Goal: Task Accomplishment & Management: Use online tool/utility

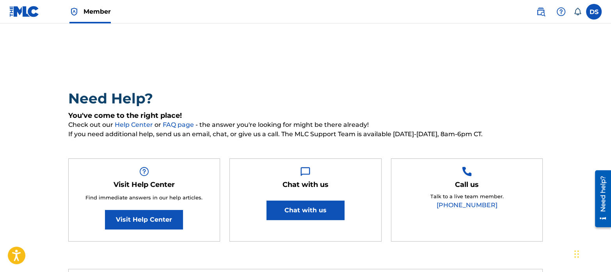
click at [592, 12] on label at bounding box center [594, 12] width 16 height 16
click at [594, 12] on input "DS Dave Shovers ds@reservoir-media.com Notification Preferences Profile Log out" at bounding box center [594, 12] width 0 height 0
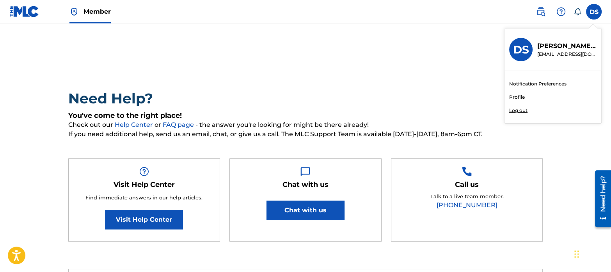
click at [533, 47] on div "Dave Shovers ds@reservoir-media.com" at bounding box center [565, 49] width 64 height 16
click at [594, 12] on input "DS Dave Shovers ds@reservoir-media.com Notification Preferences Profile Log out" at bounding box center [594, 12] width 0 height 0
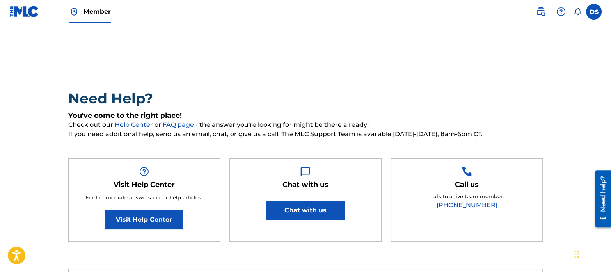
click at [14, 16] on img at bounding box center [24, 11] width 30 height 11
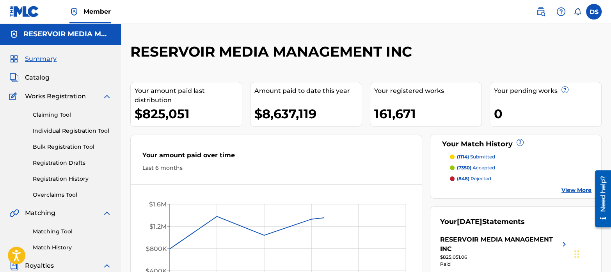
scroll to position [51, 0]
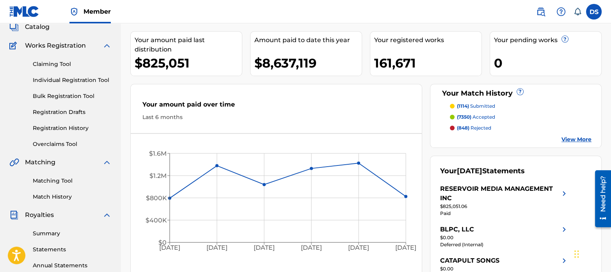
click at [53, 183] on link "Matching Tool" at bounding box center [72, 181] width 79 height 8
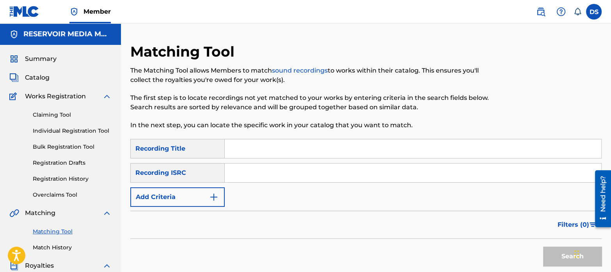
click at [253, 175] on input "Search Form" at bounding box center [413, 173] width 377 height 19
paste input "GBKQU2475198"
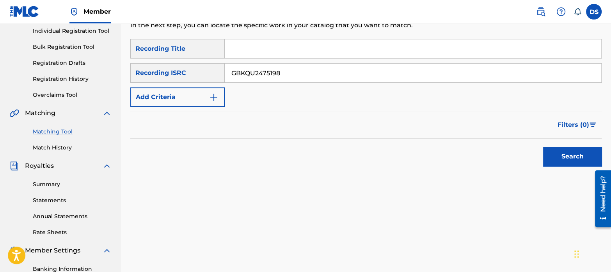
scroll to position [107, 0]
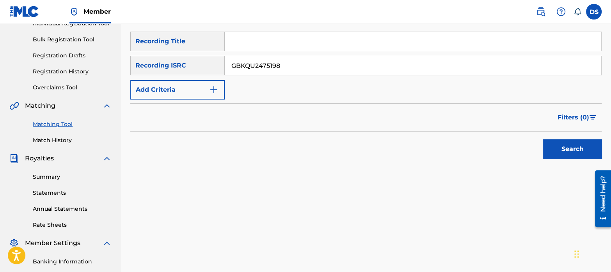
type input "GBKQU2475198"
click at [573, 151] on button "Search" at bounding box center [572, 149] width 59 height 20
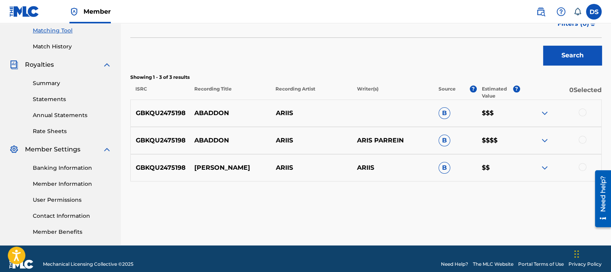
scroll to position [208, 0]
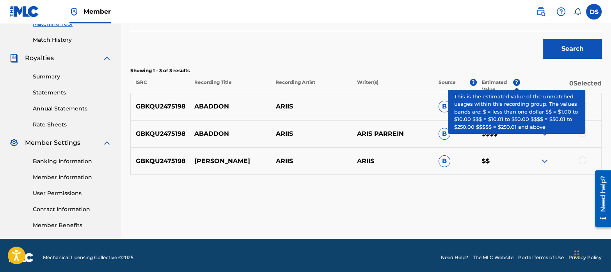
click at [518, 84] on span "?" at bounding box center [516, 82] width 7 height 7
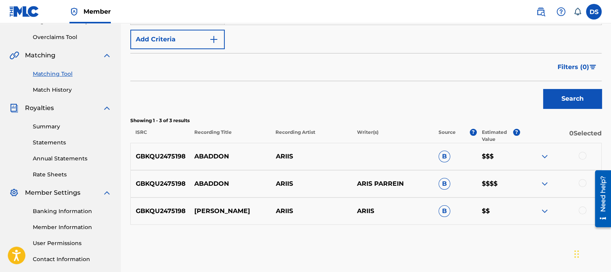
scroll to position [164, 0]
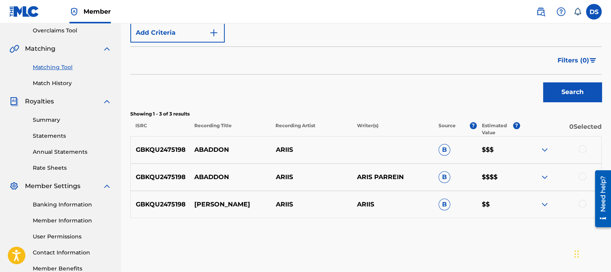
click at [585, 148] on div at bounding box center [583, 149] width 8 height 8
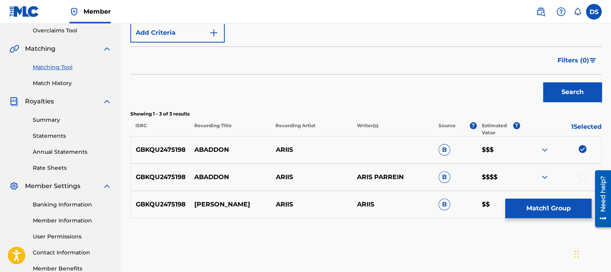
click at [583, 178] on div at bounding box center [583, 176] width 8 height 8
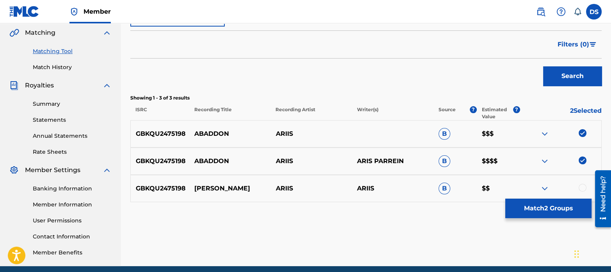
scroll to position [181, 0]
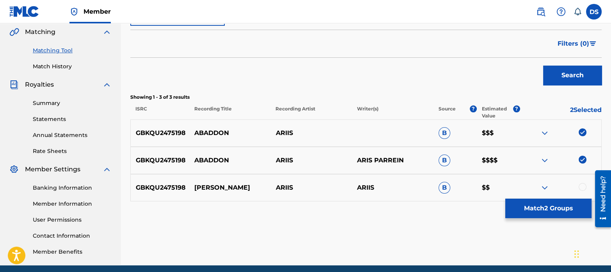
click at [584, 186] on div at bounding box center [583, 187] width 8 height 8
click at [550, 212] on button "Match 3 Groups" at bounding box center [548, 209] width 86 height 20
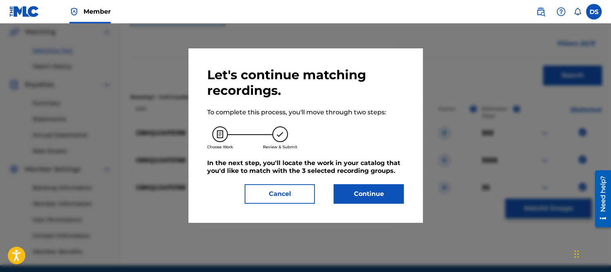
click at [370, 193] on button "Continue" at bounding box center [369, 194] width 70 height 20
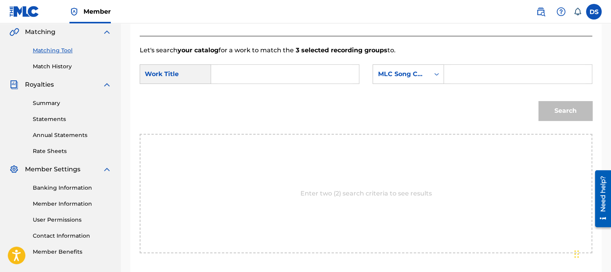
click at [258, 80] on input "Search Form" at bounding box center [285, 74] width 135 height 19
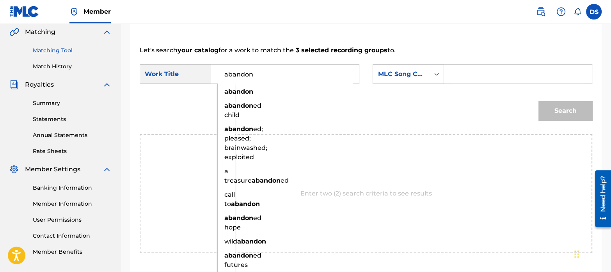
type input "abandon"
click at [301, 110] on div "Search" at bounding box center [366, 113] width 453 height 41
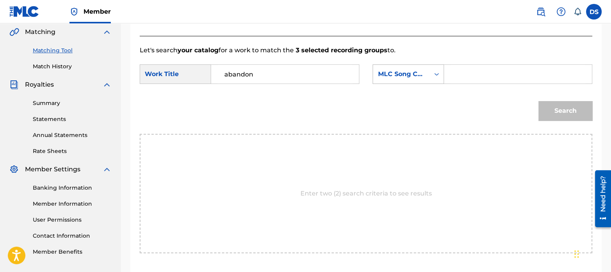
click at [400, 72] on div "MLC Song Code" at bounding box center [401, 73] width 47 height 9
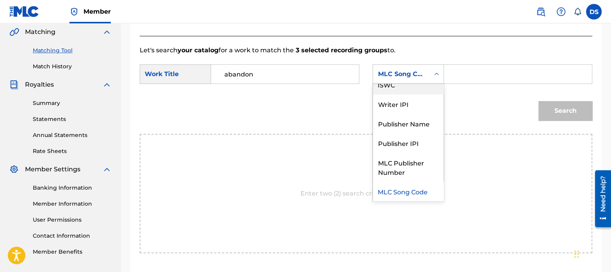
scroll to position [0, 0]
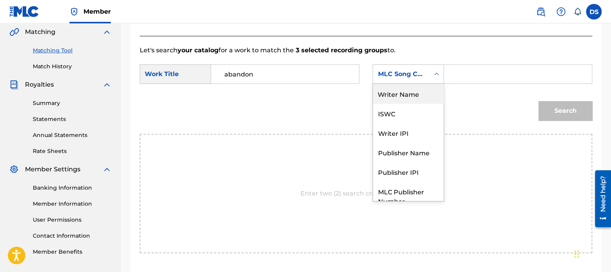
click at [398, 96] on div "Writer Name" at bounding box center [408, 94] width 71 height 20
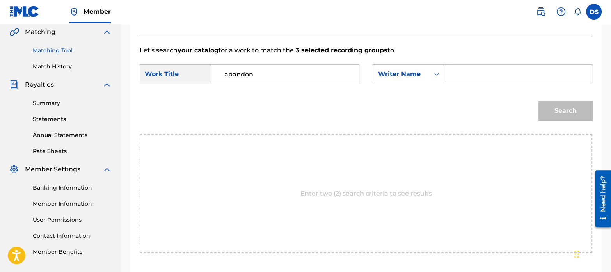
click at [512, 73] on input "Search Form" at bounding box center [518, 74] width 135 height 19
paste input "[PERSON_NAME]"
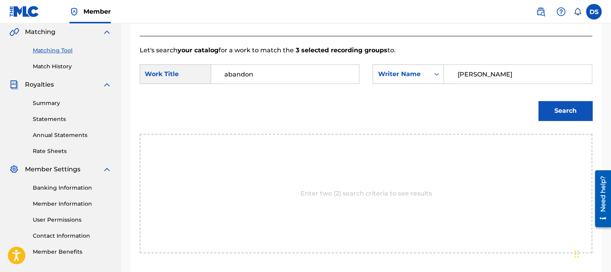
type input "[PERSON_NAME]"
click at [554, 103] on button "Search" at bounding box center [566, 111] width 54 height 20
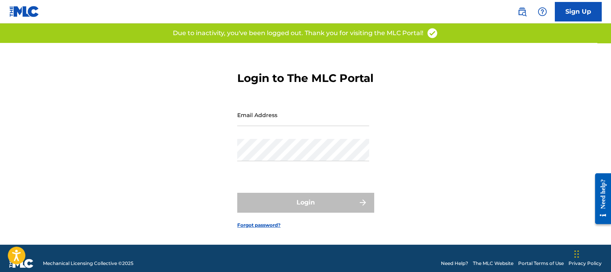
click at [284, 126] on input "Email Address" at bounding box center [303, 115] width 132 height 22
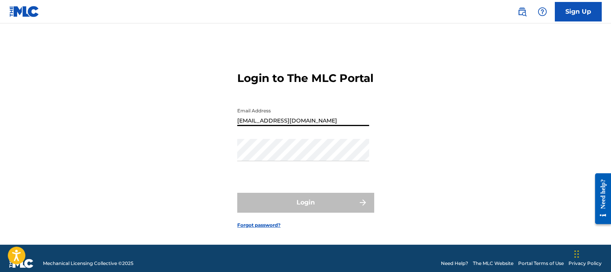
type input "[EMAIL_ADDRESS][DOMAIN_NAME]"
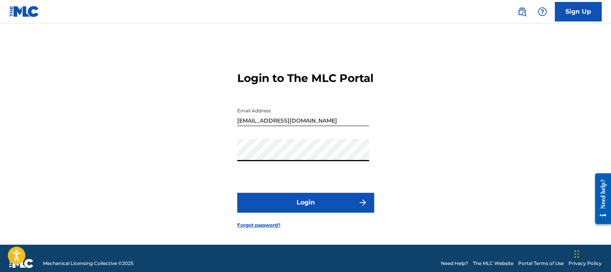
click at [237, 193] on button "Login" at bounding box center [305, 203] width 137 height 20
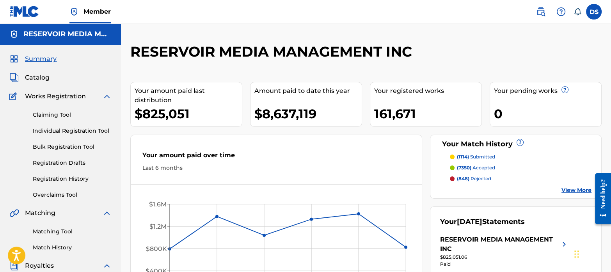
click at [58, 231] on link "Matching Tool" at bounding box center [72, 232] width 79 height 8
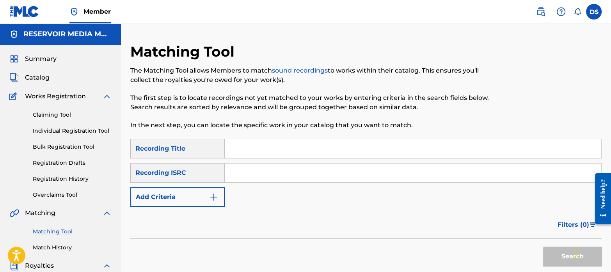
click at [288, 168] on input "Search Form" at bounding box center [413, 173] width 377 height 19
paste input "GBKQU2475198"
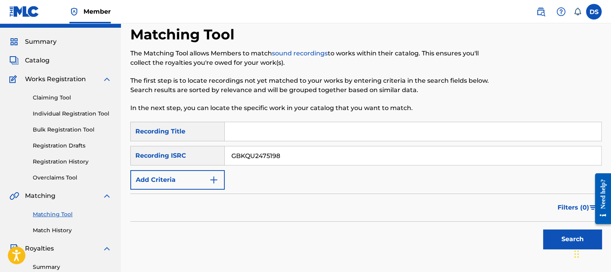
scroll to position [20, 0]
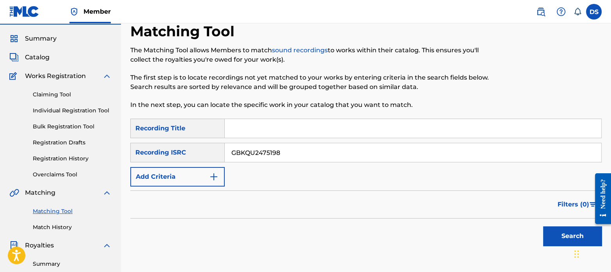
type input "GBKQU2475198"
click at [547, 239] on button "Search" at bounding box center [572, 236] width 59 height 20
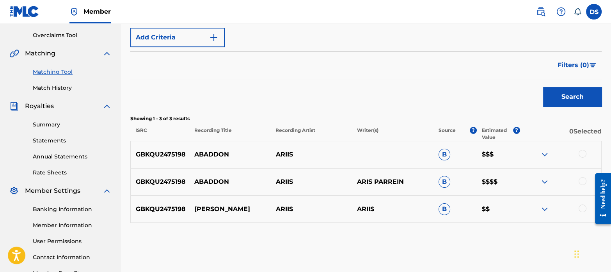
scroll to position [161, 0]
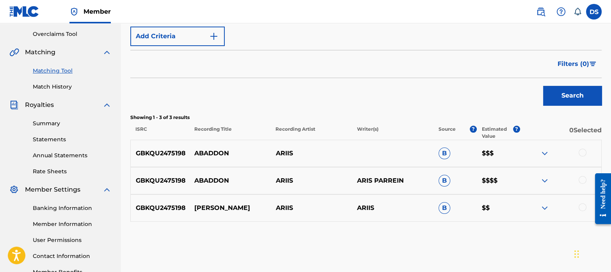
click at [583, 151] on div at bounding box center [583, 153] width 8 height 8
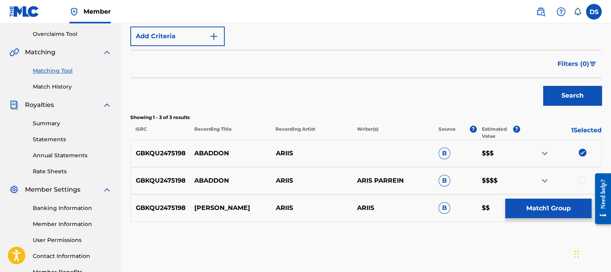
click at [586, 178] on div at bounding box center [583, 180] width 8 height 8
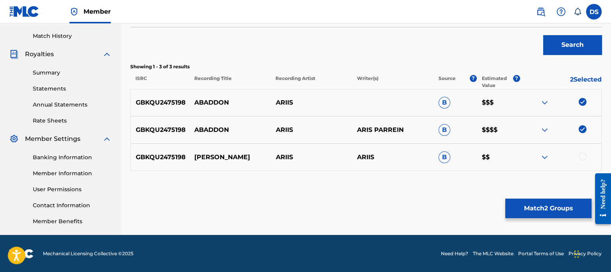
click at [581, 157] on div at bounding box center [583, 157] width 8 height 8
click at [542, 208] on button "Match 3 Groups" at bounding box center [548, 209] width 86 height 20
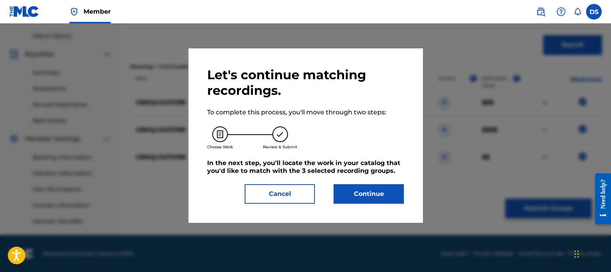
click at [380, 192] on button "Continue" at bounding box center [369, 194] width 70 height 20
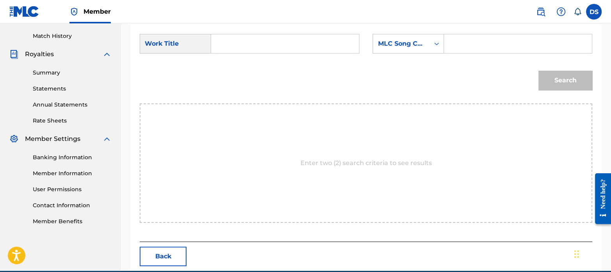
click at [261, 37] on input "Search Form" at bounding box center [285, 43] width 135 height 19
paste input "ABADDON"
type input "ABADDON"
click at [281, 127] on div "Enter two (2) search criteria to see results" at bounding box center [366, 162] width 453 height 119
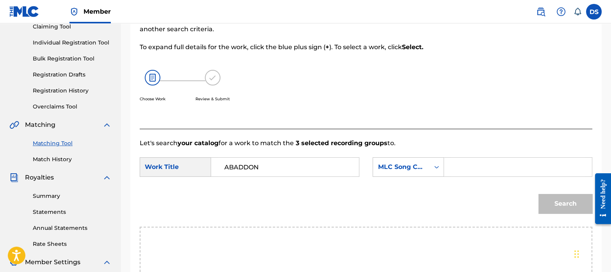
scroll to position [89, 0]
click at [398, 176] on div "SearchWithCriteria437bd950-7bf4-488e-baf3-6976ecfea3ad Work Title ABADDON Searc…" at bounding box center [366, 169] width 453 height 24
click at [400, 171] on div "MLC Song Code" at bounding box center [401, 166] width 47 height 9
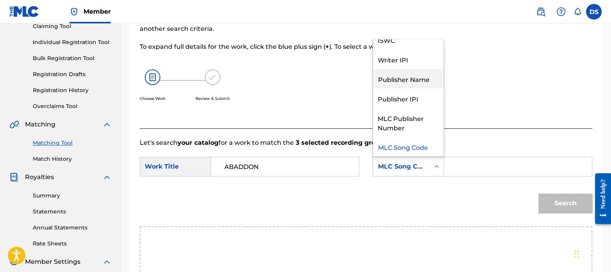
scroll to position [0, 0]
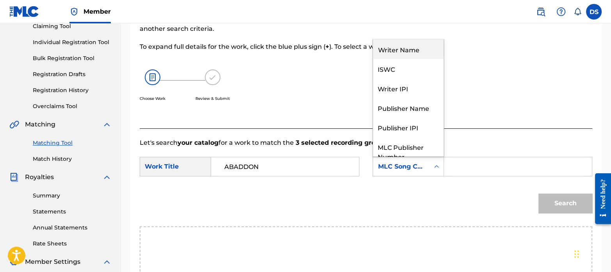
click at [396, 44] on div "Writer Name" at bounding box center [408, 49] width 71 height 20
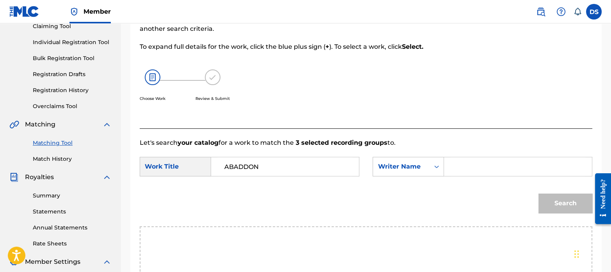
click at [466, 161] on input "Search Form" at bounding box center [518, 166] width 135 height 19
paste input "[PERSON_NAME]"
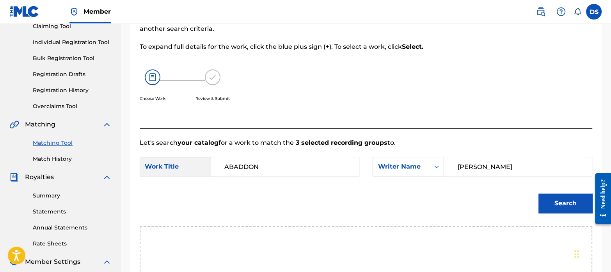
type input "[PERSON_NAME]"
click at [559, 202] on button "Search" at bounding box center [566, 204] width 54 height 20
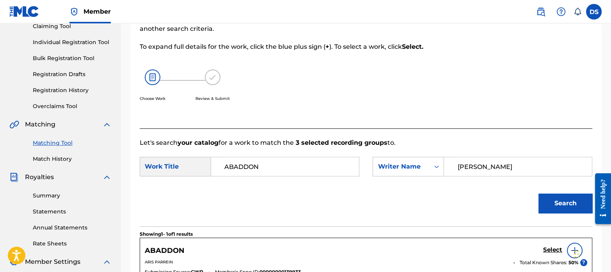
scroll to position [206, 0]
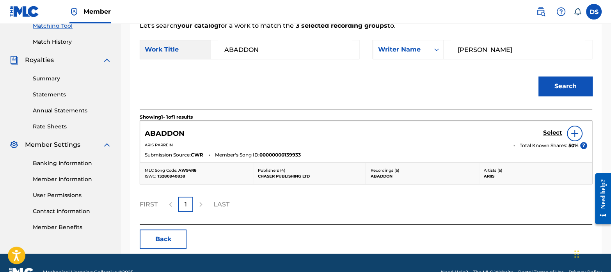
click at [554, 131] on h5 "Select" at bounding box center [552, 132] width 19 height 7
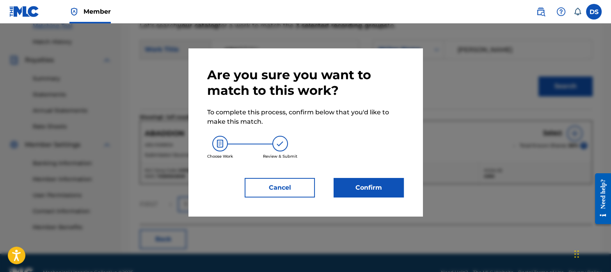
click at [388, 189] on button "Confirm" at bounding box center [369, 188] width 70 height 20
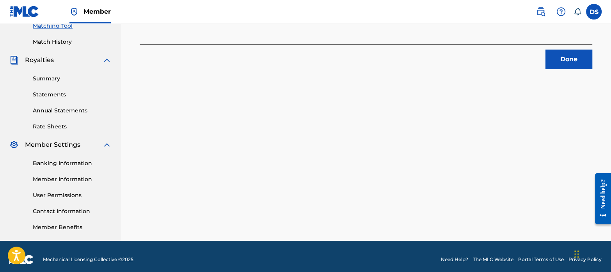
click at [562, 59] on button "Done" at bounding box center [569, 60] width 47 height 20
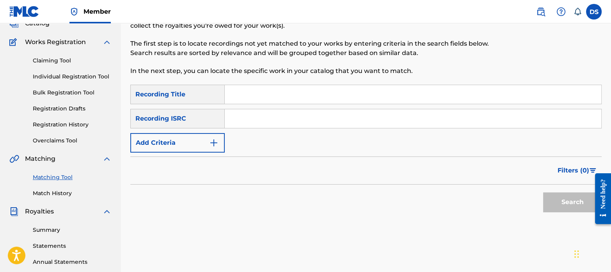
scroll to position [52, 0]
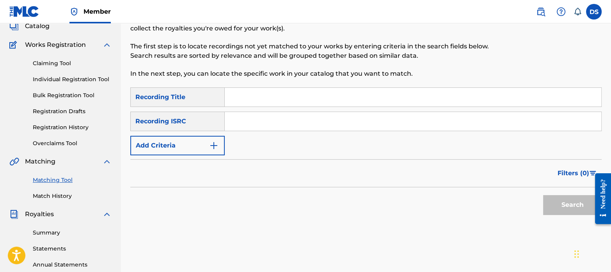
click at [240, 121] on input "Search Form" at bounding box center [413, 121] width 377 height 19
paste input "GBKQU2471596"
type input "GBKQU2471596"
click at [566, 204] on button "Search" at bounding box center [572, 205] width 59 height 20
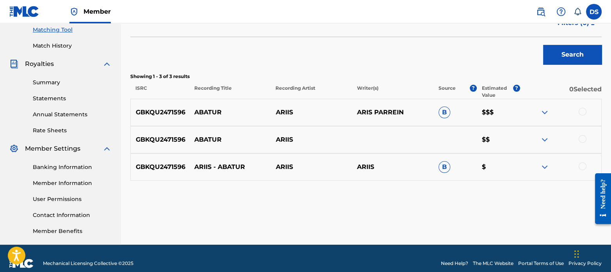
scroll to position [203, 0]
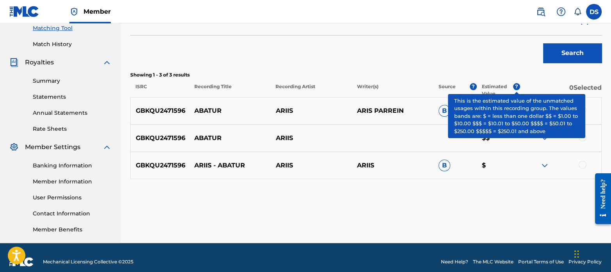
click at [517, 86] on span "?" at bounding box center [516, 86] width 7 height 7
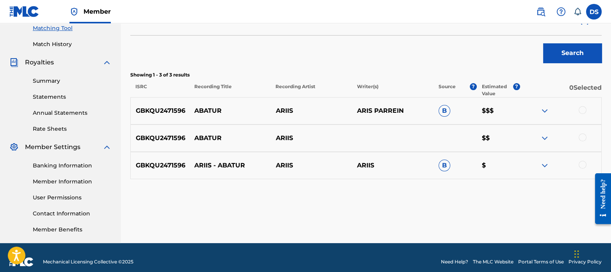
click at [408, 61] on div "Search" at bounding box center [365, 51] width 471 height 31
click at [583, 110] on div at bounding box center [583, 110] width 8 height 8
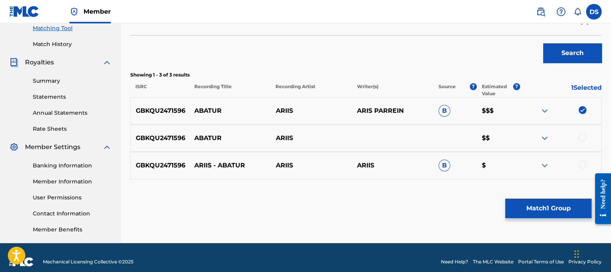
click at [583, 133] on div at bounding box center [583, 137] width 8 height 8
click at [583, 162] on div at bounding box center [583, 165] width 8 height 8
click at [548, 206] on button "Match 3 Groups" at bounding box center [548, 209] width 86 height 20
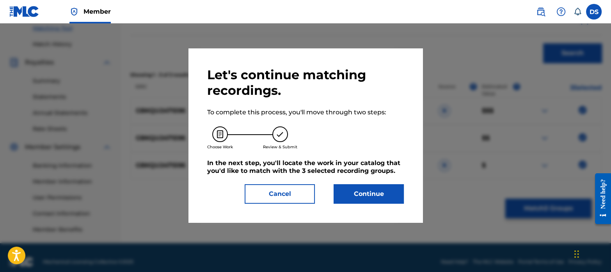
click at [393, 192] on button "Continue" at bounding box center [369, 194] width 70 height 20
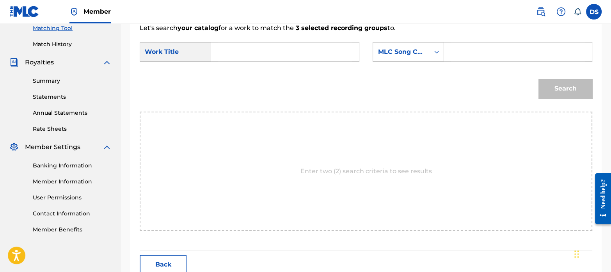
click at [245, 60] on input "Search Form" at bounding box center [285, 52] width 135 height 19
type input "abatur"
click at [268, 89] on div "Search" at bounding box center [366, 91] width 453 height 41
click at [469, 55] on input "Search Form" at bounding box center [518, 52] width 135 height 19
paste input "ABATUR [PERSON_NAME]"
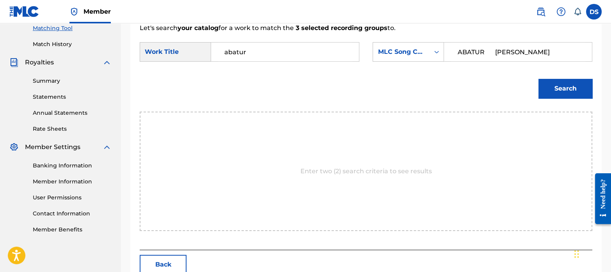
click at [498, 51] on input "ABATUR [PERSON_NAME]" at bounding box center [518, 52] width 135 height 19
click at [561, 89] on button "Search" at bounding box center [566, 89] width 54 height 20
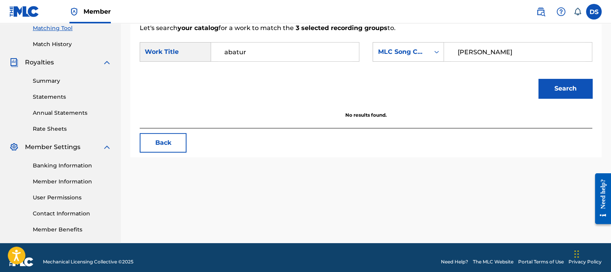
click at [500, 50] on input "[PERSON_NAME]" at bounding box center [518, 52] width 135 height 19
type input "A"
type input "aris"
click at [539, 79] on button "Search" at bounding box center [566, 89] width 54 height 20
click at [63, 46] on link "Match History" at bounding box center [72, 44] width 79 height 8
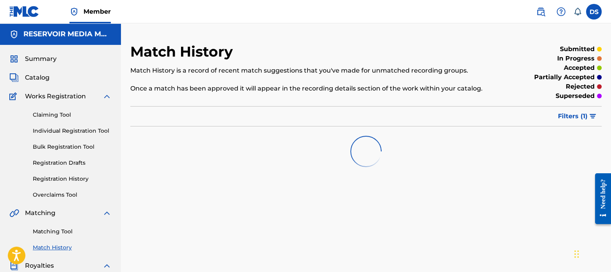
click at [65, 234] on link "Matching Tool" at bounding box center [72, 232] width 79 height 8
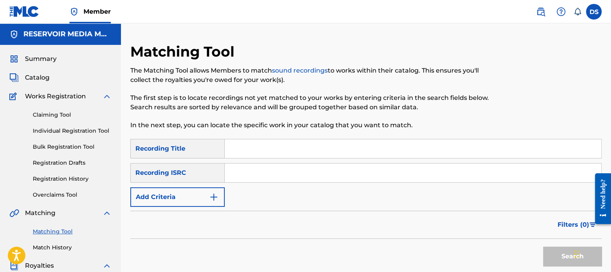
click at [253, 178] on input "Search Form" at bounding box center [413, 173] width 377 height 19
paste input "QM24S2301451"
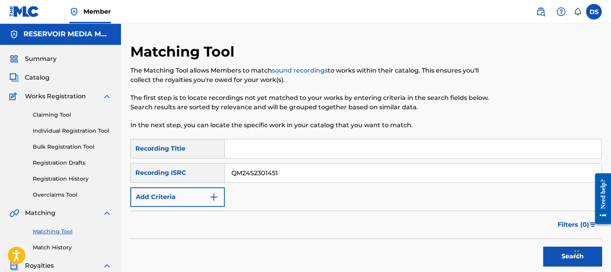
type input "QM24S2301451"
click at [543, 247] on button "Search" at bounding box center [572, 257] width 59 height 20
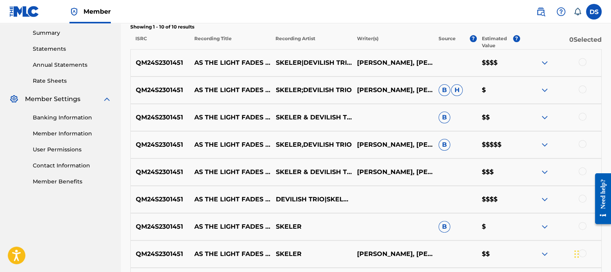
scroll to position [249, 0]
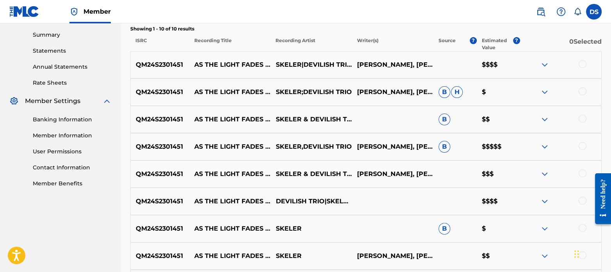
click at [583, 65] on div at bounding box center [583, 64] width 8 height 8
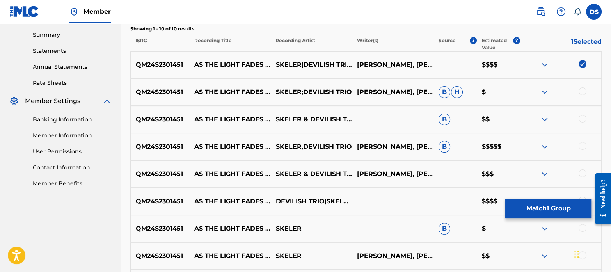
click at [583, 91] on div at bounding box center [583, 91] width 8 height 8
click at [584, 118] on div at bounding box center [583, 119] width 8 height 8
click at [583, 144] on div at bounding box center [583, 146] width 8 height 8
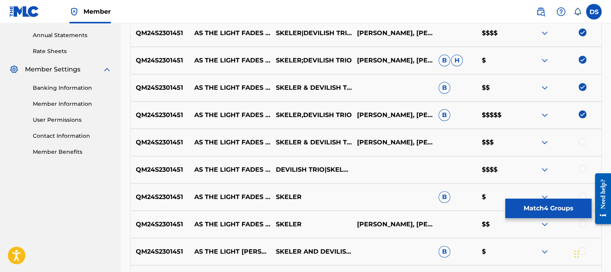
scroll to position [281, 0]
click at [583, 144] on div at bounding box center [583, 141] width 8 height 8
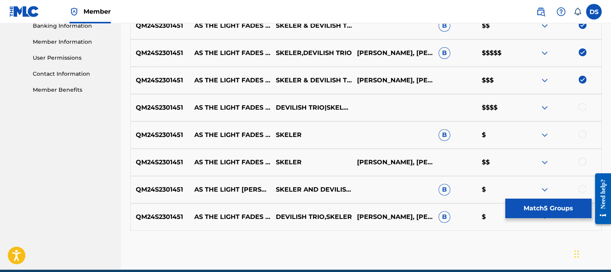
click at [582, 109] on div at bounding box center [583, 107] width 8 height 8
click at [582, 134] on div at bounding box center [583, 134] width 8 height 8
click at [580, 163] on div at bounding box center [583, 162] width 8 height 8
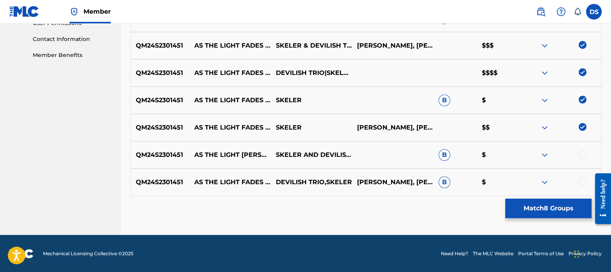
click at [583, 153] on div at bounding box center [583, 154] width 8 height 8
click at [583, 179] on div at bounding box center [583, 182] width 8 height 8
click at [537, 206] on button "Match 10 Groups" at bounding box center [548, 209] width 86 height 20
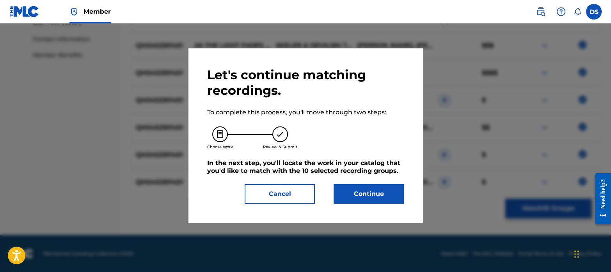
click at [391, 190] on button "Continue" at bounding box center [369, 194] width 70 height 20
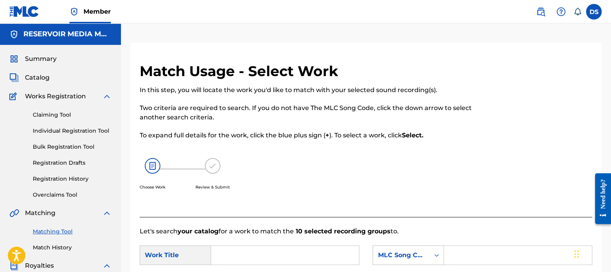
scroll to position [80, 0]
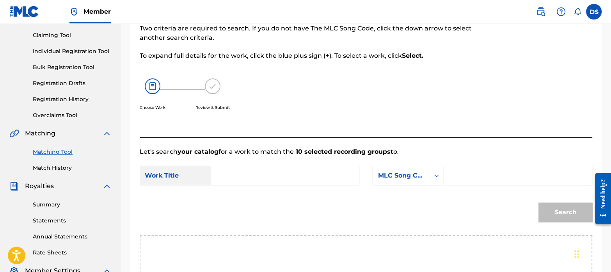
click at [252, 171] on input "Search Form" at bounding box center [285, 175] width 135 height 19
click at [288, 219] on div "Search" at bounding box center [366, 215] width 453 height 41
click at [293, 172] on input "as the light fades" at bounding box center [285, 175] width 135 height 19
drag, startPoint x: 293, startPoint y: 172, endPoint x: 187, endPoint y: 166, distance: 106.3
click at [187, 166] on div "SearchWithCriteria437bd950-7bf4-488e-baf3-6976ecfea3ad Work Title as the light …" at bounding box center [250, 176] width 220 height 20
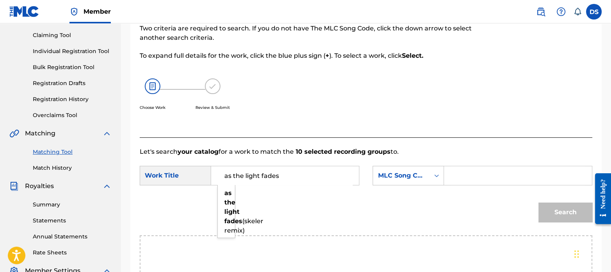
paste input "AS THE LIGHT FADES ([PERSON_NAME] REMIX)"
type input "AS THE LIGHT FADES ([PERSON_NAME] REMIX)"
click at [402, 174] on div "MLC Song Code" at bounding box center [401, 175] width 47 height 9
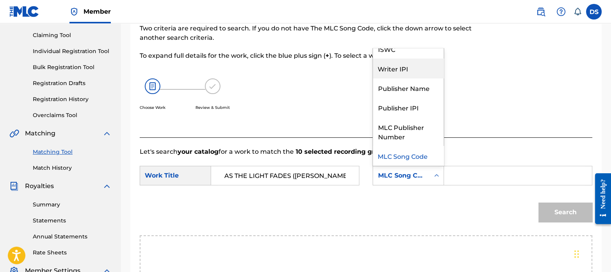
scroll to position [0, 0]
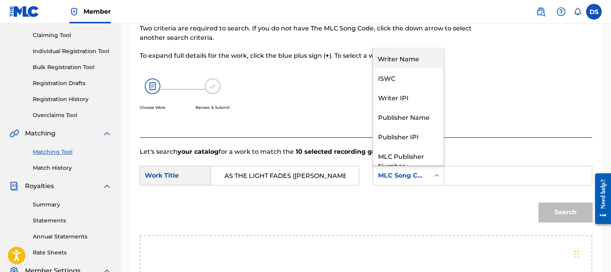
click at [402, 57] on div "Writer Name" at bounding box center [408, 58] width 71 height 20
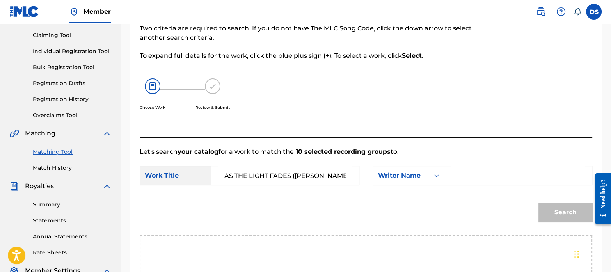
click at [500, 169] on input "Search Form" at bounding box center [518, 175] width 135 height 19
paste input "[PERSON_NAME] [PERSON_NAME]"
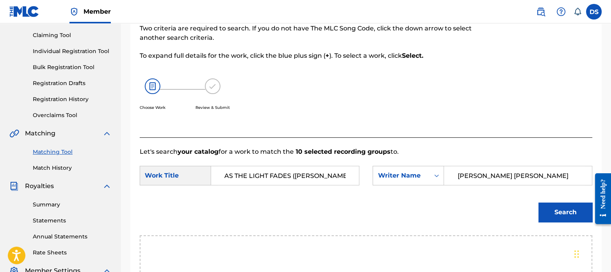
type input "[PERSON_NAME] [PERSON_NAME]"
click at [539, 203] on button "Search" at bounding box center [566, 213] width 54 height 20
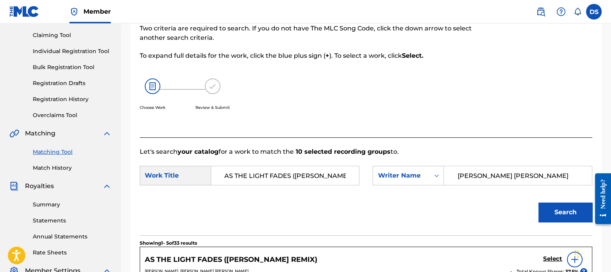
scroll to position [207, 0]
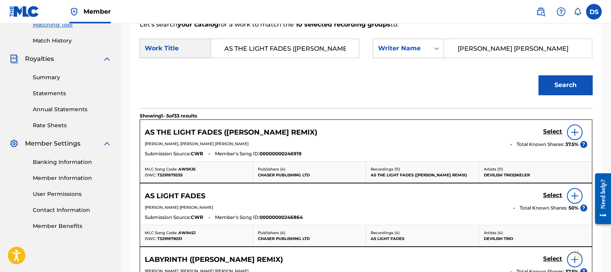
click at [554, 132] on h5 "Select" at bounding box center [552, 131] width 19 height 7
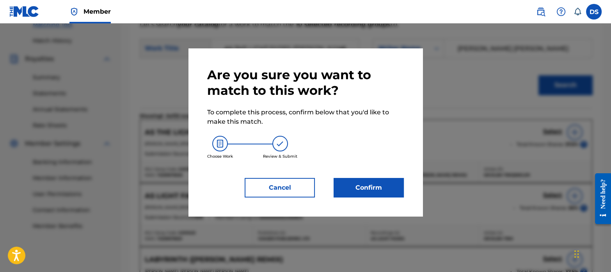
click at [381, 183] on button "Confirm" at bounding box center [369, 188] width 70 height 20
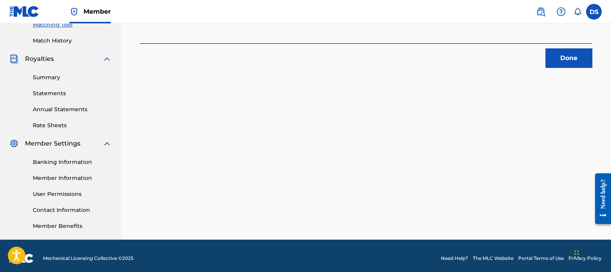
click at [572, 56] on button "Done" at bounding box center [569, 58] width 47 height 20
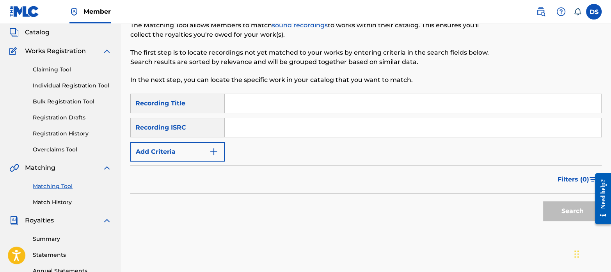
scroll to position [48, 0]
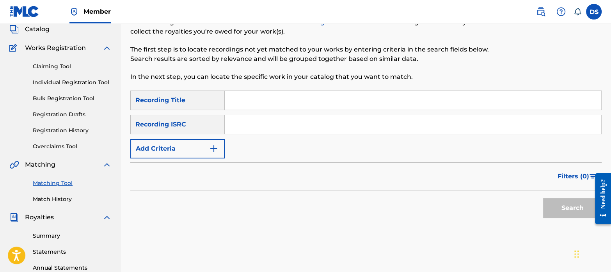
click at [267, 132] on input "Search Form" at bounding box center [413, 124] width 377 height 19
paste input "QM24S2301451"
click at [568, 213] on button "Search" at bounding box center [572, 208] width 59 height 20
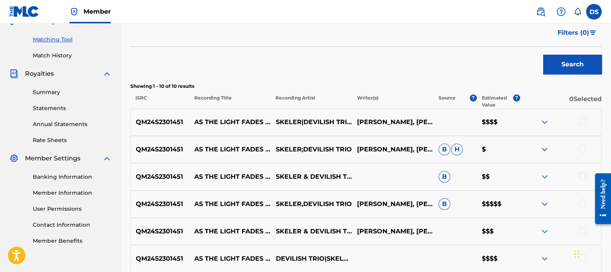
scroll to position [193, 0]
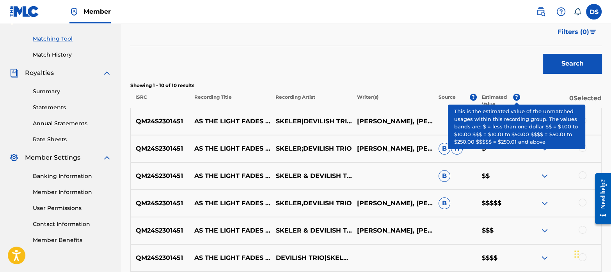
click at [517, 94] on span "?" at bounding box center [516, 97] width 7 height 7
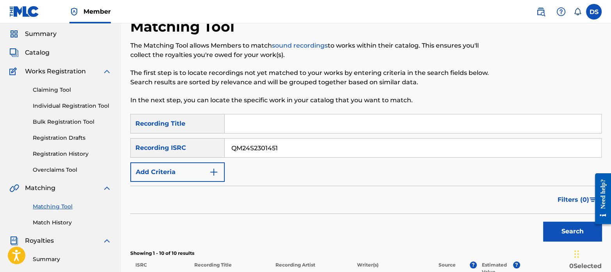
scroll to position [18, 0]
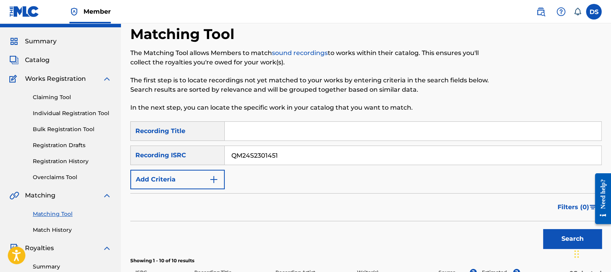
drag, startPoint x: 286, startPoint y: 153, endPoint x: 176, endPoint y: 130, distance: 112.3
click at [176, 130] on div "SearchWithCriteriaa508e917-9a9c-4627-90e7-af24132ce266 Recording Title SearchWi…" at bounding box center [365, 155] width 471 height 68
paste input "CA5KR2350892"
type input "CA5KR2350892"
click at [543, 229] on button "Search" at bounding box center [572, 239] width 59 height 20
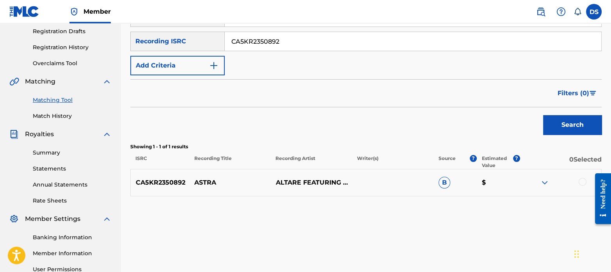
scroll to position [132, 0]
click at [583, 180] on div at bounding box center [583, 181] width 8 height 8
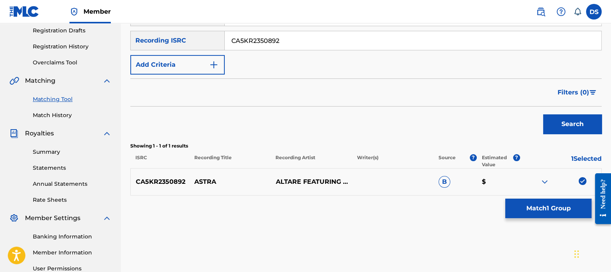
click at [540, 207] on button "Match 1 Group" at bounding box center [548, 209] width 86 height 20
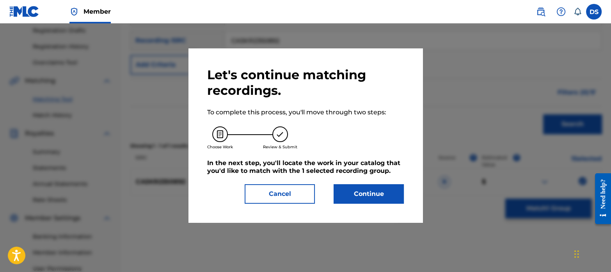
click at [392, 191] on button "Continue" at bounding box center [369, 194] width 70 height 20
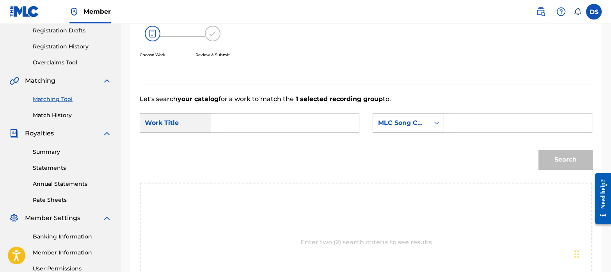
click at [296, 119] on input "Search Form" at bounding box center [285, 123] width 135 height 19
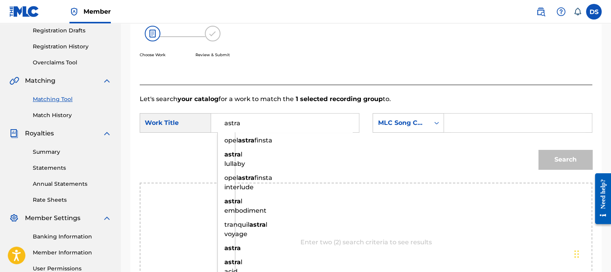
type input "astra"
click at [405, 123] on div "MLC Song Code" at bounding box center [401, 122] width 47 height 9
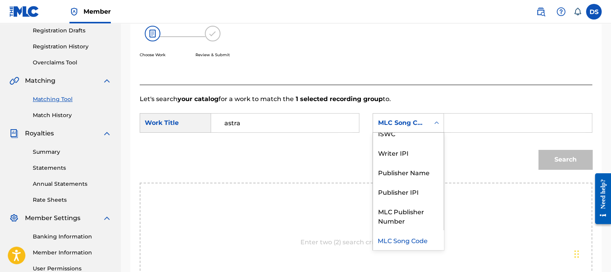
scroll to position [0, 0]
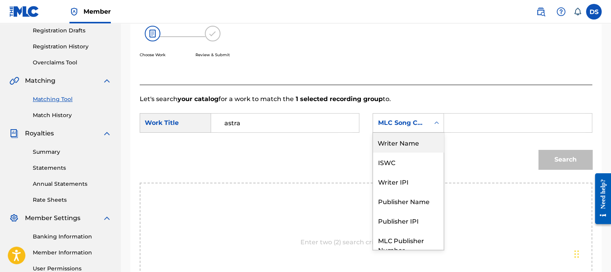
click at [405, 141] on div "Writer Name" at bounding box center [408, 143] width 71 height 20
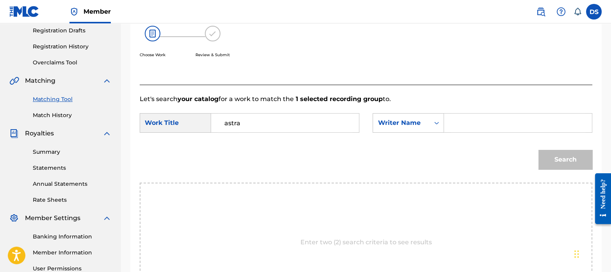
click at [478, 124] on input "Search Form" at bounding box center [518, 123] width 135 height 19
paste input "[PERSON_NAME] [PERSON_NAME]"
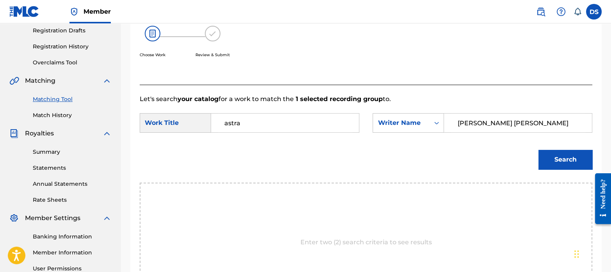
type input "[PERSON_NAME] [PERSON_NAME]"
click at [562, 156] on button "Search" at bounding box center [566, 160] width 54 height 20
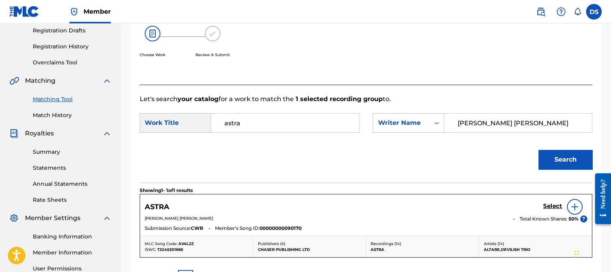
click at [555, 203] on h5 "Select" at bounding box center [552, 206] width 19 height 7
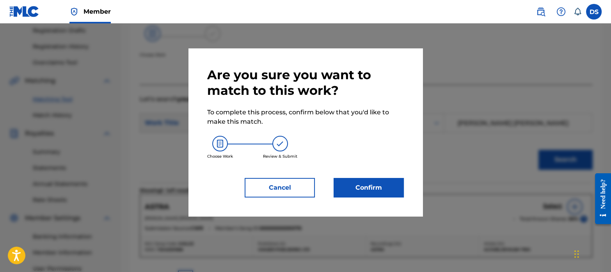
click at [390, 185] on button "Confirm" at bounding box center [369, 188] width 70 height 20
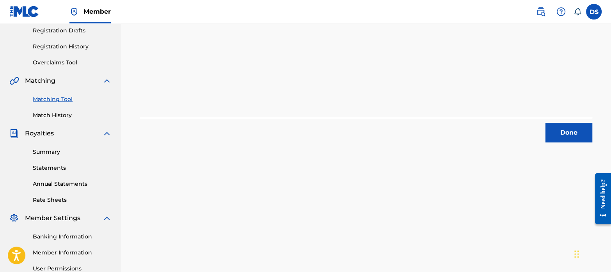
click at [560, 131] on button "Done" at bounding box center [569, 133] width 47 height 20
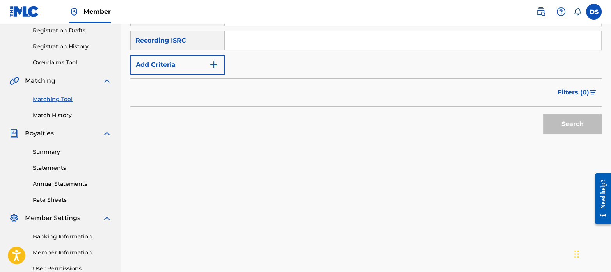
click at [275, 39] on input "Search Form" at bounding box center [413, 40] width 377 height 19
paste input "QZANL1743410"
type input "QZANL1743410"
click at [543, 114] on button "Search" at bounding box center [572, 124] width 59 height 20
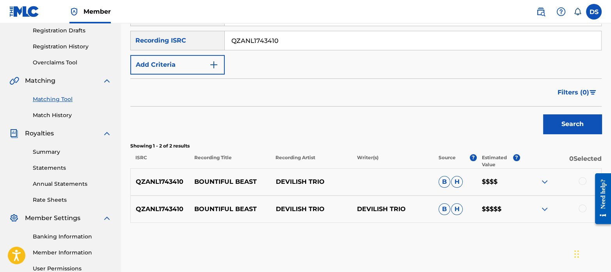
scroll to position [181, 0]
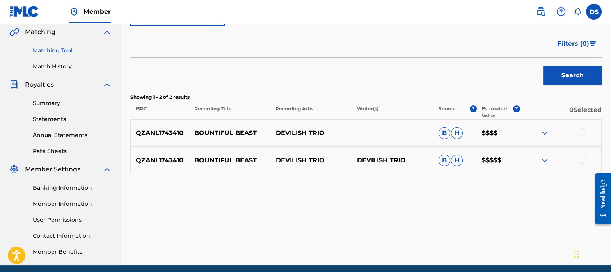
click at [584, 130] on div at bounding box center [583, 132] width 8 height 8
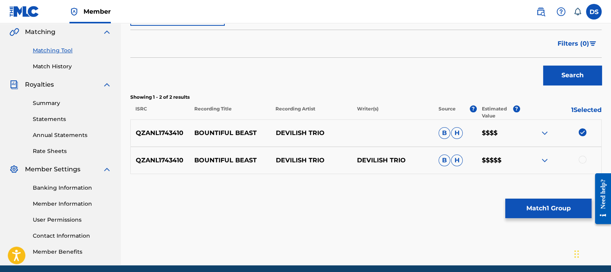
click at [584, 156] on div at bounding box center [583, 160] width 8 height 8
click at [566, 202] on button "Match 2 Groups" at bounding box center [548, 209] width 86 height 20
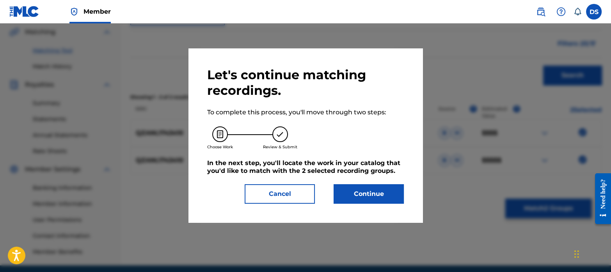
click at [380, 190] on button "Continue" at bounding box center [369, 194] width 70 height 20
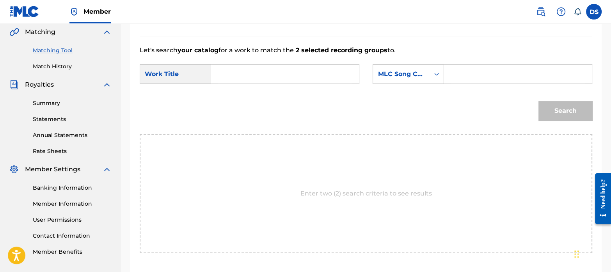
click at [243, 76] on input "Search Form" at bounding box center [285, 74] width 135 height 19
paste input "BOUNTIFUL BEAST"
type input "BOUNTIFUL BEAST"
click at [293, 116] on div "Search" at bounding box center [366, 113] width 453 height 41
click at [398, 73] on div "MLC Song Code" at bounding box center [401, 73] width 47 height 9
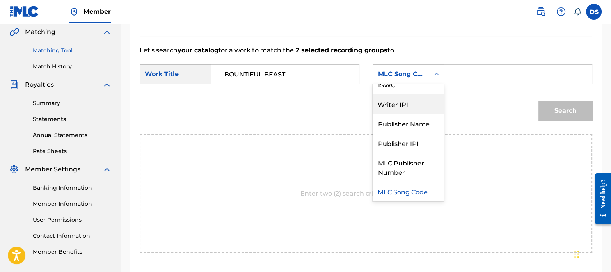
scroll to position [0, 0]
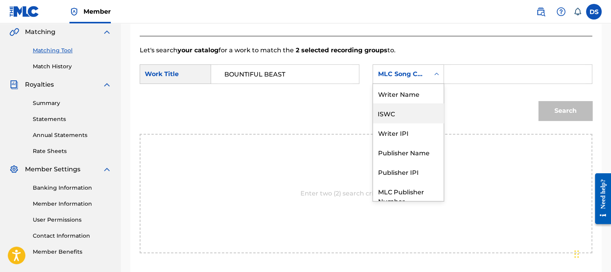
click at [397, 114] on div "ISWC" at bounding box center [408, 113] width 71 height 20
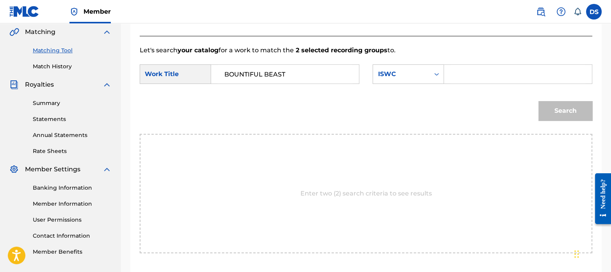
click at [470, 77] on input "Search Form" at bounding box center [518, 74] width 135 height 19
paste input "T3291878547"
type input "T3291878547"
click at [556, 108] on button "Search" at bounding box center [566, 111] width 54 height 20
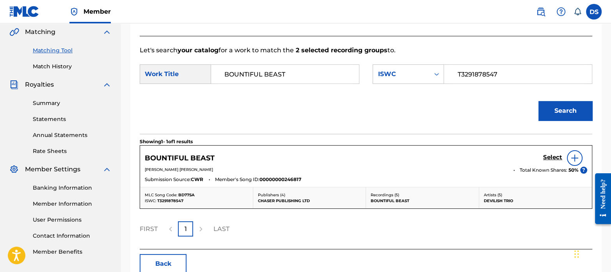
click at [551, 155] on h5 "Select" at bounding box center [552, 157] width 19 height 7
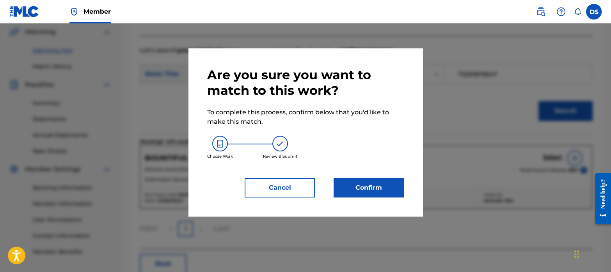
click at [365, 190] on button "Confirm" at bounding box center [369, 188] width 70 height 20
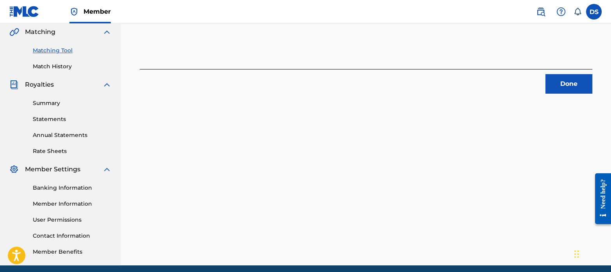
click at [562, 84] on button "Done" at bounding box center [569, 84] width 47 height 20
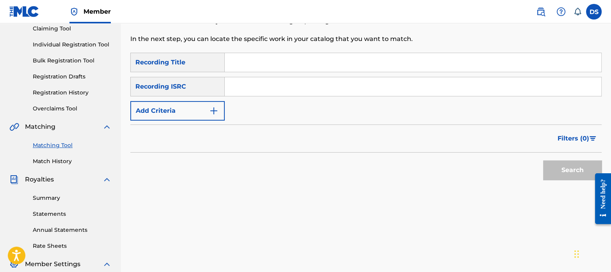
scroll to position [80, 0]
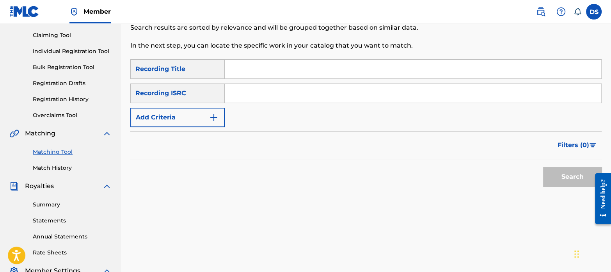
click at [268, 101] on input "Search Form" at bounding box center [413, 93] width 377 height 19
paste input "GBKQU2463862"
type input "GBKQU2463862"
click at [543, 167] on button "Search" at bounding box center [572, 177] width 59 height 20
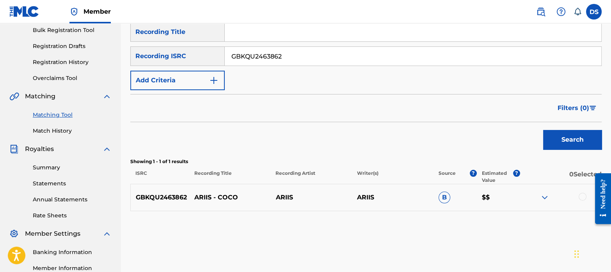
scroll to position [119, 0]
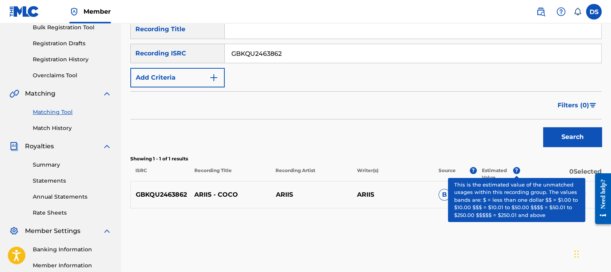
click at [515, 171] on span "?" at bounding box center [516, 170] width 7 height 7
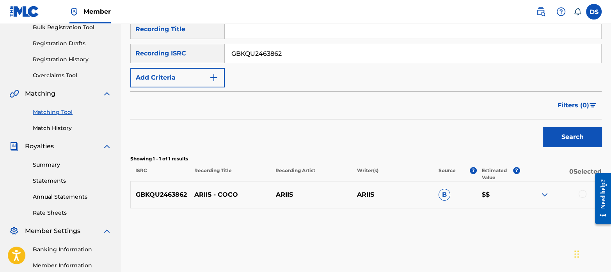
click at [425, 157] on p "Showing 1 - 1 of 1 results" at bounding box center [365, 158] width 471 height 7
click at [581, 191] on div at bounding box center [583, 194] width 8 height 8
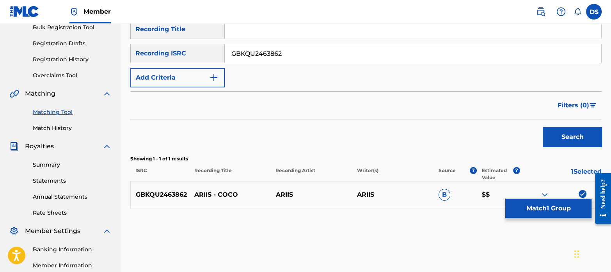
click at [533, 212] on button "Match 1 Group" at bounding box center [548, 209] width 86 height 20
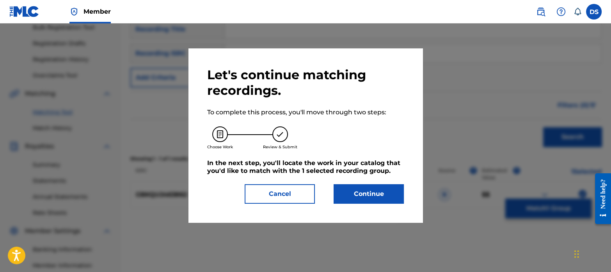
click at [361, 191] on button "Continue" at bounding box center [369, 194] width 70 height 20
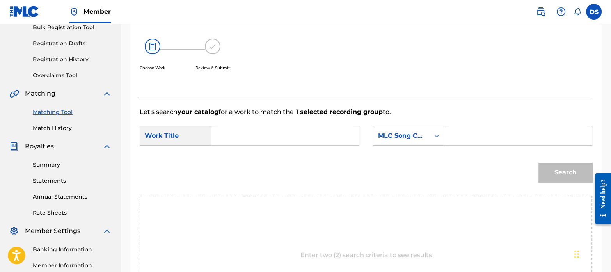
click at [258, 135] on input "Search Form" at bounding box center [285, 135] width 135 height 19
paste input "COCO"
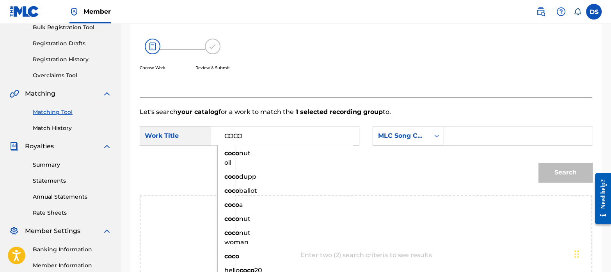
type input "COCO"
click at [290, 145] on div "COCO coco nut oil coco dupp coco ballot coco a coco nut coco nut woman coco hel…" at bounding box center [285, 136] width 148 height 20
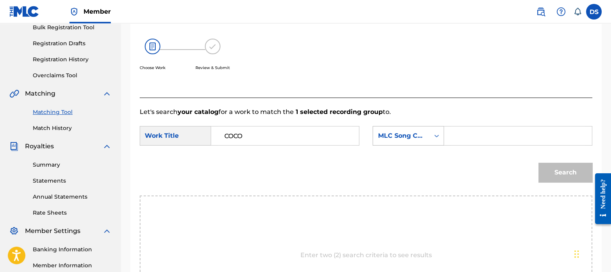
click at [403, 141] on div "MLC Song Code" at bounding box center [401, 135] width 57 height 15
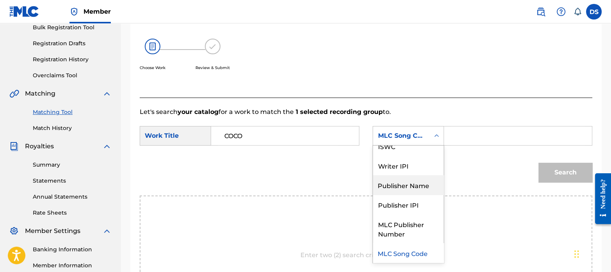
scroll to position [0, 0]
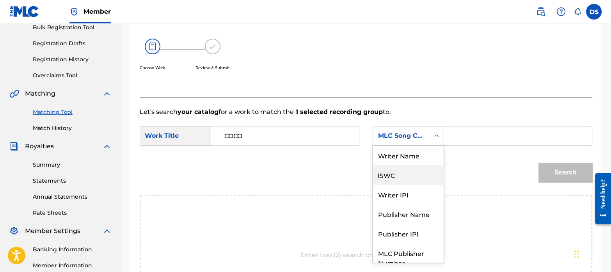
click at [396, 174] on div "ISWC" at bounding box center [408, 175] width 71 height 20
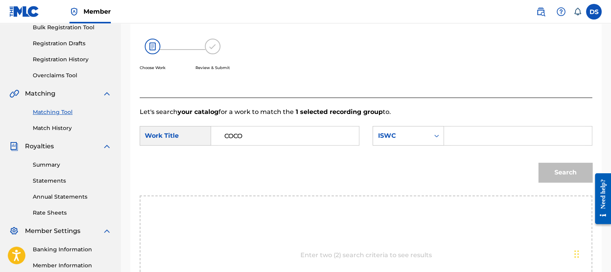
click at [472, 134] on input "Search Form" at bounding box center [518, 135] width 135 height 19
paste input "T3266510996"
type input "T3266510996"
click at [539, 163] on button "Search" at bounding box center [566, 173] width 54 height 20
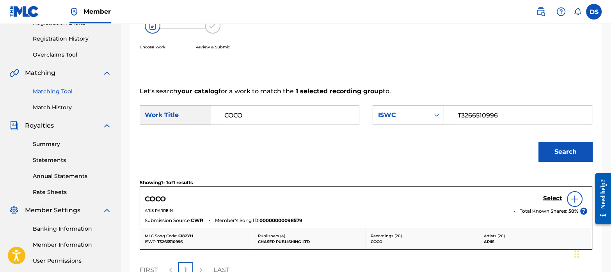
scroll to position [140, 0]
click at [553, 196] on h5 "Select" at bounding box center [552, 197] width 19 height 7
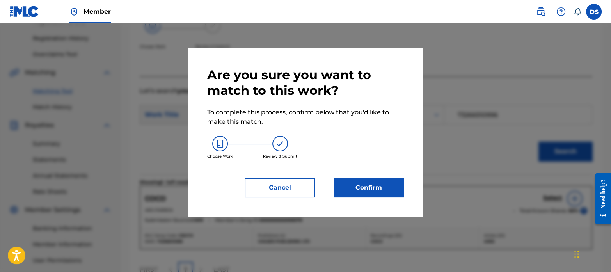
click at [385, 182] on button "Confirm" at bounding box center [369, 188] width 70 height 20
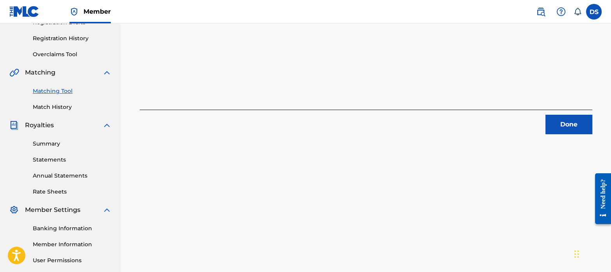
click at [562, 120] on button "Done" at bounding box center [569, 125] width 47 height 20
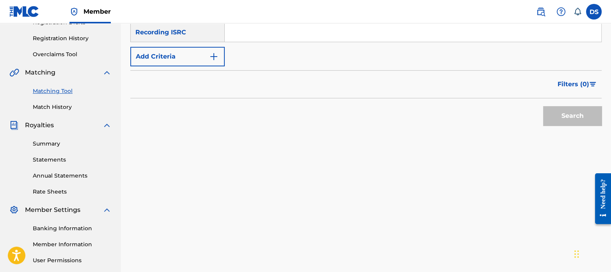
click at [273, 39] on input "Search Form" at bounding box center [413, 32] width 377 height 19
paste input "GBKQU2457861"
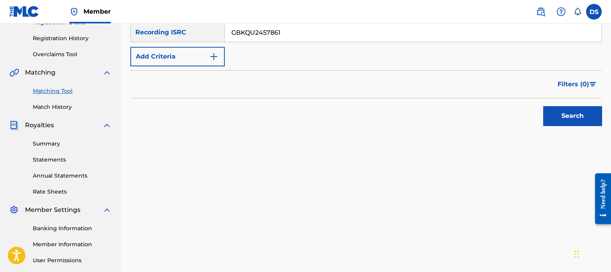
type input "GBKQU2457861"
click at [543, 106] on button "Search" at bounding box center [572, 116] width 59 height 20
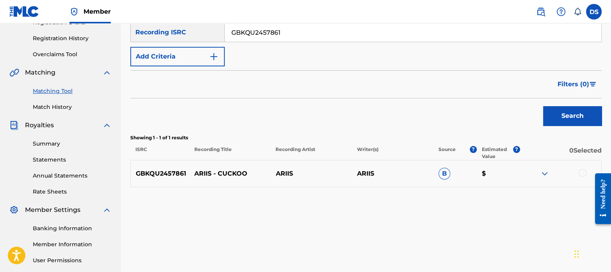
click at [580, 172] on div at bounding box center [583, 173] width 8 height 8
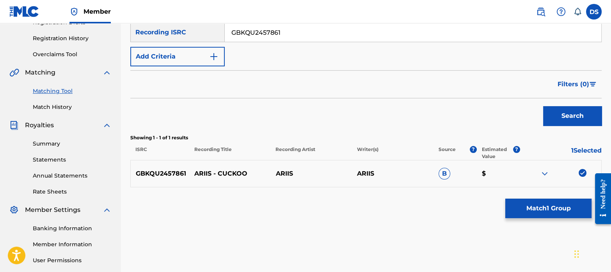
click at [546, 212] on button "Match 1 Group" at bounding box center [548, 209] width 86 height 20
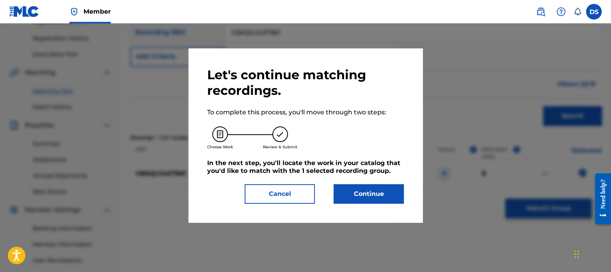
click at [362, 187] on button "Continue" at bounding box center [369, 194] width 70 height 20
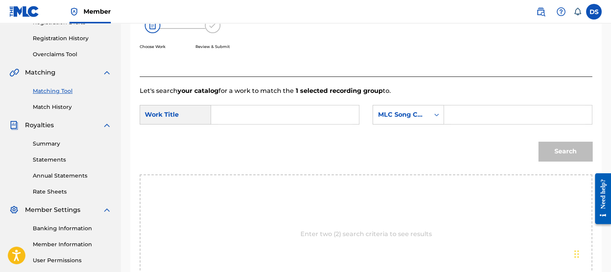
click at [267, 123] on input "Search Form" at bounding box center [285, 114] width 135 height 19
paste input "CUCKOO"
type input "CUCKOO"
click at [402, 116] on div "MLC Song Code" at bounding box center [401, 114] width 47 height 9
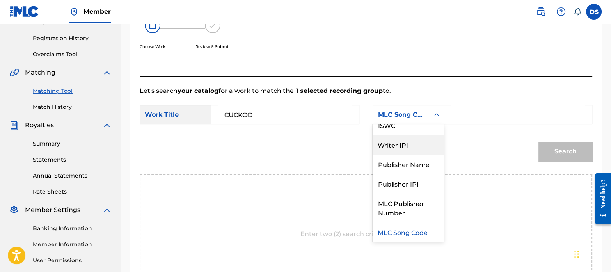
scroll to position [0, 0]
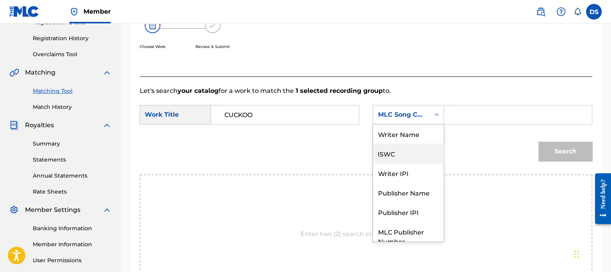
click at [406, 151] on div "ISWC" at bounding box center [408, 154] width 71 height 20
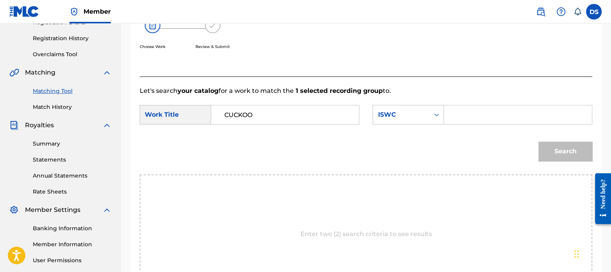
click at [460, 124] on input "Search Form" at bounding box center [518, 114] width 135 height 19
paste input "T3262057814"
type input "T3262057814"
click at [572, 152] on button "Search" at bounding box center [566, 152] width 54 height 20
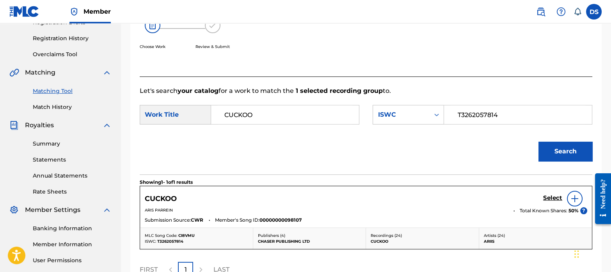
click at [549, 197] on h5 "Select" at bounding box center [552, 197] width 19 height 7
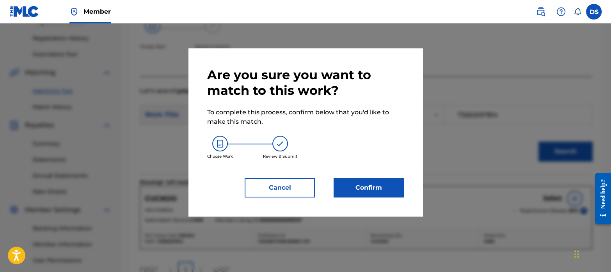
click at [368, 185] on button "Confirm" at bounding box center [369, 188] width 70 height 20
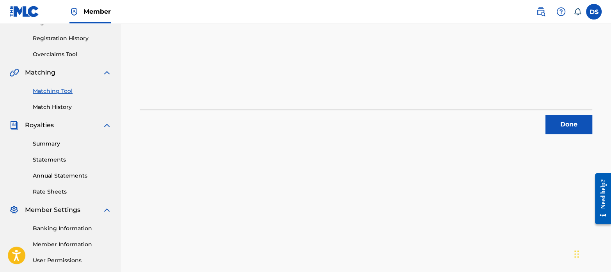
click at [570, 116] on button "Done" at bounding box center [569, 125] width 47 height 20
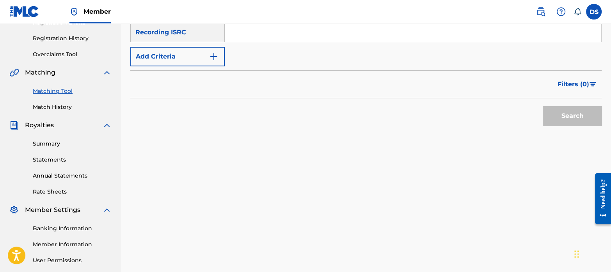
click at [277, 26] on input "Search Form" at bounding box center [413, 32] width 377 height 19
paste input "QMPKX1818274"
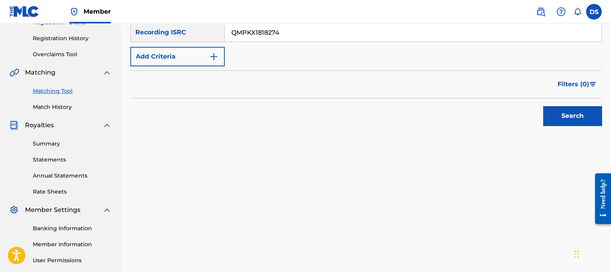
type input "QMPKX1818274"
click at [543, 106] on button "Search" at bounding box center [572, 116] width 59 height 20
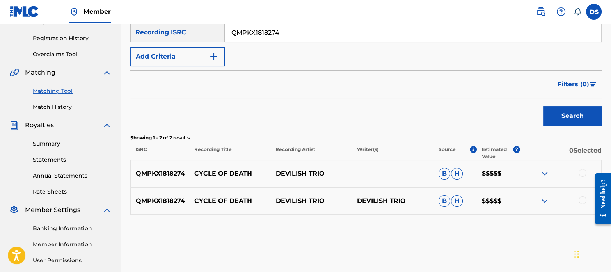
click at [583, 172] on div at bounding box center [583, 173] width 8 height 8
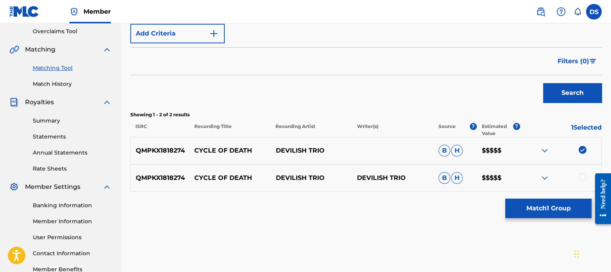
scroll to position [164, 0]
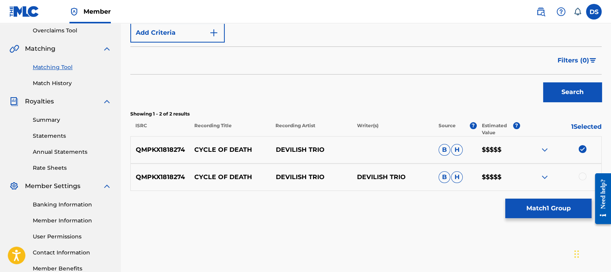
click at [585, 175] on div at bounding box center [583, 176] width 8 height 8
click at [547, 151] on img at bounding box center [544, 149] width 9 height 9
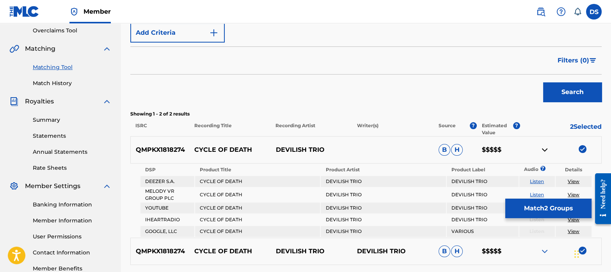
click at [547, 151] on img at bounding box center [544, 149] width 9 height 9
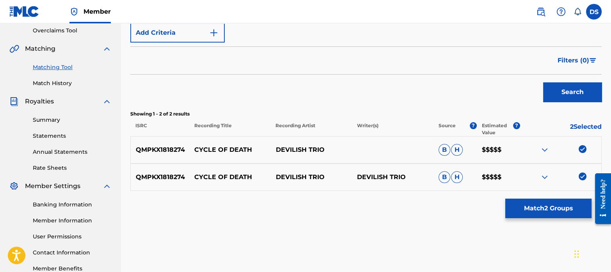
click at [544, 174] on img at bounding box center [544, 176] width 9 height 9
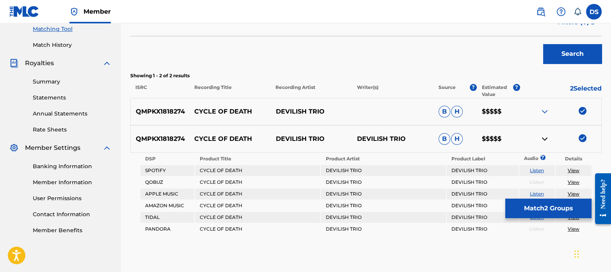
scroll to position [203, 0]
click at [545, 139] on img at bounding box center [544, 138] width 9 height 9
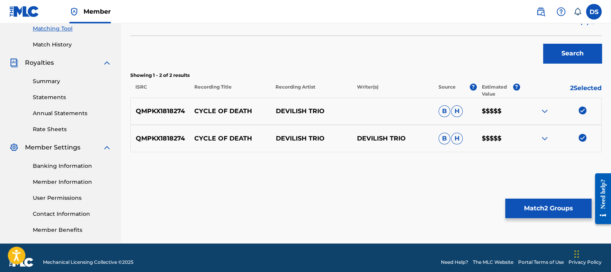
click at [533, 204] on button "Match 2 Groups" at bounding box center [548, 209] width 86 height 20
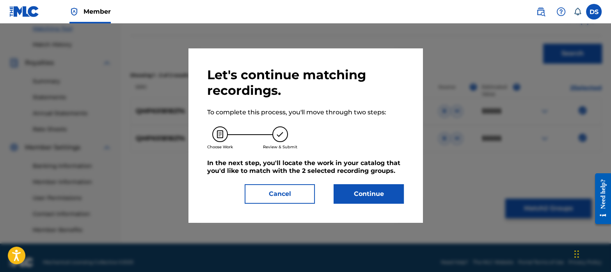
click at [373, 192] on button "Continue" at bounding box center [369, 194] width 70 height 20
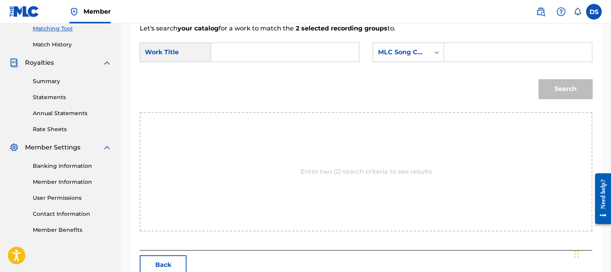
click at [247, 52] on input "Search Form" at bounding box center [285, 52] width 135 height 19
paste input "CYCLE OF DEATH"
type input "CYCLE OF DEATH"
click at [402, 52] on div "MLC Song Code" at bounding box center [401, 52] width 47 height 9
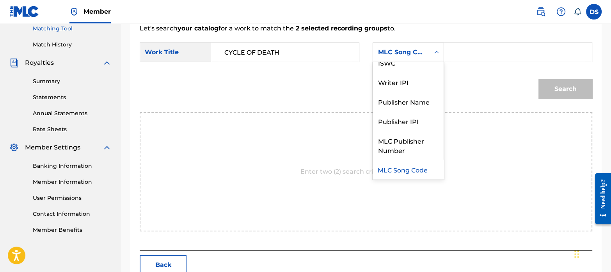
scroll to position [0, 0]
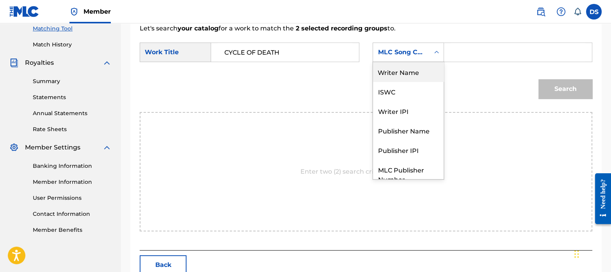
click at [398, 74] on div "Writer Name" at bounding box center [408, 72] width 71 height 20
click at [398, 53] on div "Writer Name" at bounding box center [401, 52] width 47 height 9
click at [397, 73] on div "ISWC" at bounding box center [408, 72] width 71 height 20
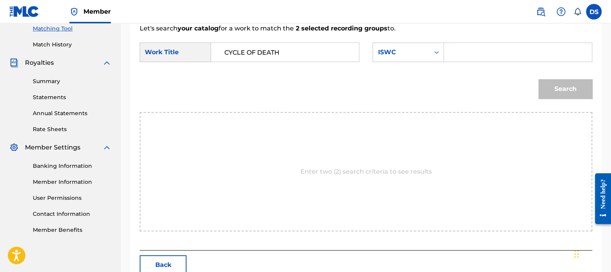
click at [462, 59] on input "Search Form" at bounding box center [518, 52] width 135 height 19
paste input "T3276324604"
type input "T3276324604"
click at [548, 84] on button "Search" at bounding box center [566, 89] width 54 height 20
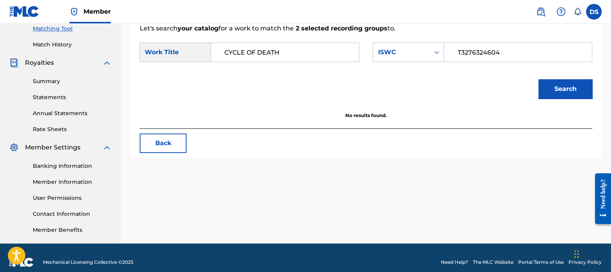
click at [59, 44] on link "Match History" at bounding box center [72, 45] width 79 height 8
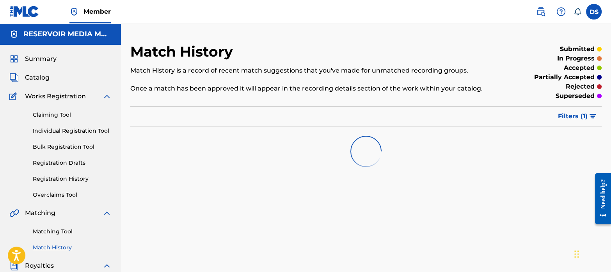
click at [64, 229] on link "Matching Tool" at bounding box center [72, 232] width 79 height 8
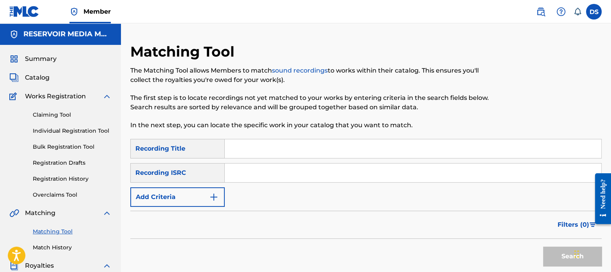
click at [263, 176] on input "Search Form" at bounding box center [413, 173] width 377 height 19
paste input "UKZGC2405481"
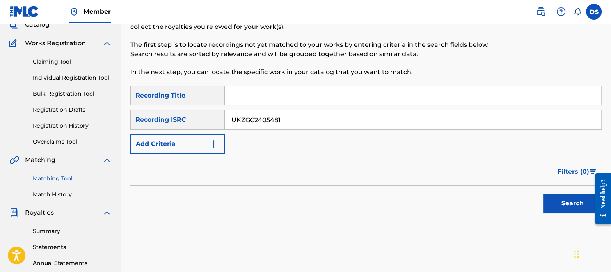
scroll to position [54, 0]
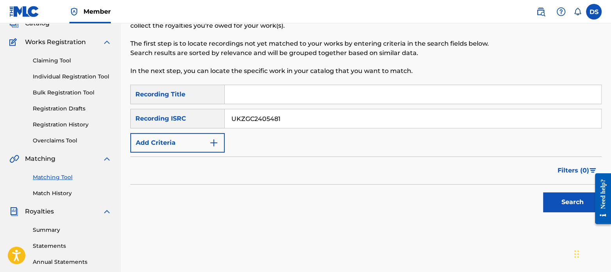
click at [571, 200] on button "Search" at bounding box center [572, 202] width 59 height 20
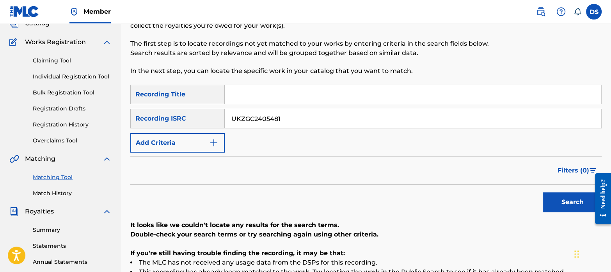
scroll to position [126, 0]
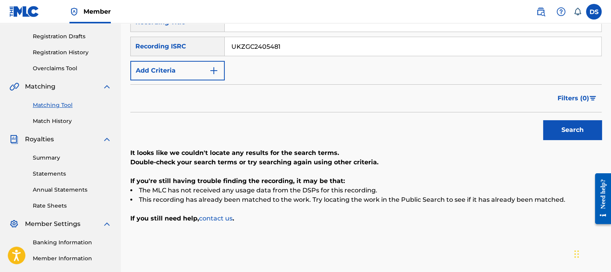
drag, startPoint x: 291, startPoint y: 46, endPoint x: 183, endPoint y: 31, distance: 108.3
click at [183, 31] on div "SearchWithCriteriaa508e917-9a9c-4627-90e7-af24132ce266 Recording Title SearchWi…" at bounding box center [365, 46] width 471 height 68
paste input "QZ9Y21714702"
type input "QZ9Y21714702"
click at [565, 128] on button "Search" at bounding box center [572, 130] width 59 height 20
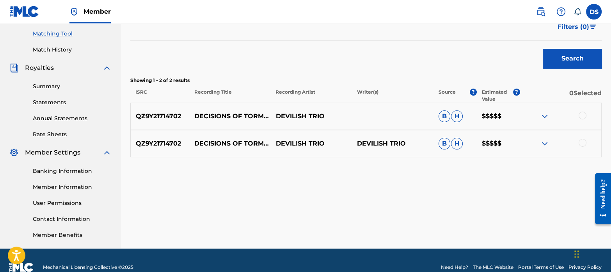
scroll to position [199, 0]
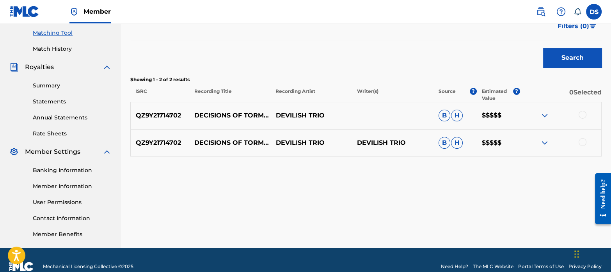
click at [583, 116] on div at bounding box center [583, 115] width 8 height 8
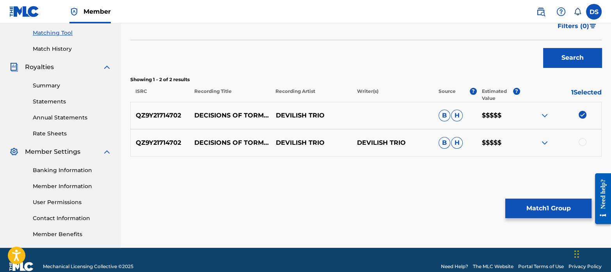
click at [585, 141] on div at bounding box center [583, 142] width 8 height 8
click at [562, 209] on button "Match 2 Groups" at bounding box center [548, 209] width 86 height 20
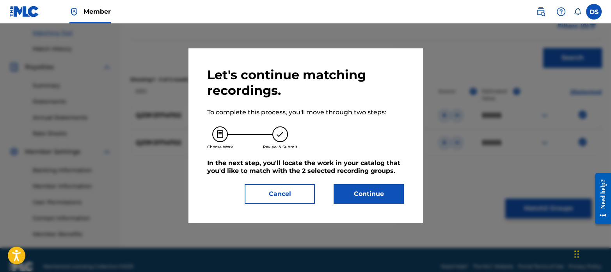
click at [374, 196] on button "Continue" at bounding box center [369, 194] width 70 height 20
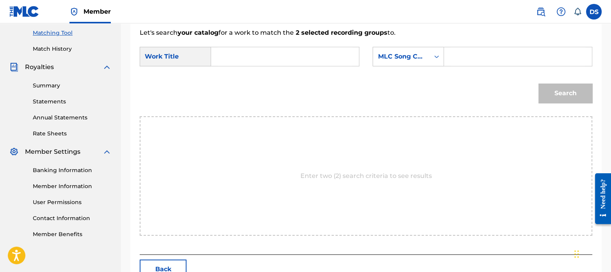
click at [238, 60] on input "Search Form" at bounding box center [285, 56] width 135 height 19
paste input "DECISIONS OF TORMENT"
click at [224, 54] on input "DECISIONS OF TORMENT" at bounding box center [285, 56] width 135 height 19
type input "DECISIONS OF TORMENT"
click at [246, 166] on div "Enter two (2) search criteria to see results" at bounding box center [366, 175] width 453 height 119
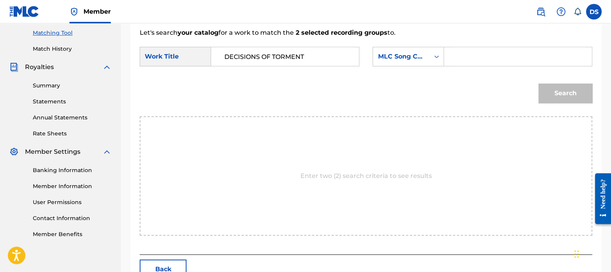
click at [225, 58] on input "DECISIONS OF TORMENT" at bounding box center [285, 56] width 135 height 19
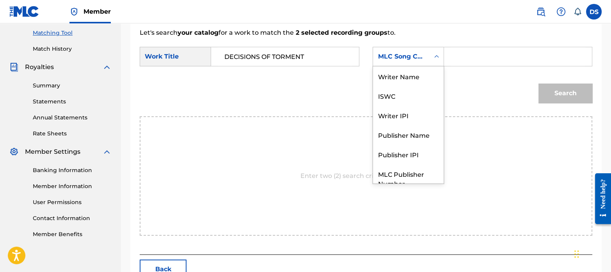
click at [404, 59] on div "MLC Song Code" at bounding box center [401, 56] width 47 height 9
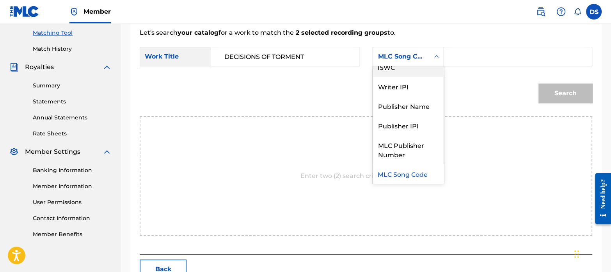
scroll to position [0, 0]
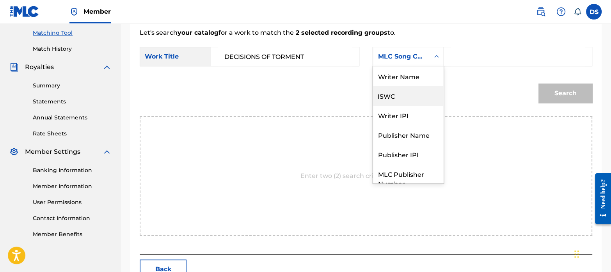
click at [414, 94] on div "ISWC" at bounding box center [408, 96] width 71 height 20
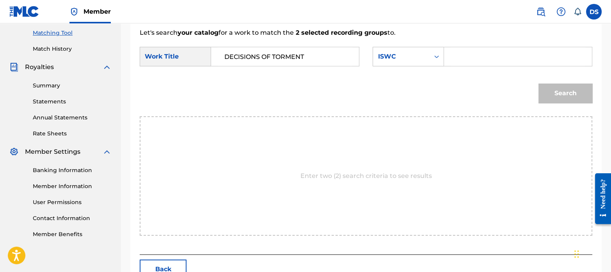
click at [486, 60] on input "Search Form" at bounding box center [518, 56] width 135 height 19
paste input "T3291878296"
type input "T3291878296"
click at [571, 86] on button "Search" at bounding box center [566, 94] width 54 height 20
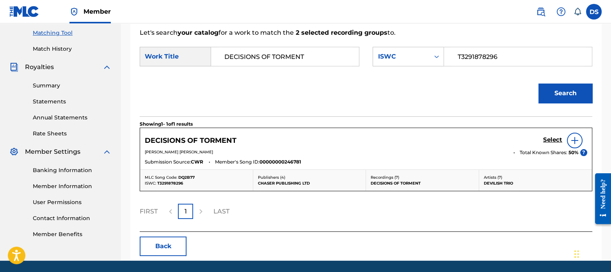
click at [555, 138] on h5 "Select" at bounding box center [552, 139] width 19 height 7
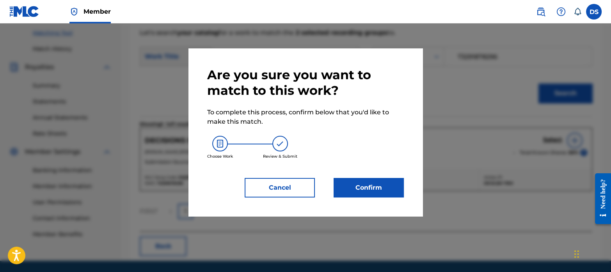
click at [365, 189] on button "Confirm" at bounding box center [369, 188] width 70 height 20
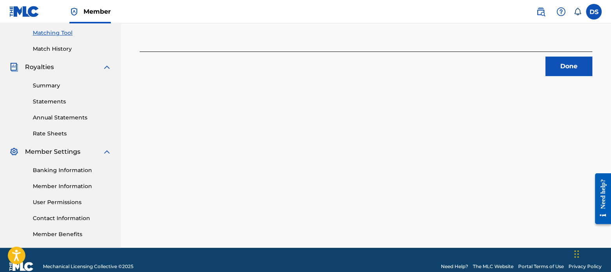
click at [564, 63] on button "Done" at bounding box center [569, 67] width 47 height 20
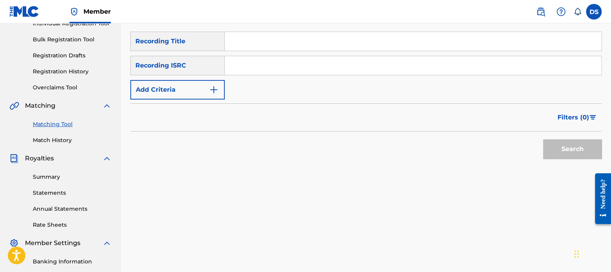
scroll to position [102, 0]
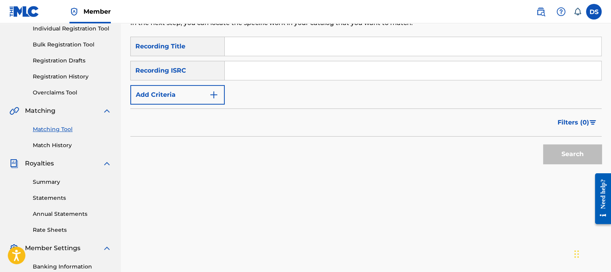
click at [284, 73] on input "Search Form" at bounding box center [413, 70] width 377 height 19
paste input "QMPKX1818275"
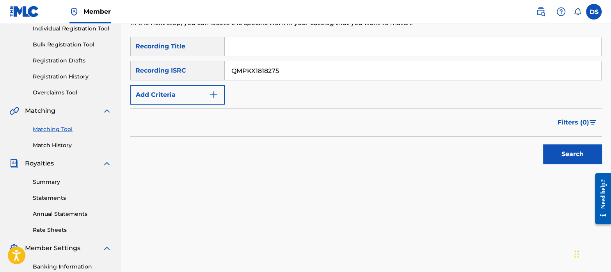
type input "QMPKX1818275"
click at [543, 144] on button "Search" at bounding box center [572, 154] width 59 height 20
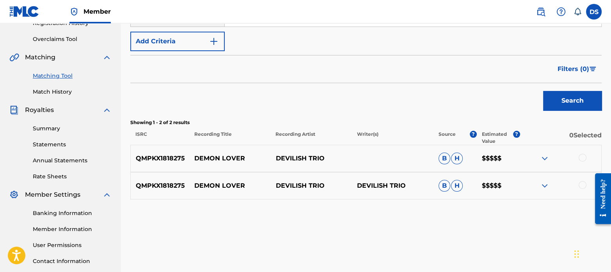
scroll to position [158, 0]
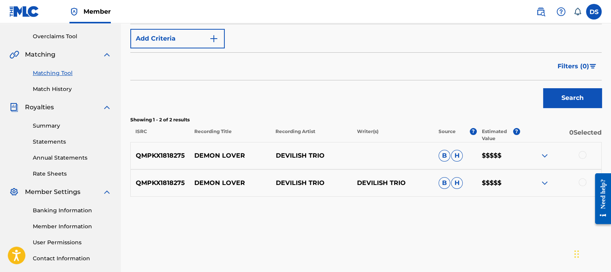
click at [583, 156] on div at bounding box center [583, 155] width 8 height 8
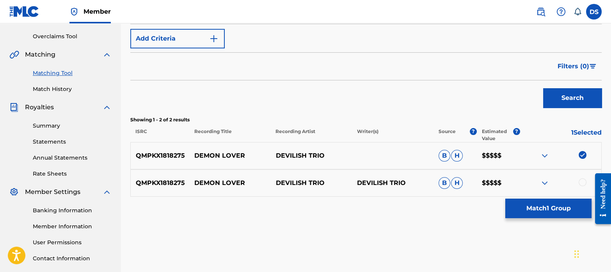
click at [582, 179] on div at bounding box center [583, 182] width 8 height 8
click at [548, 207] on button "Match 2 Groups" at bounding box center [548, 209] width 86 height 20
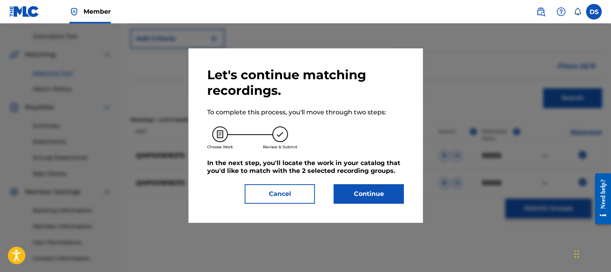
click at [359, 186] on button "Continue" at bounding box center [369, 194] width 70 height 20
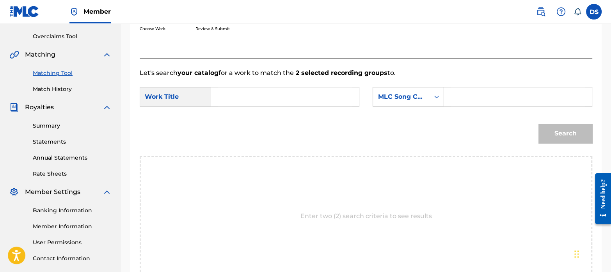
click at [241, 98] on input "Search Form" at bounding box center [285, 96] width 135 height 19
type input "demon lover"
click at [276, 139] on div "Search" at bounding box center [366, 136] width 453 height 41
click at [409, 99] on div "MLC Song Code" at bounding box center [401, 96] width 47 height 9
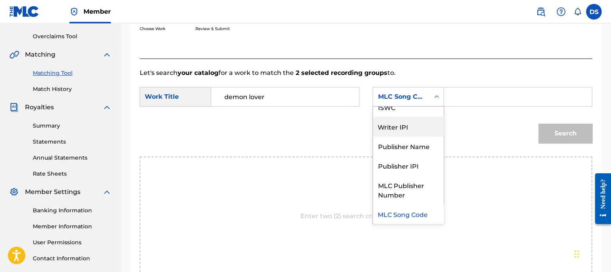
scroll to position [2, 0]
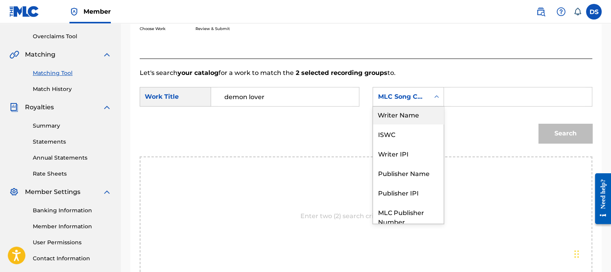
click at [406, 117] on div "Writer Name" at bounding box center [408, 115] width 71 height 20
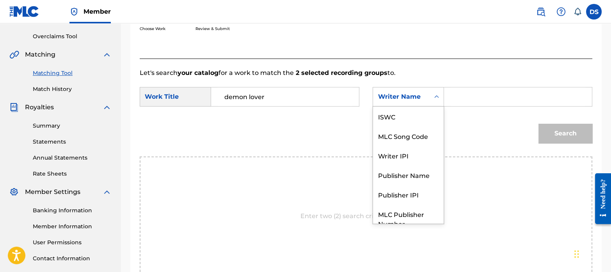
click at [402, 106] on div "Writer Name" at bounding box center [408, 97] width 71 height 20
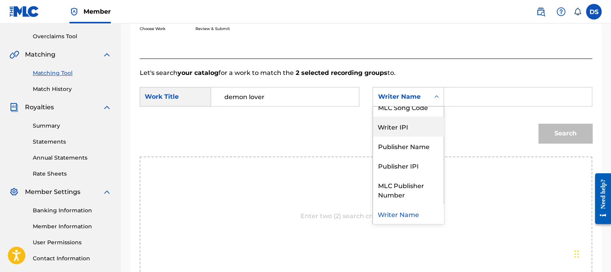
scroll to position [0, 0]
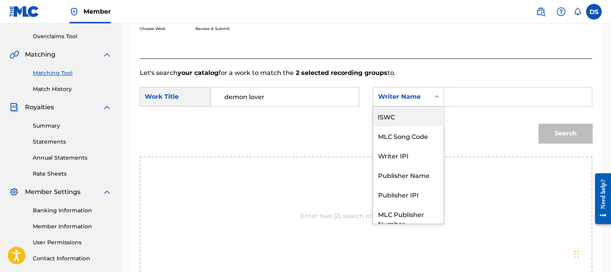
click at [397, 119] on div "ISWC" at bounding box center [408, 117] width 71 height 20
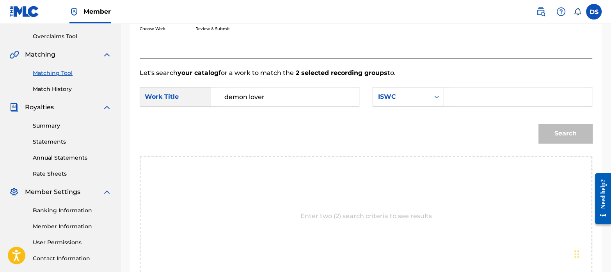
click at [480, 102] on input "Search Form" at bounding box center [518, 96] width 135 height 19
paste input "T3291878218"
type input "T3291878218"
click at [539, 124] on button "Search" at bounding box center [566, 134] width 54 height 20
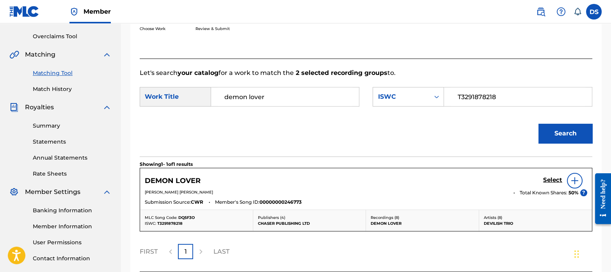
click at [556, 178] on h5 "Select" at bounding box center [552, 179] width 19 height 7
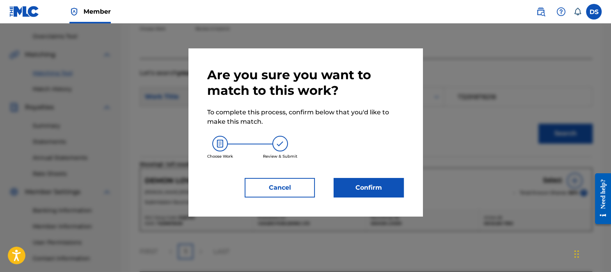
click at [386, 185] on button "Confirm" at bounding box center [369, 188] width 70 height 20
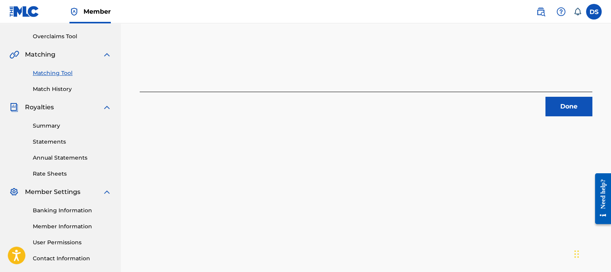
click at [562, 109] on button "Done" at bounding box center [569, 107] width 47 height 20
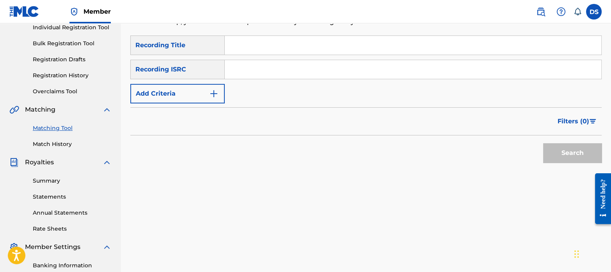
scroll to position [93, 0]
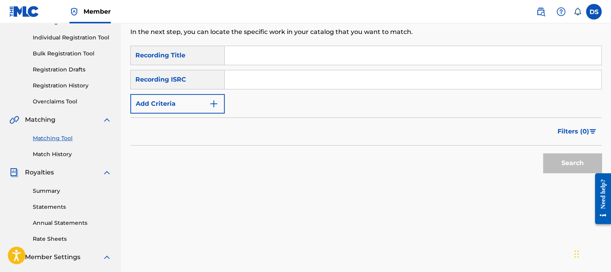
click at [280, 84] on input "Search Form" at bounding box center [413, 79] width 377 height 19
paste input "GBRKQ2349801"
click at [543, 153] on button "Search" at bounding box center [572, 163] width 59 height 20
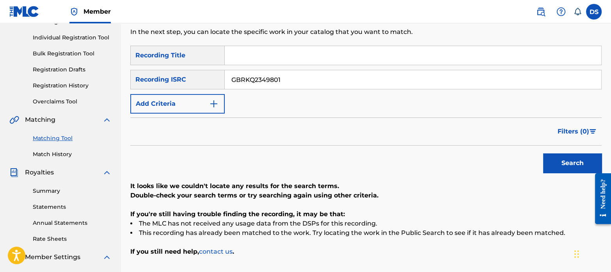
click at [282, 76] on input "GBRKQ2349801" at bounding box center [413, 79] width 377 height 19
drag, startPoint x: 282, startPoint y: 76, endPoint x: 198, endPoint y: 73, distance: 83.9
click at [198, 73] on div "SearchWithCriteriad6bb2dcf-c060-49cb-a067-8cb6a7b33aa9 Recording ISRC GBRKQ2349…" at bounding box center [365, 80] width 471 height 20
paste input "QZTLA2338243"
click at [559, 155] on button "Search" at bounding box center [572, 163] width 59 height 20
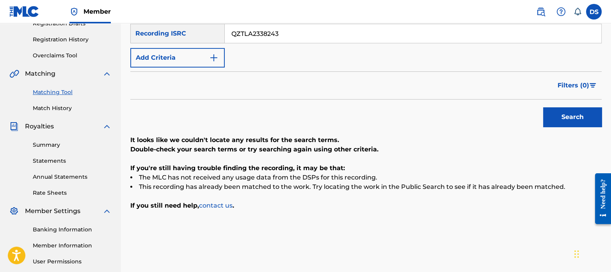
scroll to position [141, 0]
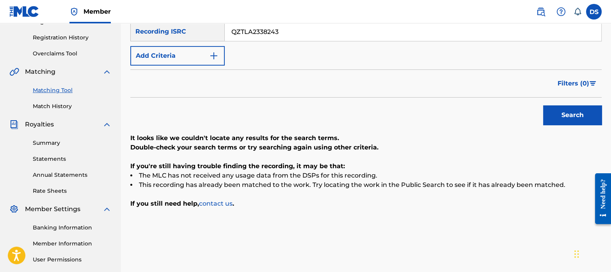
drag, startPoint x: 284, startPoint y: 35, endPoint x: 191, endPoint y: 26, distance: 93.7
click at [191, 26] on div "SearchWithCriteriad6bb2dcf-c060-49cb-a067-8cb6a7b33aa9 Recording ISRC QZTLA2338…" at bounding box center [365, 32] width 471 height 20
paste input "DEXN92444167"
click at [580, 108] on button "Search" at bounding box center [572, 115] width 59 height 20
drag, startPoint x: 288, startPoint y: 35, endPoint x: 209, endPoint y: 20, distance: 80.7
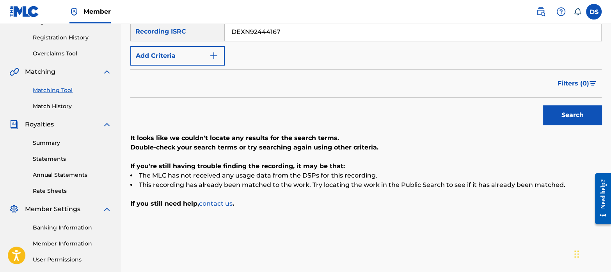
click at [209, 20] on div "Member DS DS [PERSON_NAME] [EMAIL_ADDRESS][DOMAIN_NAME] Notification Preference…" at bounding box center [305, 101] width 611 height 484
paste input "GXBAV2360565"
type input "GXBAV2360565"
click at [562, 115] on button "Search" at bounding box center [572, 115] width 59 height 20
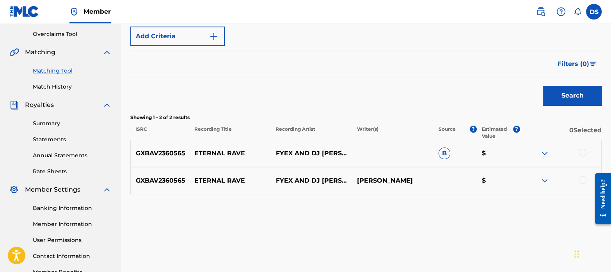
scroll to position [162, 0]
click at [579, 151] on div at bounding box center [583, 152] width 8 height 8
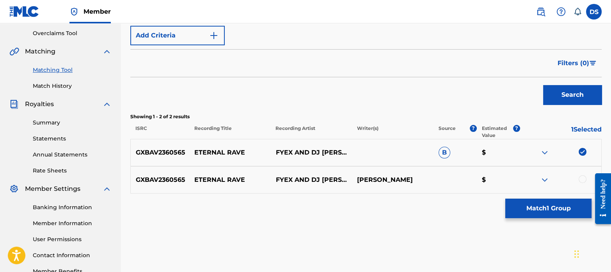
click at [582, 180] on div at bounding box center [583, 179] width 8 height 8
click at [559, 204] on button "Match 2 Groups" at bounding box center [548, 209] width 86 height 20
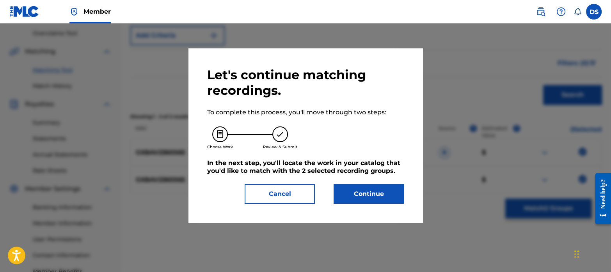
click at [384, 188] on button "Continue" at bounding box center [369, 194] width 70 height 20
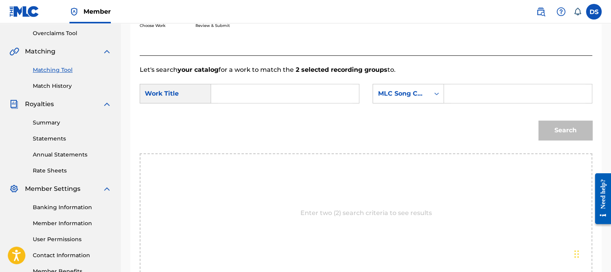
click at [247, 95] on input "Search Form" at bounding box center [285, 93] width 135 height 19
type input "eternal rave"
click at [402, 92] on div "MLC Song Code" at bounding box center [401, 93] width 47 height 9
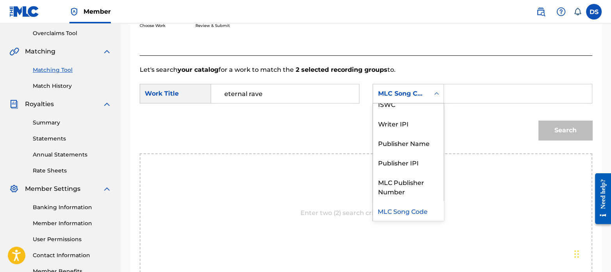
scroll to position [0, 0]
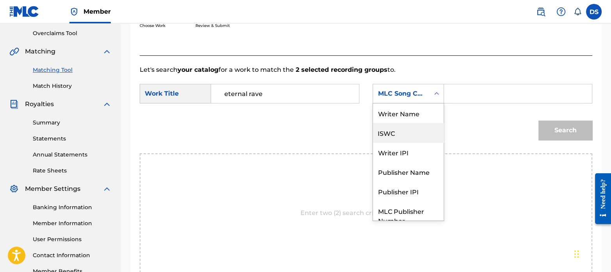
click at [391, 131] on div "ISWC" at bounding box center [408, 133] width 71 height 20
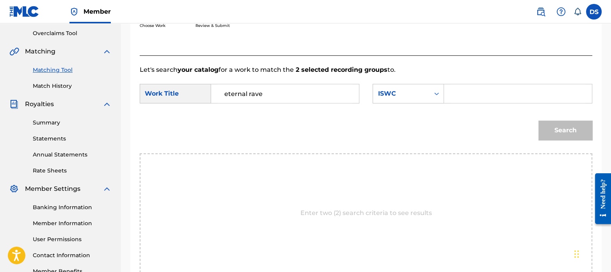
click at [464, 97] on input "Search Form" at bounding box center [518, 93] width 135 height 19
paste input "T-323.588.290-9"
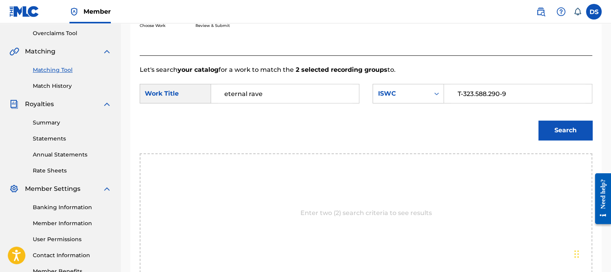
click at [559, 129] on button "Search" at bounding box center [566, 131] width 54 height 20
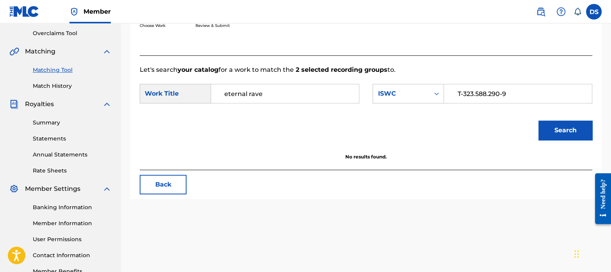
click at [463, 94] on input "T-323.588.290-9" at bounding box center [518, 93] width 135 height 19
click at [474, 93] on input "T323.5882909" at bounding box center [518, 93] width 135 height 19
type input "T3235882909"
click at [560, 128] on button "Search" at bounding box center [566, 131] width 54 height 20
click at [502, 100] on input "T3235882909" at bounding box center [518, 93] width 135 height 19
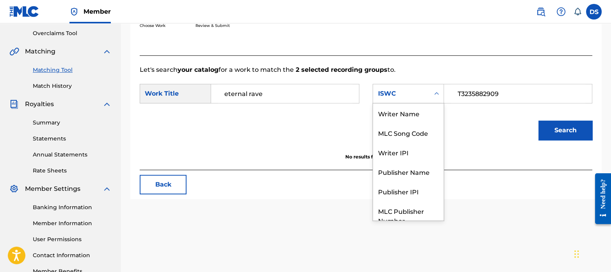
click at [407, 100] on div "ISWC" at bounding box center [401, 93] width 57 height 15
click at [397, 115] on div "Writer Name" at bounding box center [408, 113] width 71 height 20
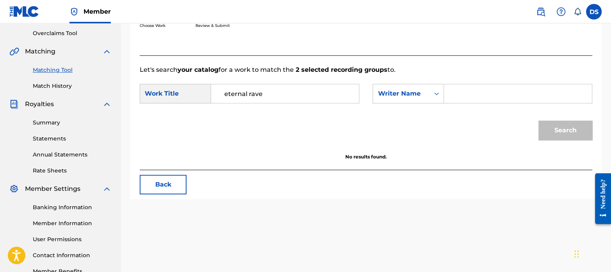
click at [485, 91] on input "Search Form" at bounding box center [518, 93] width 135 height 19
paste input "[PERSON_NAME]"
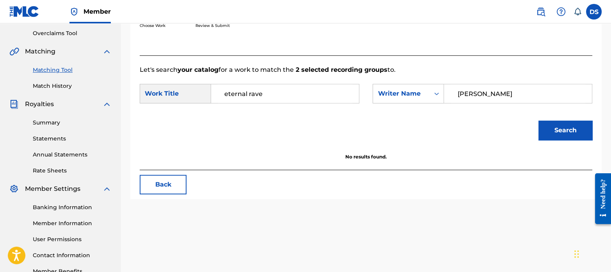
type input "[PERSON_NAME]"
click at [568, 133] on button "Search" at bounding box center [566, 131] width 54 height 20
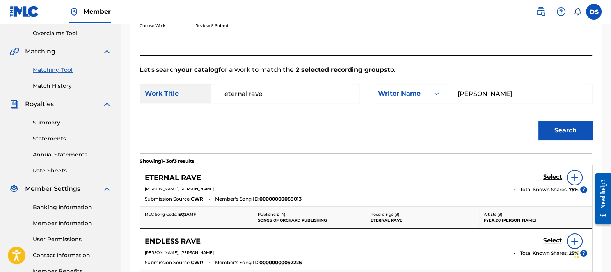
click at [546, 176] on h5 "Select" at bounding box center [552, 176] width 19 height 7
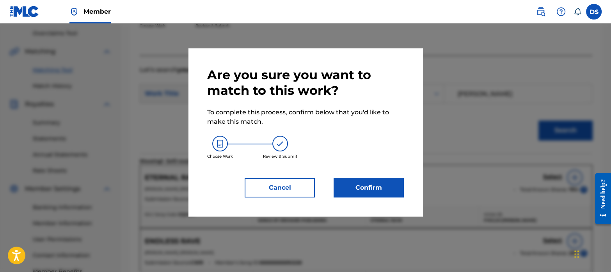
click at [359, 185] on button "Confirm" at bounding box center [369, 188] width 70 height 20
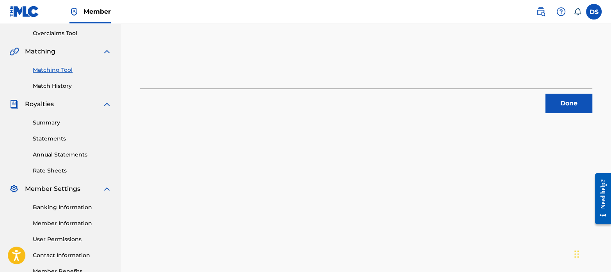
click at [558, 103] on button "Done" at bounding box center [569, 104] width 47 height 20
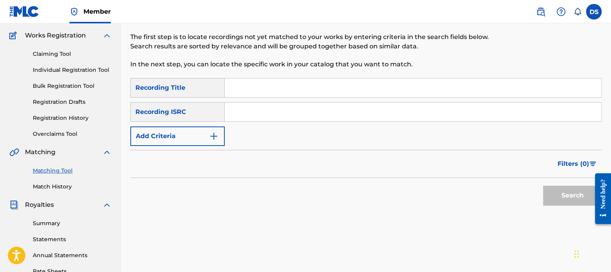
scroll to position [60, 0]
click at [271, 112] on input "Search Form" at bounding box center [413, 112] width 377 height 19
paste input "QM7282429811"
type input "QM7282429811"
click at [574, 198] on button "Search" at bounding box center [572, 196] width 59 height 20
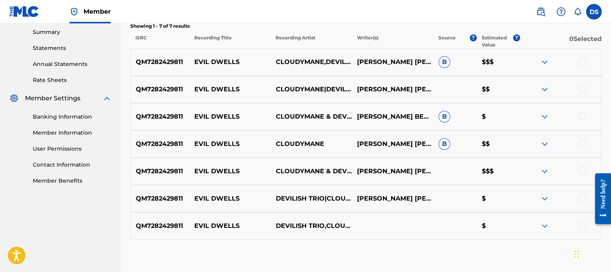
scroll to position [253, 0]
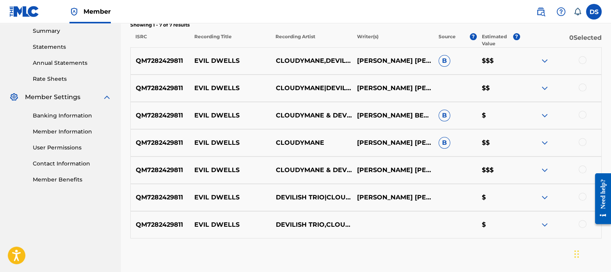
click at [584, 59] on div at bounding box center [583, 60] width 8 height 8
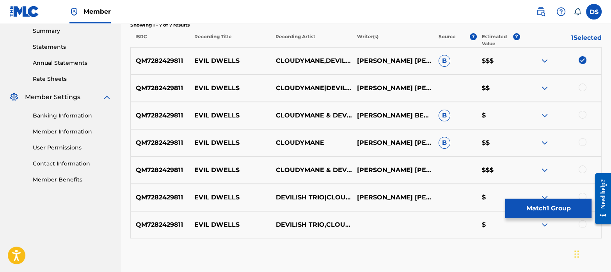
click at [584, 89] on div at bounding box center [583, 88] width 8 height 8
click at [584, 113] on div at bounding box center [583, 115] width 8 height 8
click at [584, 144] on div at bounding box center [583, 142] width 8 height 8
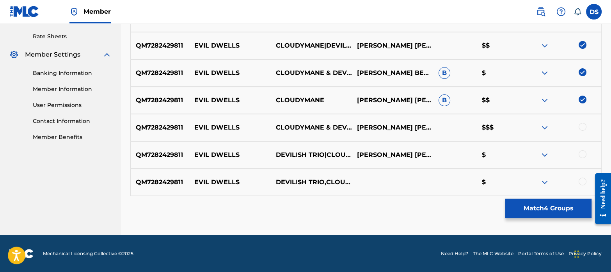
click at [583, 124] on div at bounding box center [583, 127] width 8 height 8
click at [582, 155] on div at bounding box center [583, 154] width 8 height 8
click at [584, 181] on div at bounding box center [583, 182] width 8 height 8
click at [546, 205] on button "Match 7 Groups" at bounding box center [548, 209] width 86 height 20
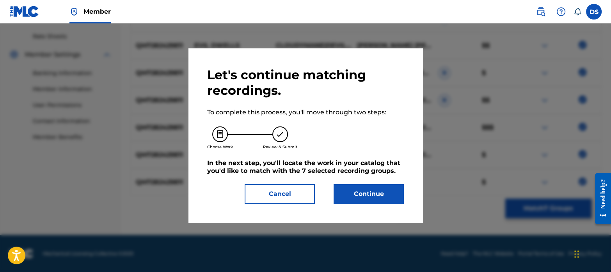
click at [392, 190] on button "Continue" at bounding box center [369, 194] width 70 height 20
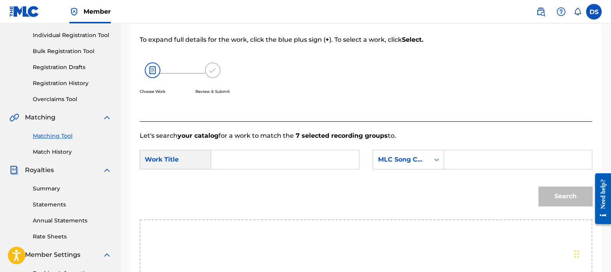
scroll to position [84, 0]
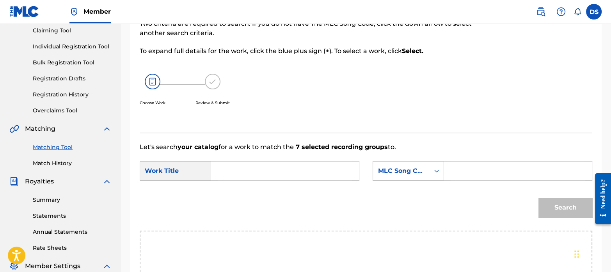
click at [251, 167] on input "Search Form" at bounding box center [285, 171] width 135 height 19
type input "evil dwells"
click at [270, 227] on div "Search" at bounding box center [366, 210] width 453 height 41
click at [413, 167] on div "MLC Song Code" at bounding box center [401, 170] width 47 height 9
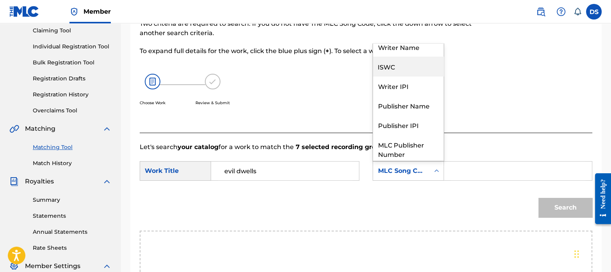
scroll to position [9, 0]
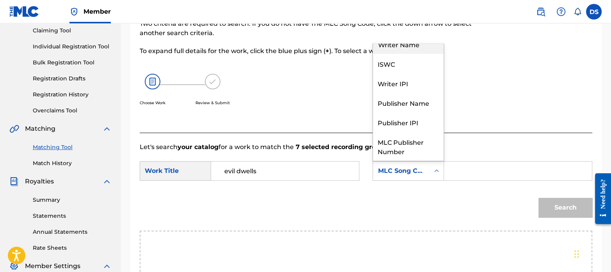
click at [403, 48] on div "Writer Name" at bounding box center [408, 44] width 71 height 20
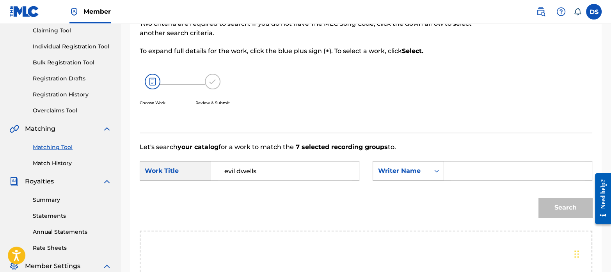
click at [492, 171] on input "Search Form" at bounding box center [518, 171] width 135 height 19
paste input "T3291878923"
type input "T3291878923"
click at [414, 165] on div "Writer Name" at bounding box center [401, 171] width 57 height 15
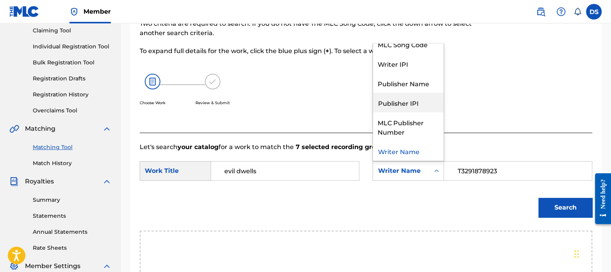
scroll to position [0, 0]
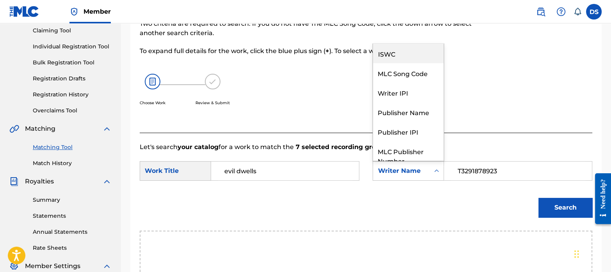
click at [397, 60] on div "ISWC" at bounding box center [408, 54] width 71 height 20
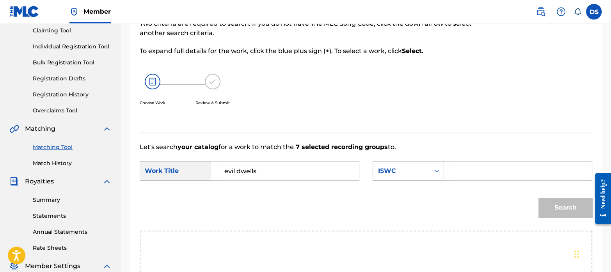
click at [468, 171] on input "Search Form" at bounding box center [518, 171] width 135 height 19
paste input "T3291878923"
type input "T3291878923"
click at [555, 206] on button "Search" at bounding box center [566, 208] width 54 height 20
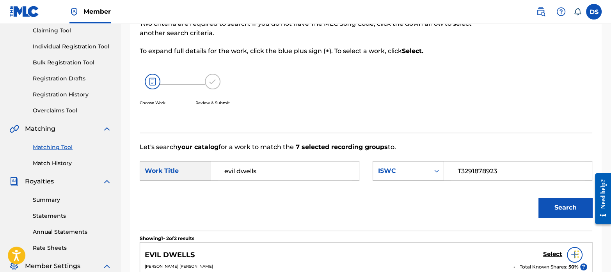
scroll to position [149, 0]
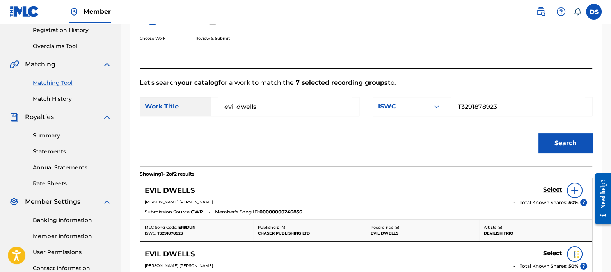
click at [549, 187] on h5 "Select" at bounding box center [552, 189] width 19 height 7
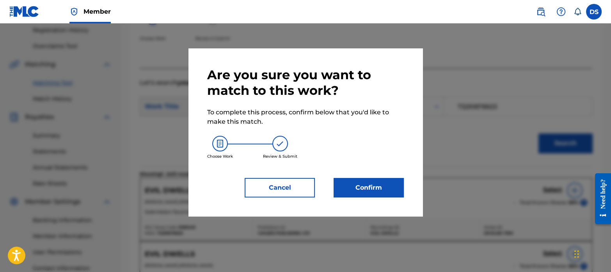
click at [376, 185] on button "Confirm" at bounding box center [369, 188] width 70 height 20
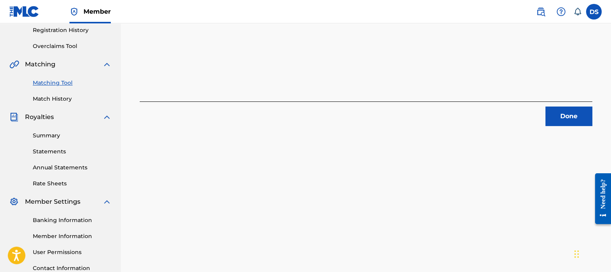
click at [562, 116] on button "Done" at bounding box center [569, 117] width 47 height 20
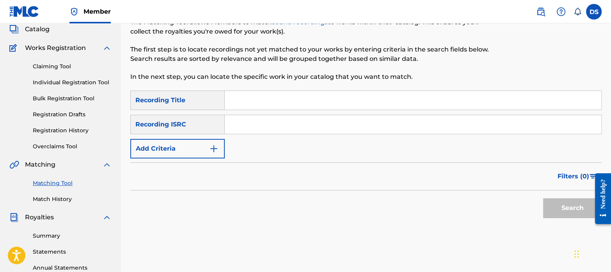
scroll to position [44, 0]
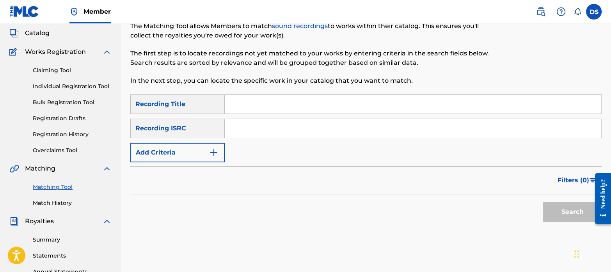
click at [292, 125] on input "Search Form" at bounding box center [413, 128] width 377 height 19
paste input "QZ9Y21728396"
type input "QZ9Y21728396"
click at [572, 207] on button "Search" at bounding box center [572, 212] width 59 height 20
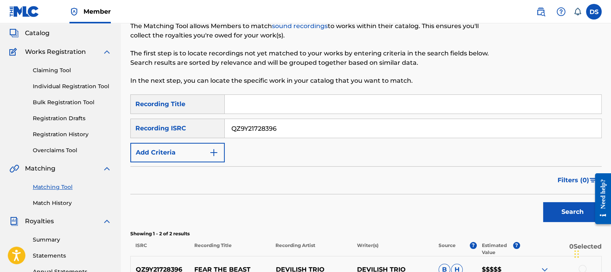
scroll to position [156, 0]
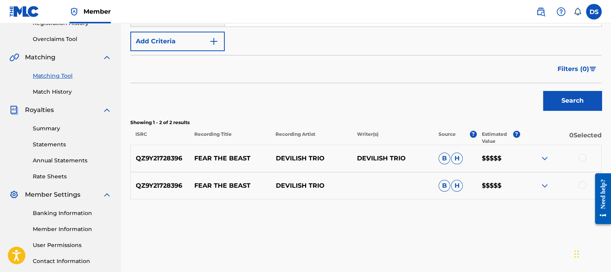
click at [584, 157] on div at bounding box center [583, 158] width 8 height 8
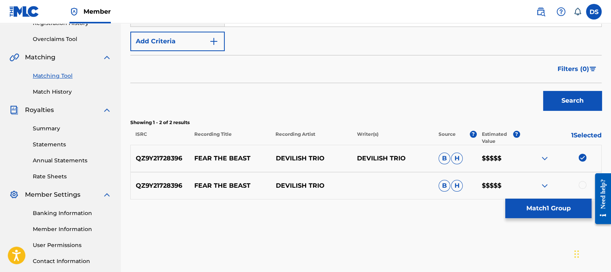
click at [584, 184] on div at bounding box center [583, 185] width 8 height 8
click at [540, 208] on button "Match 2 Groups" at bounding box center [548, 209] width 86 height 20
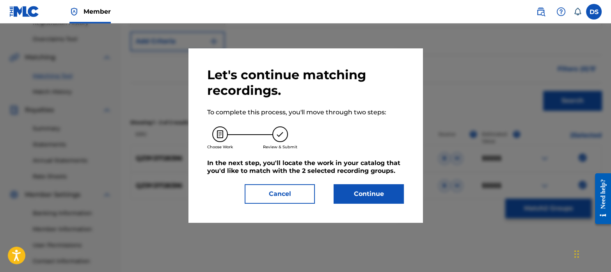
click at [387, 188] on button "Continue" at bounding box center [369, 194] width 70 height 20
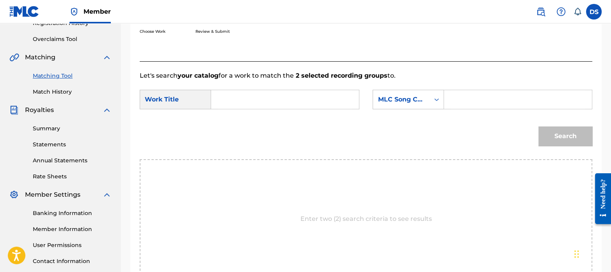
click at [232, 98] on input "Search Form" at bounding box center [285, 99] width 135 height 19
type input "fear the beast"
click at [286, 188] on div "Enter two (2) search criteria to see results" at bounding box center [366, 218] width 453 height 119
click at [396, 103] on div "MLC Song Code" at bounding box center [401, 99] width 47 height 9
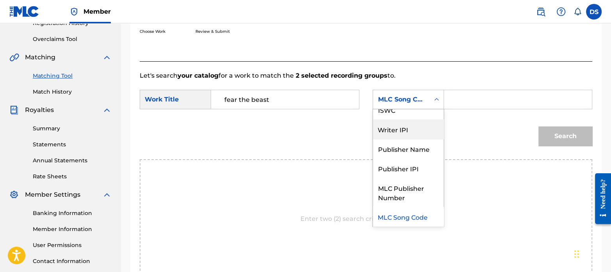
scroll to position [0, 0]
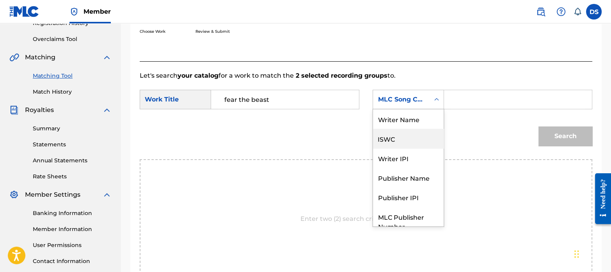
click at [388, 135] on div "ISWC" at bounding box center [408, 139] width 71 height 20
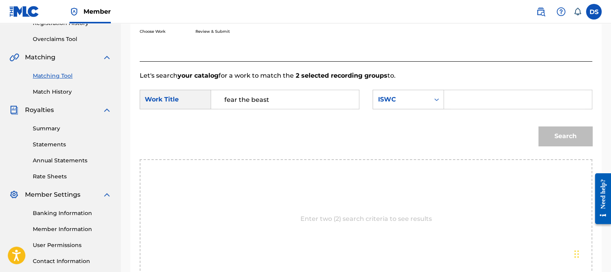
click at [478, 103] on input "Search Form" at bounding box center [518, 99] width 135 height 19
paste input "T3291878445"
type input "T3291878445"
click at [554, 128] on button "Search" at bounding box center [566, 136] width 54 height 20
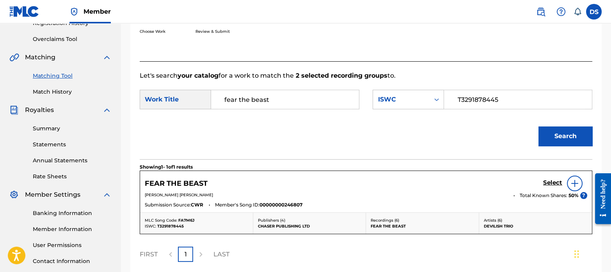
click at [552, 184] on h5 "Select" at bounding box center [552, 182] width 19 height 7
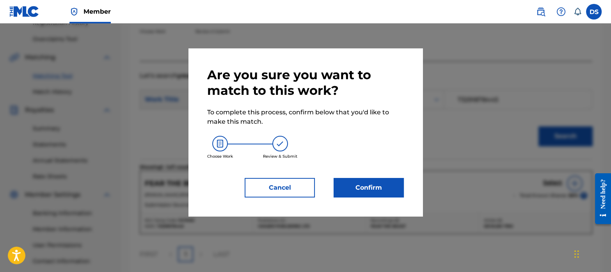
click at [375, 182] on button "Confirm" at bounding box center [369, 188] width 70 height 20
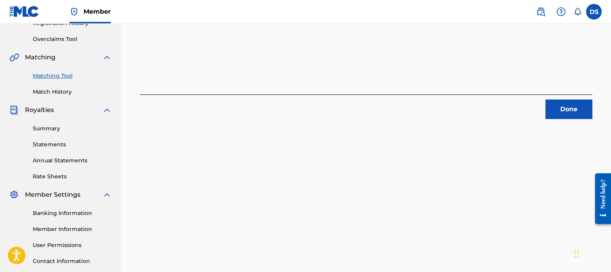
click at [560, 108] on button "Done" at bounding box center [569, 110] width 47 height 20
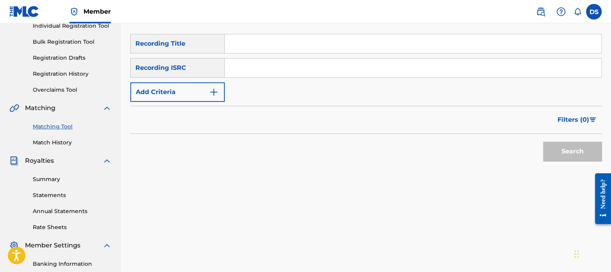
scroll to position [105, 0]
click at [278, 76] on input "Search Form" at bounding box center [413, 68] width 377 height 19
paste input "RUAGT2407448"
type input "RUAGT2407448"
click at [543, 142] on button "Search" at bounding box center [572, 152] width 59 height 20
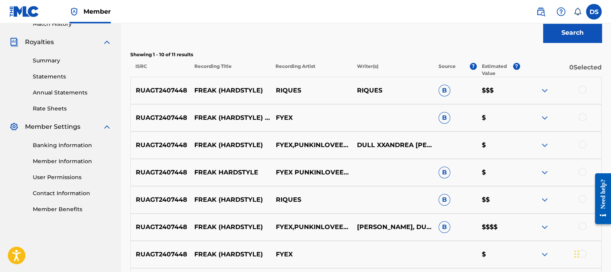
scroll to position [218, 0]
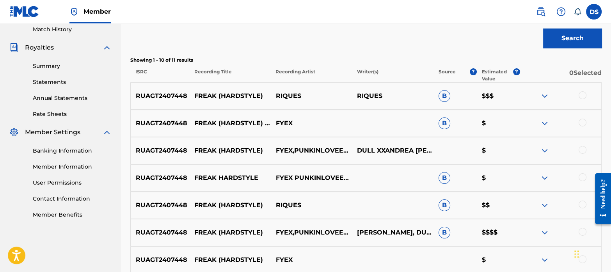
click at [581, 96] on div at bounding box center [583, 95] width 8 height 8
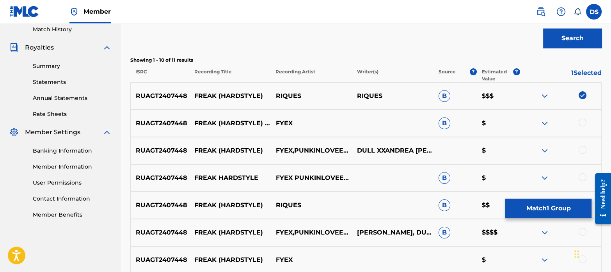
click at [584, 119] on div at bounding box center [583, 123] width 8 height 8
click at [584, 148] on div at bounding box center [583, 150] width 8 height 8
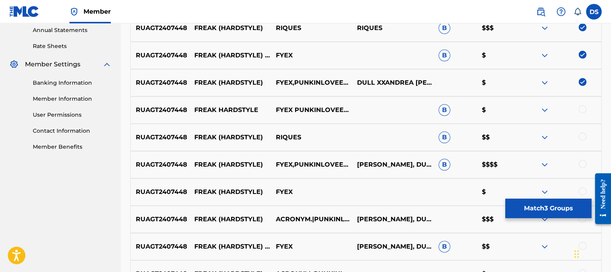
scroll to position [286, 0]
click at [583, 108] on div at bounding box center [583, 109] width 8 height 8
click at [583, 135] on div at bounding box center [583, 136] width 8 height 8
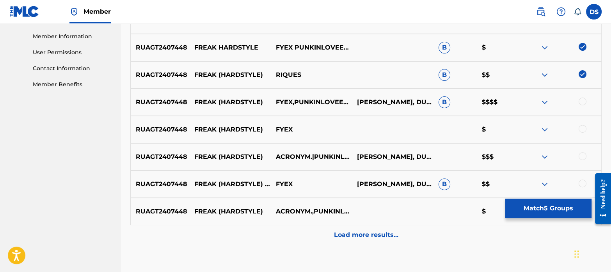
click at [582, 101] on div at bounding box center [583, 102] width 8 height 8
click at [583, 128] on div at bounding box center [583, 129] width 8 height 8
click at [583, 157] on div at bounding box center [583, 156] width 8 height 8
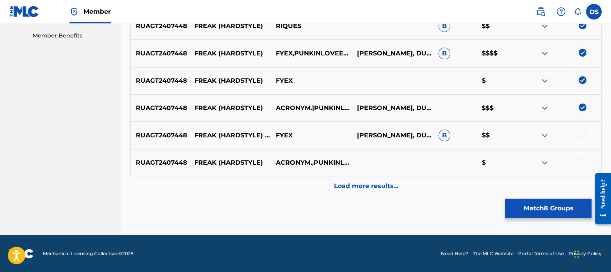
click at [583, 134] on div at bounding box center [583, 135] width 8 height 8
click at [583, 162] on div at bounding box center [583, 162] width 8 height 8
click at [385, 188] on p "Load more results..." at bounding box center [366, 185] width 64 height 9
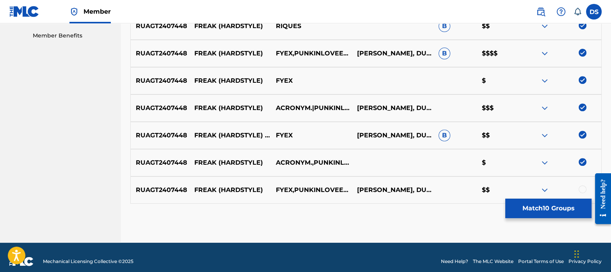
scroll to position [405, 0]
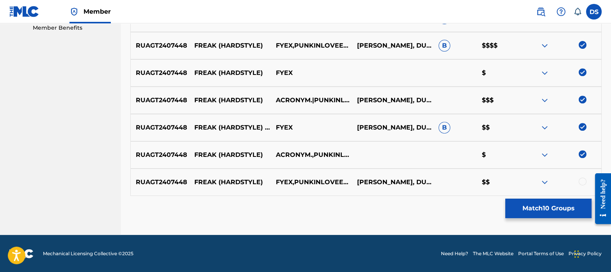
click at [583, 180] on div at bounding box center [583, 182] width 8 height 8
click at [552, 206] on button "Match 11 Groups" at bounding box center [548, 209] width 86 height 20
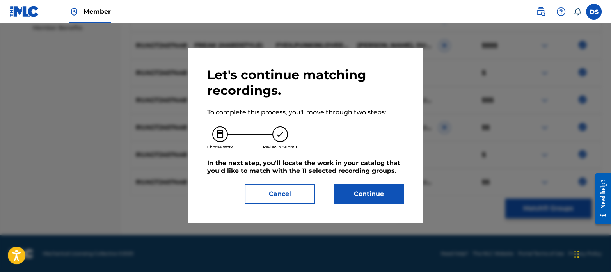
click at [395, 192] on button "Continue" at bounding box center [369, 194] width 70 height 20
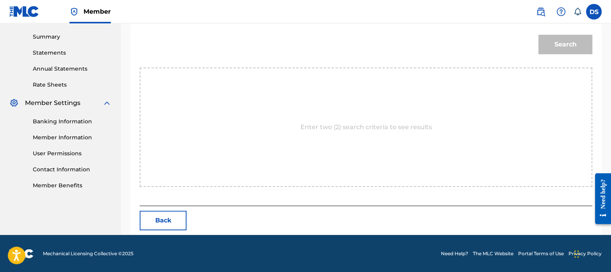
scroll to position [164, 0]
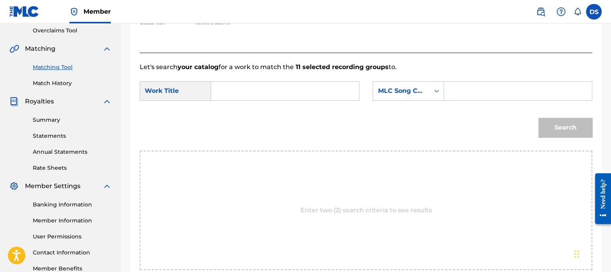
click at [240, 88] on input "Search Form" at bounding box center [285, 91] width 135 height 19
paste input "FREAK (HARDSTYLE)"
type input "FREAK (HARDSTYLE)"
click at [393, 98] on div "MLC Song Code" at bounding box center [408, 91] width 71 height 20
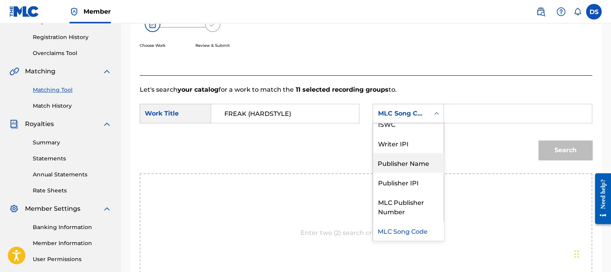
scroll to position [0, 0]
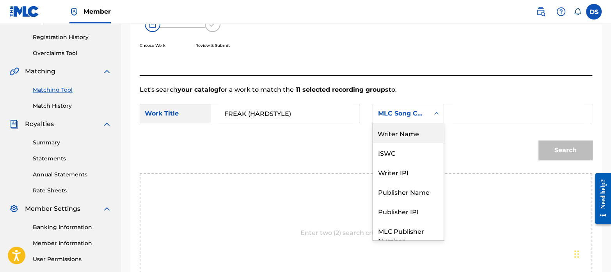
click at [404, 135] on div "Writer Name" at bounding box center [408, 133] width 71 height 20
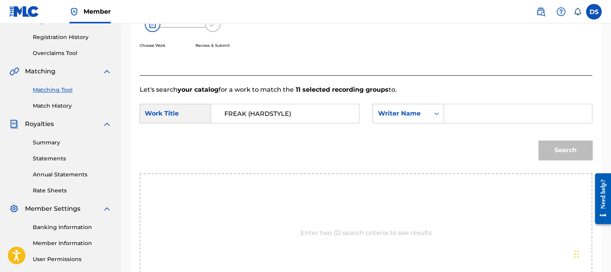
click at [484, 113] on input "Search Form" at bounding box center [518, 113] width 135 height 19
paste input "[PERSON_NAME]"
type input "[PERSON_NAME]"
click at [578, 150] on button "Search" at bounding box center [566, 150] width 54 height 20
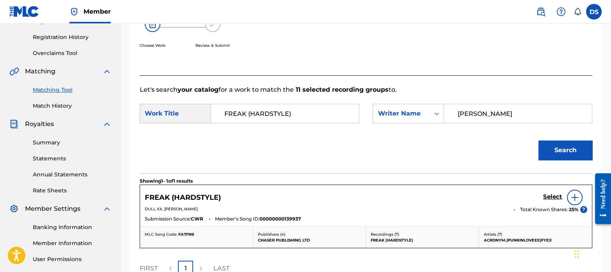
click at [552, 192] on div "Select" at bounding box center [565, 198] width 44 height 16
click at [554, 197] on h5 "Select" at bounding box center [552, 196] width 19 height 7
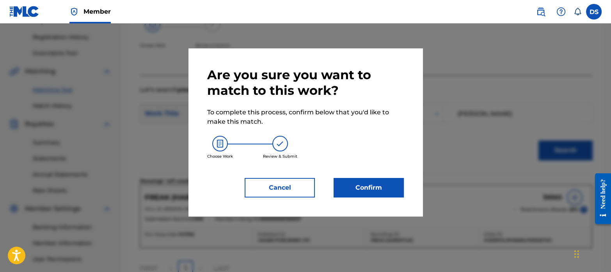
click at [377, 197] on button "Confirm" at bounding box center [369, 188] width 70 height 20
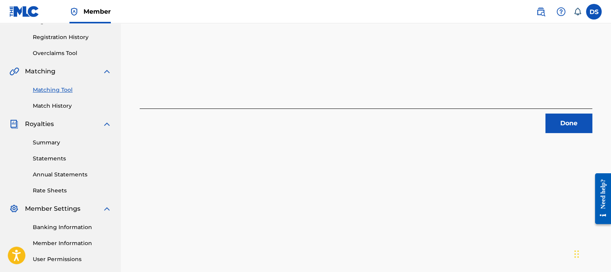
click at [563, 126] on button "Done" at bounding box center [569, 124] width 47 height 20
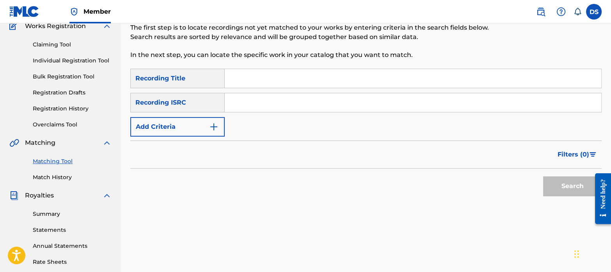
scroll to position [68, 0]
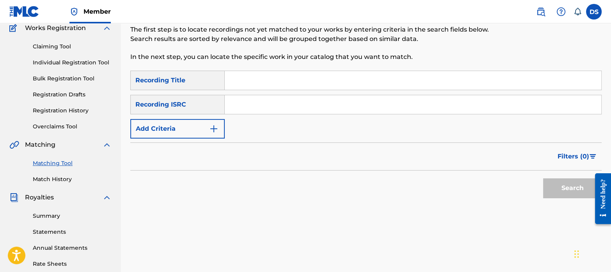
click at [268, 110] on input "Search Form" at bounding box center [413, 104] width 377 height 19
paste input "GBKQU2475564"
type input "GBKQU2475564"
click at [553, 181] on button "Search" at bounding box center [572, 188] width 59 height 20
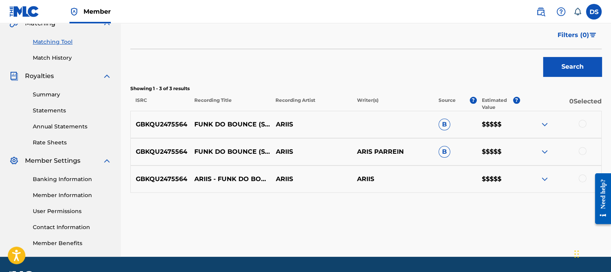
scroll to position [190, 0]
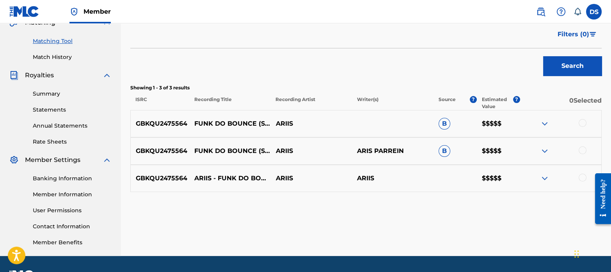
click at [583, 119] on div at bounding box center [583, 123] width 8 height 8
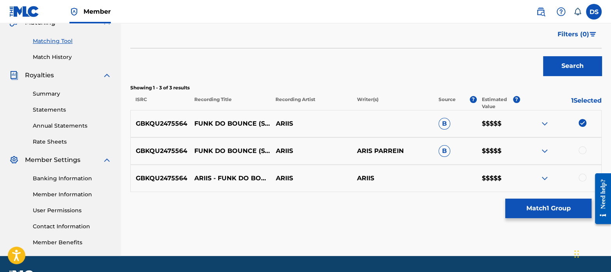
click at [583, 149] on div at bounding box center [583, 150] width 8 height 8
click at [581, 178] on div at bounding box center [583, 178] width 8 height 8
click at [558, 202] on button "Match 3 Groups" at bounding box center [548, 209] width 86 height 20
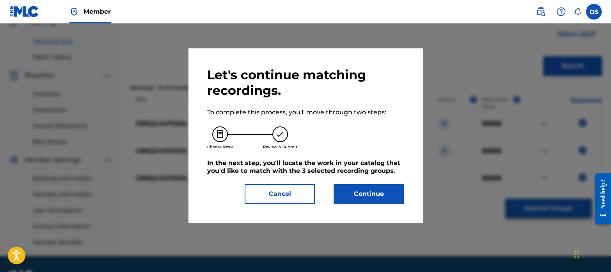
click at [388, 198] on button "Continue" at bounding box center [369, 194] width 70 height 20
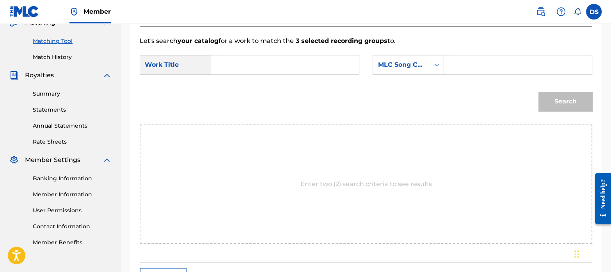
click at [235, 57] on input "Search Form" at bounding box center [285, 64] width 135 height 19
paste input "FUNK DO BOUNCE"
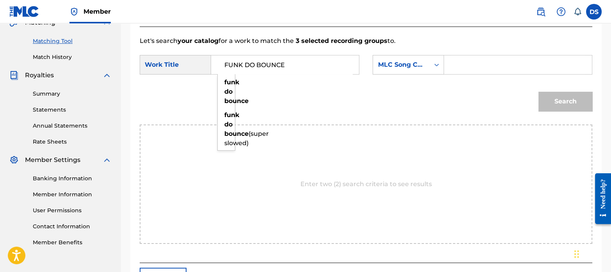
type input "FUNK DO BOUNCE"
click at [395, 65] on div "MLC Song Code" at bounding box center [401, 64] width 47 height 9
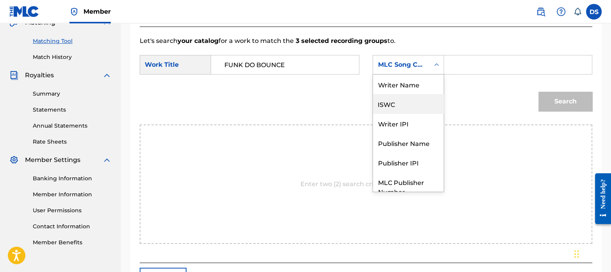
scroll to position [0, 0]
click at [391, 100] on div "ISWC" at bounding box center [408, 104] width 71 height 20
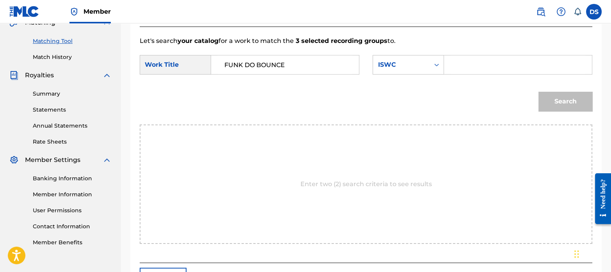
click at [476, 60] on input "Search Form" at bounding box center [518, 64] width 135 height 19
paste input "T3280940827"
type input "T3280940827"
click at [555, 104] on button "Search" at bounding box center [566, 102] width 54 height 20
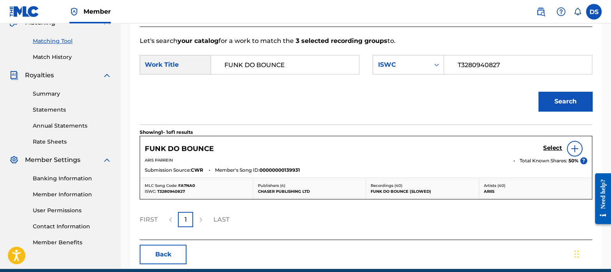
click at [554, 146] on h5 "Select" at bounding box center [552, 147] width 19 height 7
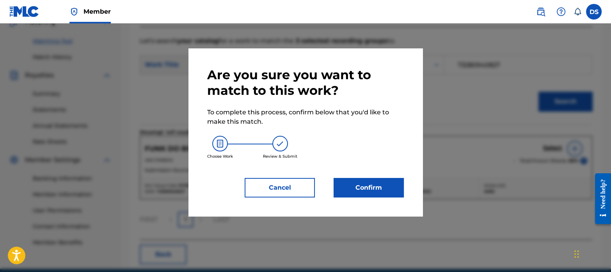
click at [391, 185] on button "Confirm" at bounding box center [369, 188] width 70 height 20
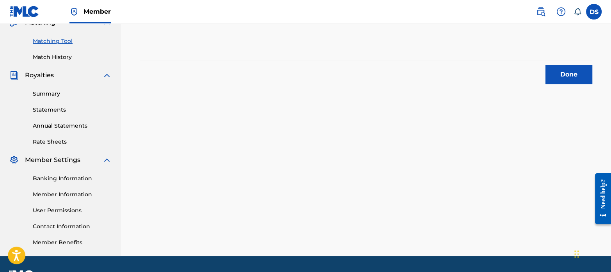
click at [564, 76] on button "Done" at bounding box center [569, 75] width 47 height 20
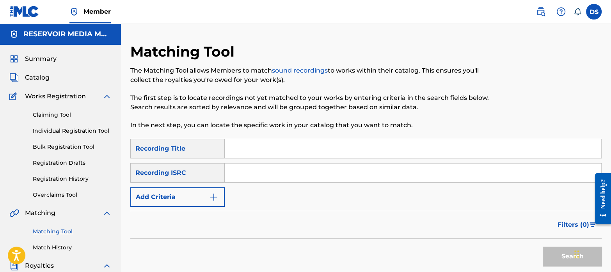
click at [283, 174] on input "Search Form" at bounding box center [413, 173] width 377 height 19
paste input "T3293300713"
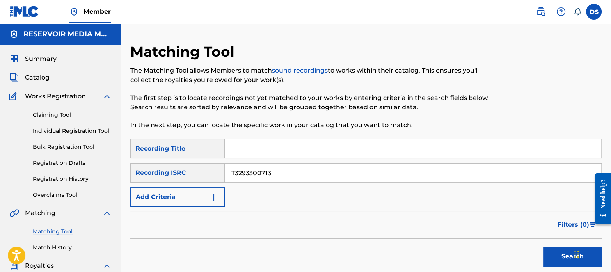
click at [543, 247] on button "Search" at bounding box center [572, 257] width 59 height 20
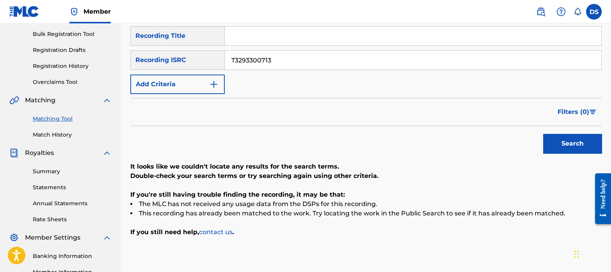
scroll to position [113, 0]
click at [583, 141] on button "Search" at bounding box center [572, 143] width 59 height 20
drag, startPoint x: 285, startPoint y: 53, endPoint x: 209, endPoint y: 50, distance: 76.2
click at [209, 50] on div "SearchWithCriteriaa508e917-9a9c-4627-90e7-af24132ce266 Recording Title SearchWi…" at bounding box center [365, 60] width 471 height 68
paste input "QZNWS2207309"
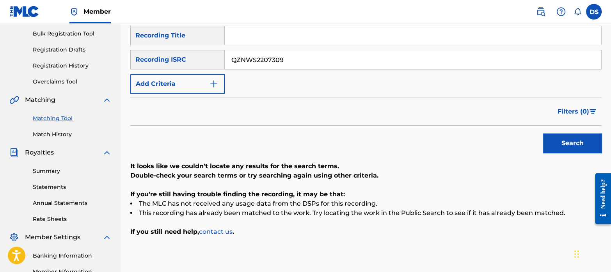
type input "QZNWS2207309"
click at [543, 133] on button "Search" at bounding box center [572, 143] width 59 height 20
drag, startPoint x: 302, startPoint y: 57, endPoint x: 201, endPoint y: 38, distance: 102.5
click at [201, 38] on div "SearchWithCriteriaa508e917-9a9c-4627-90e7-af24132ce266 Recording Title SearchWi…" at bounding box center [365, 60] width 471 height 68
paste input "Search Form"
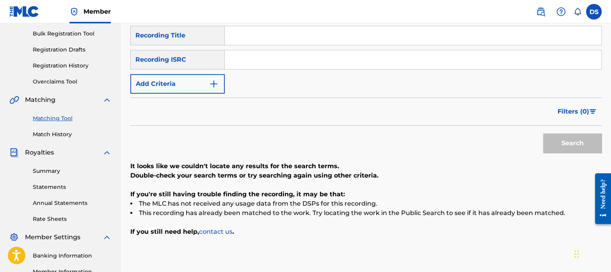
click at [247, 55] on input "Search Form" at bounding box center [413, 59] width 377 height 19
paste input "QZNWQ2290579"
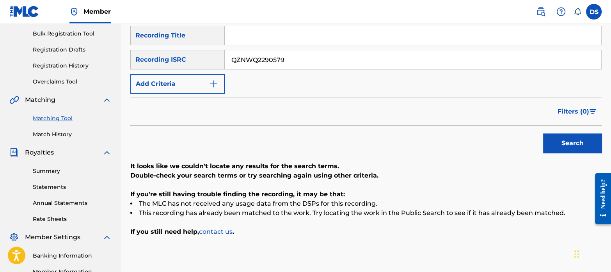
type input "QZNWQ2290579"
click at [543, 133] on button "Search" at bounding box center [572, 143] width 59 height 20
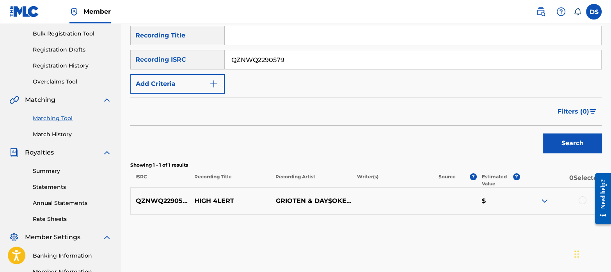
click at [583, 200] on div at bounding box center [583, 200] width 8 height 8
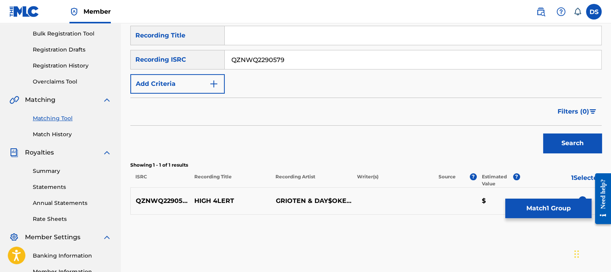
click at [295, 51] on input "QZNWQ2290579" at bounding box center [413, 59] width 377 height 19
click at [516, 205] on button "Match 1 Group" at bounding box center [548, 209] width 86 height 20
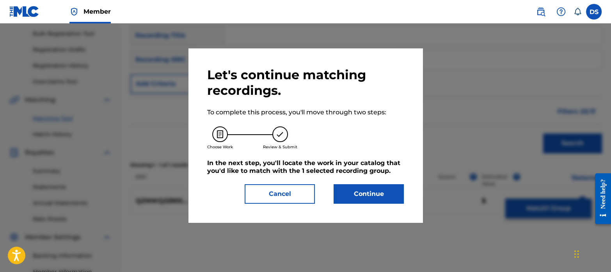
click at [304, 192] on button "Cancel" at bounding box center [280, 194] width 70 height 20
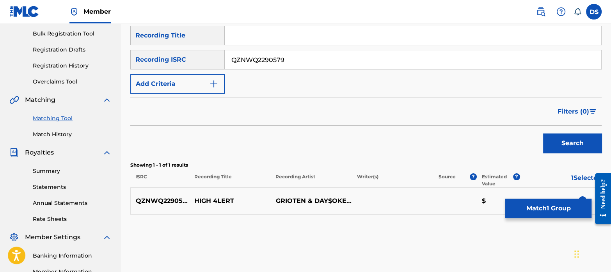
click at [531, 203] on button "Match 1 Group" at bounding box center [548, 209] width 86 height 20
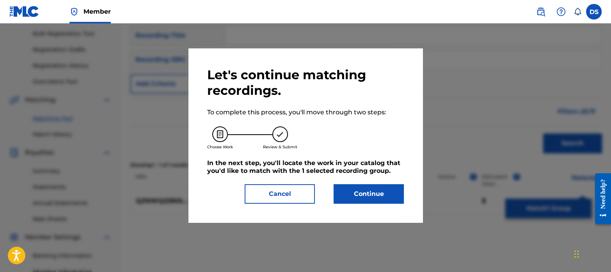
click at [379, 194] on button "Continue" at bounding box center [369, 194] width 70 height 20
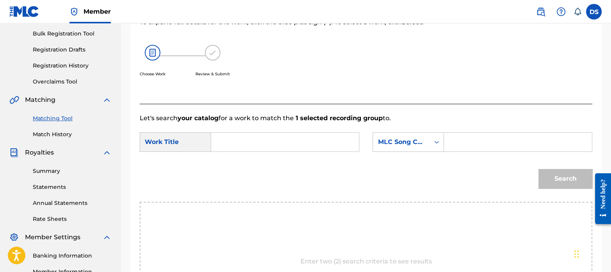
click at [264, 135] on input "Search Form" at bounding box center [285, 142] width 135 height 19
paste input "HIGH 4LERT"
type input "HIGH 4LERT"
click at [295, 185] on div "Search" at bounding box center [366, 181] width 453 height 41
click at [395, 141] on div "MLC Song Code" at bounding box center [401, 141] width 47 height 9
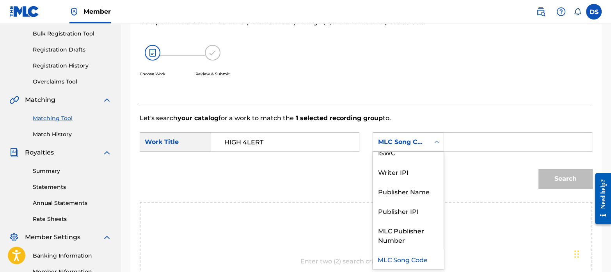
scroll to position [0, 0]
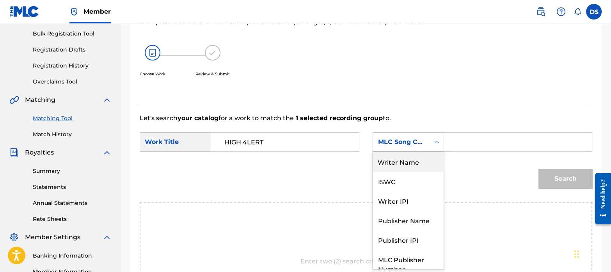
click at [398, 161] on div "Writer Name" at bounding box center [408, 162] width 71 height 20
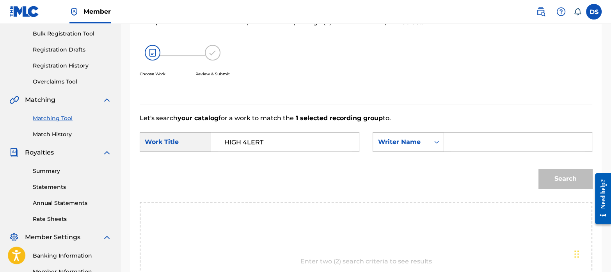
click at [484, 134] on input "Search Form" at bounding box center [518, 142] width 135 height 19
paste input "[PERSON_NAME]"
type input "[PERSON_NAME]"
click at [565, 184] on button "Search" at bounding box center [566, 179] width 54 height 20
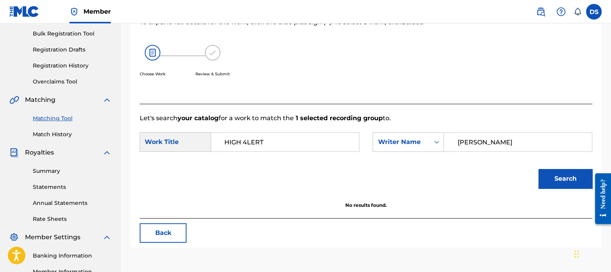
click at [64, 137] on link "Match History" at bounding box center [72, 134] width 79 height 8
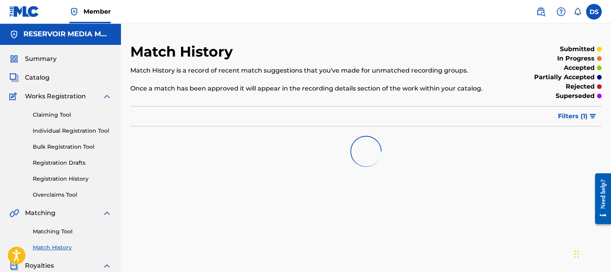
click at [68, 229] on link "Matching Tool" at bounding box center [72, 232] width 79 height 8
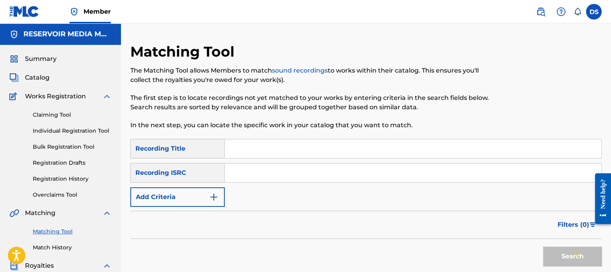
click at [252, 177] on input "Search Form" at bounding box center [413, 173] width 377 height 19
paste input "QZANL1743416"
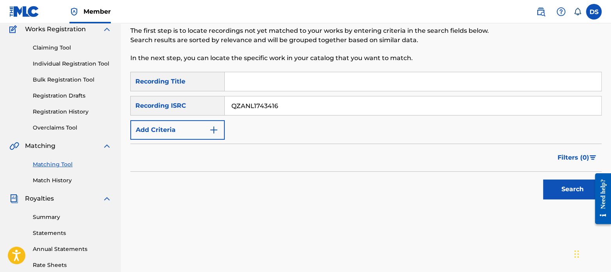
scroll to position [72, 0]
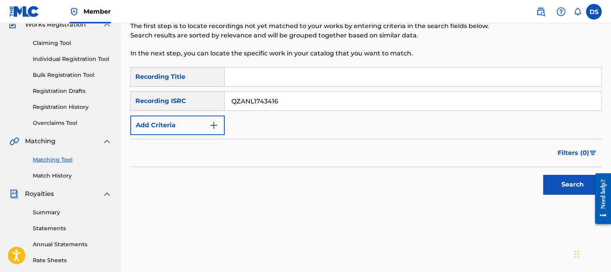
type input "QZANL1743416"
click at [578, 181] on button "Search" at bounding box center [572, 185] width 59 height 20
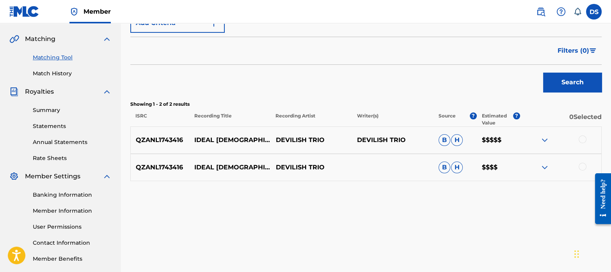
scroll to position [174, 0]
click at [584, 137] on div at bounding box center [583, 139] width 8 height 8
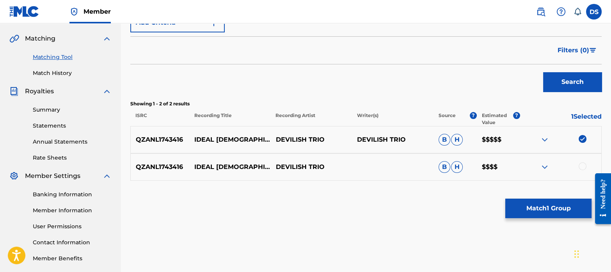
click at [582, 167] on div at bounding box center [583, 166] width 8 height 8
click at [560, 204] on button "Match 2 Groups" at bounding box center [548, 209] width 86 height 20
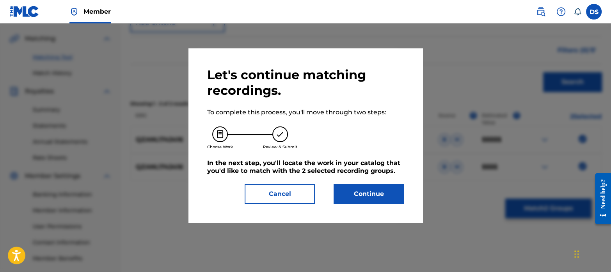
click at [384, 193] on button "Continue" at bounding box center [369, 194] width 70 height 20
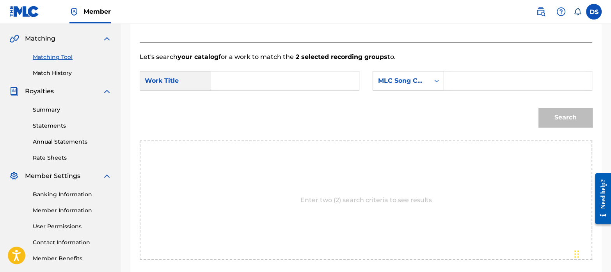
click at [238, 80] on input "Search Form" at bounding box center [285, 80] width 135 height 19
type input "ideal [DEMOGRAPHIC_DATA]"
click at [250, 168] on div "Enter two (2) search criteria to see results" at bounding box center [366, 199] width 453 height 119
click at [400, 83] on div "MLC Song Code" at bounding box center [401, 80] width 47 height 9
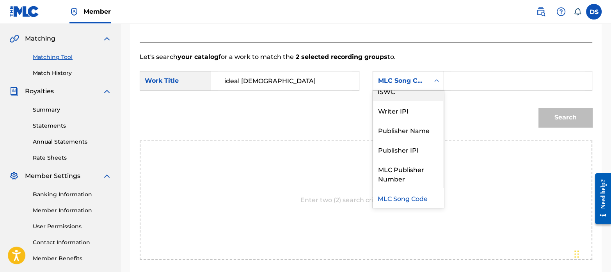
scroll to position [0, 0]
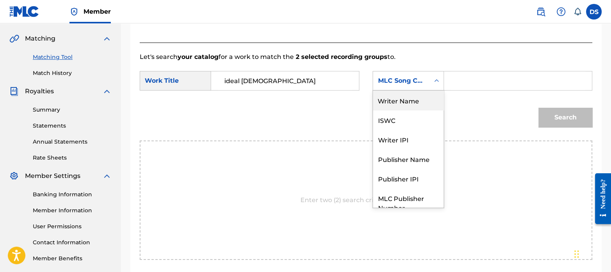
click at [405, 98] on div "Writer Name" at bounding box center [408, 101] width 71 height 20
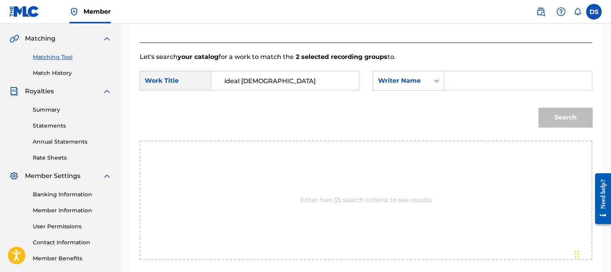
click at [486, 85] on input "Search Form" at bounding box center [518, 80] width 135 height 19
paste input "T3291878503"
type input "T3291878503"
click at [562, 114] on button "Search" at bounding box center [566, 118] width 54 height 20
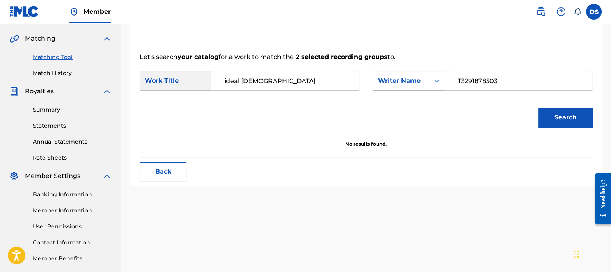
click at [418, 85] on div "Writer Name" at bounding box center [401, 80] width 47 height 9
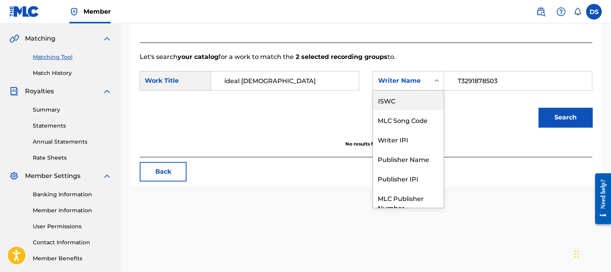
click at [401, 98] on div "ISWC" at bounding box center [408, 101] width 71 height 20
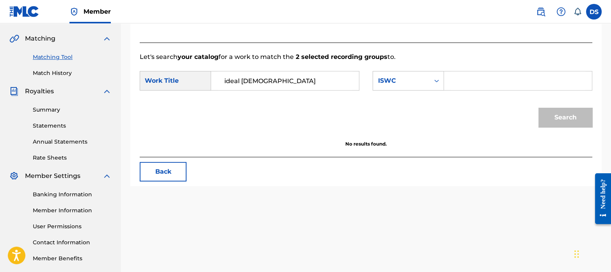
click at [480, 85] on input "Search Form" at bounding box center [518, 80] width 135 height 19
paste input "T3291878503"
type input "T3291878503"
click at [562, 116] on button "Search" at bounding box center [566, 118] width 54 height 20
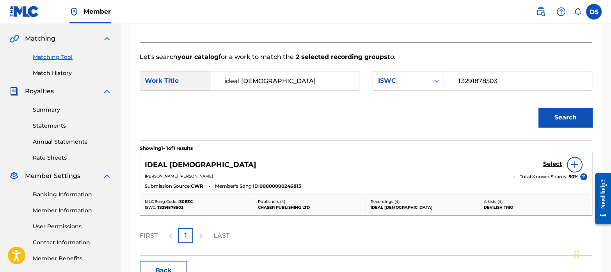
click at [556, 160] on h5 "Select" at bounding box center [552, 163] width 19 height 7
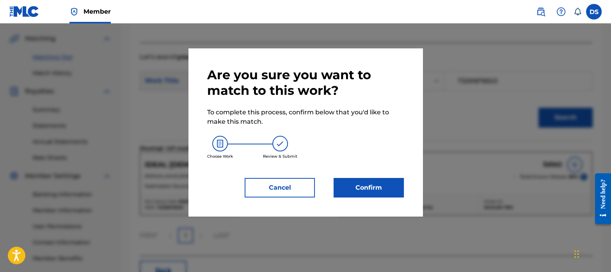
click at [352, 191] on button "Confirm" at bounding box center [369, 188] width 70 height 20
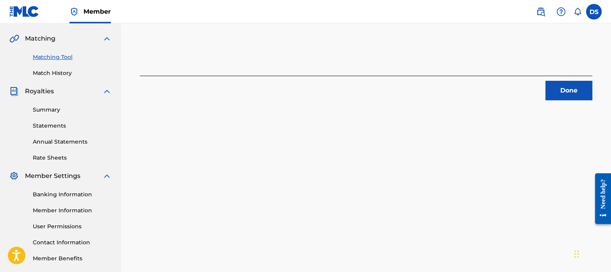
click at [571, 86] on button "Done" at bounding box center [569, 91] width 47 height 20
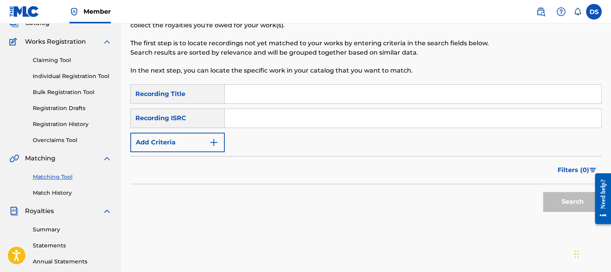
scroll to position [52, 0]
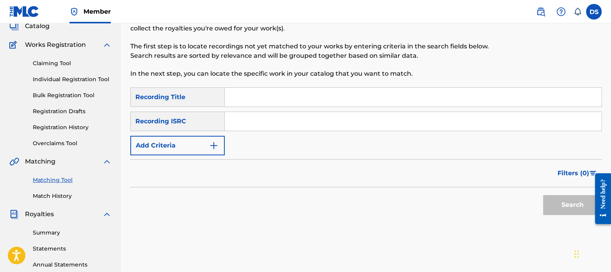
click at [273, 125] on input "Search Form" at bounding box center [413, 121] width 377 height 19
paste input "CAENV2248836"
type input "CAENV2248836"
click at [543, 195] on button "Search" at bounding box center [572, 205] width 59 height 20
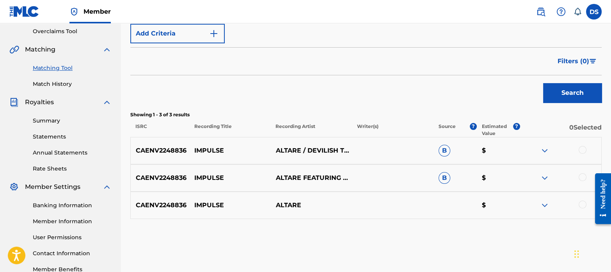
scroll to position [164, 0]
click at [585, 147] on div at bounding box center [583, 150] width 8 height 8
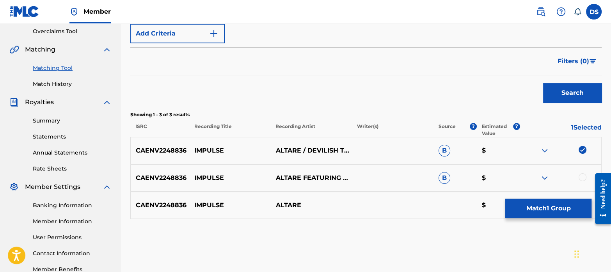
click at [585, 176] on div at bounding box center [583, 177] width 8 height 8
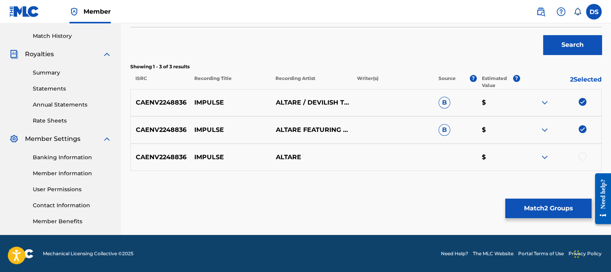
click at [583, 156] on div at bounding box center [583, 157] width 8 height 8
click at [551, 202] on button "Match 3 Groups" at bounding box center [548, 209] width 86 height 20
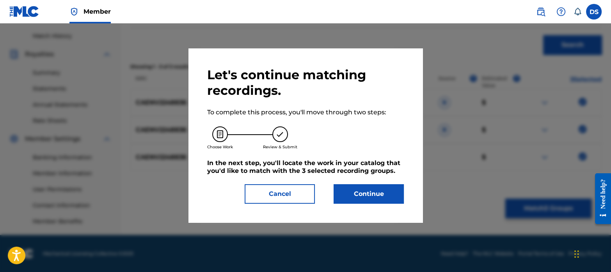
click at [366, 193] on button "Continue" at bounding box center [369, 194] width 70 height 20
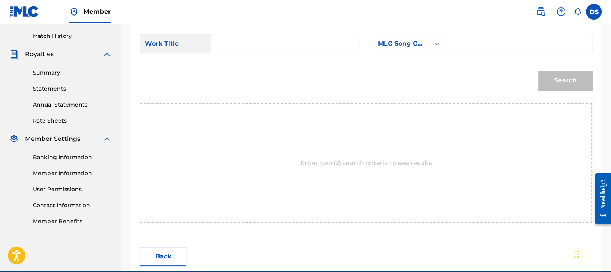
click at [246, 44] on input "Search Form" at bounding box center [285, 43] width 135 height 19
type input "impulse"
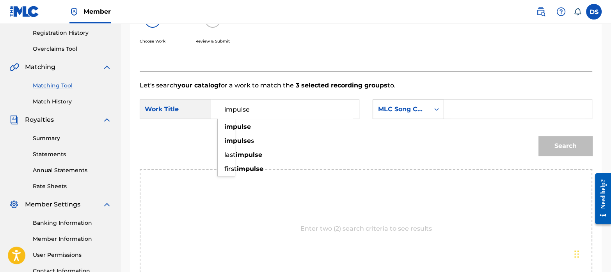
scroll to position [144, 0]
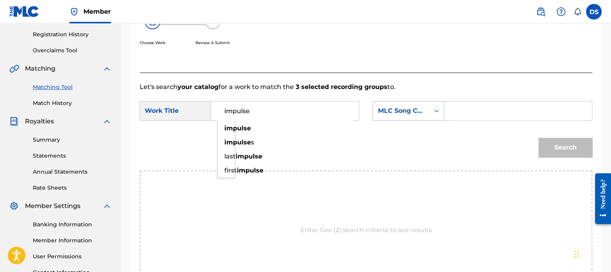
click at [405, 112] on div "MLC Song Code" at bounding box center [401, 110] width 47 height 9
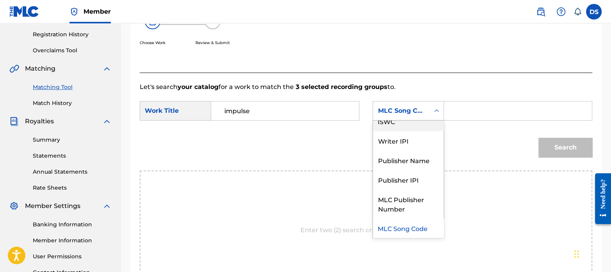
scroll to position [0, 0]
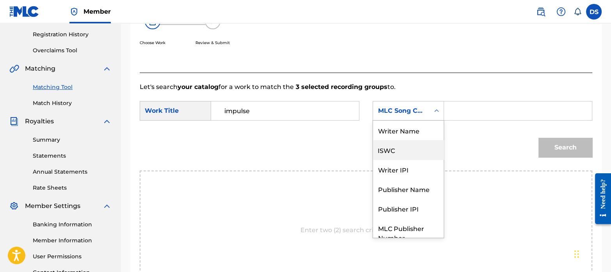
click at [397, 150] on div "ISWC" at bounding box center [408, 150] width 71 height 20
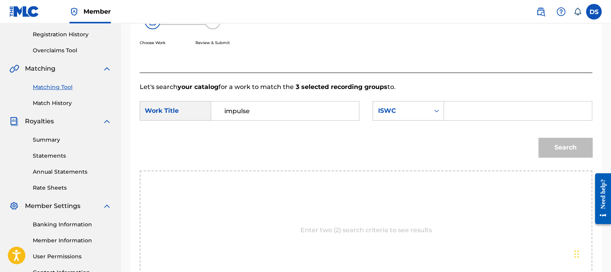
click at [486, 113] on input "Search Form" at bounding box center [518, 110] width 135 height 19
paste input "T3291879164"
type input "T3291879164"
click at [562, 144] on button "Search" at bounding box center [566, 148] width 54 height 20
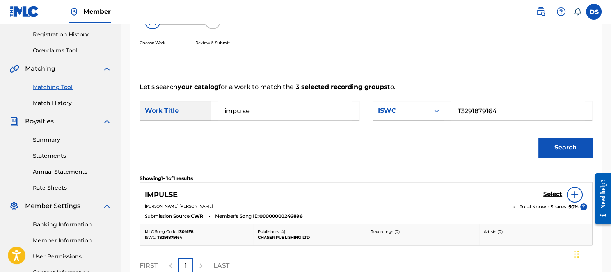
click at [549, 190] on h5 "Select" at bounding box center [552, 193] width 19 height 7
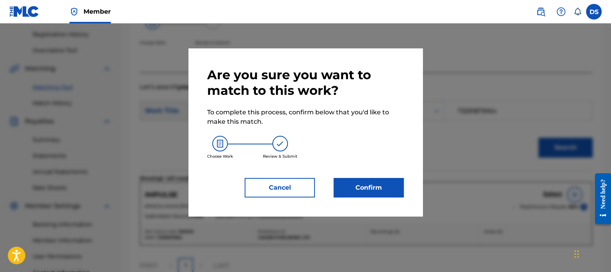
click at [392, 186] on button "Confirm" at bounding box center [369, 188] width 70 height 20
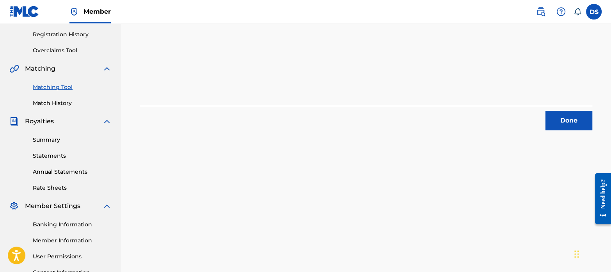
click at [572, 128] on button "Done" at bounding box center [569, 121] width 47 height 20
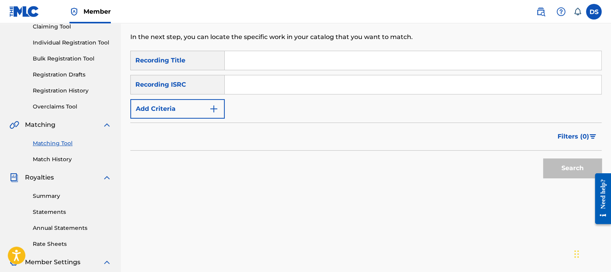
scroll to position [85, 0]
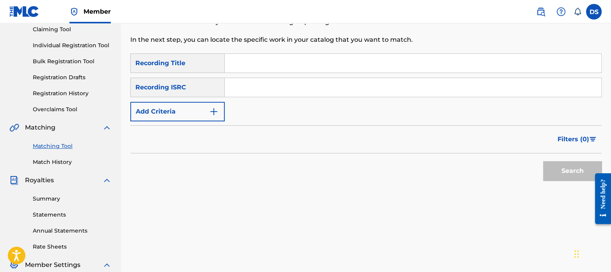
click at [261, 89] on input "Search Form" at bounding box center [413, 87] width 377 height 19
paste input "QZNFJ2301072"
type input "QZNFJ2301072"
click at [553, 171] on button "Search" at bounding box center [572, 171] width 59 height 20
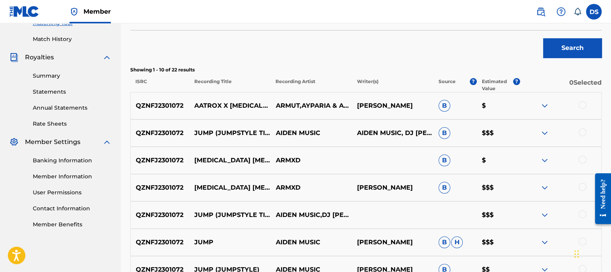
scroll to position [206, 0]
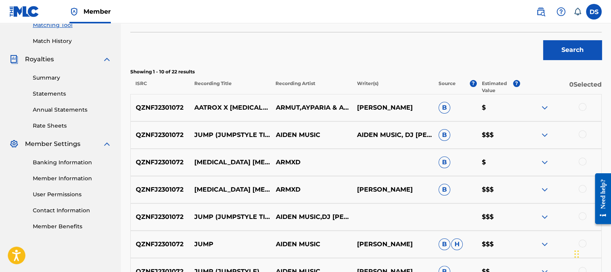
click at [580, 82] on p "0 Selected" at bounding box center [561, 87] width 82 height 14
click at [582, 106] on div at bounding box center [583, 107] width 8 height 8
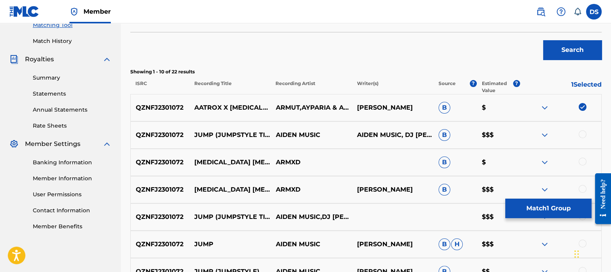
click at [583, 132] on div at bounding box center [583, 134] width 8 height 8
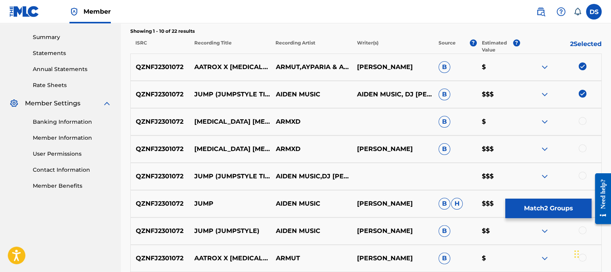
click at [581, 123] on div at bounding box center [583, 121] width 8 height 8
click at [585, 149] on div at bounding box center [583, 148] width 8 height 8
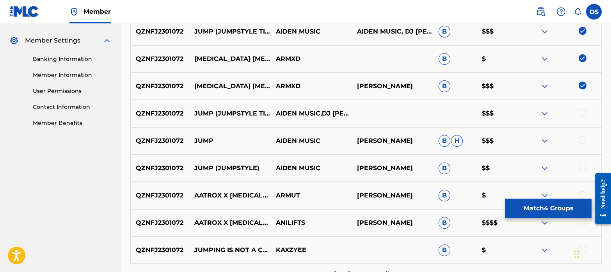
scroll to position [313, 0]
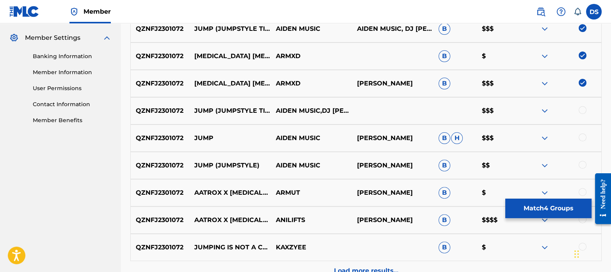
click at [582, 113] on div at bounding box center [583, 110] width 8 height 8
click at [584, 135] on div at bounding box center [583, 137] width 8 height 8
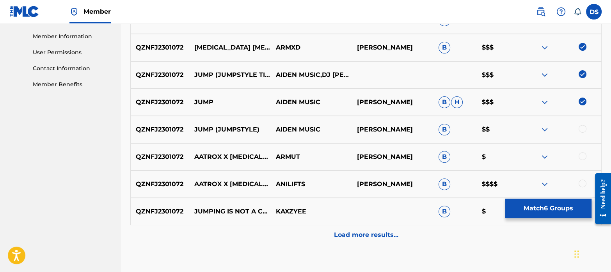
click at [581, 126] on div at bounding box center [583, 129] width 8 height 8
click at [583, 156] on div at bounding box center [583, 156] width 8 height 8
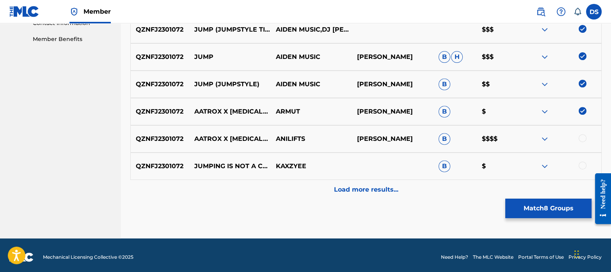
scroll to position [397, 0]
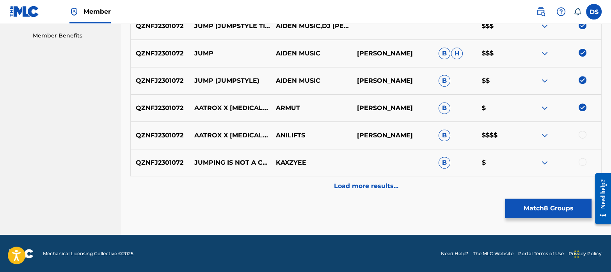
click at [583, 136] on div at bounding box center [583, 135] width 8 height 8
click at [576, 160] on div at bounding box center [561, 162] width 82 height 9
click at [580, 160] on div at bounding box center [583, 162] width 8 height 8
click at [391, 192] on div "Load more results..." at bounding box center [365, 186] width 471 height 20
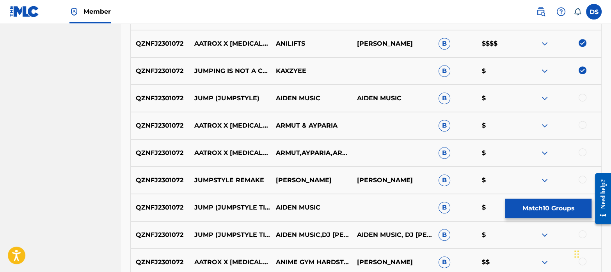
scroll to position [485, 0]
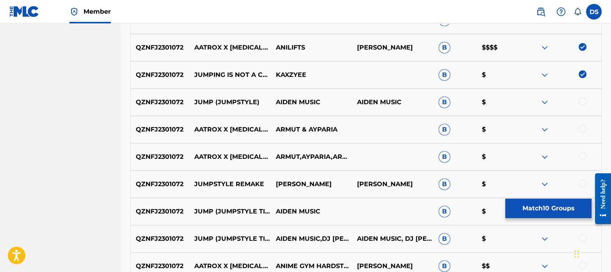
click at [583, 98] on div at bounding box center [583, 102] width 8 height 8
click at [585, 126] on div at bounding box center [583, 129] width 8 height 8
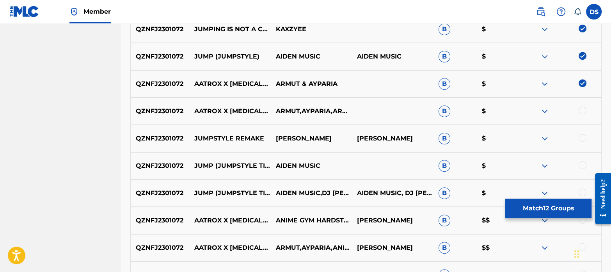
click at [583, 109] on div at bounding box center [583, 111] width 8 height 8
click at [583, 136] on div at bounding box center [583, 138] width 8 height 8
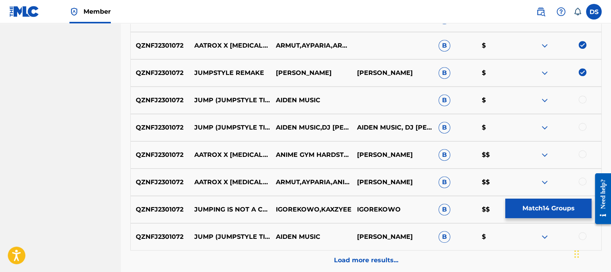
scroll to position [597, 0]
click at [581, 100] on div at bounding box center [583, 99] width 8 height 8
click at [583, 128] on div at bounding box center [583, 127] width 8 height 8
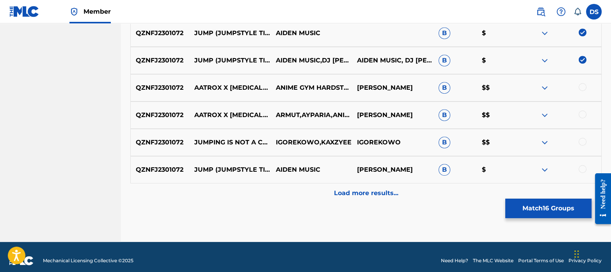
click at [580, 86] on div at bounding box center [583, 87] width 8 height 8
click at [583, 114] on div at bounding box center [583, 114] width 8 height 8
click at [584, 139] on div at bounding box center [583, 142] width 8 height 8
click at [584, 166] on div at bounding box center [583, 169] width 8 height 8
click at [366, 195] on p "Load more results..." at bounding box center [366, 192] width 64 height 9
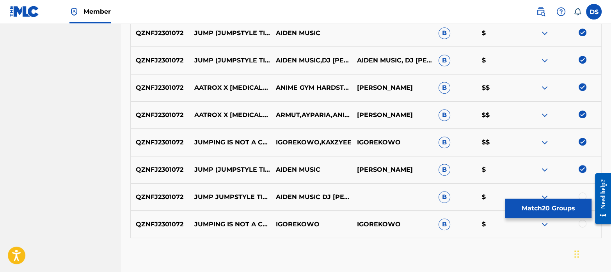
scroll to position [706, 0]
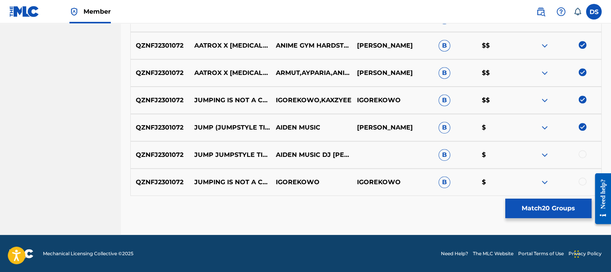
click at [583, 153] on div at bounding box center [583, 154] width 8 height 8
click at [583, 180] on div at bounding box center [583, 182] width 8 height 8
click at [556, 208] on button "Match 22 Groups" at bounding box center [548, 209] width 86 height 20
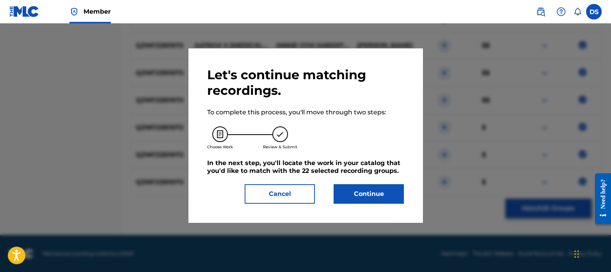
click at [373, 192] on button "Continue" at bounding box center [369, 194] width 70 height 20
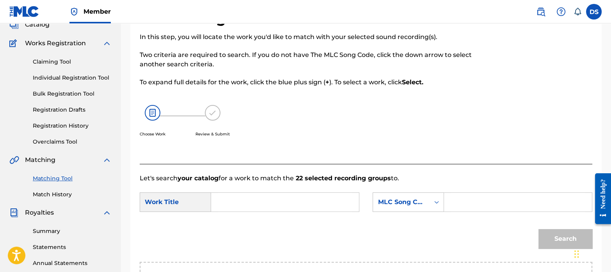
scroll to position [45, 0]
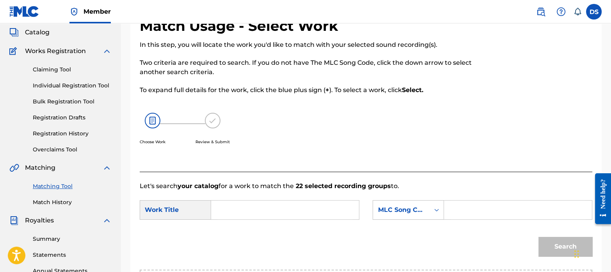
click at [243, 201] on input "Search Form" at bounding box center [285, 210] width 135 height 19
paste input "JUMP - JUMPSTYLE TIKTOK"
type input "JUMP - JUMPSTYLE TIKTOK"
click at [400, 205] on div "MLC Song Code" at bounding box center [401, 209] width 47 height 9
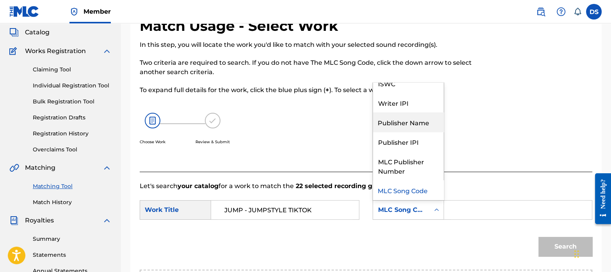
scroll to position [0, 0]
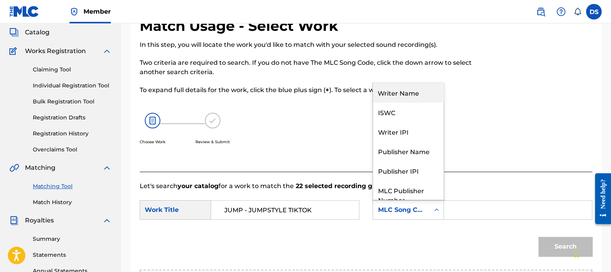
click at [397, 95] on div "Writer Name" at bounding box center [408, 93] width 71 height 20
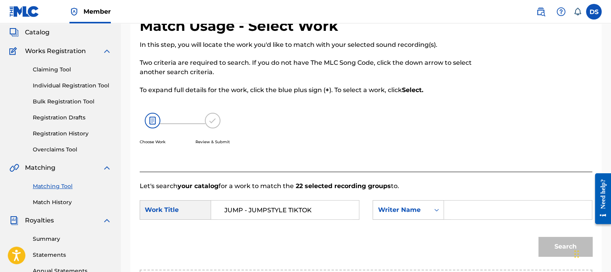
click at [486, 204] on input "Search Form" at bounding box center [518, 210] width 135 height 19
paste input "[PERSON_NAME], [PERSON_NAME]"
type input "[PERSON_NAME]"
click at [557, 243] on button "Search" at bounding box center [566, 247] width 54 height 20
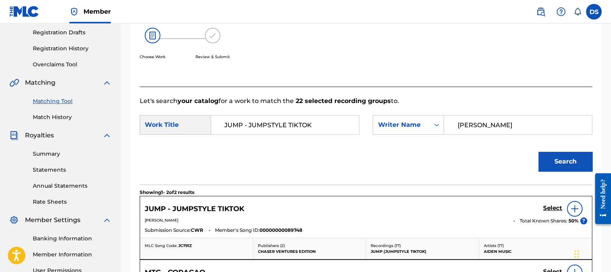
scroll to position [174, 0]
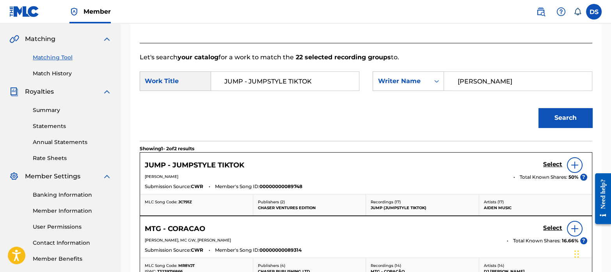
click at [546, 168] on link "Select" at bounding box center [552, 165] width 19 height 9
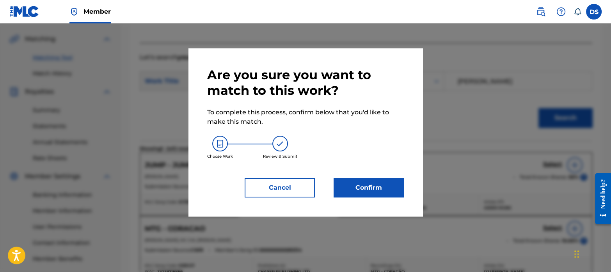
click at [346, 187] on button "Confirm" at bounding box center [369, 188] width 70 height 20
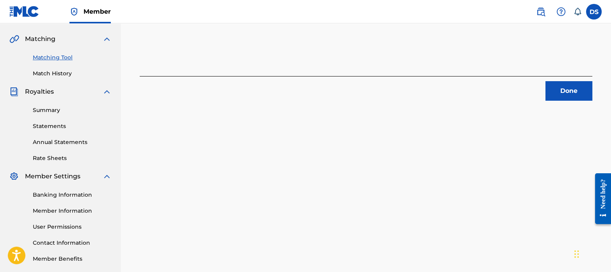
click at [564, 95] on button "Done" at bounding box center [569, 91] width 47 height 20
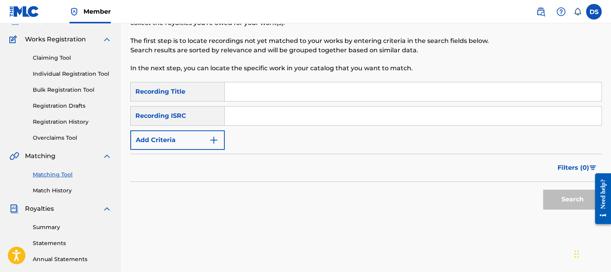
scroll to position [54, 0]
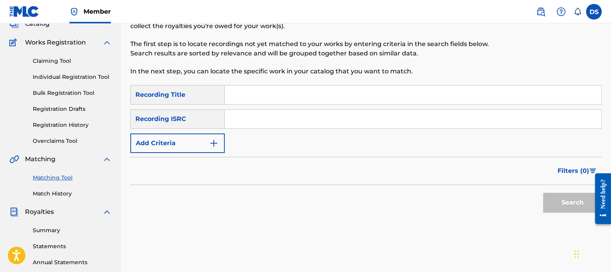
click at [262, 116] on input "Search Form" at bounding box center [413, 119] width 377 height 19
paste input "QMPKX1818272"
type input "QMPKX1818272"
click at [569, 202] on button "Search" at bounding box center [572, 203] width 59 height 20
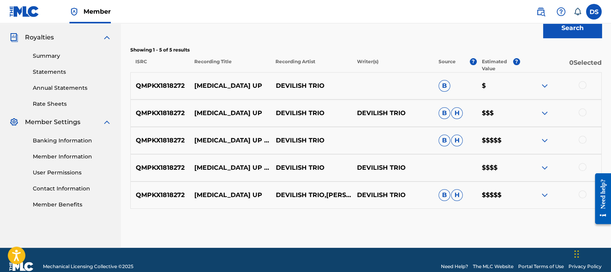
scroll to position [229, 0]
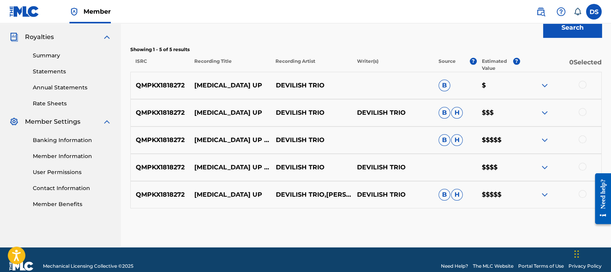
click at [583, 84] on div at bounding box center [583, 85] width 8 height 8
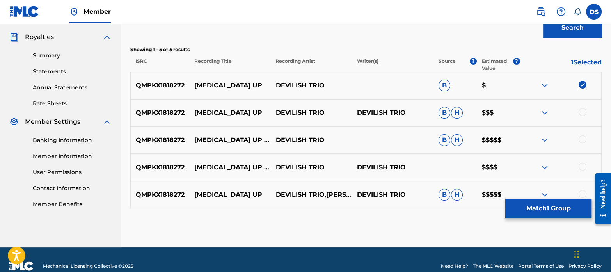
click at [585, 114] on div at bounding box center [583, 112] width 8 height 8
click at [583, 137] on div at bounding box center [583, 139] width 8 height 8
click at [585, 166] on div at bounding box center [583, 167] width 8 height 8
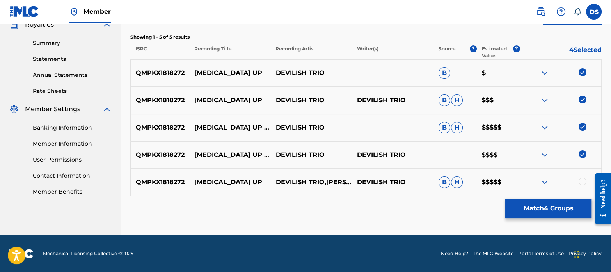
click at [582, 180] on div at bounding box center [583, 182] width 8 height 8
click at [548, 204] on button "Match 5 Groups" at bounding box center [548, 209] width 86 height 20
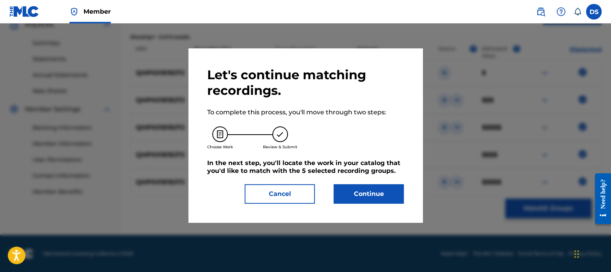
click at [367, 196] on button "Continue" at bounding box center [369, 194] width 70 height 20
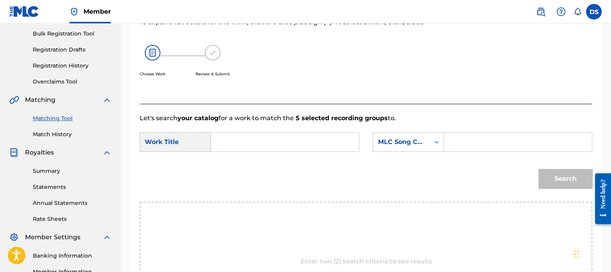
scroll to position [105, 0]
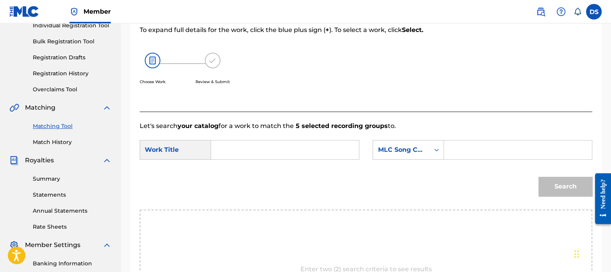
click at [245, 153] on input "Search Form" at bounding box center [285, 149] width 135 height 19
paste input "[MEDICAL_DATA] UP"
type input "[MEDICAL_DATA] UP"
click at [414, 155] on div "MLC Song Code" at bounding box center [401, 149] width 57 height 15
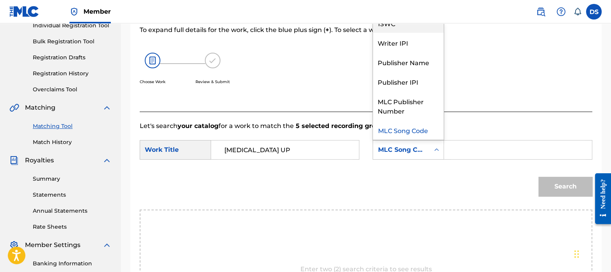
scroll to position [0, 0]
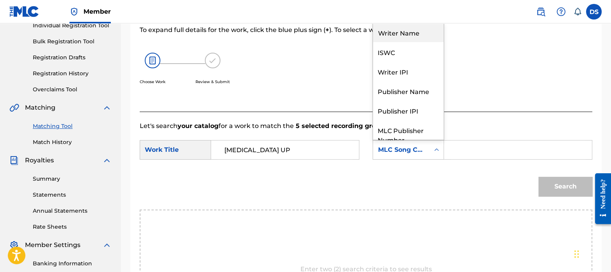
click at [396, 34] on div "Writer Name" at bounding box center [408, 33] width 71 height 20
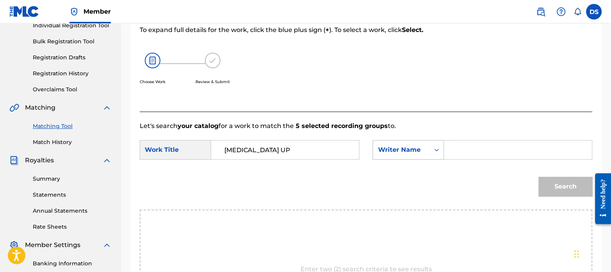
click at [404, 151] on div "Writer Name" at bounding box center [401, 149] width 47 height 9
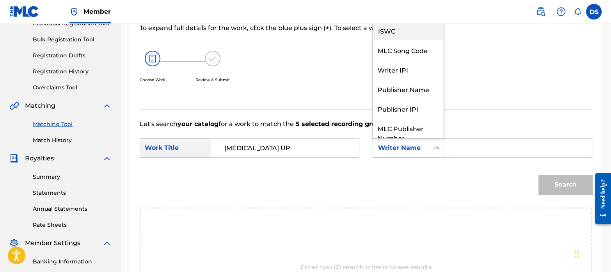
click at [392, 32] on div "ISWC" at bounding box center [408, 31] width 71 height 20
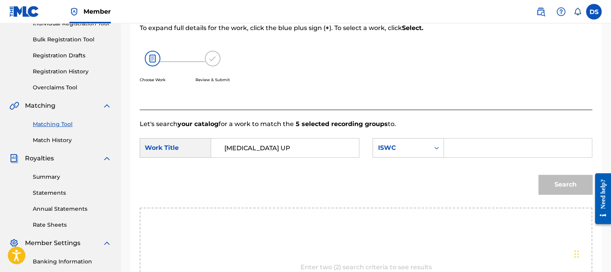
click at [472, 146] on input "Search Form" at bounding box center [518, 148] width 135 height 19
paste input "T3291878263"
type input "T3291878263"
click at [565, 184] on button "Search" at bounding box center [566, 185] width 54 height 20
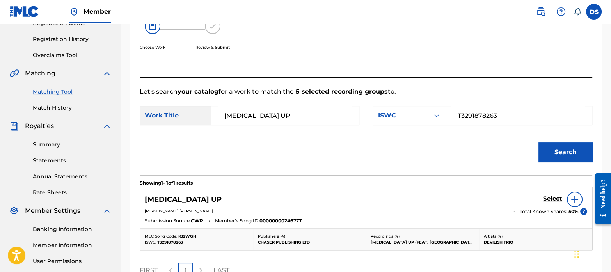
scroll to position [146, 0]
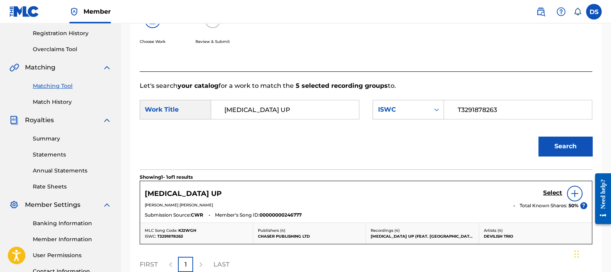
click at [552, 190] on h5 "Select" at bounding box center [552, 192] width 19 height 7
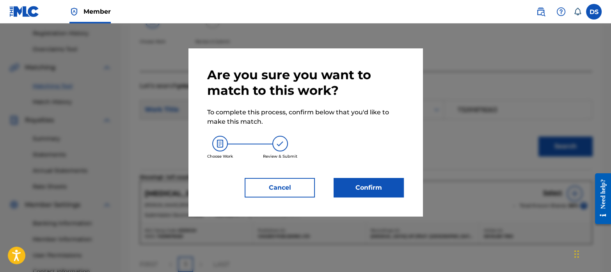
click at [362, 185] on button "Confirm" at bounding box center [369, 188] width 70 height 20
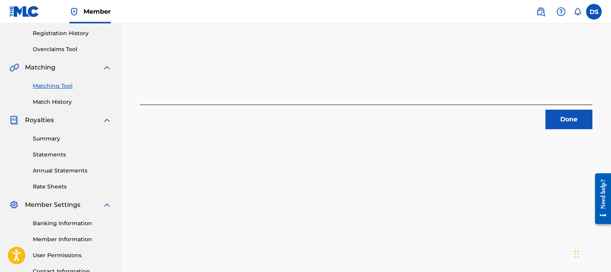
click at [566, 112] on button "Done" at bounding box center [569, 120] width 47 height 20
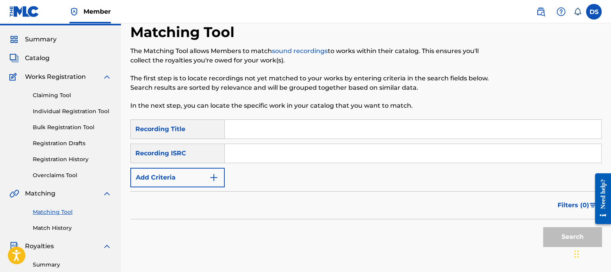
scroll to position [11, 0]
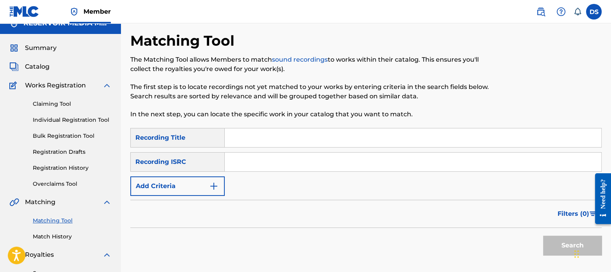
click at [270, 163] on input "Search Form" at bounding box center [413, 162] width 377 height 19
paste input "QZANL1743413"
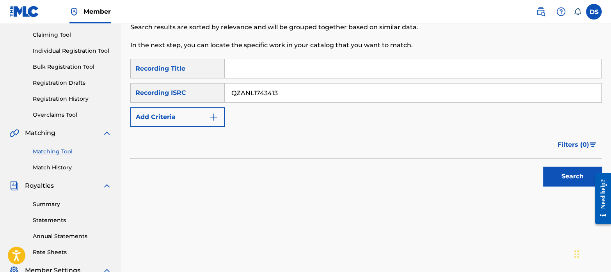
scroll to position [86, 0]
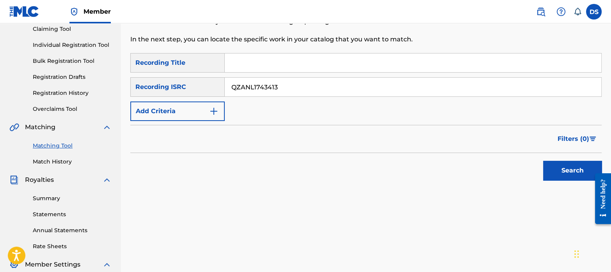
type input "QZANL1743413"
click at [588, 171] on button "Search" at bounding box center [572, 171] width 59 height 20
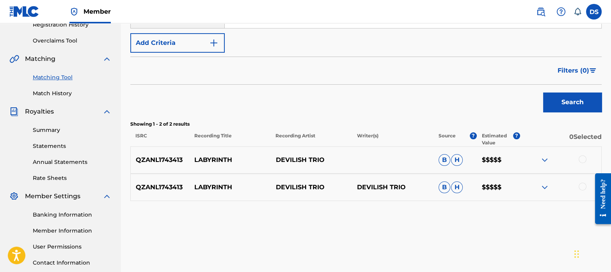
scroll to position [155, 0]
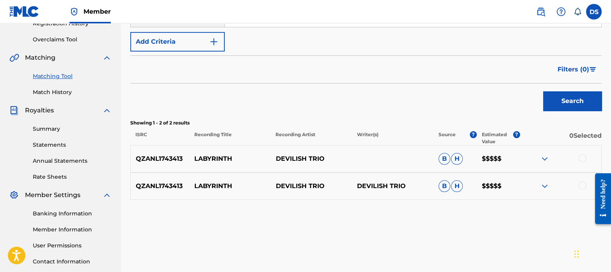
click at [585, 154] on div at bounding box center [561, 158] width 82 height 9
click at [583, 156] on div at bounding box center [583, 158] width 8 height 8
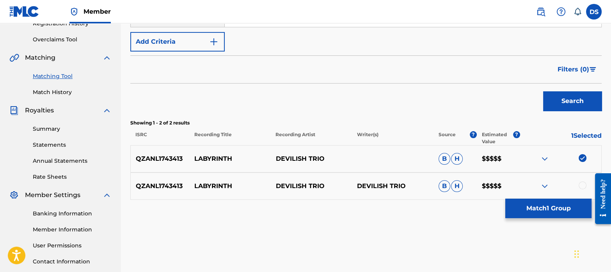
click at [583, 184] on div at bounding box center [583, 185] width 8 height 8
click at [550, 204] on button "Match 2 Groups" at bounding box center [548, 209] width 86 height 20
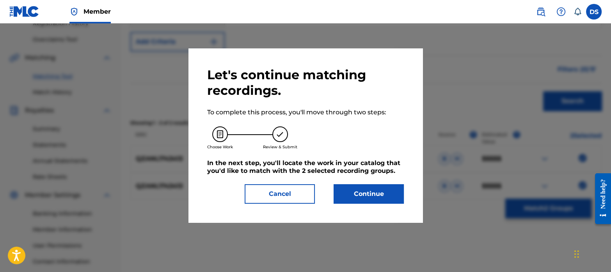
click at [371, 194] on button "Continue" at bounding box center [369, 194] width 70 height 20
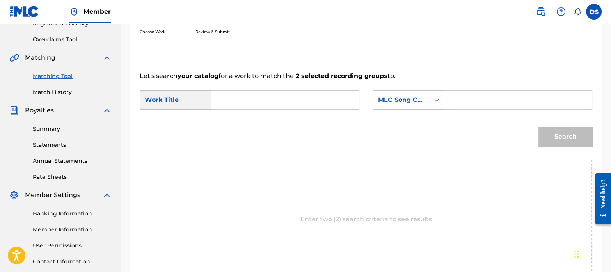
click at [240, 101] on input "Search Form" at bounding box center [285, 100] width 135 height 19
paste input "LABYRINTH"
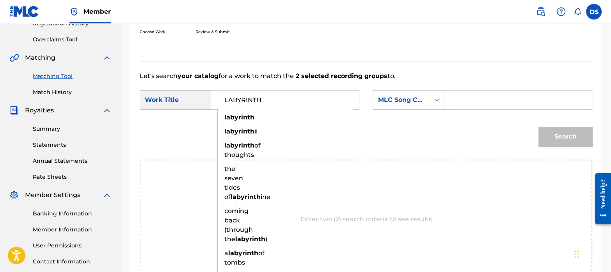
type input "LABYRINTH"
click at [406, 105] on div "MLC Song Code" at bounding box center [401, 99] width 57 height 15
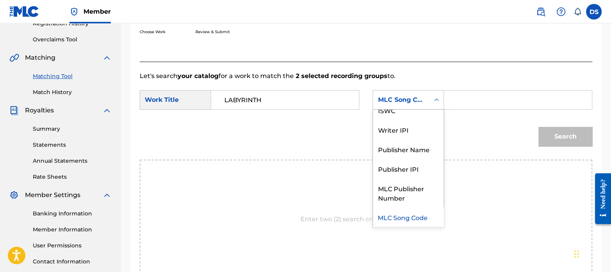
scroll to position [0, 0]
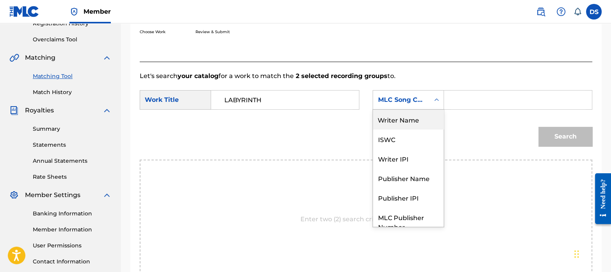
click at [406, 121] on div "Writer Name" at bounding box center [408, 120] width 71 height 20
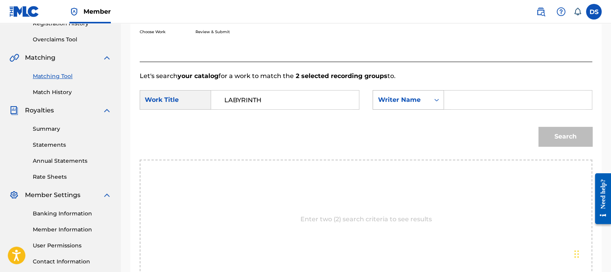
click at [400, 109] on div "Writer Name" at bounding box center [408, 100] width 71 height 20
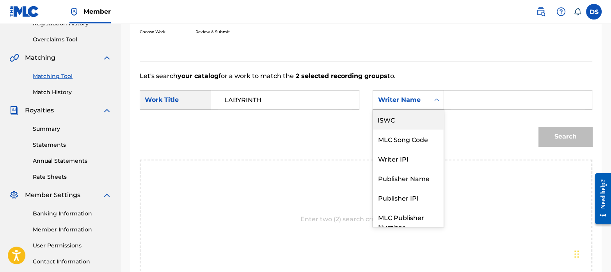
click at [398, 121] on div "ISWC" at bounding box center [408, 120] width 71 height 20
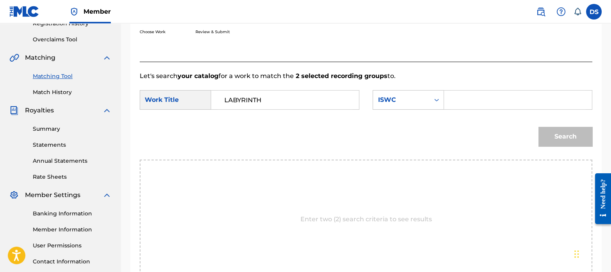
click at [473, 102] on input "Search Form" at bounding box center [518, 100] width 135 height 19
paste input "T3291878569"
type input "T3291878569"
click at [558, 132] on button "Search" at bounding box center [566, 137] width 54 height 20
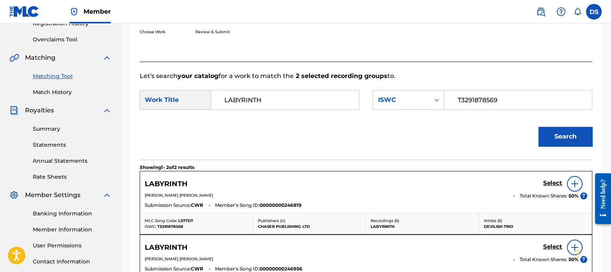
scroll to position [208, 0]
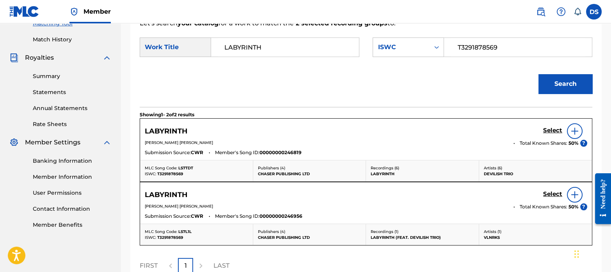
click at [548, 131] on h5 "Select" at bounding box center [552, 130] width 19 height 7
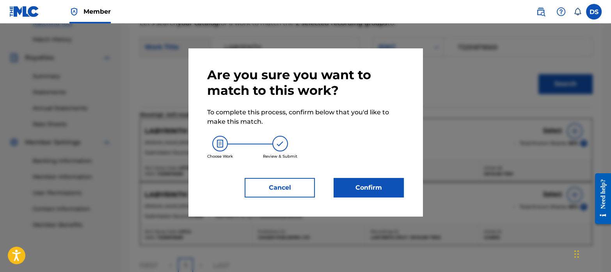
click at [388, 185] on button "Confirm" at bounding box center [369, 188] width 70 height 20
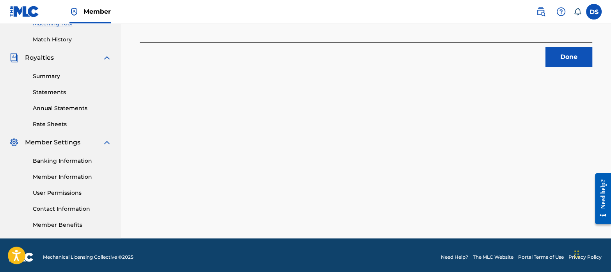
click at [575, 54] on button "Done" at bounding box center [569, 57] width 47 height 20
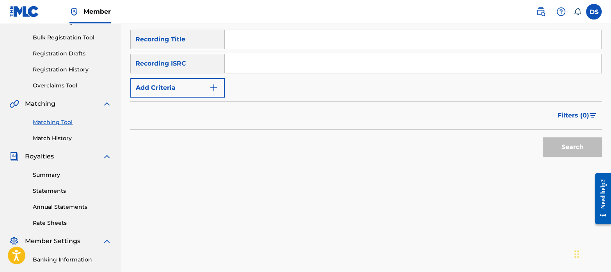
scroll to position [108, 0]
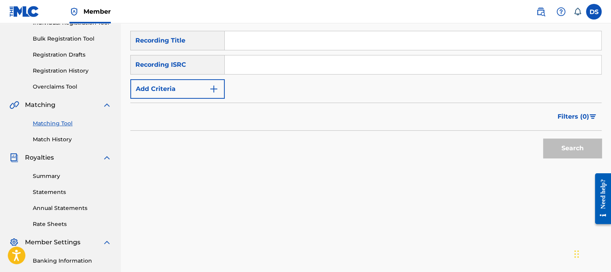
click at [242, 64] on input "Search Form" at bounding box center [413, 64] width 377 height 19
paste input "QM4TX2463675"
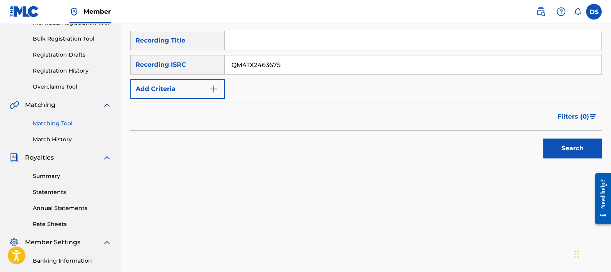
type input "QM4TX2463675"
click at [543, 139] on button "Search" at bounding box center [572, 149] width 59 height 20
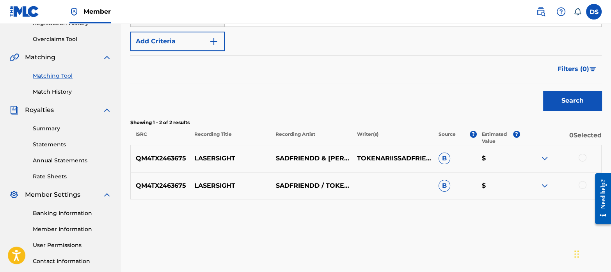
scroll to position [157, 0]
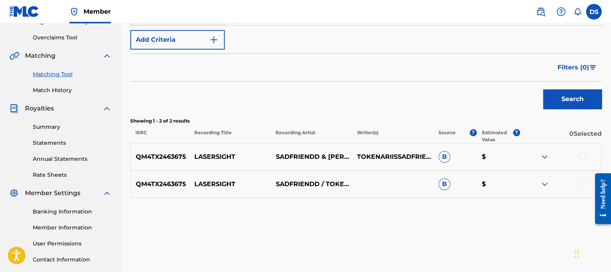
click at [580, 156] on div at bounding box center [583, 156] width 8 height 8
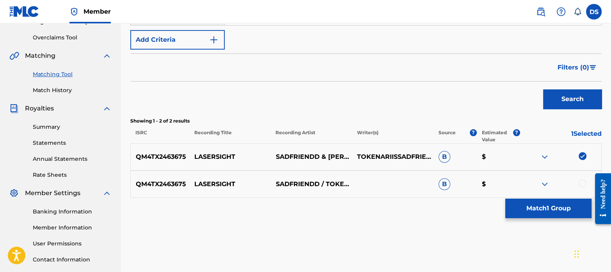
click at [583, 182] on div at bounding box center [583, 184] width 8 height 8
click at [533, 206] on button "Match 2 Groups" at bounding box center [548, 209] width 86 height 20
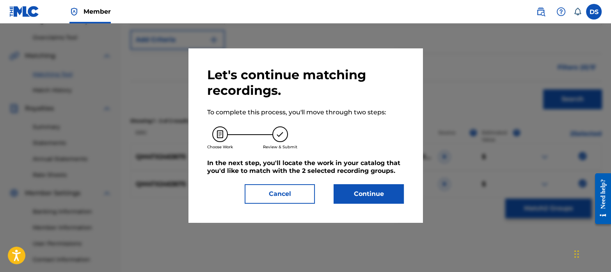
click at [388, 201] on button "Continue" at bounding box center [369, 194] width 70 height 20
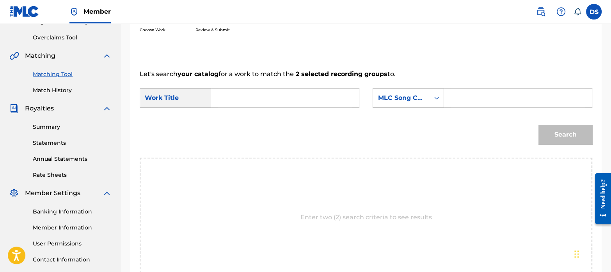
click at [265, 108] on div "SearchWithCriteria437bd950-7bf4-488e-baf3-6976ecfea3ad Work Title SearchWithCri…" at bounding box center [366, 100] width 453 height 24
click at [264, 102] on input "Search Form" at bounding box center [285, 98] width 135 height 19
paste input "LASERSIGHT"
type input "LASERSIGHT"
click at [299, 148] on div "Search" at bounding box center [366, 137] width 453 height 41
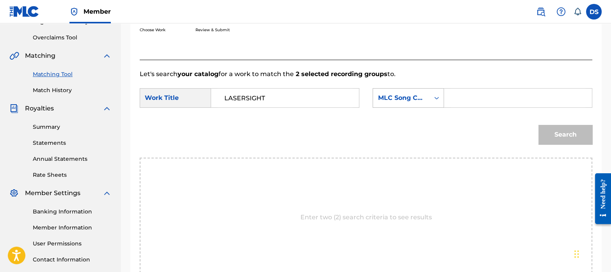
click at [393, 102] on div "MLC Song Code" at bounding box center [401, 97] width 47 height 9
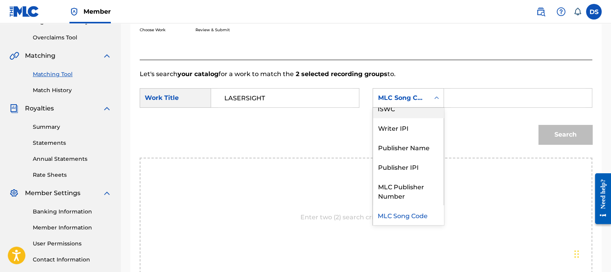
scroll to position [0, 0]
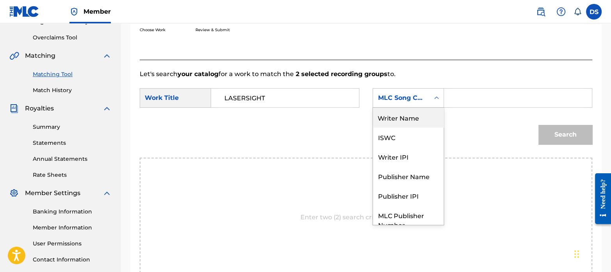
click at [389, 119] on div "Writer Name" at bounding box center [408, 118] width 71 height 20
click at [404, 96] on div "Writer Name" at bounding box center [401, 97] width 47 height 9
click at [400, 117] on div "ISWC" at bounding box center [408, 118] width 71 height 20
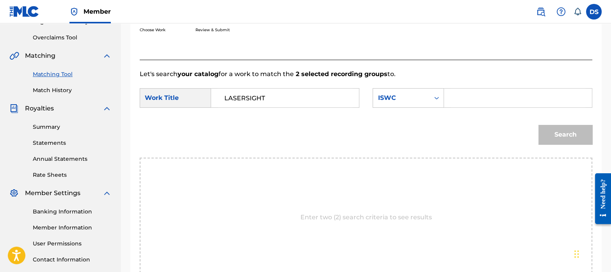
click at [464, 96] on input "Search Form" at bounding box center [518, 98] width 135 height 19
paste input "T3247314274"
type input "T3247314274"
click at [562, 128] on button "Search" at bounding box center [566, 135] width 54 height 20
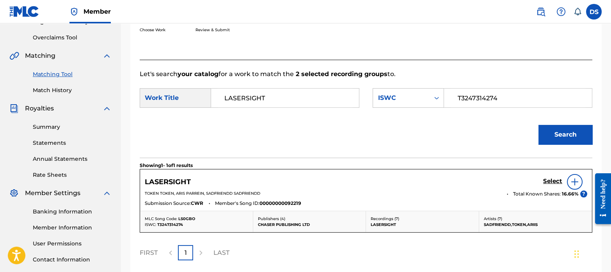
click at [549, 180] on h5 "Select" at bounding box center [552, 181] width 19 height 7
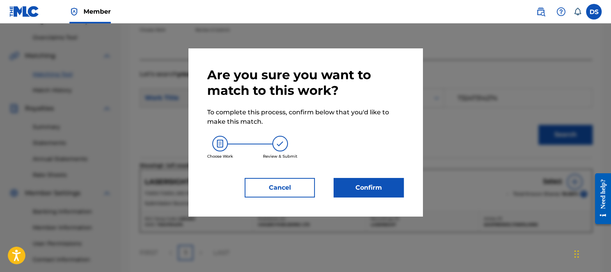
click at [369, 196] on button "Confirm" at bounding box center [369, 188] width 70 height 20
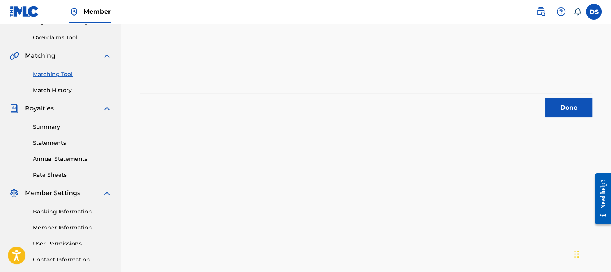
click at [564, 104] on button "Done" at bounding box center [569, 108] width 47 height 20
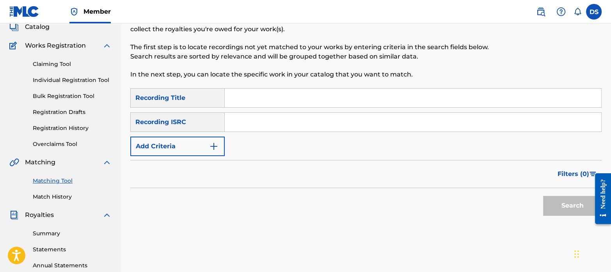
scroll to position [47, 0]
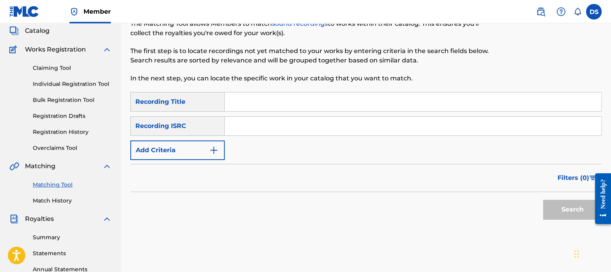
click at [277, 124] on input "Search Form" at bounding box center [413, 126] width 377 height 19
paste input "QZANL1743419"
type input "QZANL1743419"
click at [566, 209] on button "Search" at bounding box center [572, 210] width 59 height 20
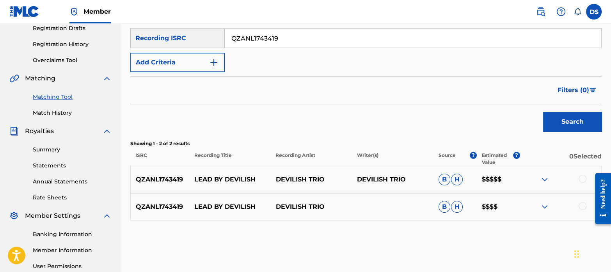
scroll to position [136, 0]
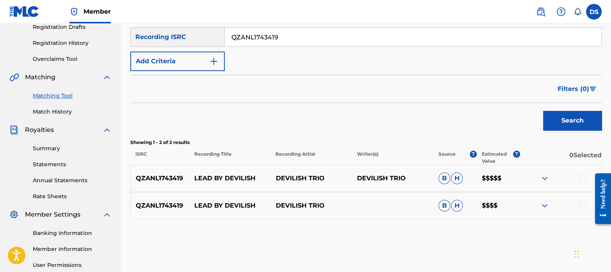
click at [585, 180] on div at bounding box center [583, 178] width 8 height 8
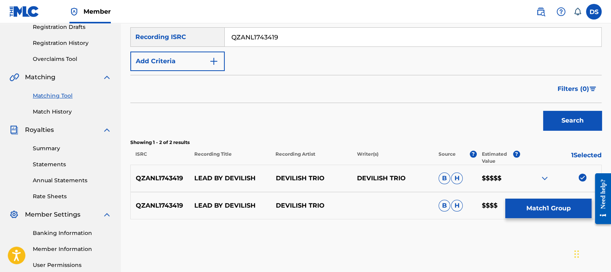
scroll to position [171, 0]
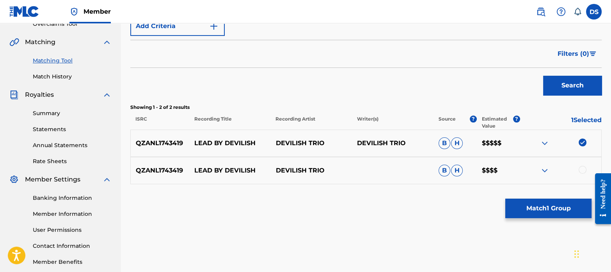
click at [583, 169] on div at bounding box center [583, 170] width 8 height 8
click at [560, 208] on button "Match 2 Groups" at bounding box center [548, 209] width 86 height 20
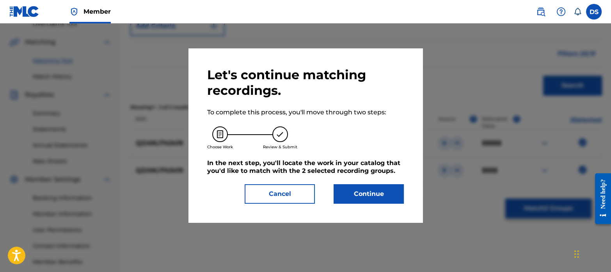
click at [356, 189] on button "Continue" at bounding box center [369, 194] width 70 height 20
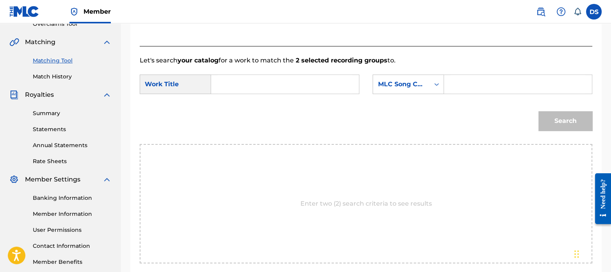
click at [246, 80] on input "Search Form" at bounding box center [285, 84] width 135 height 19
paste input "LEAD BY DEVILISH"
type input "LEAD BY DEVILISH"
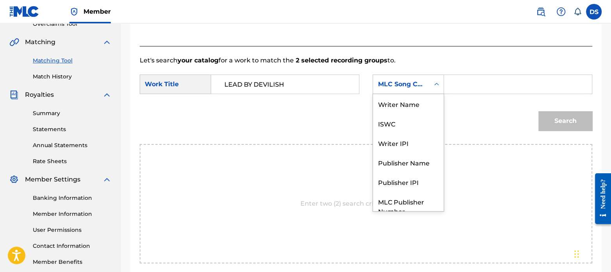
click at [400, 82] on div "MLC Song Code" at bounding box center [401, 84] width 47 height 9
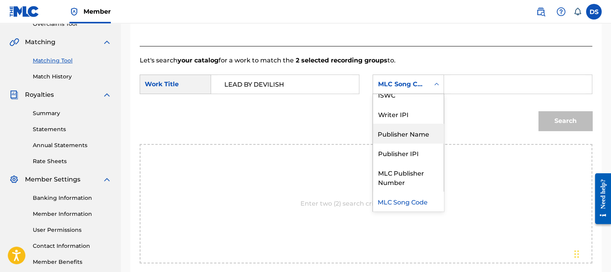
scroll to position [0, 0]
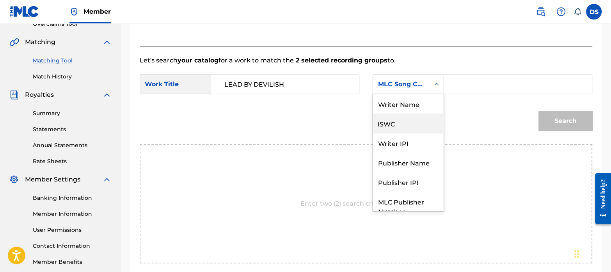
click at [398, 116] on div "ISWC" at bounding box center [408, 124] width 71 height 20
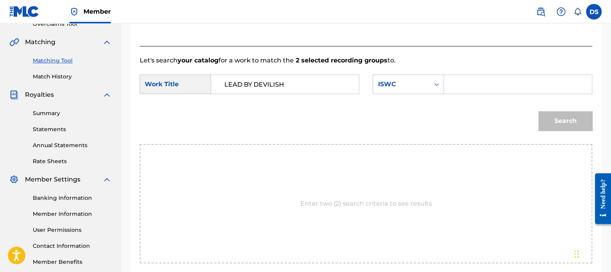
click at [467, 85] on input "Search Form" at bounding box center [518, 84] width 135 height 19
paste input "T3291878558"
type input "T3291878558"
click at [569, 116] on button "Search" at bounding box center [566, 121] width 54 height 20
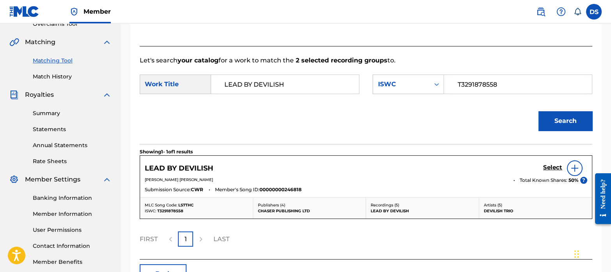
click at [549, 164] on h5 "Select" at bounding box center [552, 167] width 19 height 7
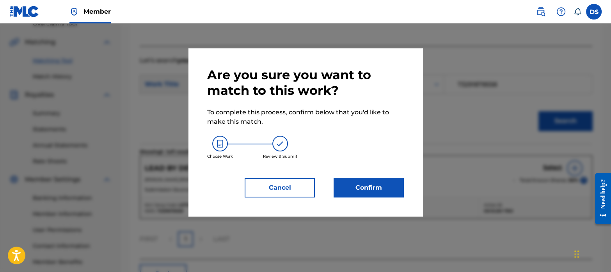
click at [381, 182] on button "Confirm" at bounding box center [369, 188] width 70 height 20
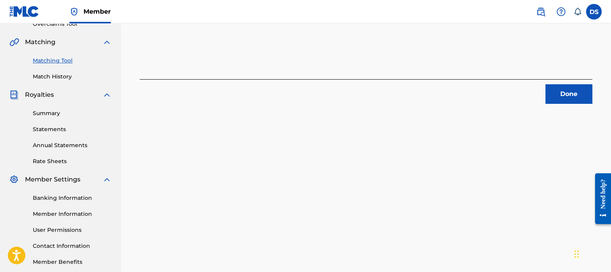
click at [569, 96] on button "Done" at bounding box center [569, 94] width 47 height 20
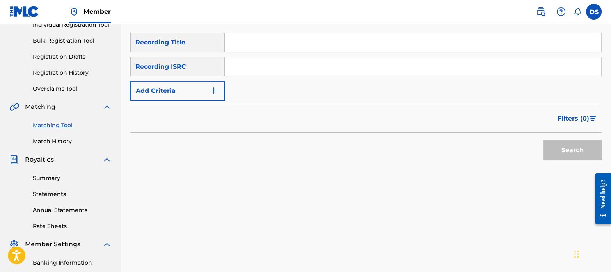
scroll to position [105, 0]
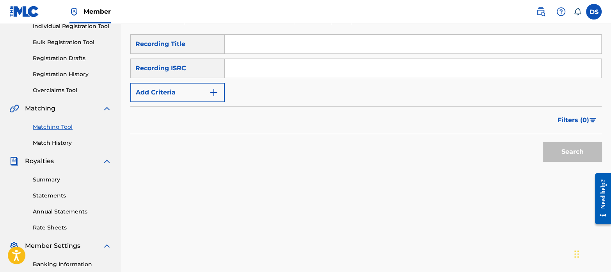
click at [252, 67] on input "Search Form" at bounding box center [413, 68] width 377 height 19
paste input "QZDA62275136"
type input "QZDA62275136"
click at [580, 150] on button "Search" at bounding box center [572, 152] width 59 height 20
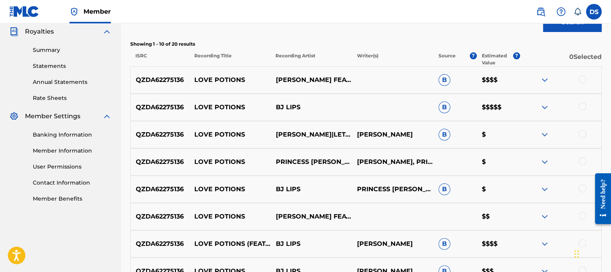
scroll to position [233, 0]
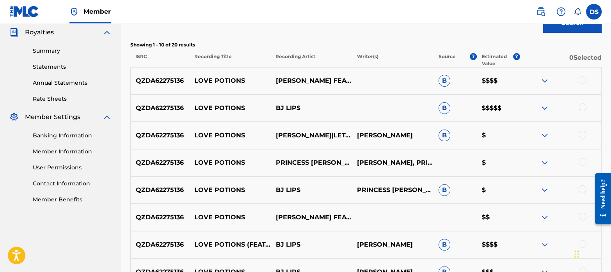
click at [585, 79] on div at bounding box center [583, 80] width 8 height 8
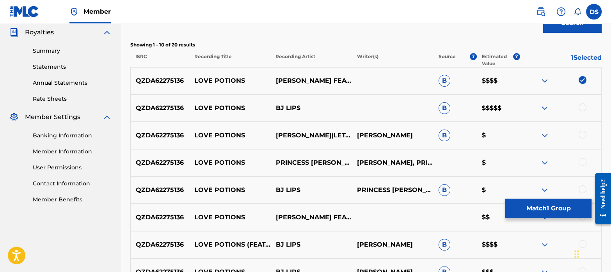
click at [585, 101] on div "QZDA62275136 LOVE POTIONS BJ LIPS B $$$$$" at bounding box center [365, 107] width 471 height 27
click at [584, 106] on div at bounding box center [583, 107] width 8 height 8
click at [583, 133] on div at bounding box center [583, 135] width 8 height 8
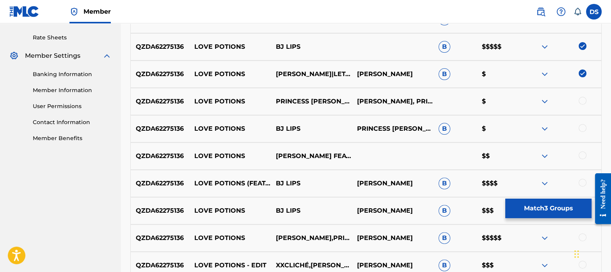
scroll to position [295, 0]
click at [581, 98] on div at bounding box center [583, 101] width 8 height 8
click at [584, 130] on div at bounding box center [583, 128] width 8 height 8
click at [584, 154] on div at bounding box center [583, 155] width 8 height 8
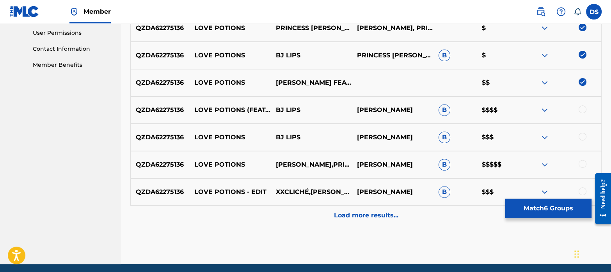
scroll to position [369, 0]
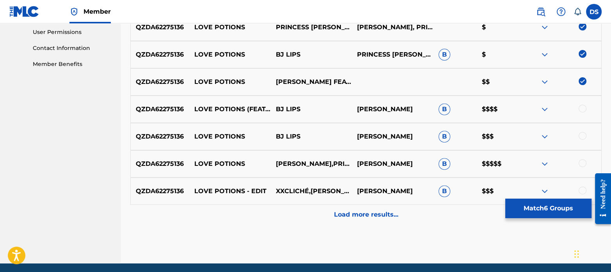
click at [583, 108] on div at bounding box center [583, 109] width 8 height 8
click at [582, 136] on div at bounding box center [583, 136] width 8 height 8
click at [583, 160] on div at bounding box center [583, 163] width 8 height 8
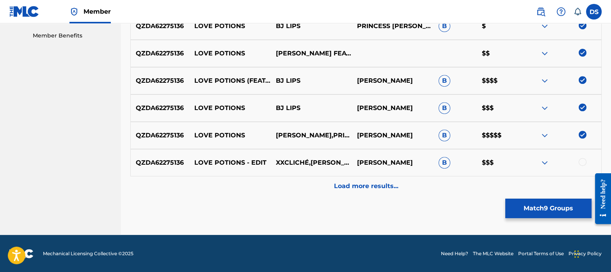
click at [583, 160] on div at bounding box center [583, 162] width 8 height 8
click at [364, 188] on p "Load more results..." at bounding box center [366, 185] width 64 height 9
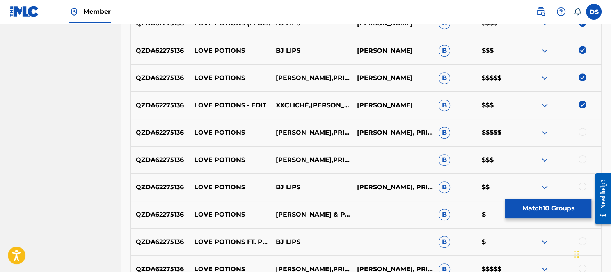
scroll to position [455, 0]
click at [584, 130] on div at bounding box center [583, 132] width 8 height 8
click at [582, 161] on div at bounding box center [583, 159] width 8 height 8
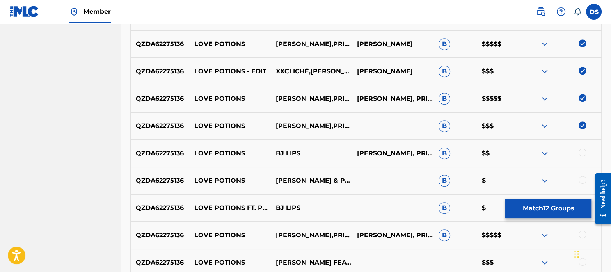
click at [585, 151] on div at bounding box center [583, 153] width 8 height 8
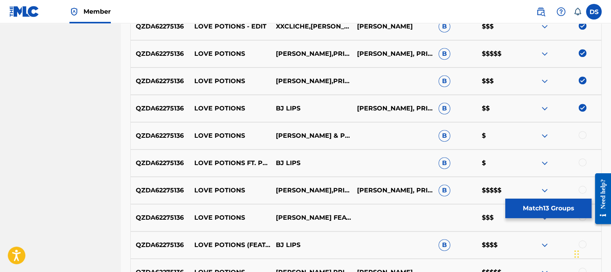
click at [581, 137] on div at bounding box center [583, 135] width 8 height 8
click at [582, 161] on div at bounding box center [583, 162] width 8 height 8
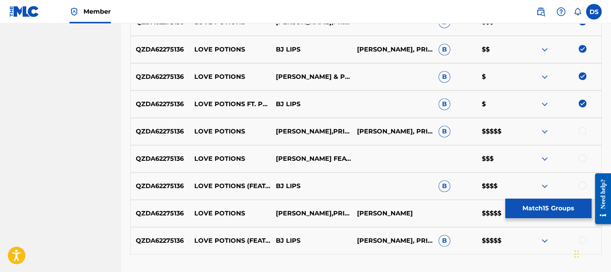
scroll to position [593, 0]
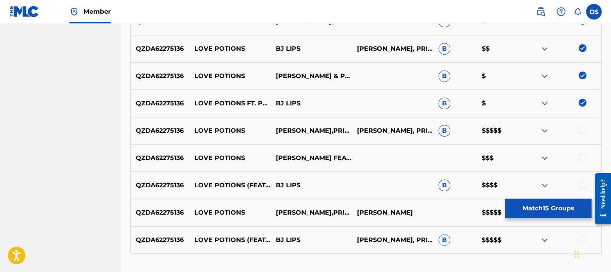
click at [583, 133] on div at bounding box center [583, 130] width 8 height 8
click at [583, 155] on div at bounding box center [583, 157] width 8 height 8
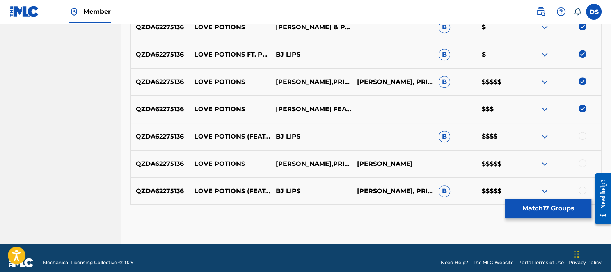
click at [581, 135] on div at bounding box center [583, 136] width 8 height 8
click at [582, 165] on div at bounding box center [583, 163] width 8 height 8
click at [583, 192] on div at bounding box center [583, 191] width 8 height 8
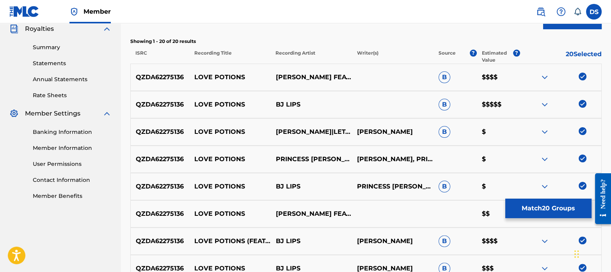
scroll to position [236, 0]
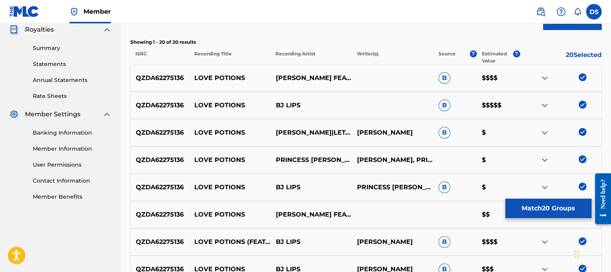
click at [559, 213] on button "Match 20 Groups" at bounding box center [548, 209] width 86 height 20
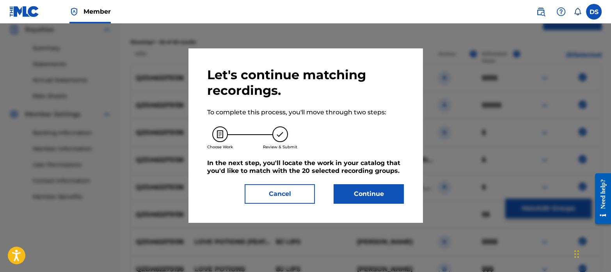
click at [358, 196] on button "Continue" at bounding box center [369, 194] width 70 height 20
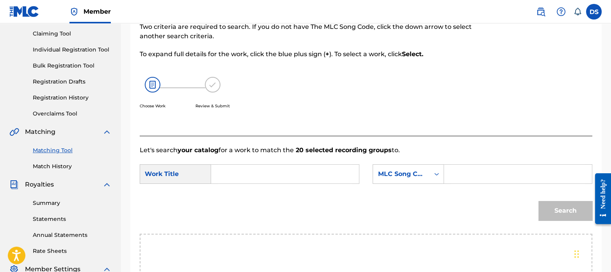
scroll to position [78, 0]
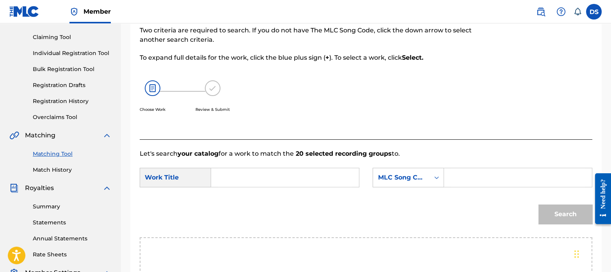
click at [250, 170] on input "Search Form" at bounding box center [285, 177] width 135 height 19
paste input "LOVE POTIONS"
type input "LOVE POTIONS"
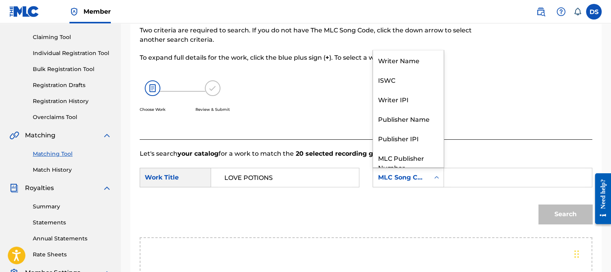
click at [412, 176] on div "MLC Song Code" at bounding box center [401, 177] width 47 height 9
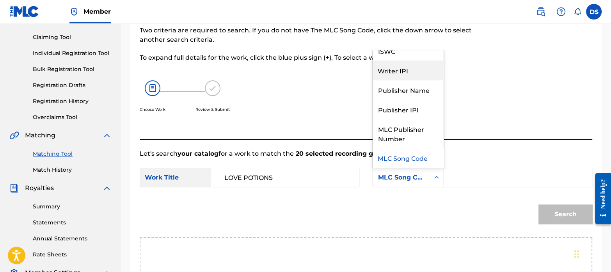
scroll to position [0, 0]
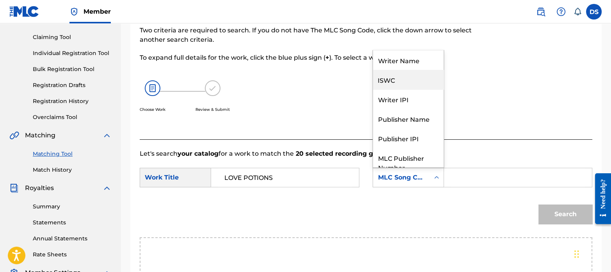
click at [389, 75] on div "ISWC" at bounding box center [408, 80] width 71 height 20
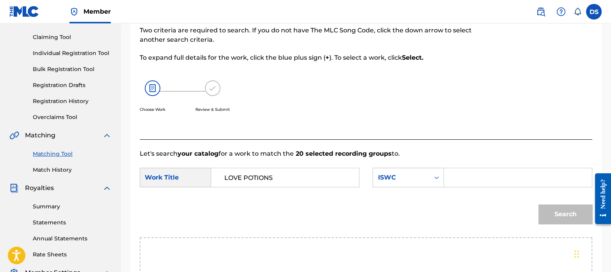
click at [492, 171] on input "Search Form" at bounding box center [518, 177] width 135 height 19
paste input "T3310908131"
type input "T3310908131"
click at [562, 207] on button "Search" at bounding box center [566, 214] width 54 height 20
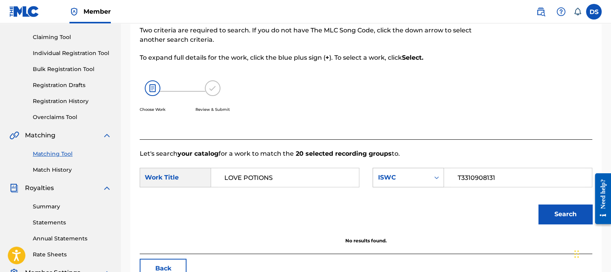
click at [410, 176] on div "ISWC" at bounding box center [401, 177] width 47 height 9
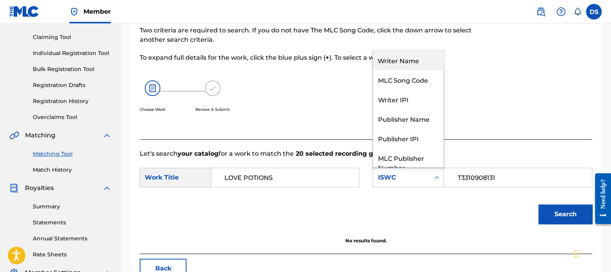
click at [397, 63] on div "Writer Name" at bounding box center [408, 60] width 71 height 20
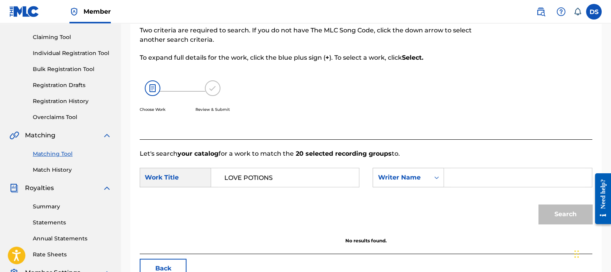
click at [484, 171] on input "Search Form" at bounding box center [518, 177] width 135 height 19
paste input "[PERSON_NAME]"
type input "[PERSON_NAME]"
click at [554, 214] on button "Search" at bounding box center [566, 214] width 54 height 20
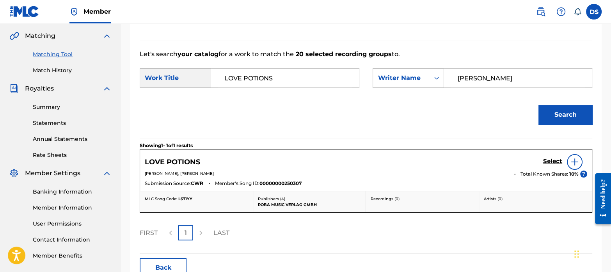
scroll to position [178, 0]
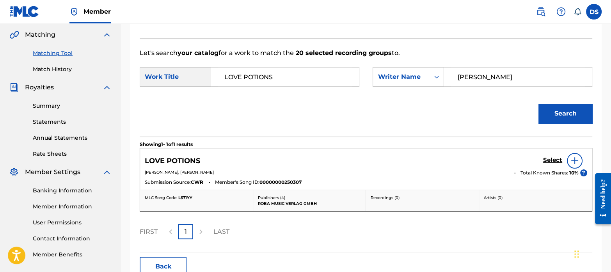
click at [560, 161] on h5 "Select" at bounding box center [552, 159] width 19 height 7
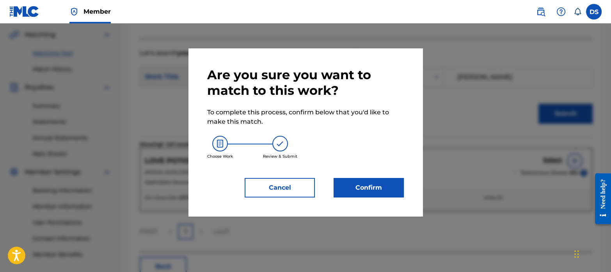
click at [384, 191] on button "Confirm" at bounding box center [369, 188] width 70 height 20
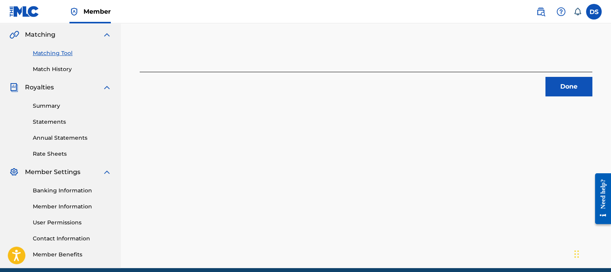
click at [577, 84] on button "Done" at bounding box center [569, 87] width 47 height 20
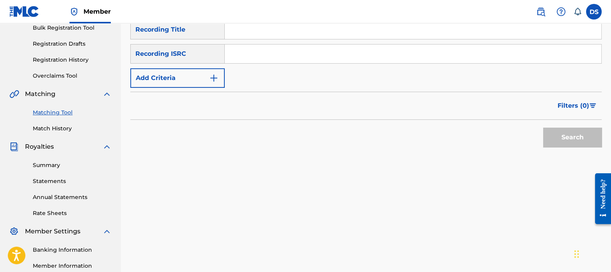
scroll to position [118, 0]
click at [262, 53] on input "Search Form" at bounding box center [413, 54] width 377 height 19
paste input "GBKQU2423367"
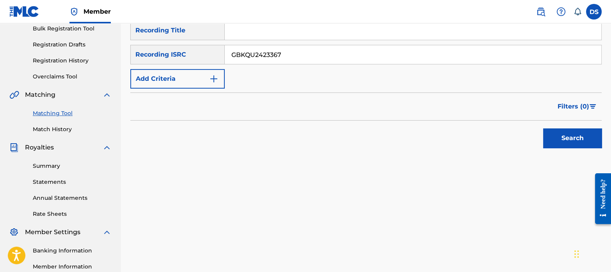
type input "GBKQU2423367"
click at [559, 138] on button "Search" at bounding box center [572, 138] width 59 height 20
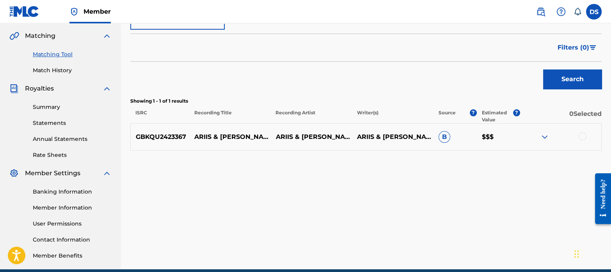
scroll to position [178, 0]
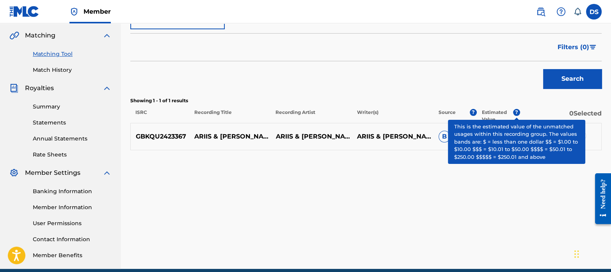
click at [518, 112] on span "?" at bounding box center [516, 112] width 7 height 7
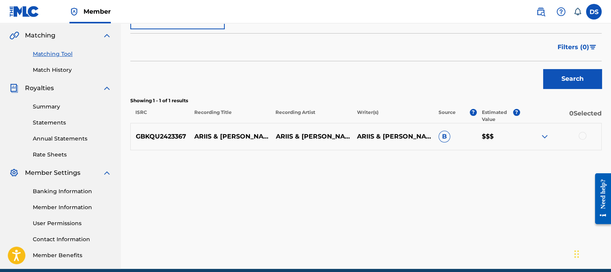
click at [466, 102] on p "Showing 1 - 1 of 1 results" at bounding box center [365, 100] width 471 height 7
click at [581, 133] on div at bounding box center [583, 136] width 8 height 8
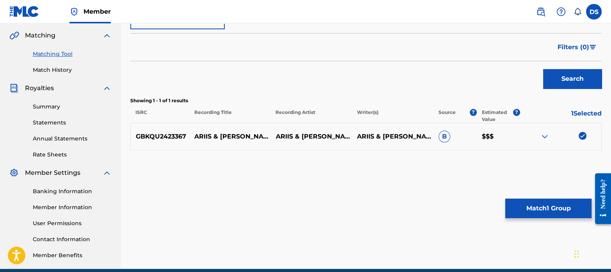
click at [568, 202] on button "Match 1 Group" at bounding box center [548, 209] width 86 height 20
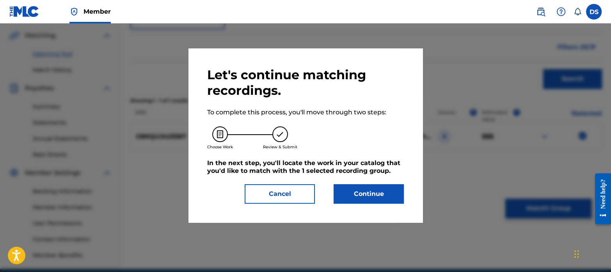
click at [384, 199] on button "Continue" at bounding box center [369, 194] width 70 height 20
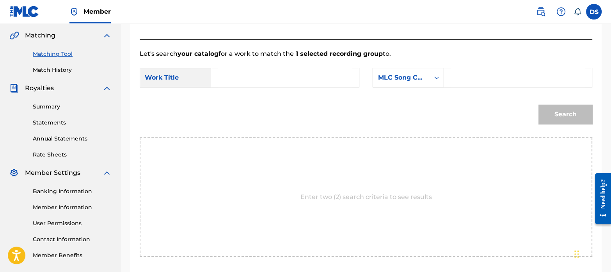
click at [233, 80] on input "Search Form" at bounding box center [285, 77] width 135 height 19
paste input "MERDA"
type input "MERDA"
click at [399, 79] on div "MLC Song Code" at bounding box center [401, 77] width 47 height 9
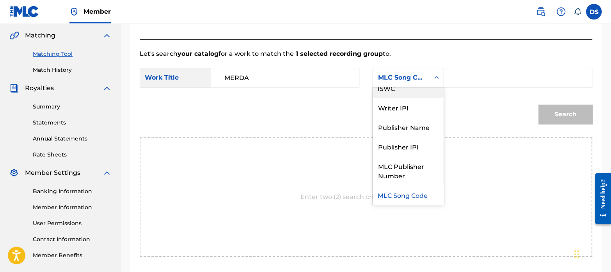
scroll to position [0, 0]
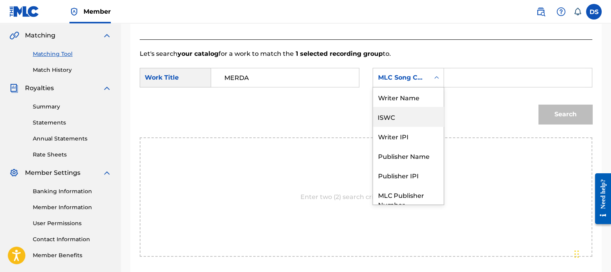
click at [402, 112] on div "ISWC" at bounding box center [408, 117] width 71 height 20
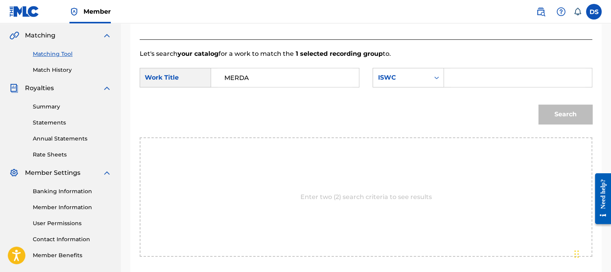
click at [473, 81] on input "Search Form" at bounding box center [518, 77] width 135 height 19
paste input "T3245301155"
type input "T3245301155"
click at [555, 112] on button "Search" at bounding box center [566, 115] width 54 height 20
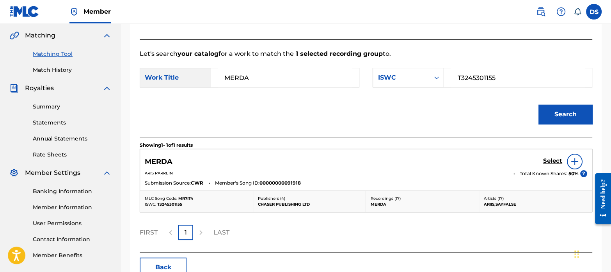
click at [547, 161] on h5 "Select" at bounding box center [552, 160] width 19 height 7
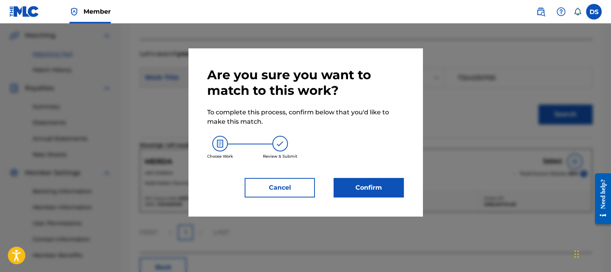
click at [357, 187] on button "Confirm" at bounding box center [369, 188] width 70 height 20
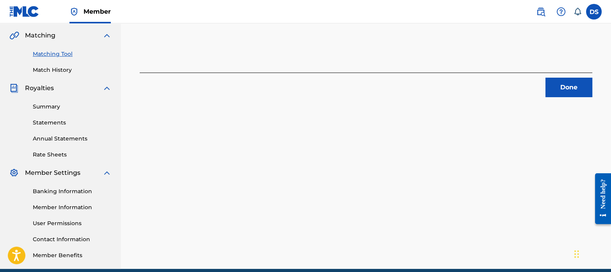
click at [568, 88] on button "Done" at bounding box center [569, 88] width 47 height 20
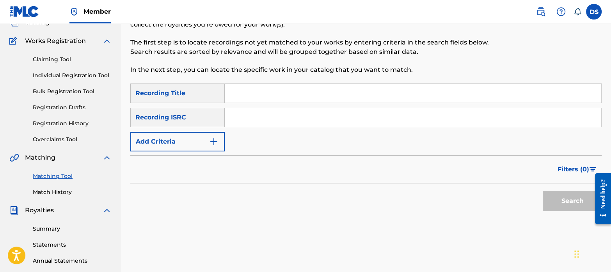
scroll to position [46, 0]
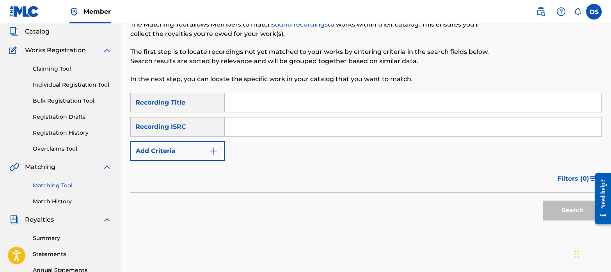
click at [258, 125] on input "Search Form" at bounding box center [413, 126] width 377 height 19
paste input "GXD7G2413058"
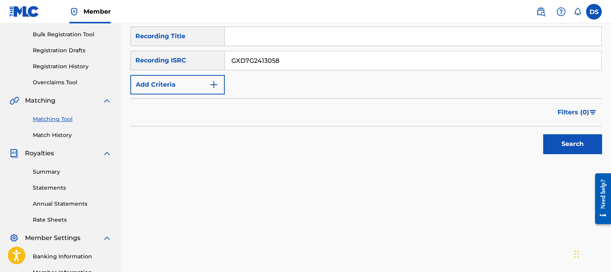
scroll to position [113, 0]
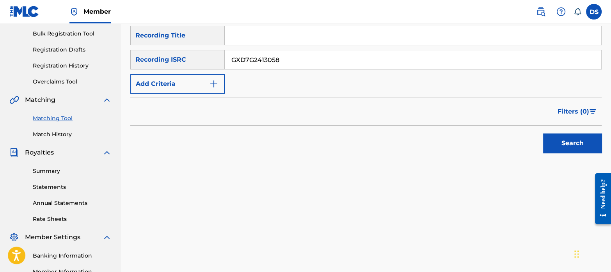
type input "GXD7G2413058"
click at [569, 139] on button "Search" at bounding box center [572, 143] width 59 height 20
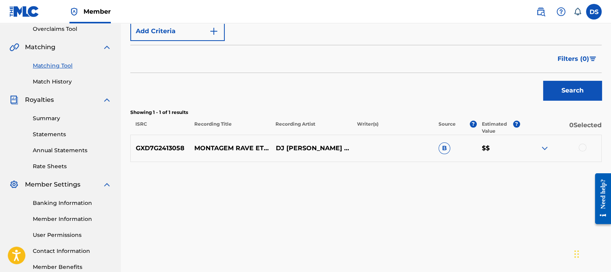
scroll to position [167, 0]
click at [582, 147] on div at bounding box center [583, 147] width 8 height 8
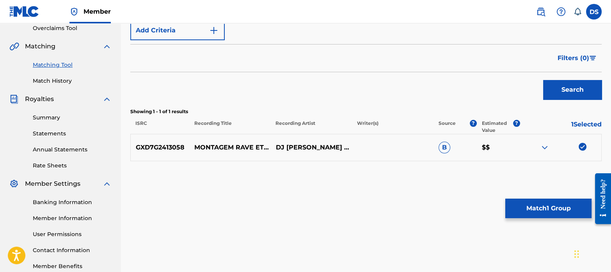
click at [552, 201] on button "Match 1 Group" at bounding box center [548, 209] width 86 height 20
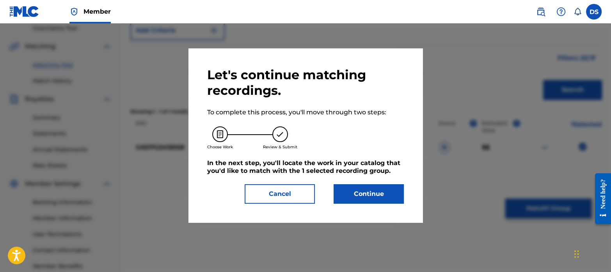
click at [378, 191] on button "Continue" at bounding box center [369, 194] width 70 height 20
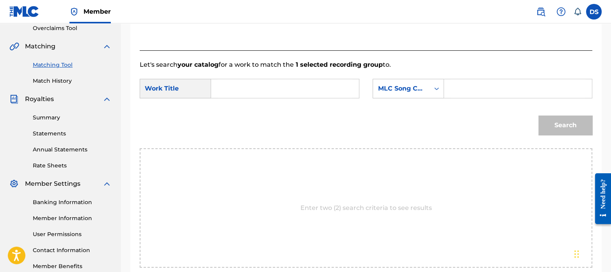
click at [246, 94] on input "Search Form" at bounding box center [285, 88] width 135 height 19
paste input "MONTAGEM RAVE ETERNO"
type input "MONTAGEM RAVE ETERNO"
click at [405, 89] on div "MLC Song Code" at bounding box center [401, 88] width 47 height 9
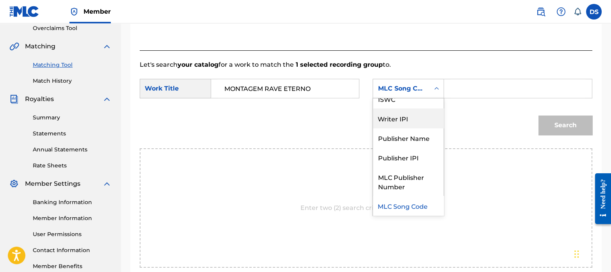
scroll to position [0, 0]
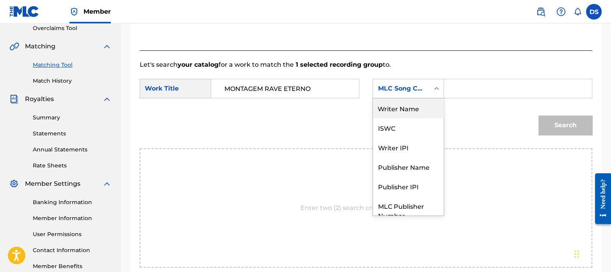
click at [393, 108] on div "Writer Name" at bounding box center [408, 108] width 71 height 20
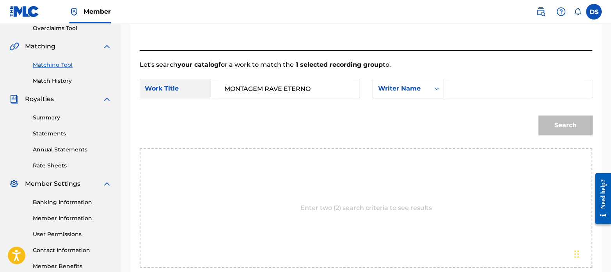
click at [470, 98] on div "SearchWithCriteria437bd950-7bf4-488e-baf3-6976ecfea3ad Work Title MONTAGEM RAVE…" at bounding box center [366, 91] width 453 height 24
click at [478, 87] on input "Search Form" at bounding box center [518, 88] width 135 height 19
paste input "[PERSON_NAME]"
type input "[PERSON_NAME]"
click at [553, 124] on button "Search" at bounding box center [566, 126] width 54 height 20
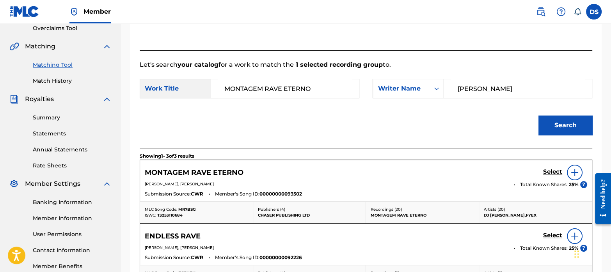
click at [549, 170] on h5 "Select" at bounding box center [552, 171] width 19 height 7
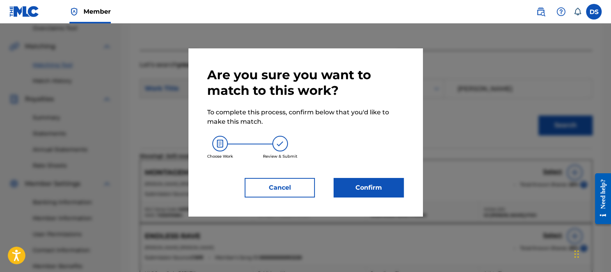
click at [365, 188] on button "Confirm" at bounding box center [369, 188] width 70 height 20
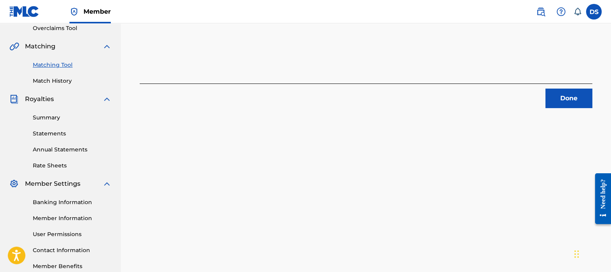
click at [574, 92] on button "Done" at bounding box center [569, 99] width 47 height 20
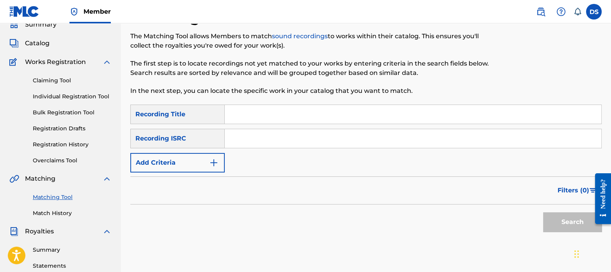
scroll to position [29, 0]
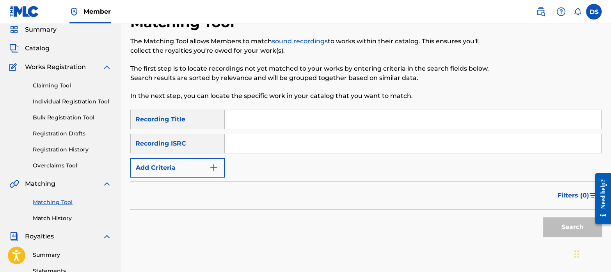
click at [281, 136] on input "Search Form" at bounding box center [413, 143] width 377 height 19
paste input "SGW502354493"
type input "SGW502354493"
click at [567, 228] on button "Search" at bounding box center [572, 227] width 59 height 20
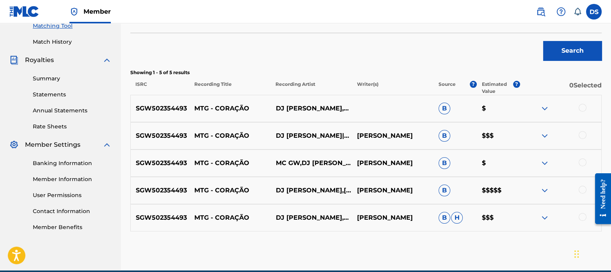
scroll to position [207, 0]
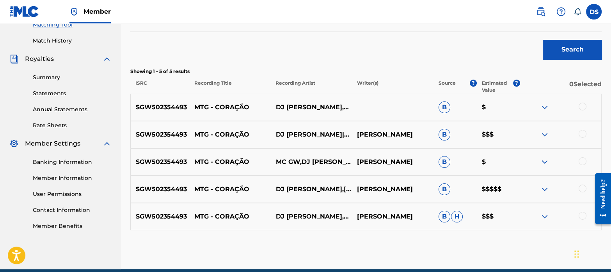
click at [584, 105] on div at bounding box center [583, 107] width 8 height 8
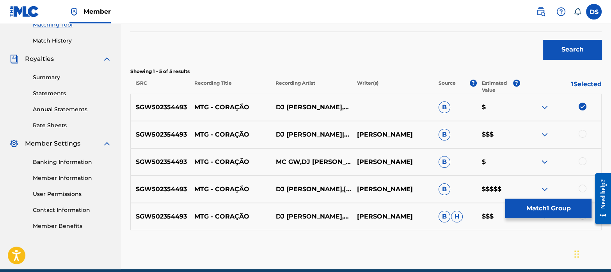
click at [585, 133] on div at bounding box center [583, 134] width 8 height 8
click at [584, 162] on div at bounding box center [583, 161] width 8 height 8
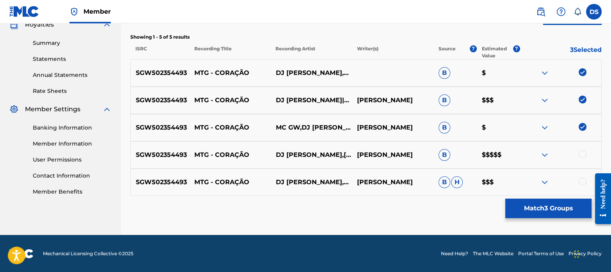
click at [582, 157] on div at bounding box center [583, 154] width 8 height 8
click at [582, 180] on div at bounding box center [583, 182] width 8 height 8
click at [536, 202] on button "Match 5 Groups" at bounding box center [548, 209] width 86 height 20
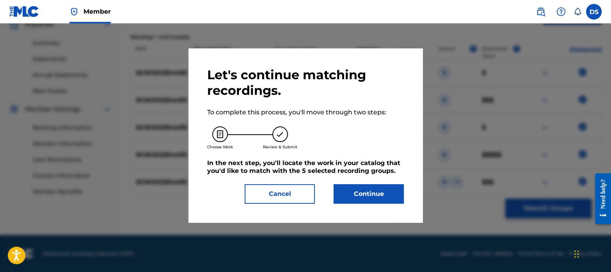
click at [370, 189] on button "Continue" at bounding box center [369, 194] width 70 height 20
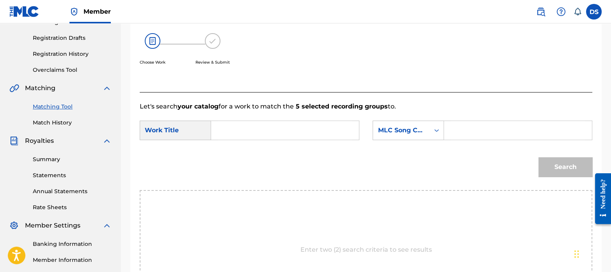
scroll to position [119, 0]
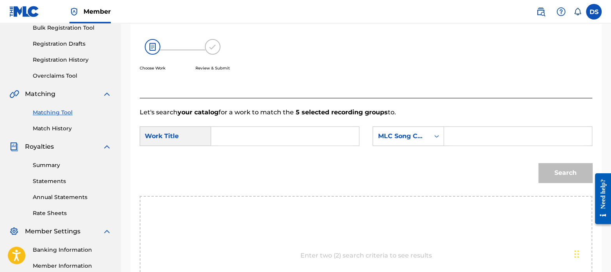
click at [271, 127] on input "Search Form" at bounding box center [285, 136] width 135 height 19
paste input "MTG - CORACAO"
type input "MTG - CORACAO"
click at [379, 142] on div "MLC Song Code" at bounding box center [401, 136] width 57 height 15
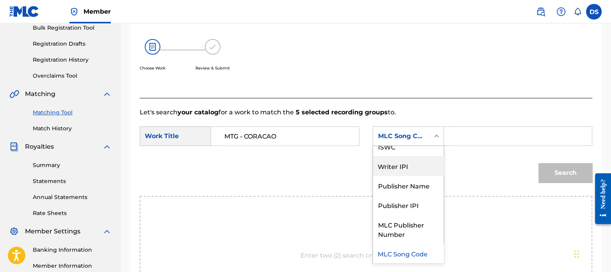
scroll to position [0, 0]
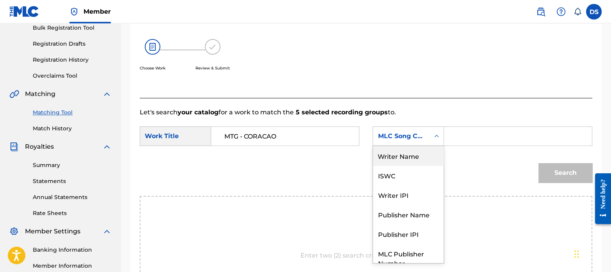
click at [402, 153] on div "Writer Name" at bounding box center [408, 156] width 71 height 20
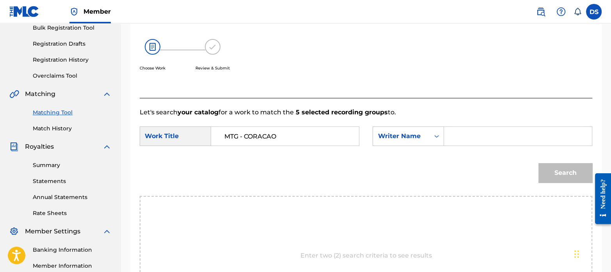
click at [471, 137] on input "Search Form" at bounding box center [518, 136] width 135 height 19
paste input "[PERSON_NAME]"
type input "[PERSON_NAME]"
click at [559, 179] on button "Search" at bounding box center [566, 173] width 54 height 20
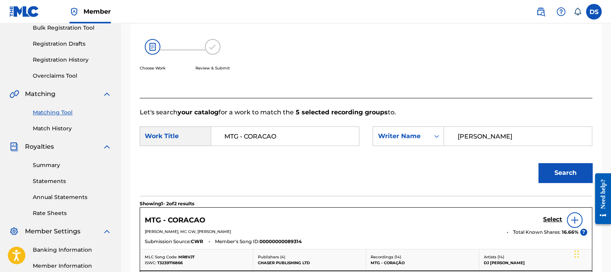
click at [548, 217] on h5 "Select" at bounding box center [552, 219] width 19 height 7
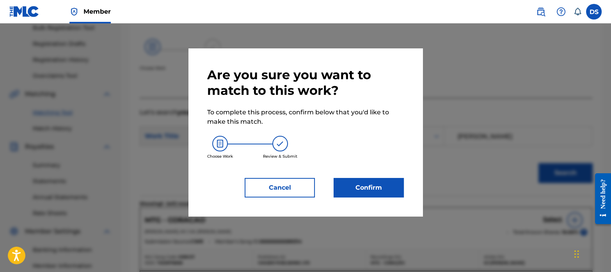
click at [392, 192] on button "Confirm" at bounding box center [369, 188] width 70 height 20
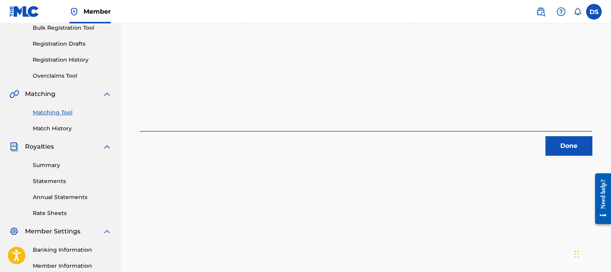
click at [562, 149] on button "Done" at bounding box center [569, 146] width 47 height 20
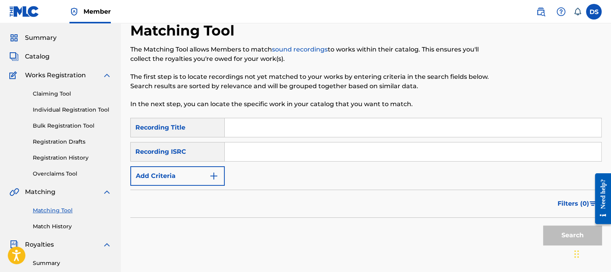
scroll to position [19, 0]
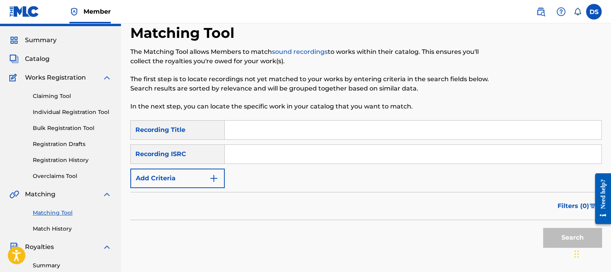
click at [302, 147] on input "Search Form" at bounding box center [413, 154] width 377 height 19
paste input "QZFYZ2356942"
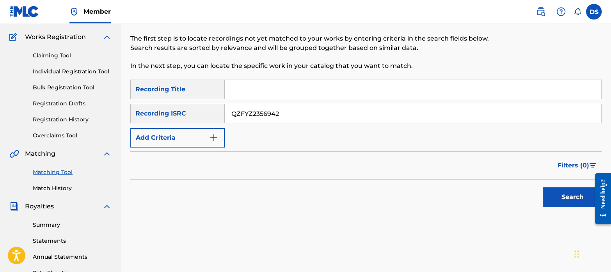
scroll to position [60, 0]
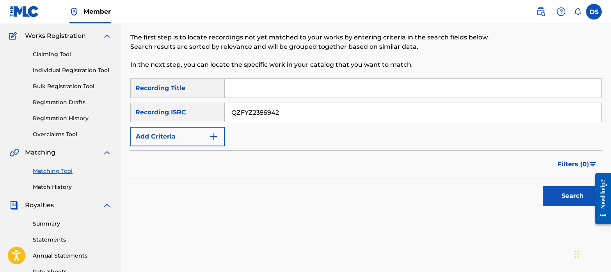
click at [580, 196] on button "Search" at bounding box center [572, 196] width 59 height 20
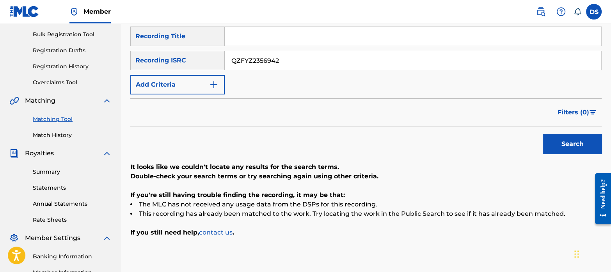
scroll to position [113, 0]
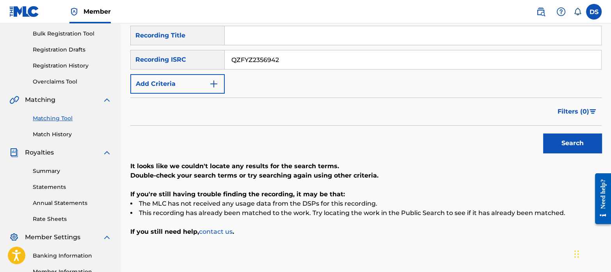
drag, startPoint x: 293, startPoint y: 57, endPoint x: 153, endPoint y: 66, distance: 140.0
click at [153, 66] on div "SearchWithCriteriad6bb2dcf-c060-49cb-a067-8cb6a7b33aa9 Recording ISRC QZFYZ2356…" at bounding box center [365, 60] width 471 height 20
paste input "B4J1825139"
type input "QZB4J1825139"
click at [557, 138] on button "Search" at bounding box center [572, 143] width 59 height 20
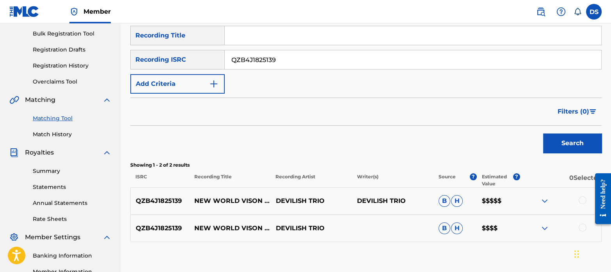
click at [339, 136] on div "Search" at bounding box center [365, 141] width 471 height 31
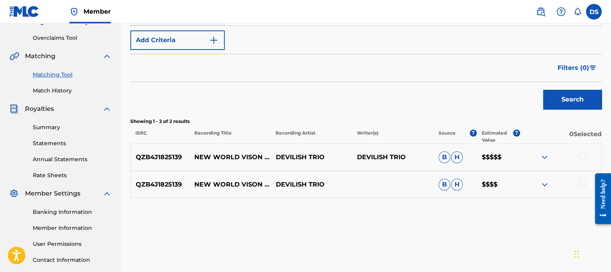
click at [583, 156] on div at bounding box center [583, 157] width 8 height 8
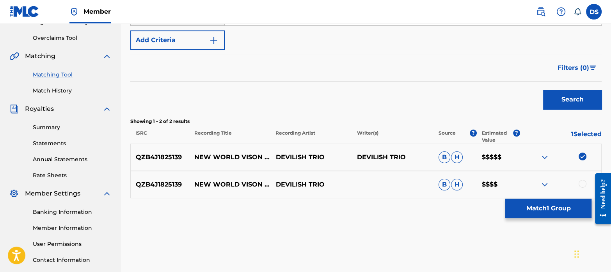
click at [583, 183] on div at bounding box center [583, 184] width 8 height 8
click at [550, 205] on button "Match 2 Groups" at bounding box center [548, 209] width 86 height 20
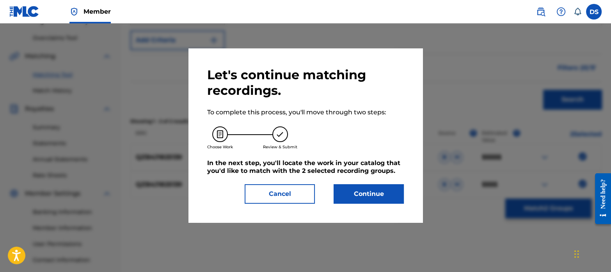
click at [367, 190] on button "Continue" at bounding box center [369, 194] width 70 height 20
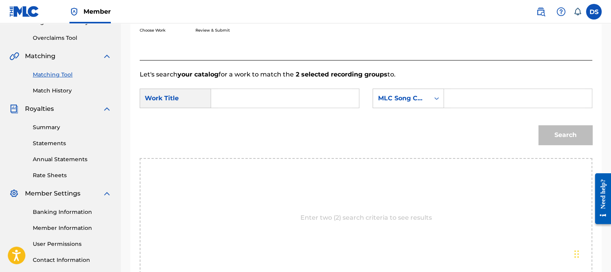
click at [251, 99] on input "Search Form" at bounding box center [285, 98] width 135 height 19
paste input "NEW WORLD VISION ([PERSON_NAME])"
type input "NEW WORLD VISION ([PERSON_NAME])"
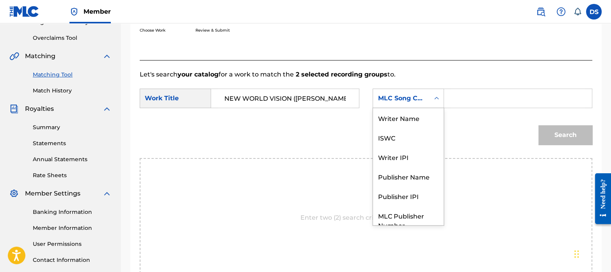
click at [407, 103] on div "MLC Song Code" at bounding box center [401, 98] width 57 height 15
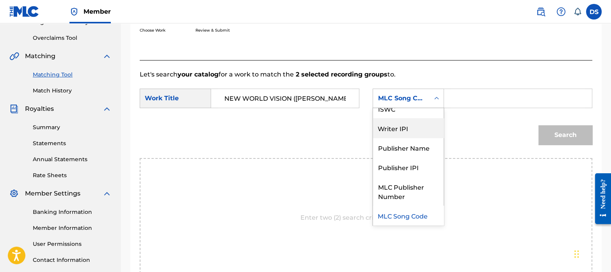
scroll to position [2, 0]
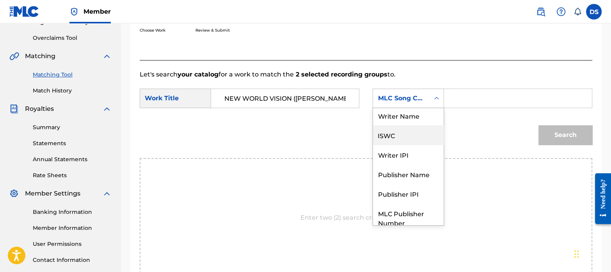
click at [401, 135] on div "ISWC" at bounding box center [408, 135] width 71 height 20
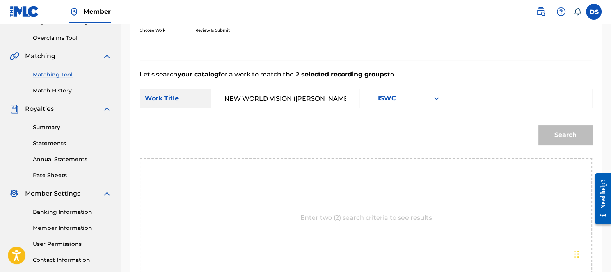
click at [479, 100] on input "Search Form" at bounding box center [518, 98] width 135 height 19
paste input "T3291878638"
type input "T3291878638"
click at [562, 131] on button "Search" at bounding box center [566, 135] width 54 height 20
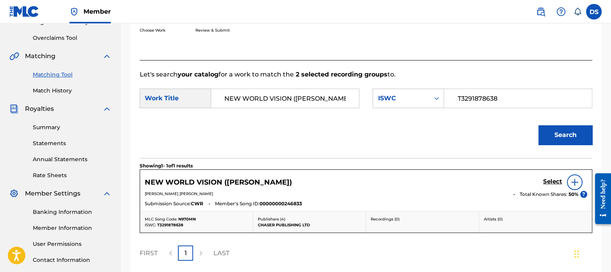
click at [552, 178] on h5 "Select" at bounding box center [552, 181] width 19 height 7
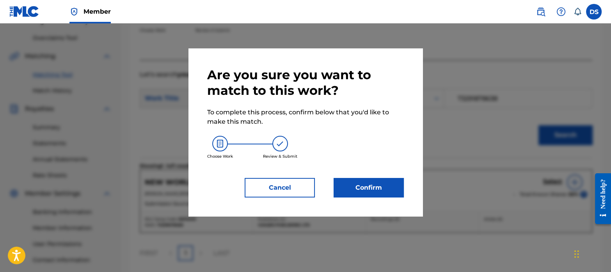
click at [384, 190] on button "Confirm" at bounding box center [369, 188] width 70 height 20
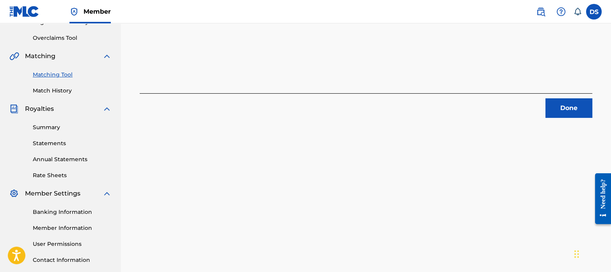
click at [570, 113] on button "Done" at bounding box center [569, 108] width 47 height 20
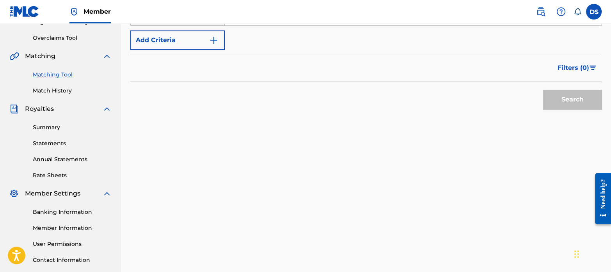
scroll to position [43, 0]
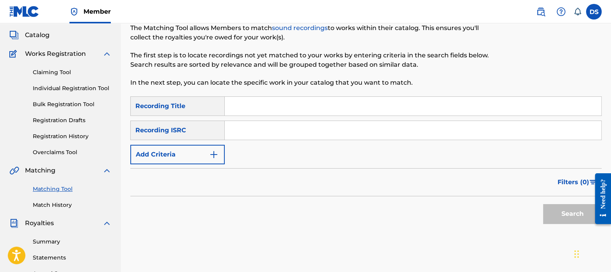
click at [283, 126] on input "Search Form" at bounding box center [413, 130] width 377 height 19
paste input "QZES91810897"
type input "QZES91810897"
click at [564, 219] on button "Search" at bounding box center [572, 214] width 59 height 20
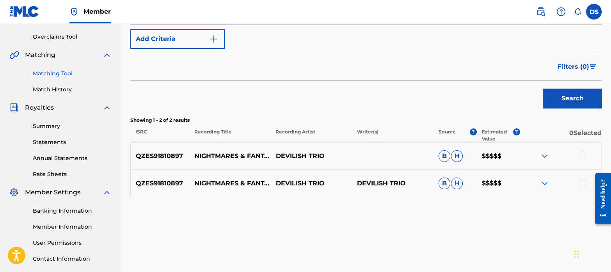
scroll to position [161, 0]
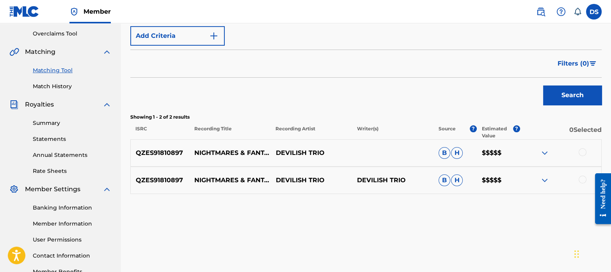
click at [583, 180] on div at bounding box center [583, 180] width 8 height 8
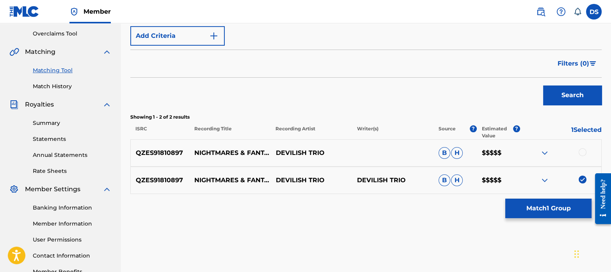
click at [583, 150] on div at bounding box center [583, 152] width 8 height 8
click at [558, 204] on button "Match 2 Groups" at bounding box center [548, 209] width 86 height 20
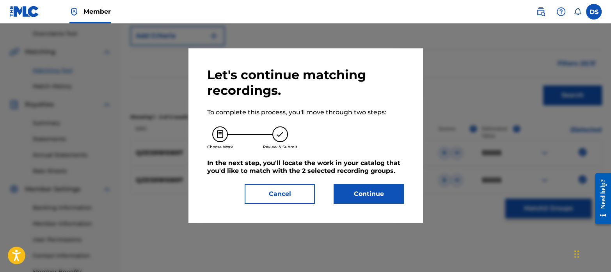
click at [388, 190] on button "Continue" at bounding box center [369, 194] width 70 height 20
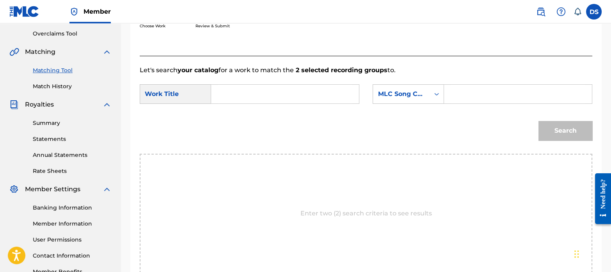
click at [246, 95] on input "Search Form" at bounding box center [285, 94] width 135 height 19
paste input "NIGHTMARES & FANTASIES"
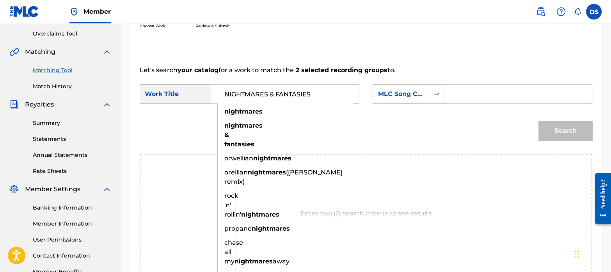
type input "NIGHTMARES & FANTASIES"
click at [400, 96] on div "MLC Song Code" at bounding box center [401, 93] width 47 height 9
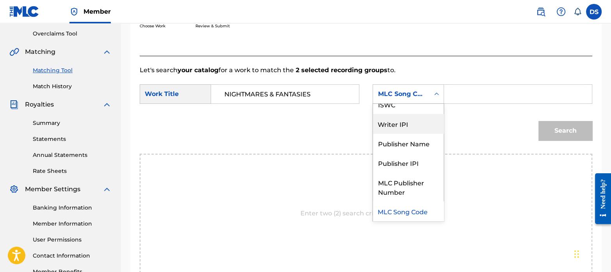
scroll to position [0, 0]
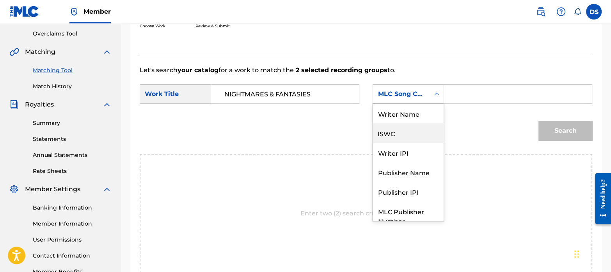
click at [394, 132] on div "ISWC" at bounding box center [408, 133] width 71 height 20
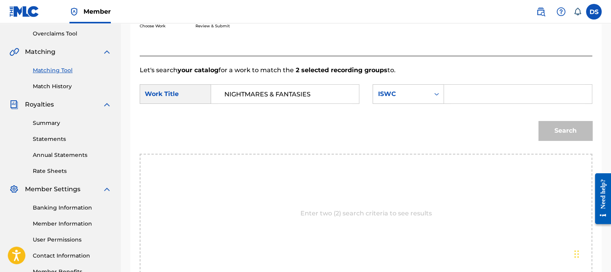
click at [466, 98] on input "Search Form" at bounding box center [518, 94] width 135 height 19
paste input "T3291878865"
type input "T3291878865"
click at [550, 123] on button "Search" at bounding box center [566, 131] width 54 height 20
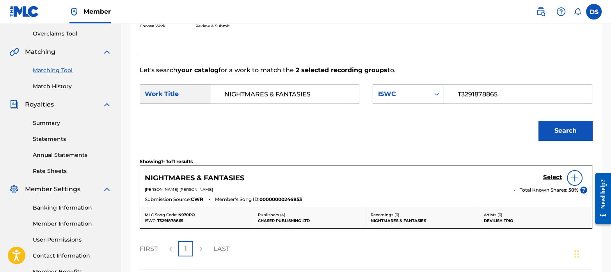
click at [552, 178] on h5 "Select" at bounding box center [552, 177] width 19 height 7
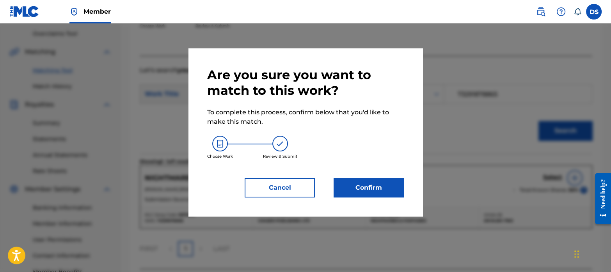
click at [389, 180] on button "Confirm" at bounding box center [369, 188] width 70 height 20
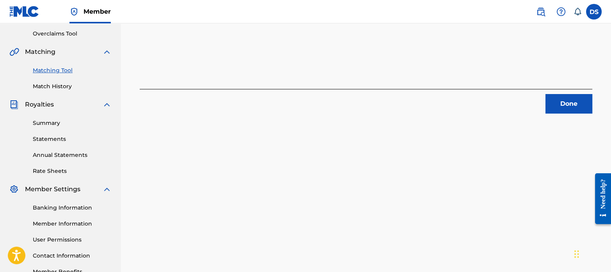
click at [567, 103] on button "Done" at bounding box center [569, 104] width 47 height 20
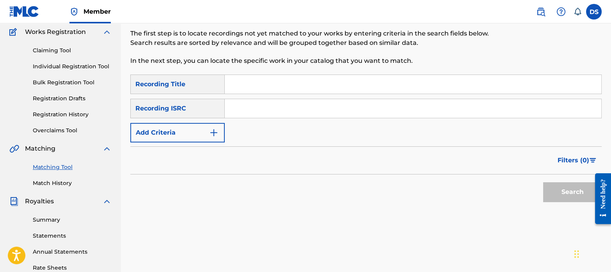
scroll to position [31, 0]
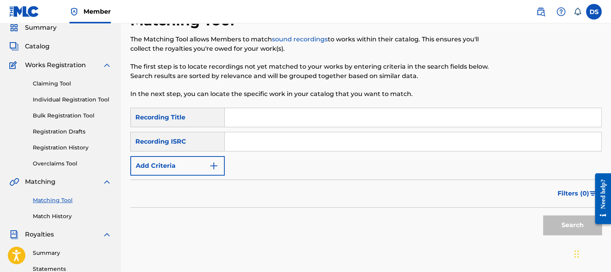
click at [285, 140] on input "Search Form" at bounding box center [413, 141] width 377 height 19
paste input "QZ9Y21714701"
type input "QZ9Y21714701"
click at [543, 215] on button "Search" at bounding box center [572, 225] width 59 height 20
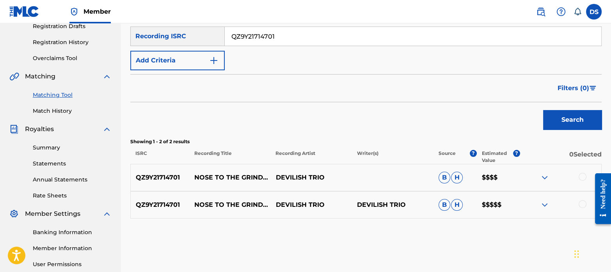
scroll to position [137, 0]
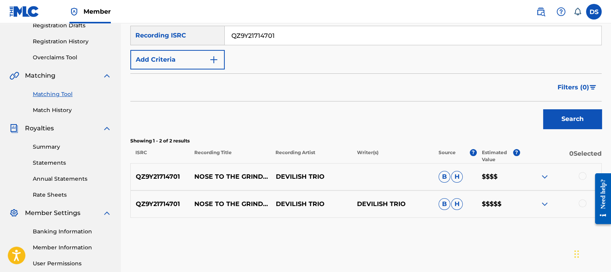
click at [581, 174] on div at bounding box center [583, 176] width 8 height 8
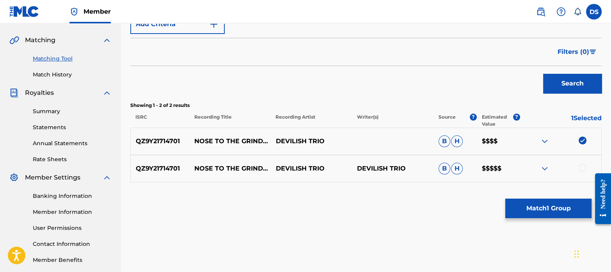
scroll to position [173, 0]
click at [583, 164] on div at bounding box center [583, 168] width 8 height 8
click at [560, 208] on button "Match 2 Groups" at bounding box center [548, 209] width 86 height 20
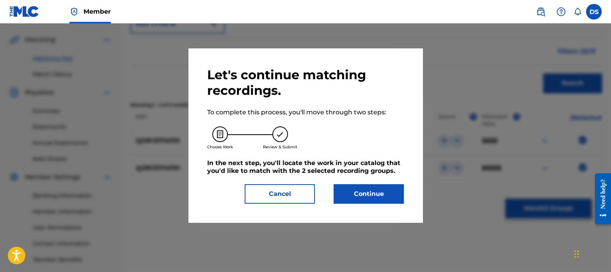
click at [395, 187] on button "Continue" at bounding box center [369, 194] width 70 height 20
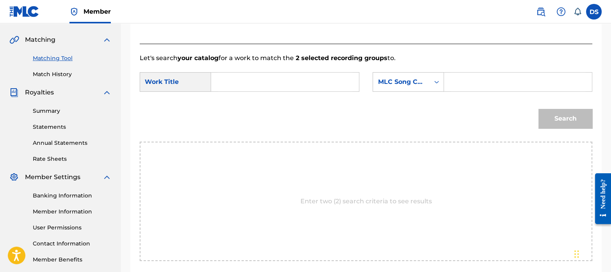
click at [258, 85] on input "Search Form" at bounding box center [285, 82] width 135 height 19
paste input "NOSE TO THE GRINDSTONE"
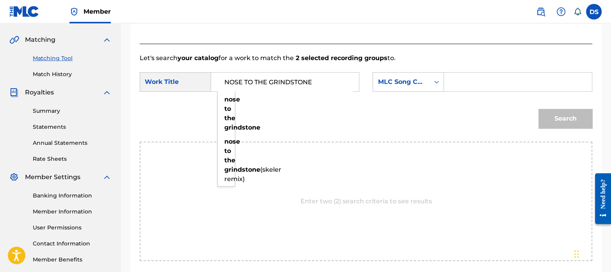
type input "NOSE TO THE GRINDSTONE"
click at [400, 80] on div "MLC Song Code" at bounding box center [401, 81] width 47 height 9
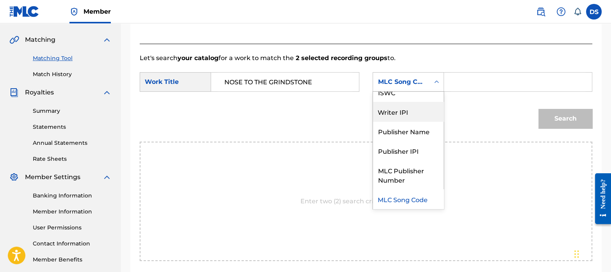
scroll to position [0, 0]
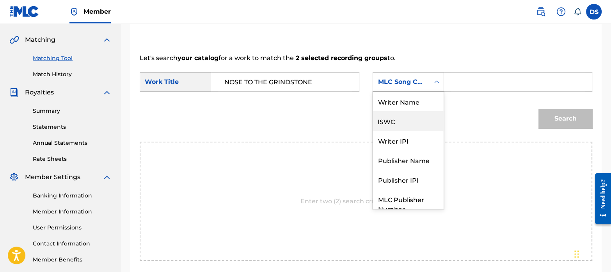
click at [399, 116] on div "ISWC" at bounding box center [408, 121] width 71 height 20
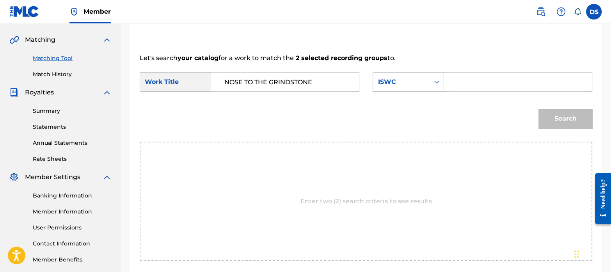
click at [470, 81] on input "Search Form" at bounding box center [518, 82] width 135 height 19
paste input "T3291878309"
type input "T3291878309"
click at [564, 114] on button "Search" at bounding box center [566, 119] width 54 height 20
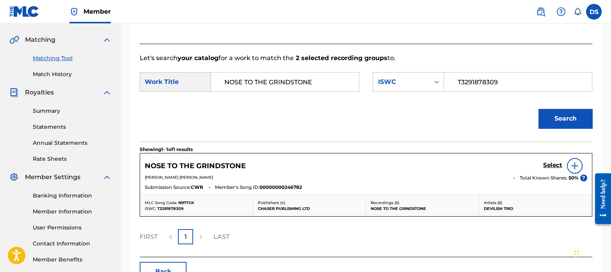
click at [551, 165] on h5 "Select" at bounding box center [552, 165] width 19 height 7
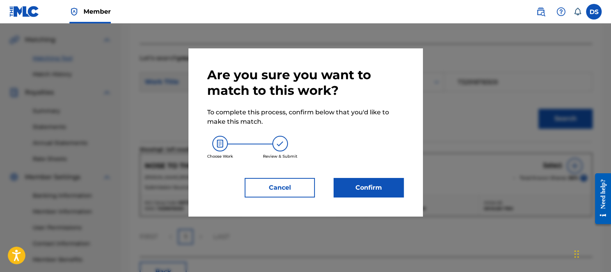
click at [361, 184] on button "Confirm" at bounding box center [369, 188] width 70 height 20
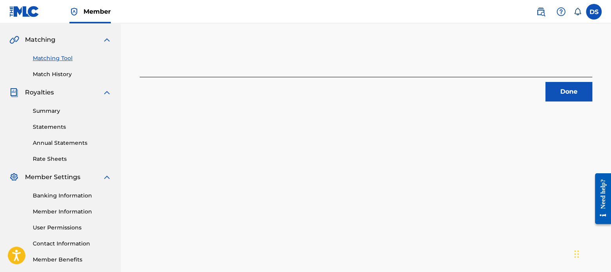
click at [560, 88] on button "Done" at bounding box center [569, 92] width 47 height 20
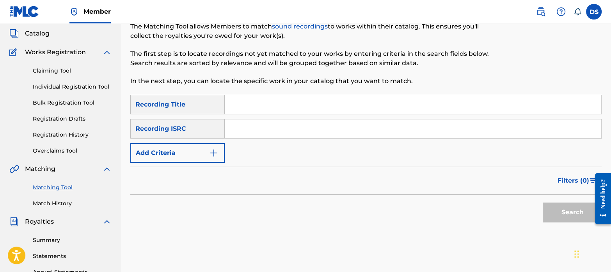
scroll to position [39, 0]
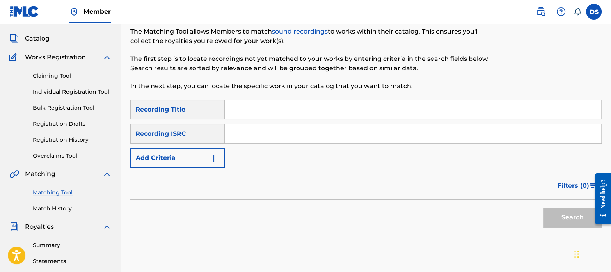
click at [263, 134] on input "Search Form" at bounding box center [413, 133] width 377 height 19
paste input "QM24S2300298"
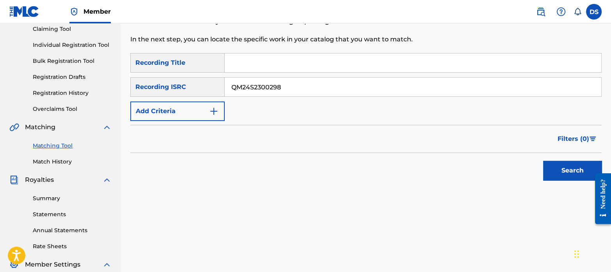
scroll to position [87, 0]
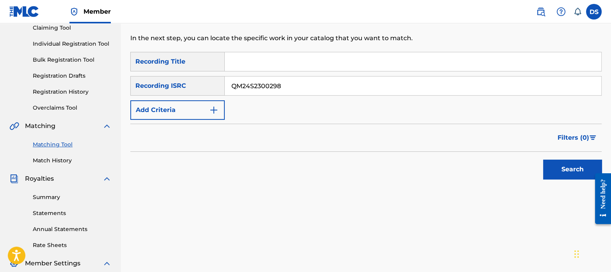
type input "QM24S2300298"
click at [581, 165] on button "Search" at bounding box center [572, 170] width 59 height 20
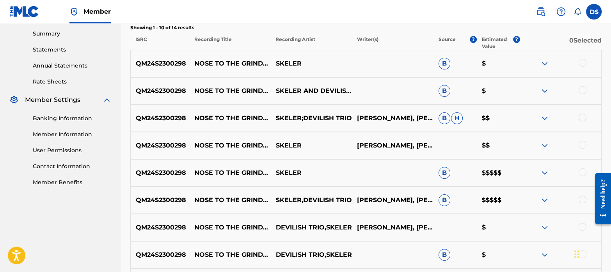
scroll to position [250, 0]
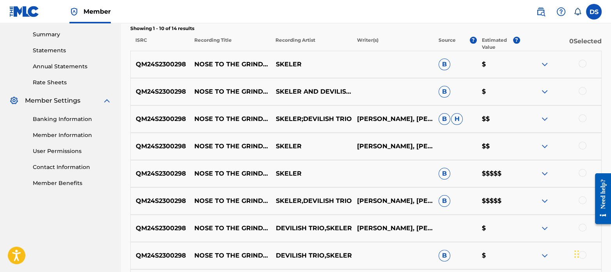
click at [583, 65] on div at bounding box center [583, 64] width 8 height 8
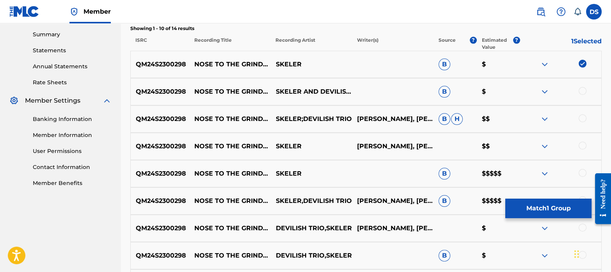
click at [585, 91] on div at bounding box center [583, 91] width 8 height 8
click at [580, 114] on div at bounding box center [561, 118] width 82 height 9
click at [585, 119] on div at bounding box center [583, 118] width 8 height 8
click at [585, 145] on div at bounding box center [583, 146] width 8 height 8
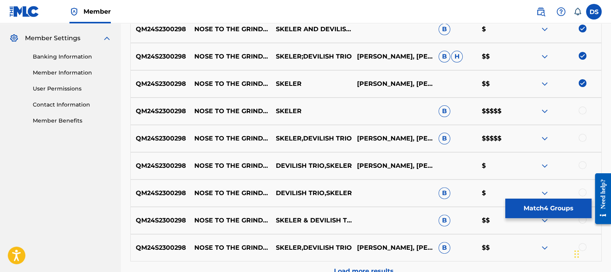
click at [581, 110] on div at bounding box center [583, 111] width 8 height 8
click at [583, 135] on div at bounding box center [583, 138] width 8 height 8
click at [581, 167] on div at bounding box center [583, 165] width 8 height 8
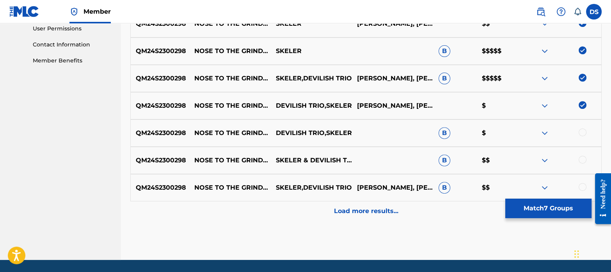
scroll to position [373, 0]
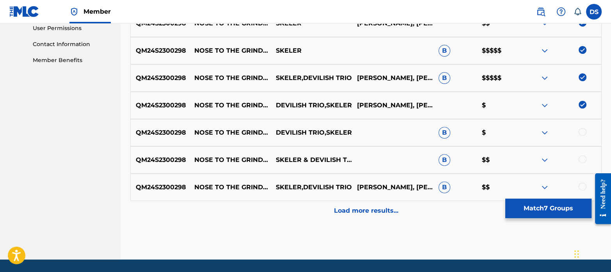
click at [581, 133] on div at bounding box center [583, 132] width 8 height 8
click at [584, 157] on div at bounding box center [583, 159] width 8 height 8
click at [584, 185] on div at bounding box center [583, 187] width 8 height 8
click at [376, 210] on p "Load more results..." at bounding box center [366, 210] width 64 height 9
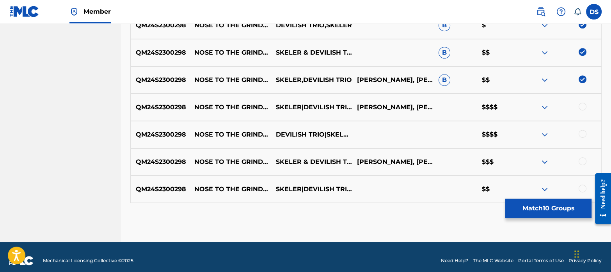
scroll to position [487, 0]
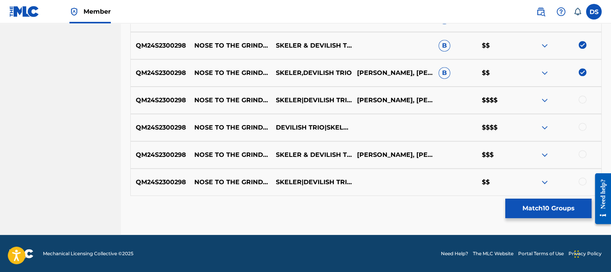
click at [586, 98] on div at bounding box center [583, 100] width 8 height 8
click at [583, 126] on div at bounding box center [583, 127] width 8 height 8
click at [583, 151] on div at bounding box center [583, 154] width 8 height 8
click at [584, 181] on div at bounding box center [583, 182] width 8 height 8
click at [542, 211] on button "Match 14 Groups" at bounding box center [548, 209] width 86 height 20
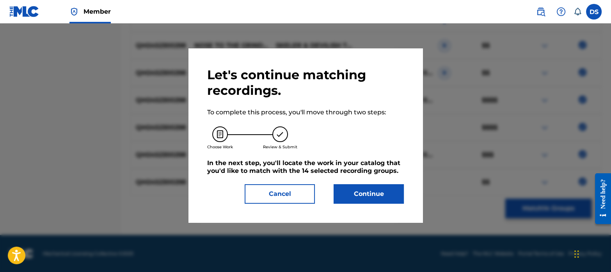
click at [386, 199] on button "Continue" at bounding box center [369, 194] width 70 height 20
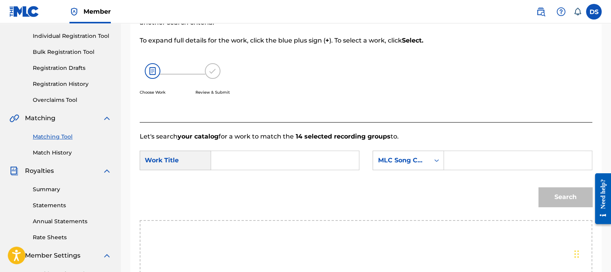
scroll to position [94, 0]
click at [254, 163] on input "Search Form" at bounding box center [285, 161] width 135 height 19
paste input "NOSE TO THE GRINDSTONE ([PERSON_NAME] REMIX)"
type input "NOSE TO THE GRINDSTONE ([PERSON_NAME] REMIX)"
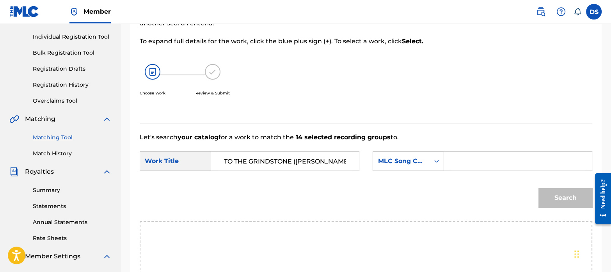
scroll to position [0, 0]
click at [396, 159] on div "MLC Song Code" at bounding box center [401, 160] width 47 height 9
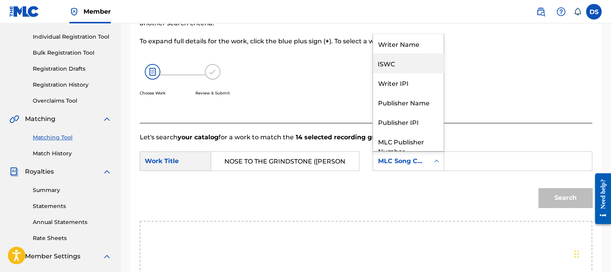
click at [395, 62] on div "ISWC" at bounding box center [408, 63] width 71 height 20
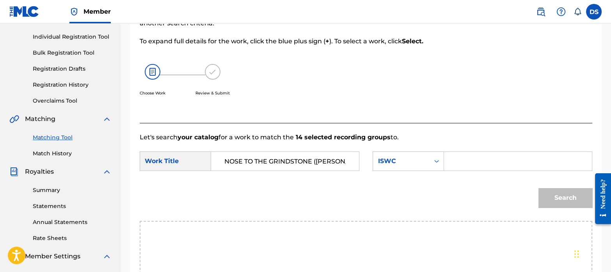
click at [483, 157] on input "Search Form" at bounding box center [518, 161] width 135 height 19
paste input "T3291880150"
type input "T3291880150"
click at [558, 195] on button "Search" at bounding box center [566, 198] width 54 height 20
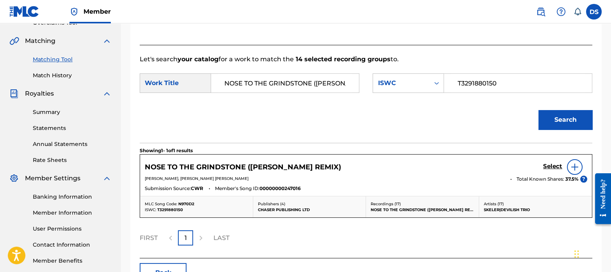
scroll to position [173, 0]
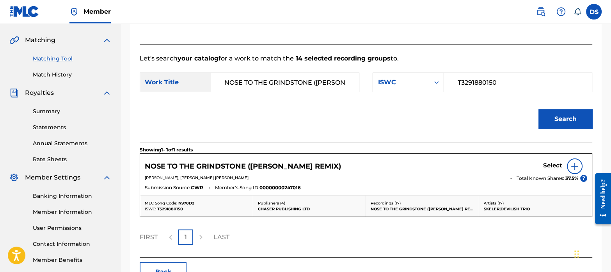
click at [559, 165] on h5 "Select" at bounding box center [552, 165] width 19 height 7
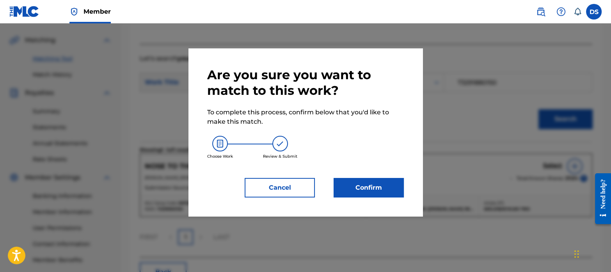
click at [370, 187] on button "Confirm" at bounding box center [369, 188] width 70 height 20
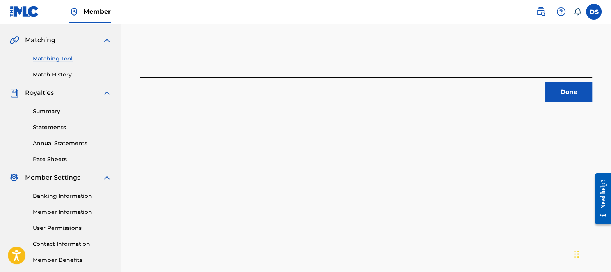
click at [564, 91] on button "Done" at bounding box center [569, 92] width 47 height 20
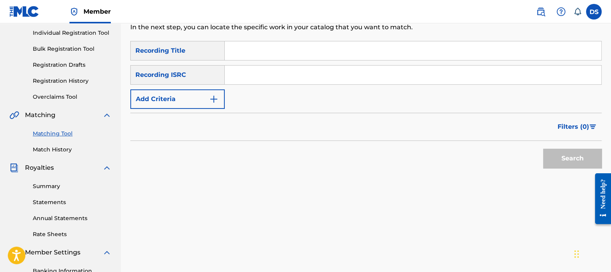
scroll to position [97, 0]
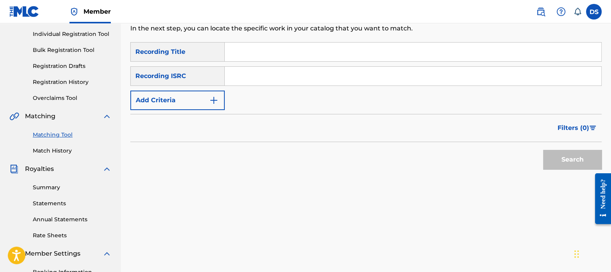
click at [276, 81] on input "Search Form" at bounding box center [413, 76] width 377 height 19
paste input "QM7282451490"
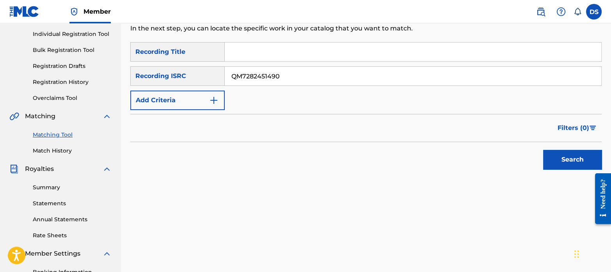
type input "QM7282451490"
click at [568, 156] on button "Search" at bounding box center [572, 160] width 59 height 20
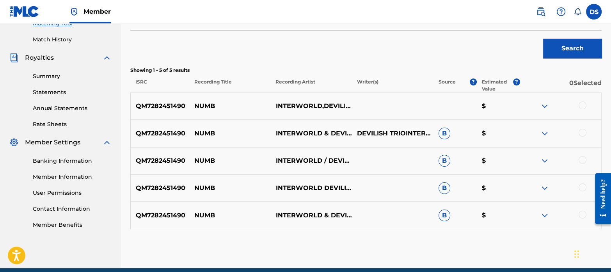
scroll to position [241, 0]
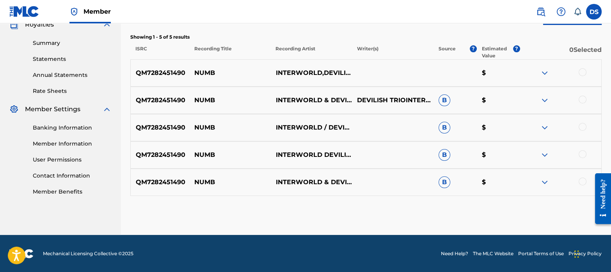
click at [583, 75] on div at bounding box center [583, 72] width 8 height 8
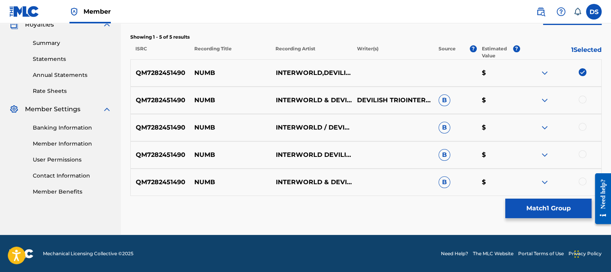
click at [584, 98] on div at bounding box center [583, 100] width 8 height 8
click at [584, 126] on div at bounding box center [583, 127] width 8 height 8
click at [585, 152] on div at bounding box center [583, 154] width 8 height 8
click at [581, 180] on div at bounding box center [583, 182] width 8 height 8
click at [534, 215] on button "Match 5 Groups" at bounding box center [548, 209] width 86 height 20
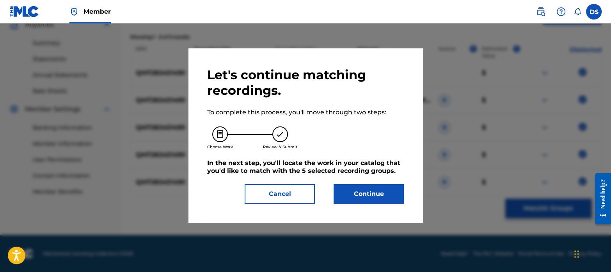
click at [373, 192] on button "Continue" at bounding box center [369, 194] width 70 height 20
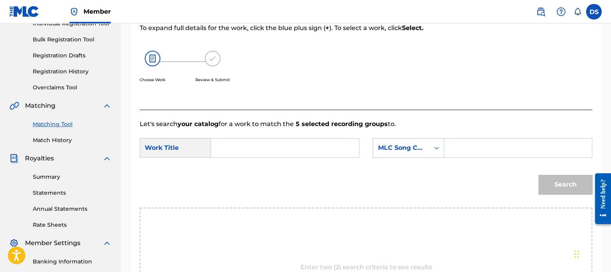
scroll to position [105, 0]
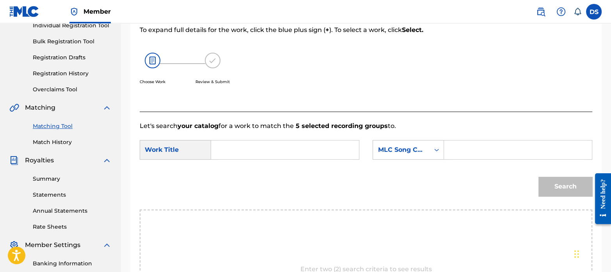
click at [241, 146] on input "Search Form" at bounding box center [285, 149] width 135 height 19
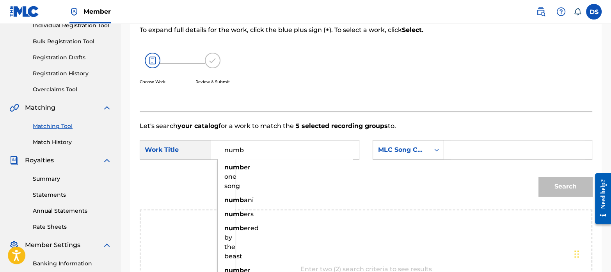
type input "numb"
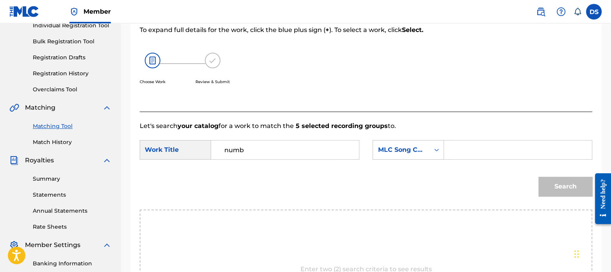
click at [295, 196] on div "Search" at bounding box center [366, 189] width 453 height 41
click at [406, 147] on div "MLC Song Code" at bounding box center [401, 149] width 47 height 9
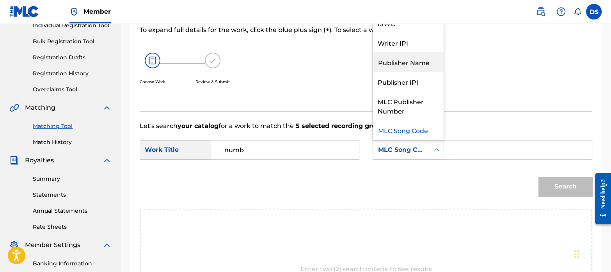
scroll to position [0, 0]
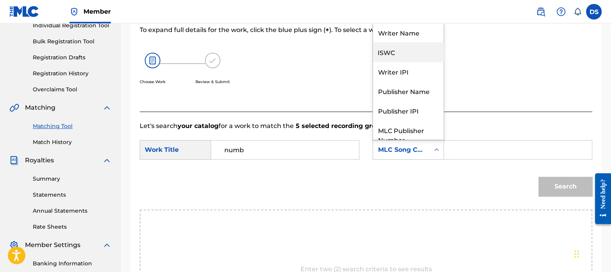
click at [396, 47] on div "ISWC" at bounding box center [408, 52] width 71 height 20
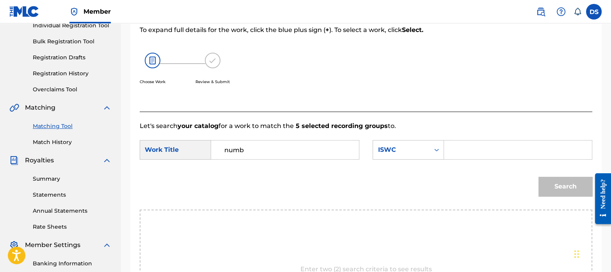
click at [490, 144] on input "Search Form" at bounding box center [518, 149] width 135 height 19
paste input "T3300601354"
type input "T3300601354"
click at [551, 186] on button "Search" at bounding box center [566, 187] width 54 height 20
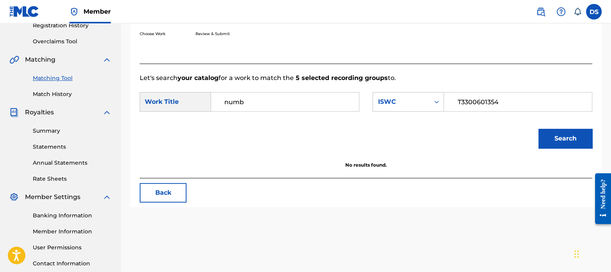
scroll to position [154, 0]
click at [65, 90] on link "Match History" at bounding box center [72, 94] width 79 height 8
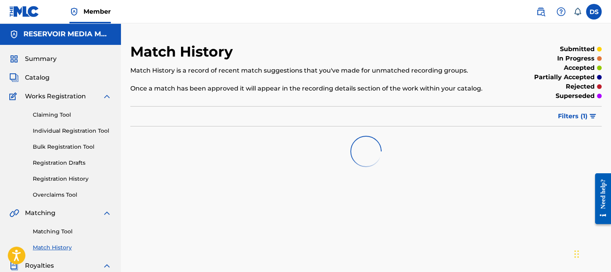
click at [66, 228] on link "Matching Tool" at bounding box center [72, 232] width 79 height 8
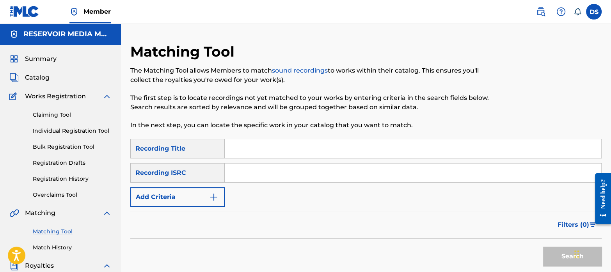
click at [272, 174] on input "Search Form" at bounding box center [413, 173] width 377 height 19
paste
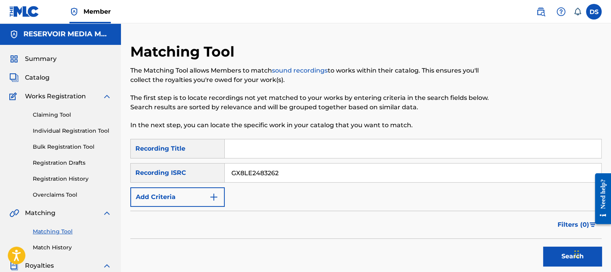
type input "GX8LE2483262"
click at [543, 247] on button "Search" at bounding box center [572, 257] width 59 height 20
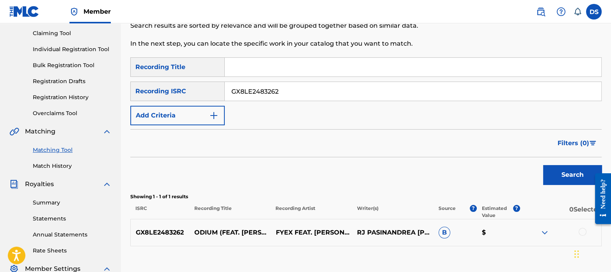
scroll to position [143, 0]
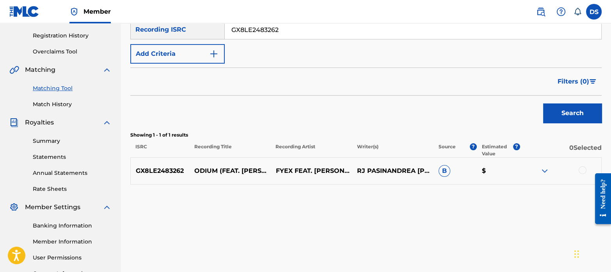
click at [580, 167] on div at bounding box center [583, 170] width 8 height 8
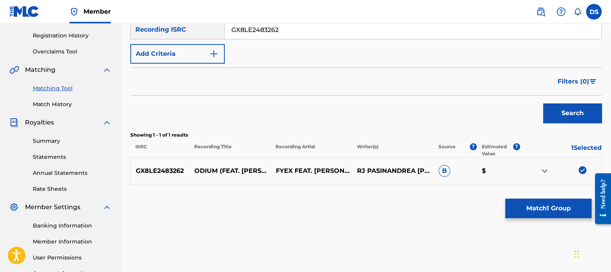
click at [542, 210] on button "Match 1 Group" at bounding box center [548, 209] width 86 height 20
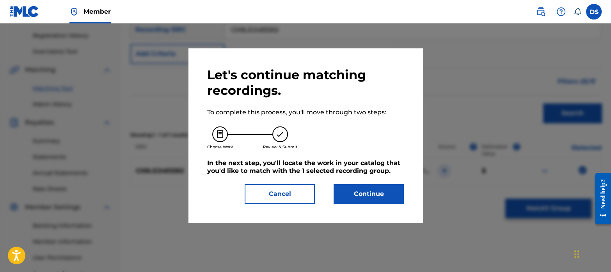
click at [369, 201] on button "Continue" at bounding box center [369, 194] width 70 height 20
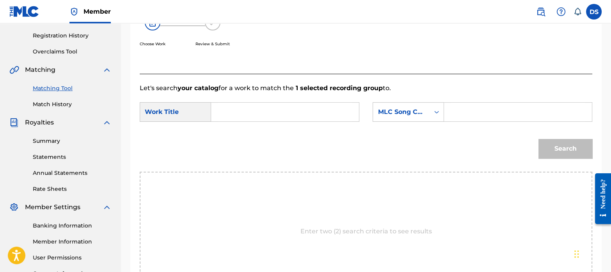
click at [250, 118] on input "Search Form" at bounding box center [285, 112] width 135 height 19
type input "ODIUM"
click at [404, 111] on div "MLC Song Code" at bounding box center [401, 111] width 47 height 9
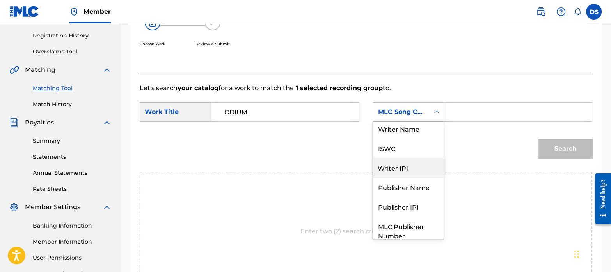
scroll to position [2, 0]
click at [397, 149] on div "ISWC" at bounding box center [408, 149] width 71 height 20
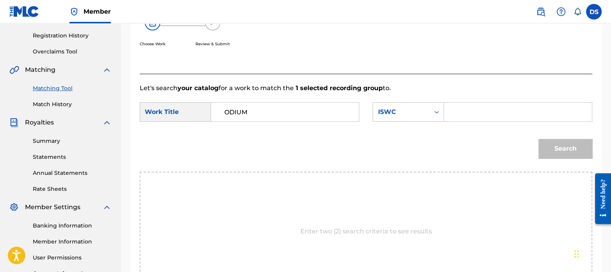
click at [480, 111] on input "Search Form" at bounding box center [518, 112] width 135 height 19
type input "T3261171062"
click at [560, 147] on button "Search" at bounding box center [566, 149] width 54 height 20
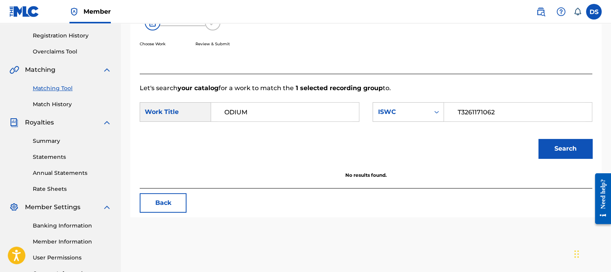
click at [53, 107] on link "Match History" at bounding box center [72, 104] width 79 height 8
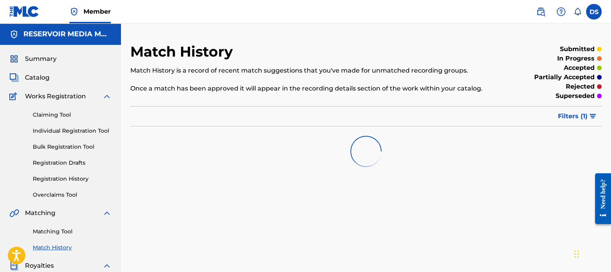
click at [66, 229] on link "Matching Tool" at bounding box center [72, 232] width 79 height 8
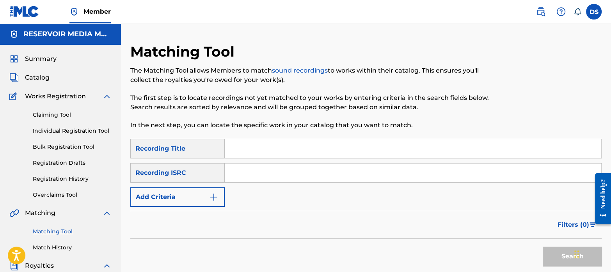
click at [259, 174] on input "Search Form" at bounding box center [413, 173] width 377 height 19
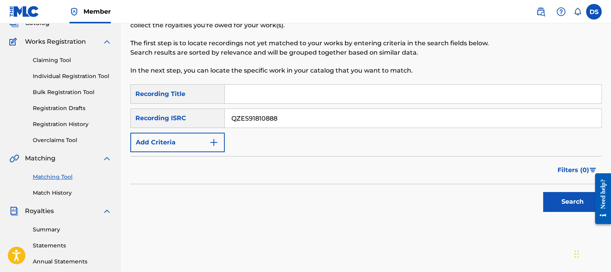
scroll to position [59, 0]
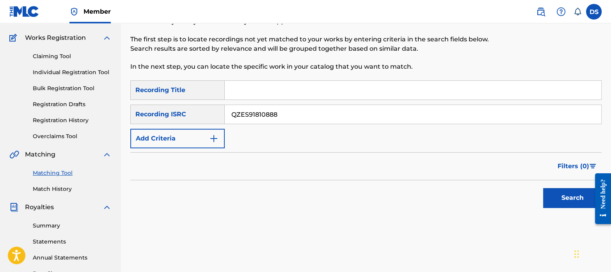
type input "QZES91810888"
click at [572, 197] on button "Search" at bounding box center [572, 198] width 59 height 20
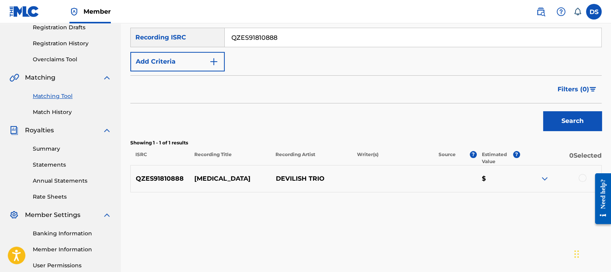
scroll to position [138, 0]
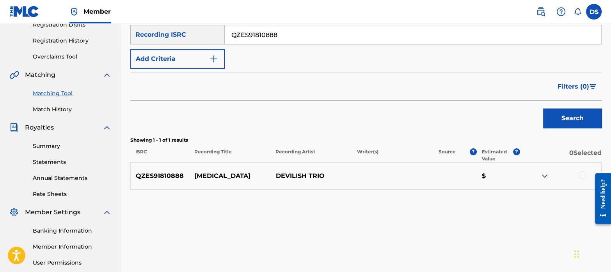
click at [587, 175] on div at bounding box center [561, 175] width 82 height 9
click at [583, 174] on div at bounding box center [583, 175] width 8 height 8
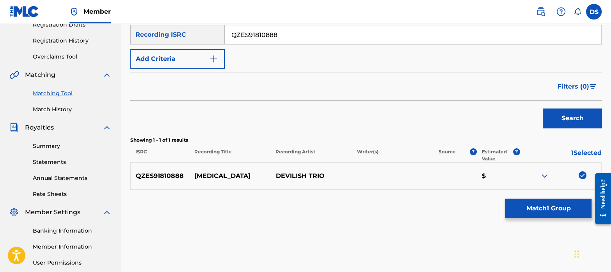
click at [532, 206] on button "Match 1 Group" at bounding box center [548, 209] width 86 height 20
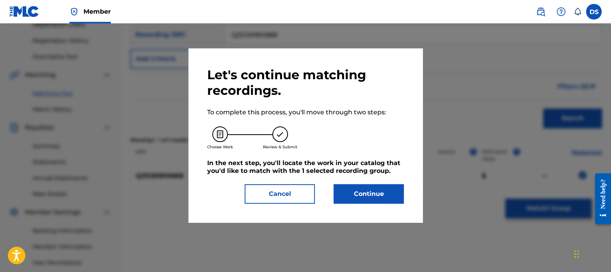
click at [378, 196] on button "Continue" at bounding box center [369, 194] width 70 height 20
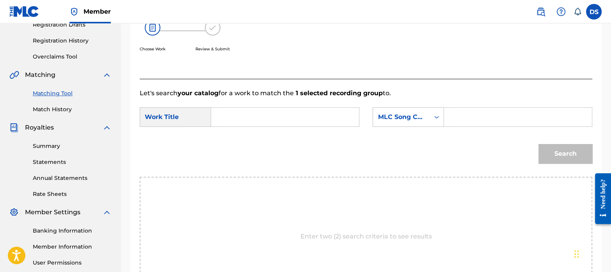
click at [256, 116] on input "Search Form" at bounding box center [285, 117] width 135 height 19
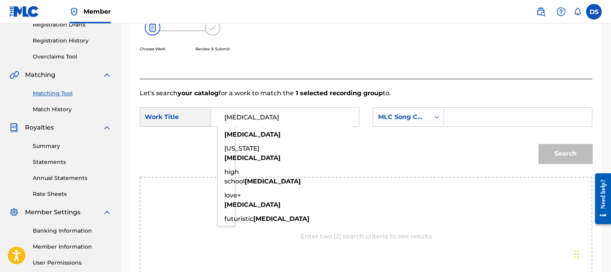
type input "[MEDICAL_DATA]"
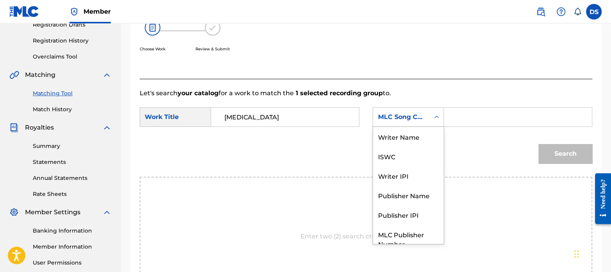
click at [394, 121] on div "MLC Song Code" at bounding box center [401, 116] width 47 height 9
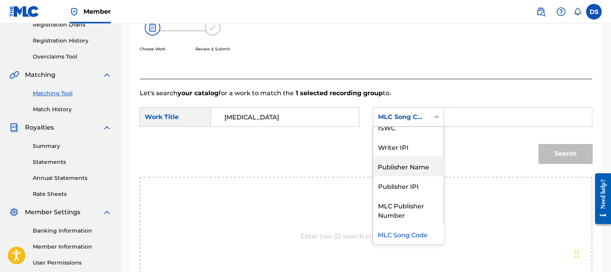
scroll to position [0, 0]
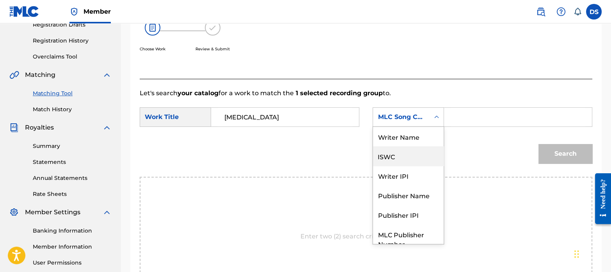
click at [399, 151] on div "ISWC" at bounding box center [408, 156] width 71 height 20
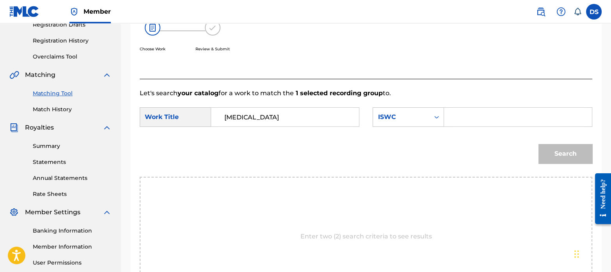
click at [474, 122] on input "Search Form" at bounding box center [518, 117] width 135 height 19
type input "T3291878843"
click at [555, 149] on button "Search" at bounding box center [566, 154] width 54 height 20
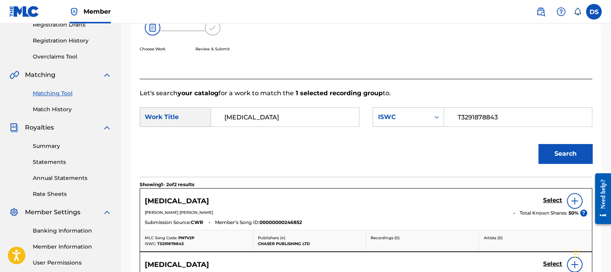
click at [555, 207] on div "Select" at bounding box center [565, 201] width 44 height 16
click at [550, 203] on h5 "Select" at bounding box center [552, 200] width 19 height 7
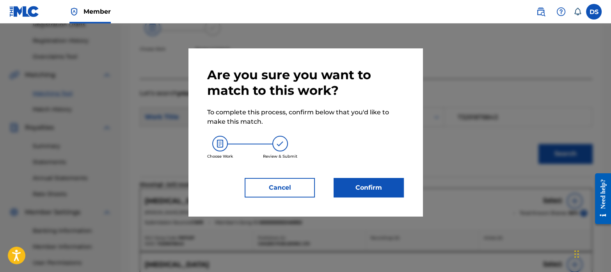
click at [375, 187] on button "Confirm" at bounding box center [369, 188] width 70 height 20
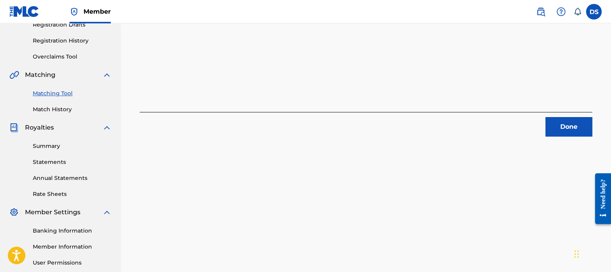
click at [565, 126] on button "Done" at bounding box center [569, 127] width 47 height 20
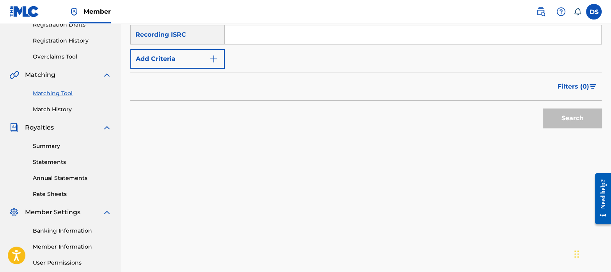
click at [267, 30] on input "Search Form" at bounding box center [413, 34] width 377 height 19
type input "QZB4J1825134"
click at [567, 120] on button "Search" at bounding box center [572, 118] width 59 height 20
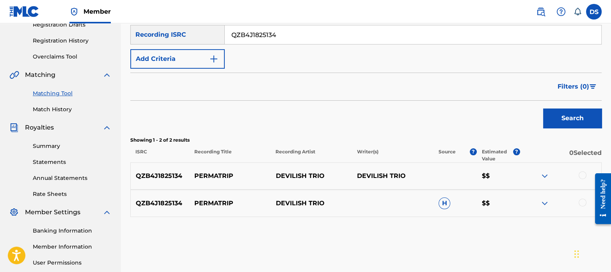
scroll to position [191, 0]
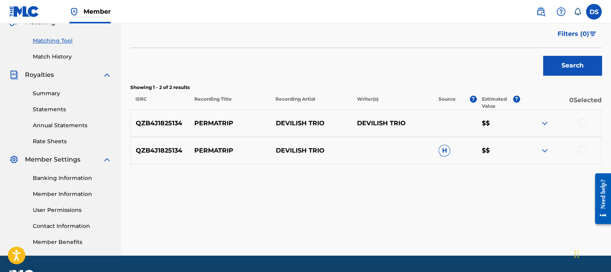
click at [582, 119] on div at bounding box center [583, 123] width 8 height 8
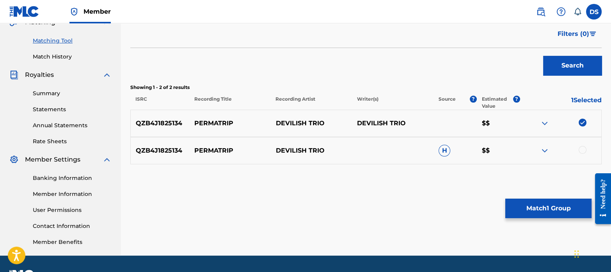
click at [582, 148] on div at bounding box center [583, 150] width 8 height 8
click at [539, 210] on button "Match 2 Groups" at bounding box center [548, 209] width 86 height 20
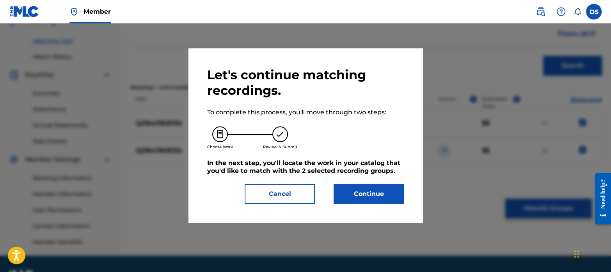
click at [384, 197] on button "Continue" at bounding box center [369, 194] width 70 height 20
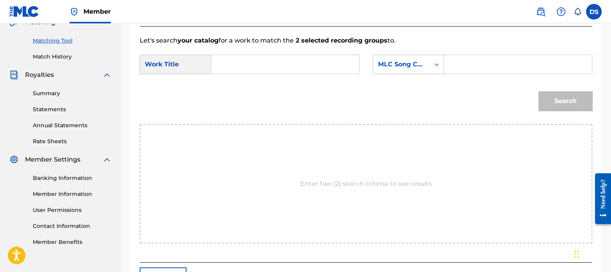
click at [259, 57] on input "Search Form" at bounding box center [285, 64] width 135 height 19
type input "permatrip"
click at [292, 108] on div "Search" at bounding box center [366, 104] width 453 height 41
click at [406, 74] on div "SearchWithCriteria437bd950-7bf4-488e-baf3-6976ecfea3ad Work Title permatrip Sea…" at bounding box center [366, 67] width 453 height 24
click at [405, 69] on div "MLC Song Code" at bounding box center [401, 64] width 57 height 15
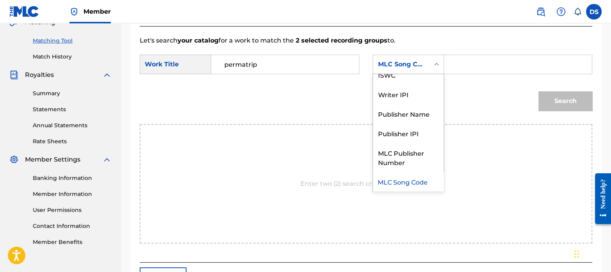
scroll to position [0, 0]
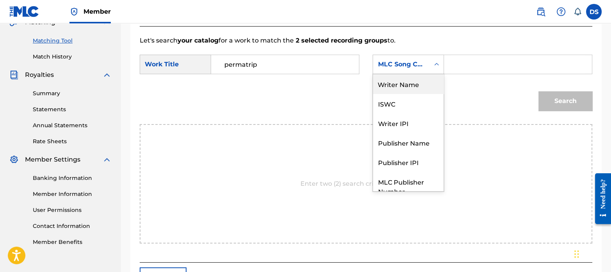
click at [403, 87] on div "Writer Name" at bounding box center [408, 84] width 71 height 20
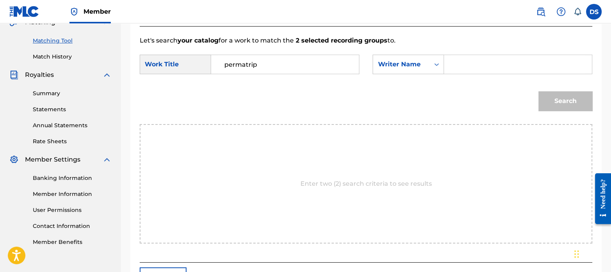
click at [464, 63] on input "Search Form" at bounding box center [518, 64] width 135 height 19
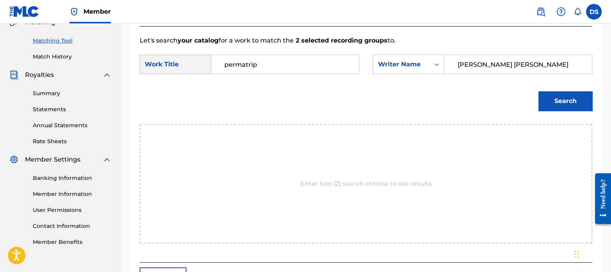
type input "[PERSON_NAME] [PERSON_NAME]"
click at [564, 97] on button "Search" at bounding box center [566, 101] width 54 height 20
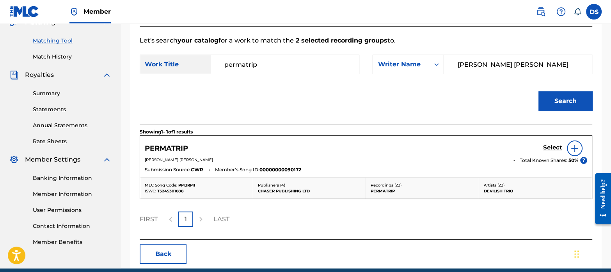
click at [554, 145] on h5 "Select" at bounding box center [552, 147] width 19 height 7
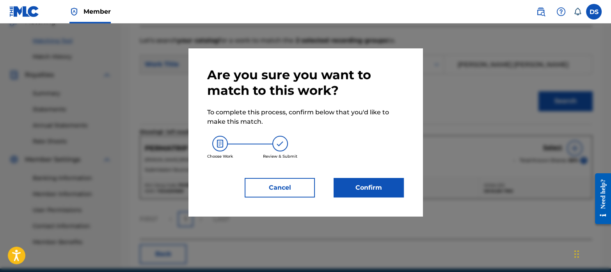
click at [387, 183] on button "Confirm" at bounding box center [369, 188] width 70 height 20
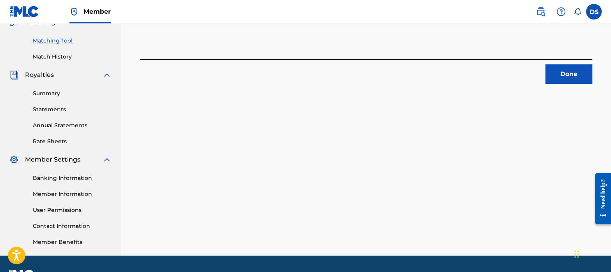
click at [564, 75] on button "Done" at bounding box center [569, 74] width 47 height 20
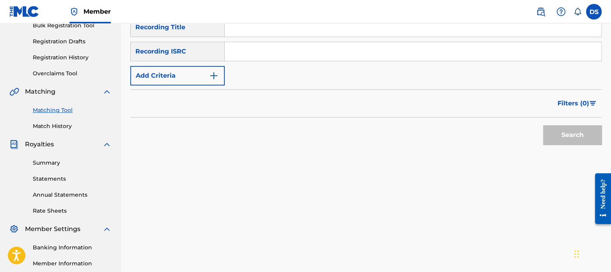
scroll to position [121, 0]
click at [284, 45] on input "Search Form" at bounding box center [413, 52] width 377 height 19
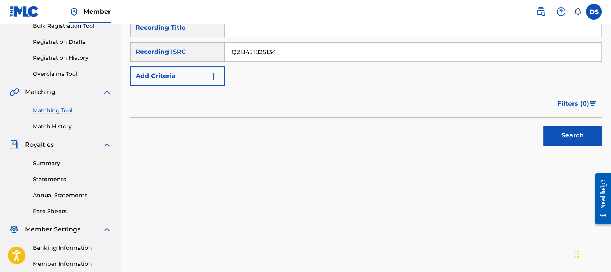
click at [577, 133] on button "Search" at bounding box center [572, 136] width 59 height 20
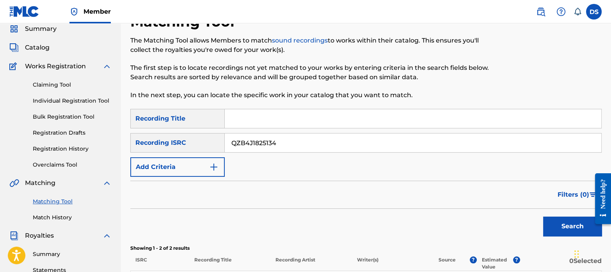
scroll to position [21, 0]
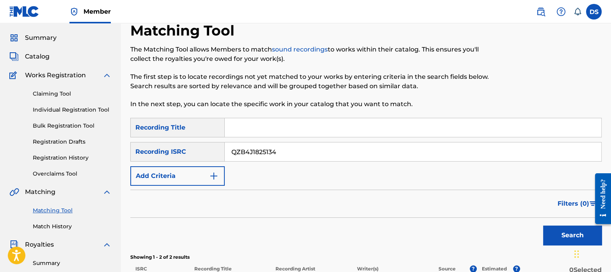
drag, startPoint x: 285, startPoint y: 151, endPoint x: 153, endPoint y: 150, distance: 131.9
click at [153, 150] on div "SearchWithCriteriad6bb2dcf-c060-49cb-a067-8cb6a7b33aa9 Recording ISRC QZB4J1825…" at bounding box center [365, 152] width 471 height 20
type input "QZNFJ2402317"
click at [543, 226] on button "Search" at bounding box center [572, 236] width 59 height 20
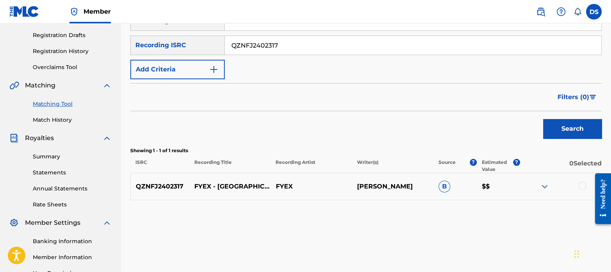
click at [579, 183] on div at bounding box center [583, 186] width 8 height 8
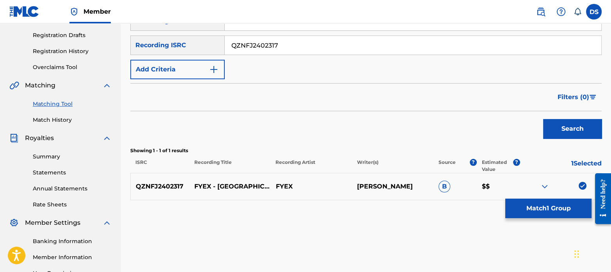
click at [533, 213] on button "Match 1 Group" at bounding box center [548, 209] width 86 height 20
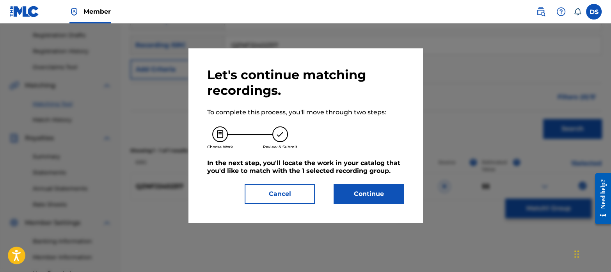
click at [384, 197] on button "Continue" at bounding box center [369, 194] width 70 height 20
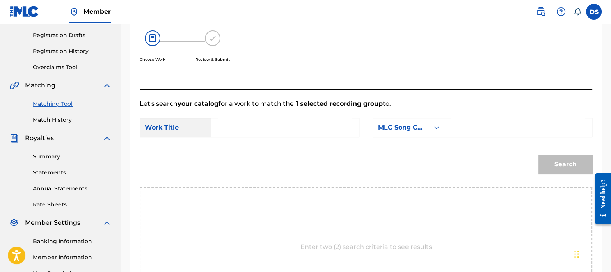
click at [250, 124] on input "Search Form" at bounding box center [285, 127] width 135 height 19
type input "[GEOGRAPHIC_DATA]"
click at [400, 124] on div "MLC Song Code" at bounding box center [401, 127] width 47 height 9
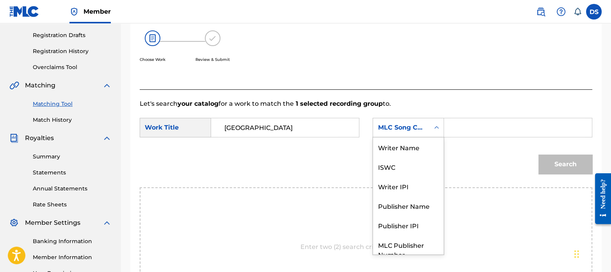
scroll to position [29, 0]
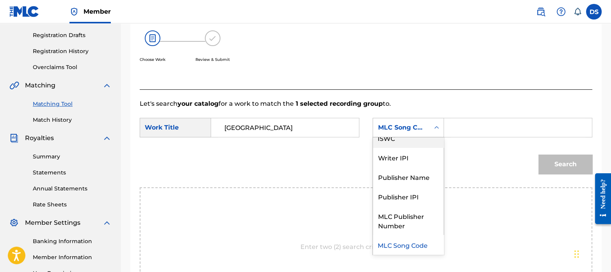
click at [388, 141] on div "ISWC" at bounding box center [408, 138] width 71 height 20
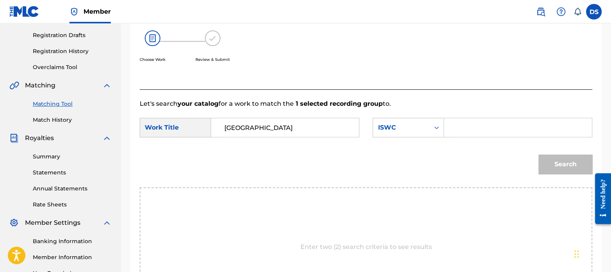
click at [463, 126] on input "Search Form" at bounding box center [518, 127] width 135 height 19
type input "T3262096817"
click at [557, 165] on button "Search" at bounding box center [566, 165] width 54 height 20
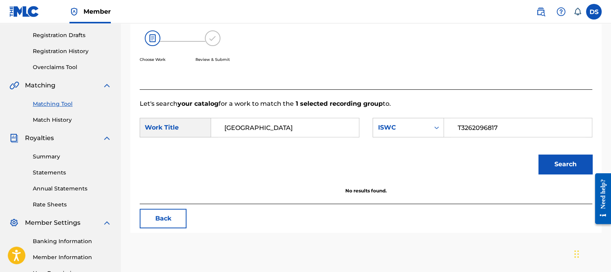
click at [64, 118] on link "Match History" at bounding box center [72, 120] width 79 height 8
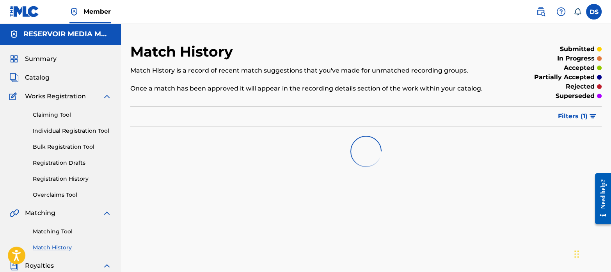
click at [68, 231] on link "Matching Tool" at bounding box center [72, 232] width 79 height 8
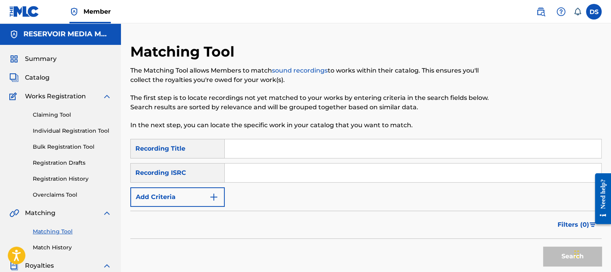
click at [292, 169] on input "Search Form" at bounding box center [413, 173] width 377 height 19
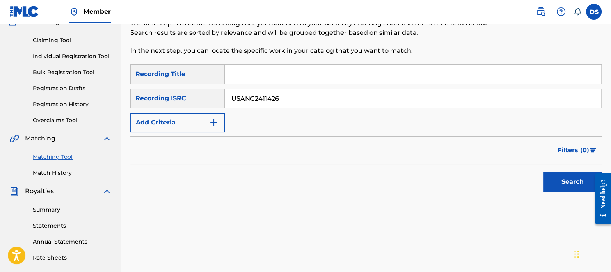
scroll to position [80, 0]
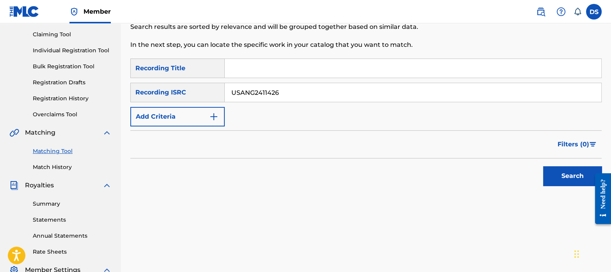
type input "USANG2411426"
click at [572, 171] on button "Search" at bounding box center [572, 176] width 59 height 20
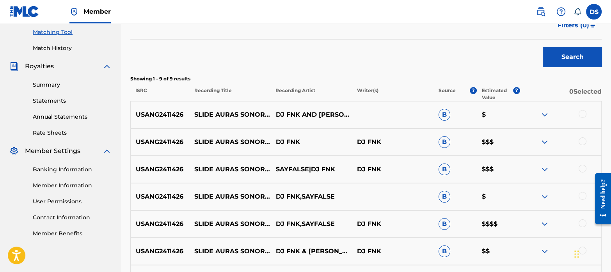
scroll to position [196, 0]
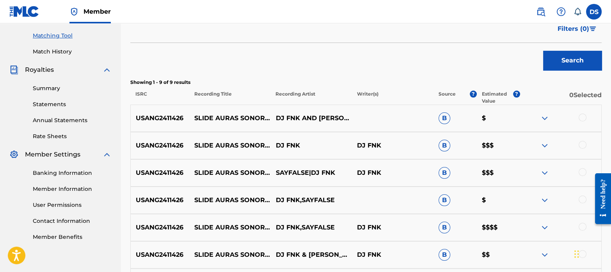
click at [582, 119] on div at bounding box center [583, 118] width 8 height 8
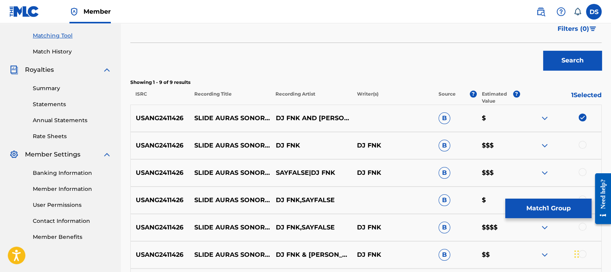
click at [585, 145] on div at bounding box center [583, 145] width 8 height 8
click at [584, 169] on div at bounding box center [583, 172] width 8 height 8
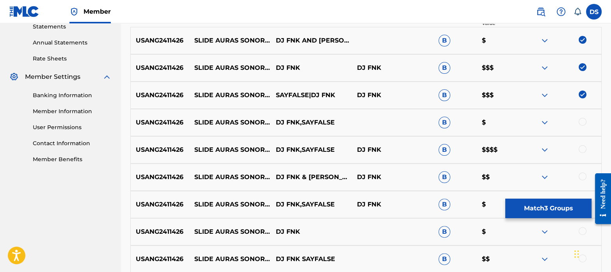
scroll to position [274, 0]
click at [584, 124] on div at bounding box center [583, 121] width 8 height 8
click at [584, 146] on div at bounding box center [583, 149] width 8 height 8
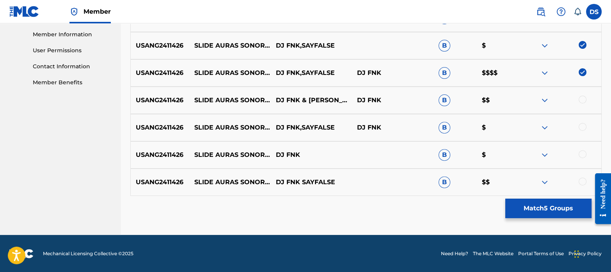
click at [583, 101] on div at bounding box center [583, 100] width 8 height 8
click at [583, 124] on div at bounding box center [583, 127] width 8 height 8
click at [582, 153] on div at bounding box center [583, 154] width 8 height 8
click at [584, 179] on div at bounding box center [583, 182] width 8 height 8
click at [533, 213] on button "Match 9 Groups" at bounding box center [548, 209] width 86 height 20
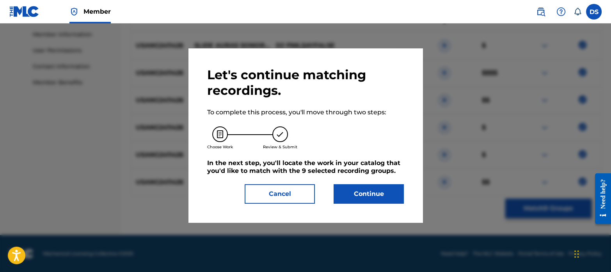
click at [379, 196] on button "Continue" at bounding box center [369, 194] width 70 height 20
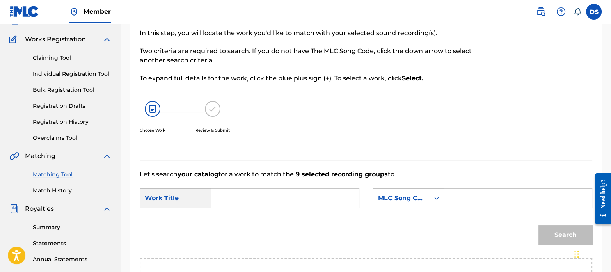
scroll to position [55, 0]
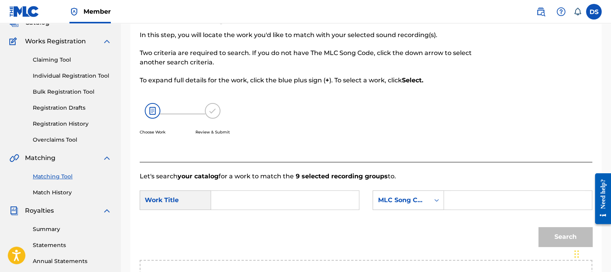
click at [268, 203] on input "Search Form" at bounding box center [285, 200] width 135 height 19
type input "SLIDE AURAS SONORAS"
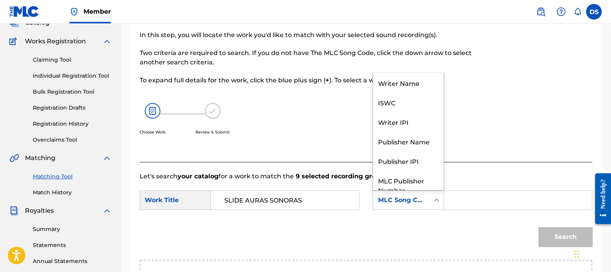
click at [414, 200] on div "MLC Song Code" at bounding box center [401, 200] width 47 height 9
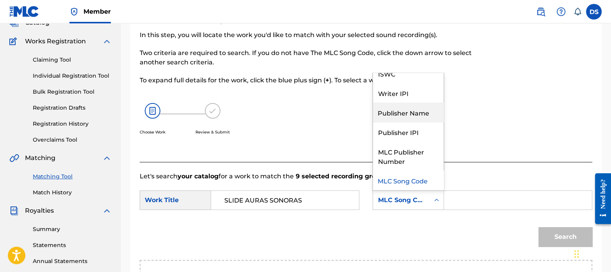
scroll to position [0, 0]
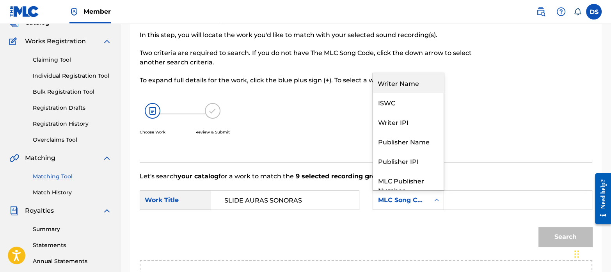
click at [404, 89] on div "Writer Name" at bounding box center [408, 83] width 71 height 20
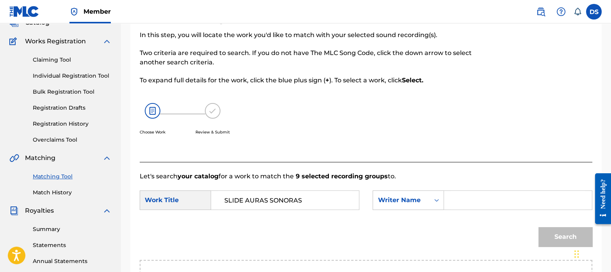
click at [491, 196] on input "Search Form" at bounding box center [518, 200] width 135 height 19
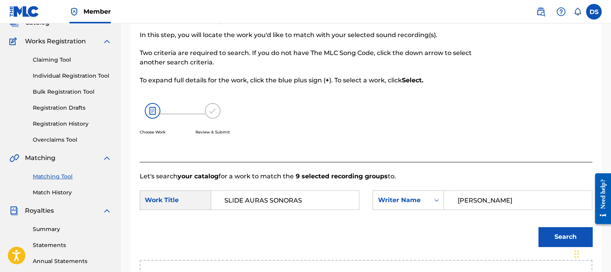
type input "[PERSON_NAME]"
click at [558, 234] on button "Search" at bounding box center [566, 237] width 54 height 20
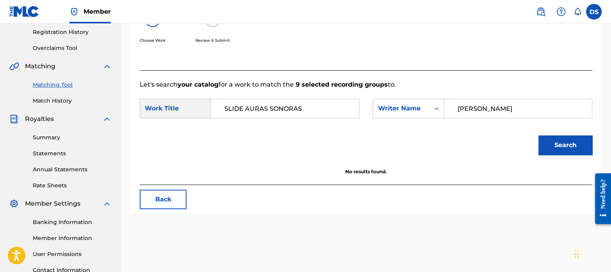
scroll to position [148, 0]
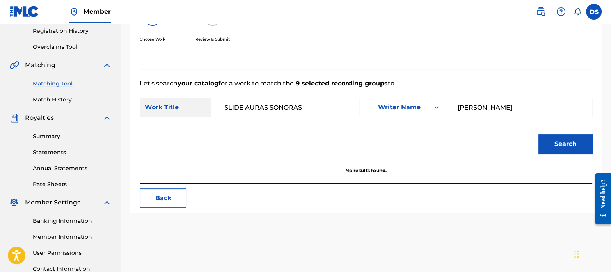
click at [57, 97] on link "Match History" at bounding box center [72, 100] width 79 height 8
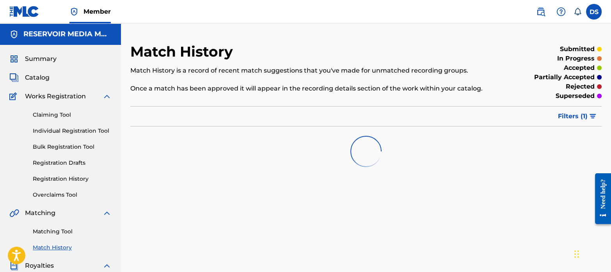
click at [66, 229] on link "Matching Tool" at bounding box center [72, 232] width 79 height 8
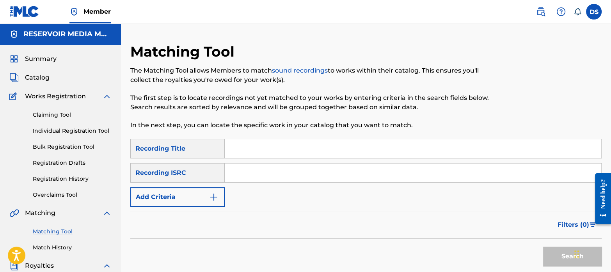
click at [279, 173] on input "Search Form" at bounding box center [413, 173] width 377 height 19
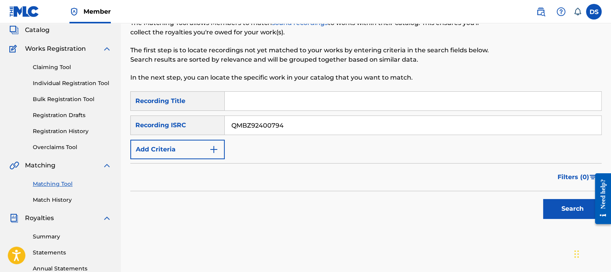
scroll to position [50, 0]
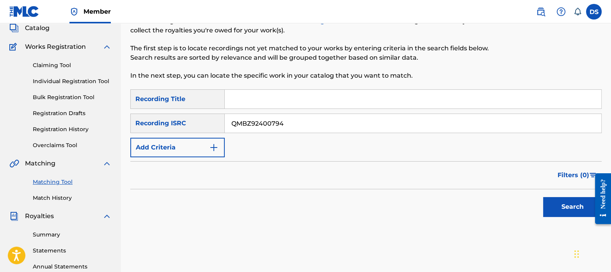
type input "QMBZ92400794"
click at [559, 205] on button "Search" at bounding box center [572, 207] width 59 height 20
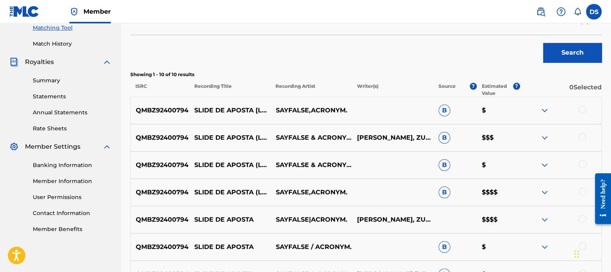
scroll to position [202, 0]
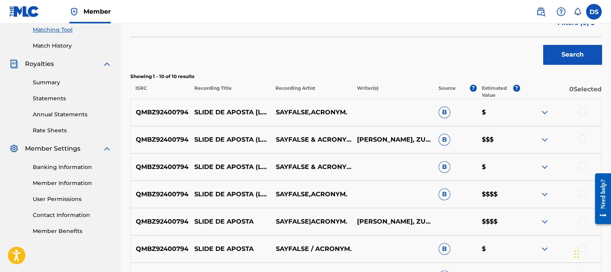
click at [583, 110] on div at bounding box center [583, 112] width 8 height 8
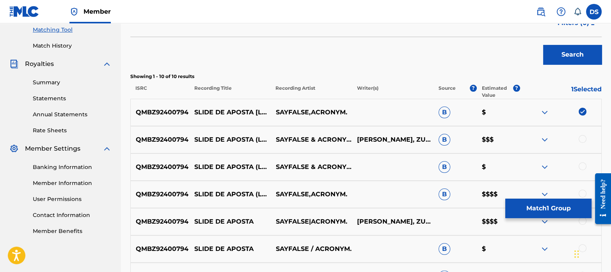
click at [584, 138] on div at bounding box center [583, 139] width 8 height 8
click at [583, 167] on div at bounding box center [583, 166] width 8 height 8
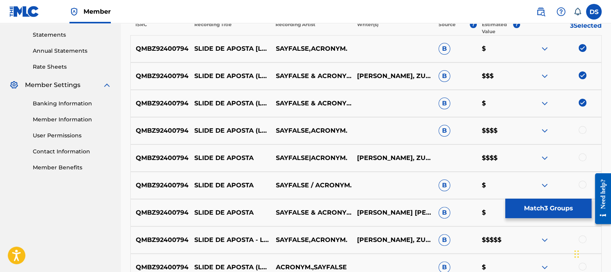
scroll to position [270, 0]
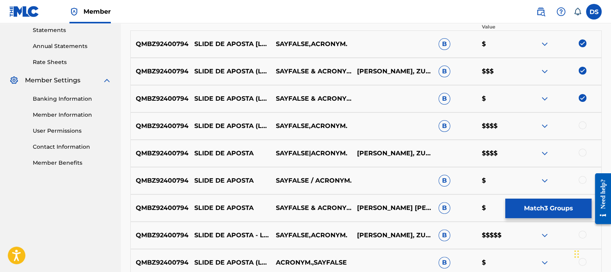
click at [583, 124] on div at bounding box center [583, 125] width 8 height 8
click at [584, 151] on div at bounding box center [583, 153] width 8 height 8
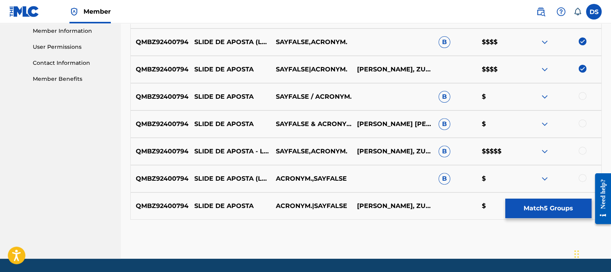
click at [581, 97] on div at bounding box center [583, 96] width 8 height 8
click at [584, 123] on div at bounding box center [583, 123] width 8 height 8
click at [584, 148] on div at bounding box center [583, 151] width 8 height 8
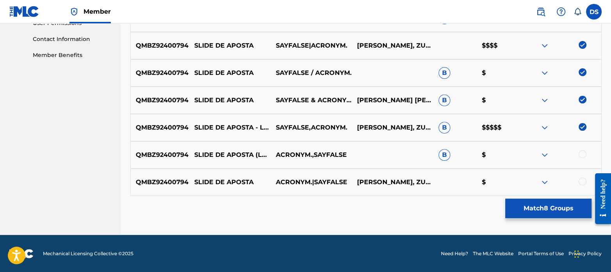
click at [581, 151] on div at bounding box center [583, 154] width 8 height 8
click at [581, 182] on div at bounding box center [583, 182] width 8 height 8
click at [532, 214] on button "Match 10 Groups" at bounding box center [548, 209] width 86 height 20
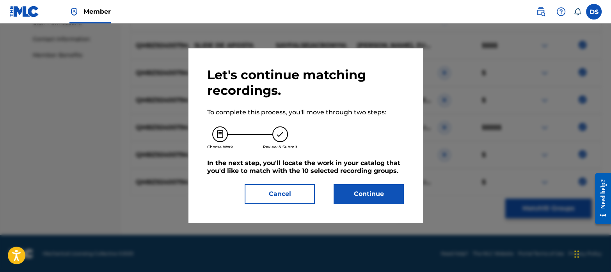
click at [347, 192] on button "Continue" at bounding box center [369, 194] width 70 height 20
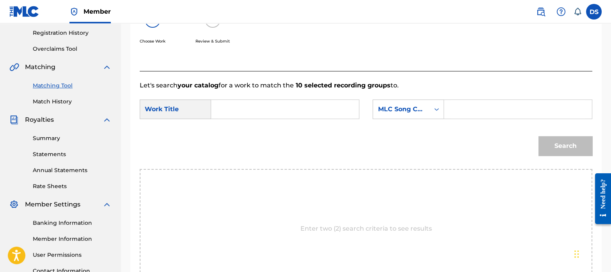
scroll to position [135, 0]
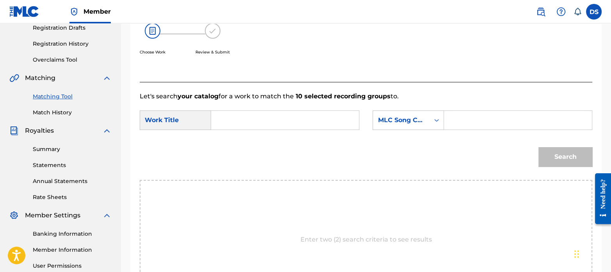
click at [253, 112] on input "Search Form" at bounding box center [285, 120] width 135 height 19
type input "SLIDE DE APOSTA"
click at [394, 124] on div "MLC Song Code" at bounding box center [401, 120] width 47 height 9
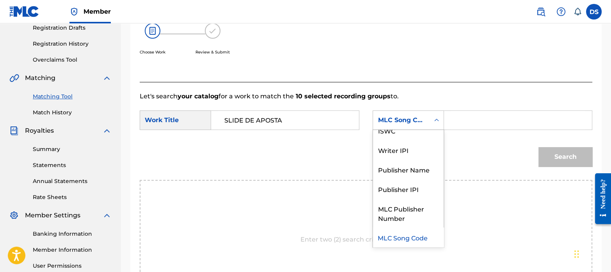
scroll to position [0, 0]
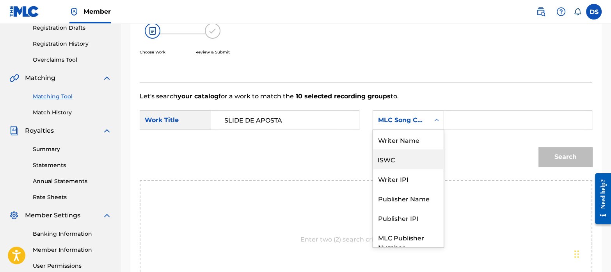
click at [406, 158] on div "ISWC" at bounding box center [408, 159] width 71 height 20
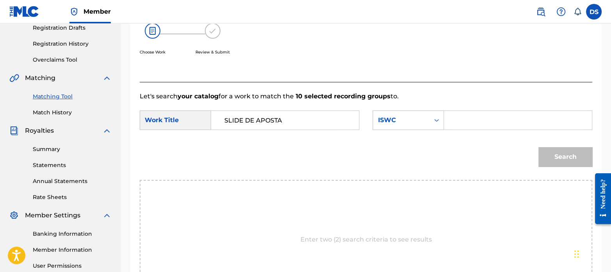
click at [458, 123] on input "Search Form" at bounding box center [518, 120] width 135 height 19
type input "T3298925669"
click at [560, 153] on button "Search" at bounding box center [566, 157] width 54 height 20
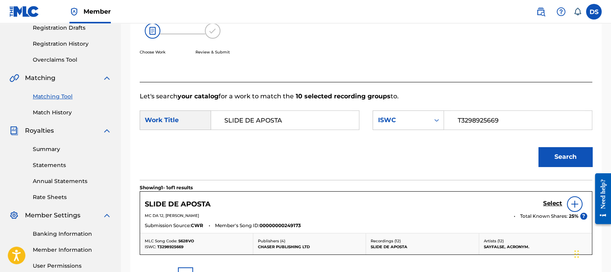
click at [551, 200] on h5 "Select" at bounding box center [552, 203] width 19 height 7
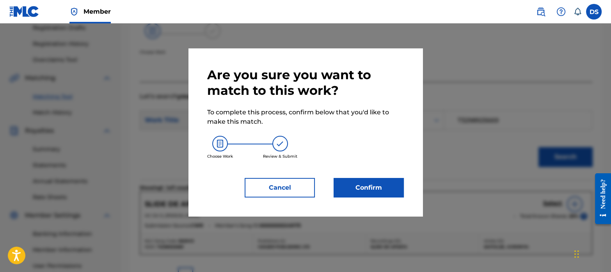
click at [378, 189] on button "Confirm" at bounding box center [369, 188] width 70 height 20
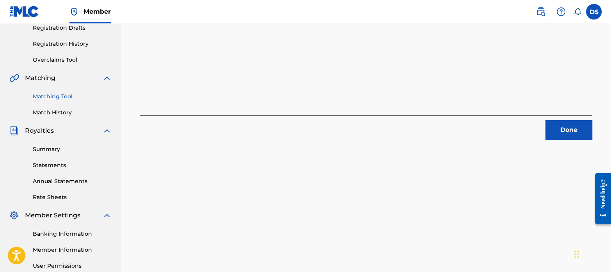
click at [564, 133] on button "Done" at bounding box center [569, 130] width 47 height 20
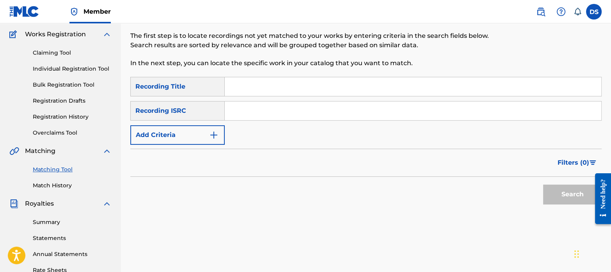
scroll to position [61, 0]
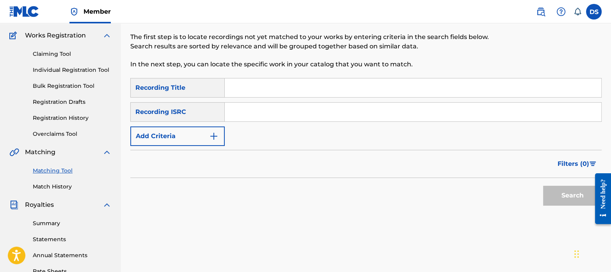
click at [269, 109] on input "Search Form" at bounding box center [413, 112] width 377 height 19
type input "QZ9Y21728399"
click at [567, 189] on button "Search" at bounding box center [572, 196] width 59 height 20
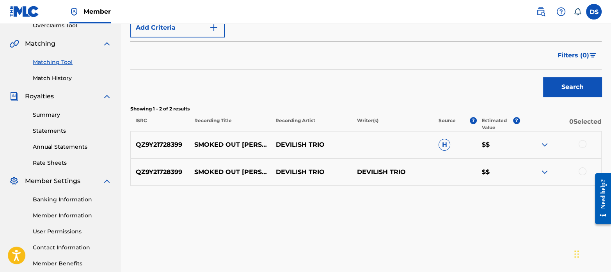
scroll to position [171, 0]
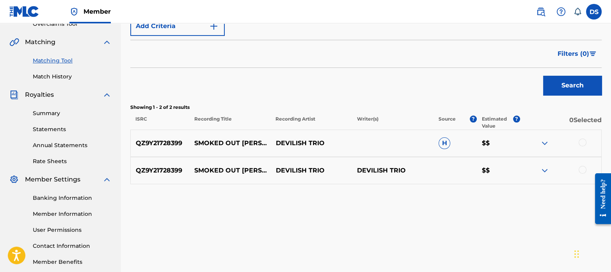
click at [582, 144] on div at bounding box center [583, 143] width 8 height 8
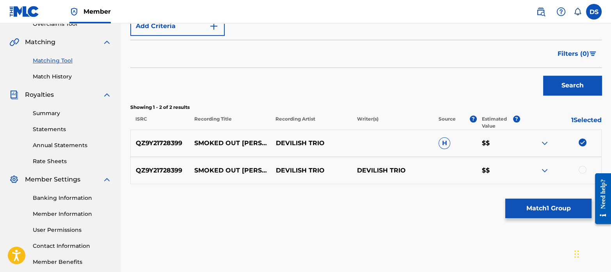
click at [584, 171] on div at bounding box center [583, 170] width 8 height 8
click at [562, 205] on button "Match 2 Groups" at bounding box center [548, 209] width 86 height 20
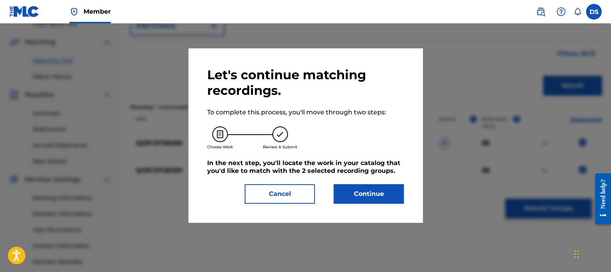
click at [366, 194] on button "Continue" at bounding box center [369, 194] width 70 height 20
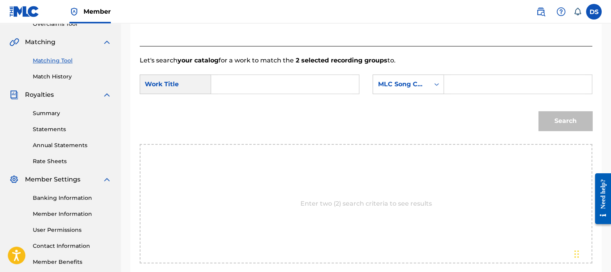
click at [256, 85] on input "Search Form" at bounding box center [285, 84] width 135 height 19
type input "SMOKED OUT [PERSON_NAME]"
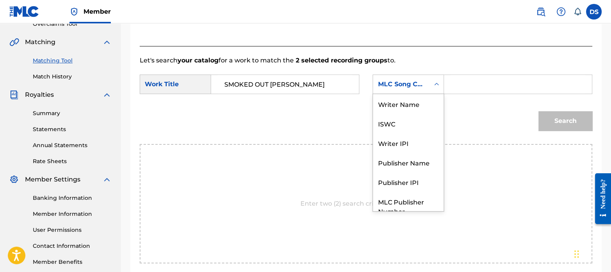
click at [408, 91] on div "MLC Song Code" at bounding box center [408, 85] width 71 height 20
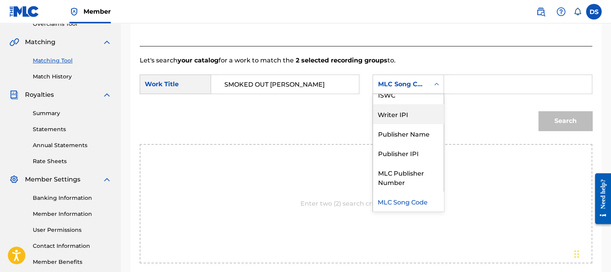
scroll to position [0, 0]
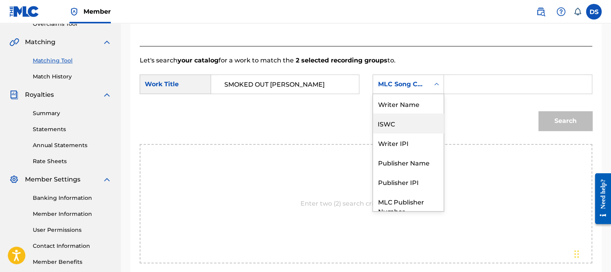
click at [407, 117] on div "ISWC" at bounding box center [408, 124] width 71 height 20
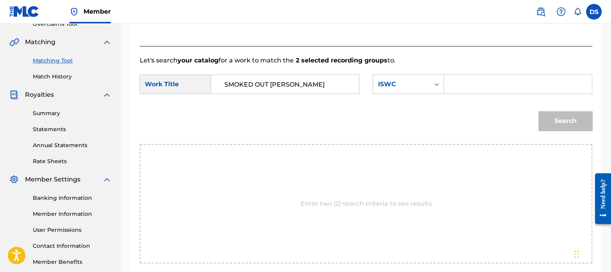
click at [470, 91] on input "Search Form" at bounding box center [518, 84] width 135 height 19
type input "T3300389606"
click at [565, 114] on button "Search" at bounding box center [566, 121] width 54 height 20
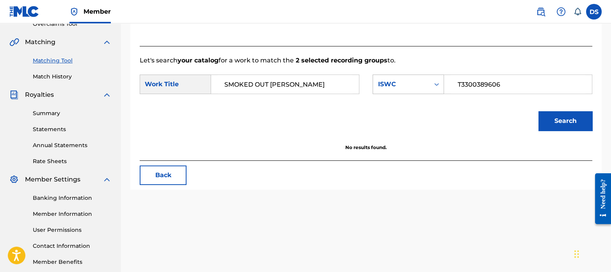
click at [398, 78] on div "ISWC" at bounding box center [401, 84] width 57 height 15
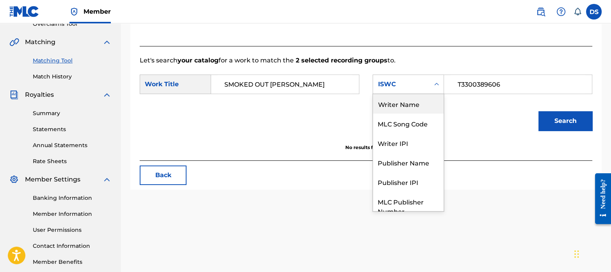
click at [406, 103] on div "Writer Name" at bounding box center [408, 104] width 71 height 20
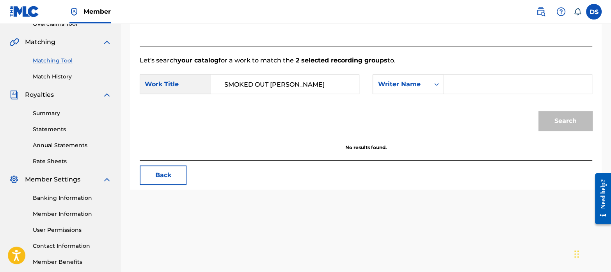
click at [501, 78] on input "Search Form" at bounding box center [518, 84] width 135 height 19
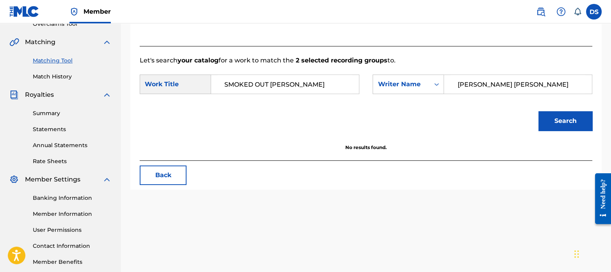
type input "[PERSON_NAME] [PERSON_NAME]"
click at [566, 120] on button "Search" at bounding box center [566, 121] width 54 height 20
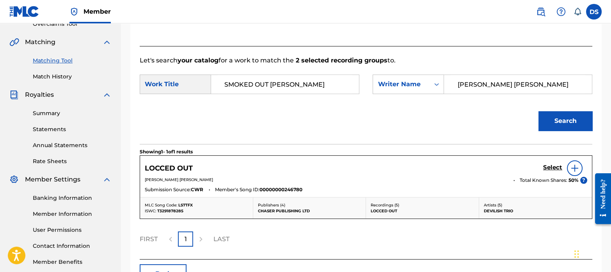
click at [558, 165] on h5 "Select" at bounding box center [552, 167] width 19 height 7
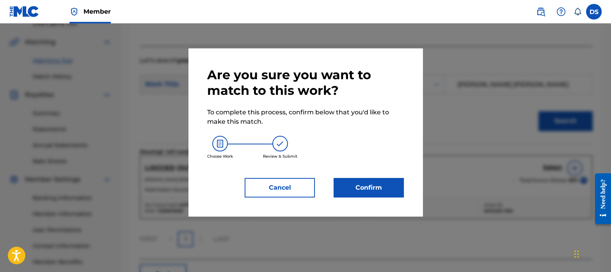
click at [361, 182] on button "Confirm" at bounding box center [369, 188] width 70 height 20
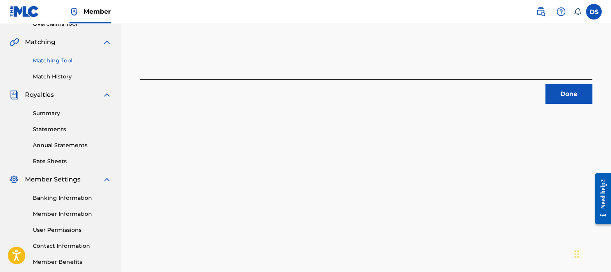
click at [567, 93] on button "Done" at bounding box center [569, 94] width 47 height 20
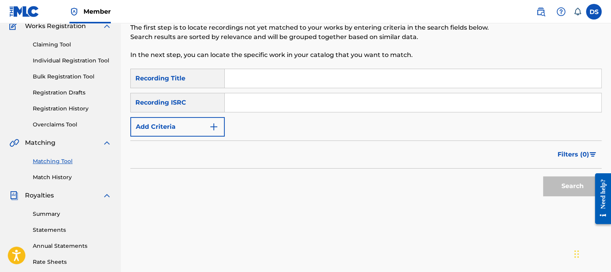
scroll to position [69, 0]
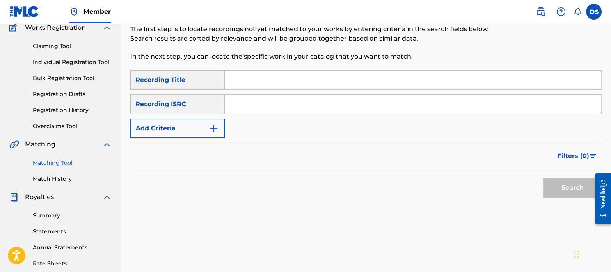
click at [268, 107] on input "Search Form" at bounding box center [413, 104] width 377 height 19
type input "QZB4J1825135"
click at [543, 178] on button "Search" at bounding box center [572, 188] width 59 height 20
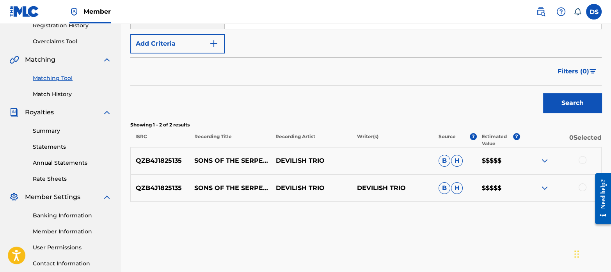
scroll to position [154, 0]
click at [581, 161] on div at bounding box center [583, 160] width 8 height 8
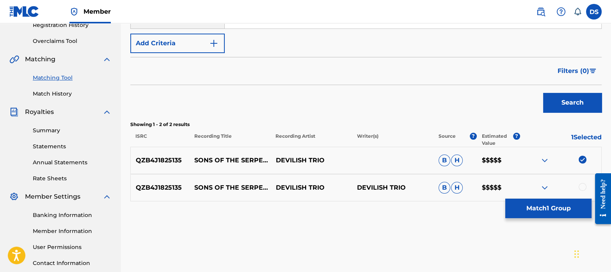
click at [581, 185] on div at bounding box center [583, 187] width 8 height 8
click at [536, 211] on button "Match 2 Groups" at bounding box center [548, 209] width 86 height 20
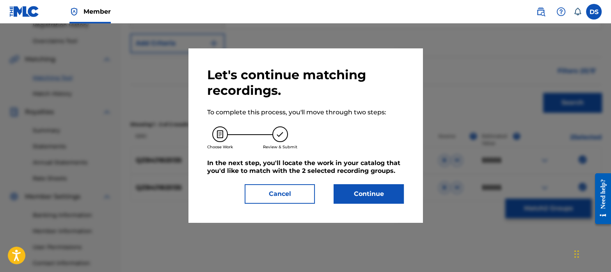
click at [377, 193] on button "Continue" at bounding box center [369, 194] width 70 height 20
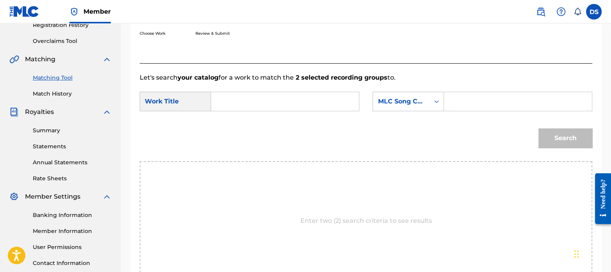
click at [256, 103] on input "Search Form" at bounding box center [285, 101] width 135 height 19
type input "SONS OF THE SERPENT"
click at [403, 111] on div "MLC Song Code" at bounding box center [408, 102] width 71 height 20
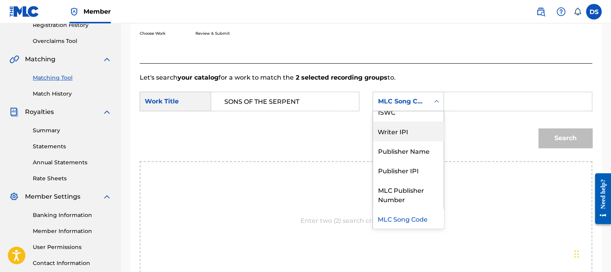
scroll to position [16, 0]
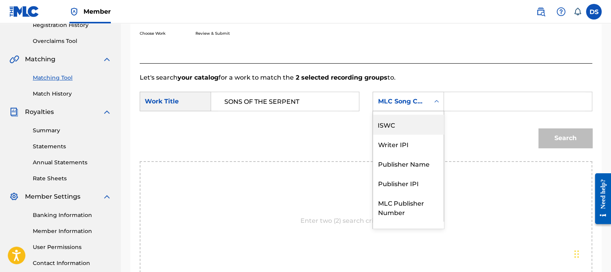
click at [394, 124] on div "ISWC" at bounding box center [408, 125] width 71 height 20
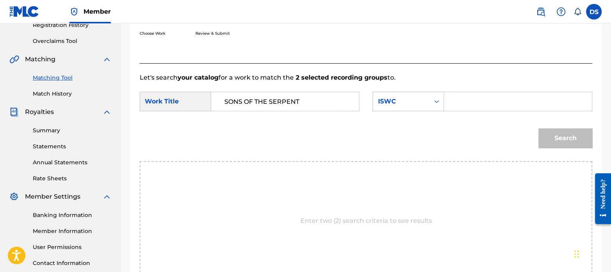
click at [474, 101] on input "Search Form" at bounding box center [518, 101] width 135 height 19
type input "T3291878672"
click at [562, 135] on button "Search" at bounding box center [566, 138] width 54 height 20
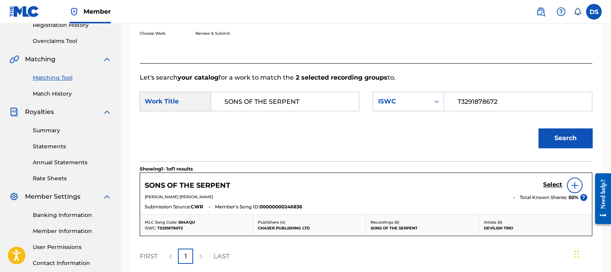
click at [554, 181] on h5 "Select" at bounding box center [552, 184] width 19 height 7
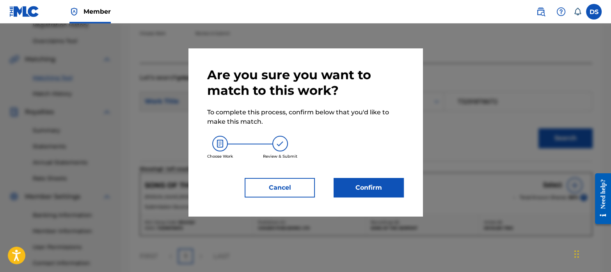
click at [371, 188] on button "Confirm" at bounding box center [369, 188] width 70 height 20
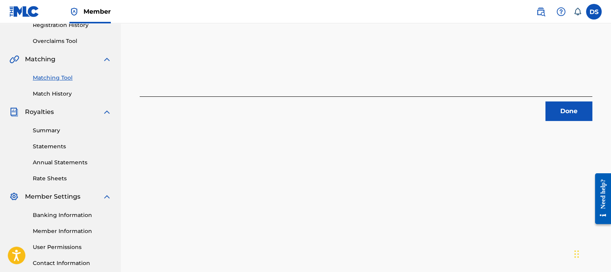
click at [558, 102] on button "Done" at bounding box center [569, 111] width 47 height 20
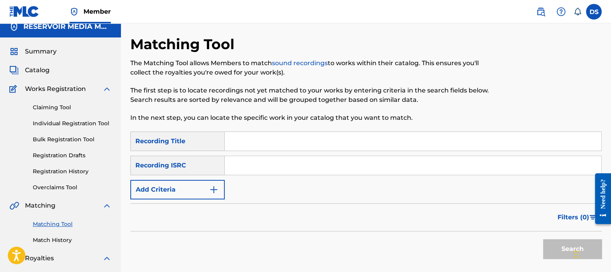
scroll to position [5, 0]
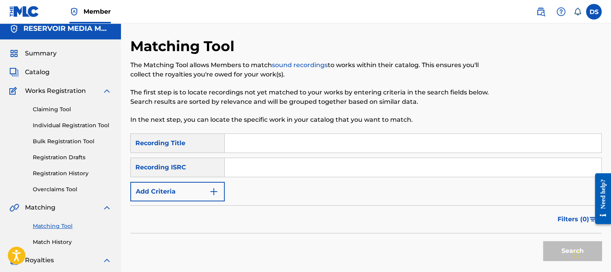
click at [252, 163] on input "Search Form" at bounding box center [413, 167] width 377 height 19
type input "QMPKX1818281"
click at [543, 241] on button "Search" at bounding box center [572, 251] width 59 height 20
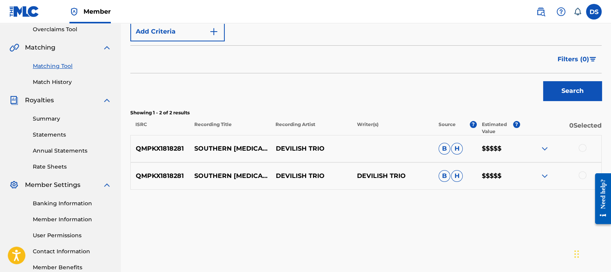
scroll to position [168, 0]
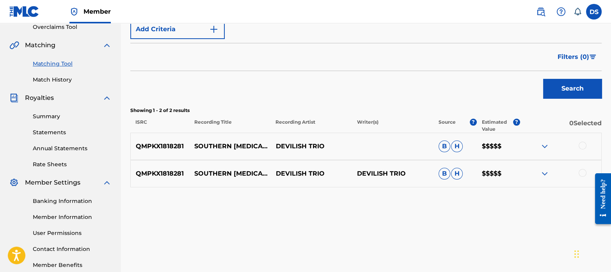
click at [582, 146] on div at bounding box center [583, 146] width 8 height 8
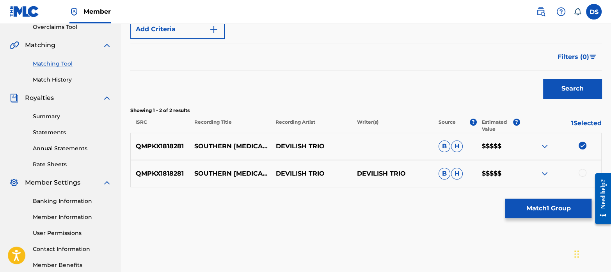
click at [583, 171] on div at bounding box center [583, 173] width 8 height 8
click at [551, 203] on button "Match 2 Groups" at bounding box center [548, 209] width 86 height 20
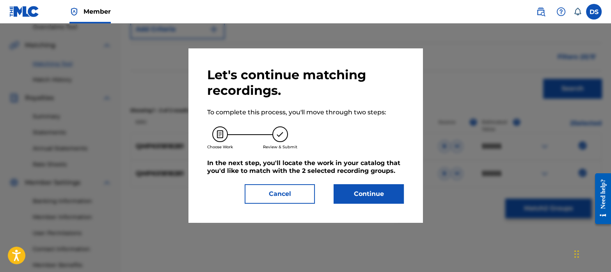
click at [396, 191] on button "Continue" at bounding box center [369, 194] width 70 height 20
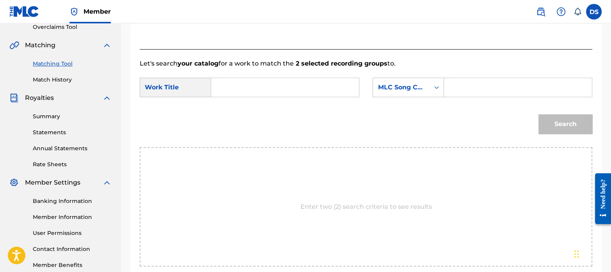
click at [262, 82] on input "Search Form" at bounding box center [285, 87] width 135 height 19
type input "SOUTHERN [MEDICAL_DATA]"
click at [412, 89] on div "MLC Song Code" at bounding box center [401, 87] width 47 height 9
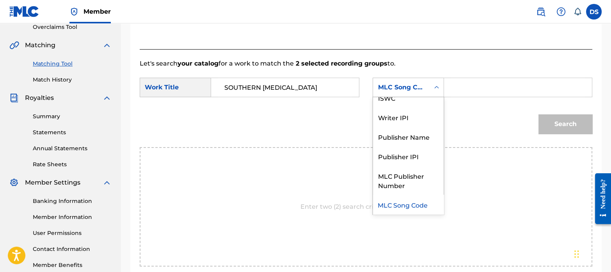
scroll to position [0, 0]
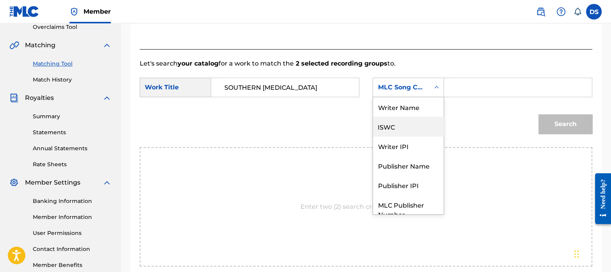
click at [400, 126] on div "ISWC" at bounding box center [408, 127] width 71 height 20
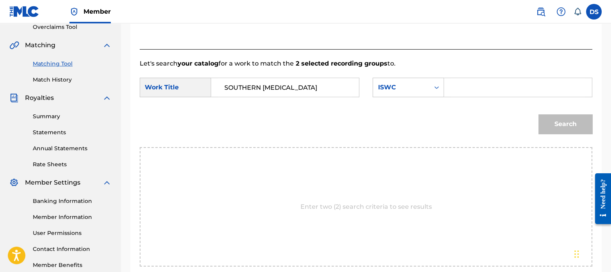
click at [484, 91] on input "Search Form" at bounding box center [518, 87] width 135 height 19
type input "T3291878241"
click at [564, 130] on button "Search" at bounding box center [566, 124] width 54 height 20
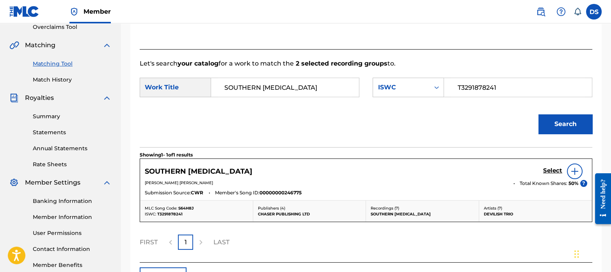
click at [574, 174] on img at bounding box center [574, 171] width 9 height 9
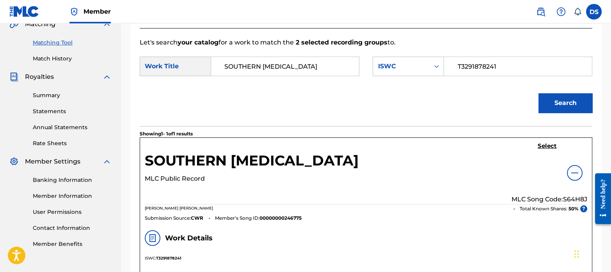
scroll to position [191, 0]
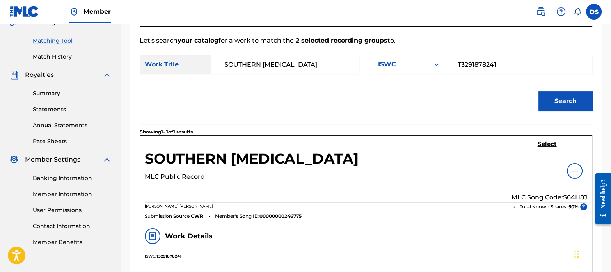
click at [573, 171] on img at bounding box center [574, 170] width 9 height 9
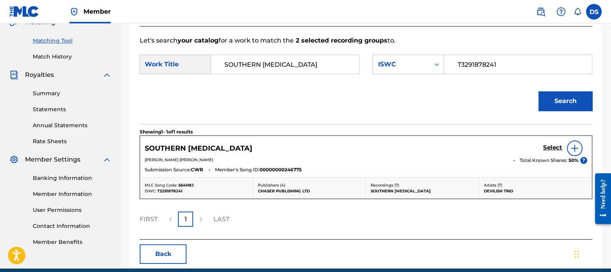
click at [551, 150] on h5 "Select" at bounding box center [552, 147] width 19 height 7
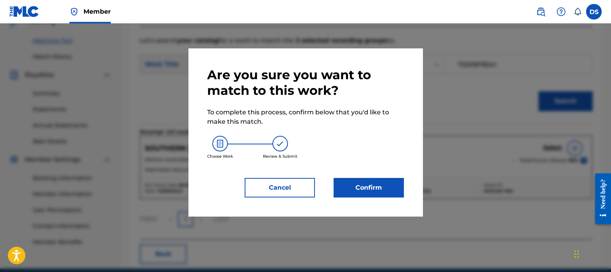
click at [390, 180] on button "Confirm" at bounding box center [369, 188] width 70 height 20
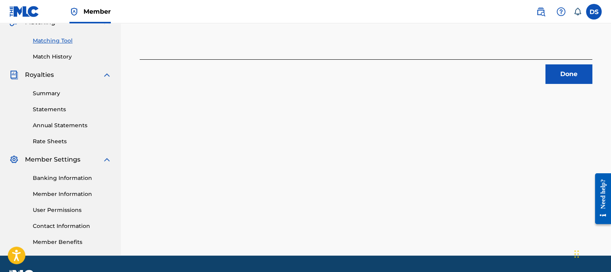
click at [572, 71] on button "Done" at bounding box center [569, 74] width 47 height 20
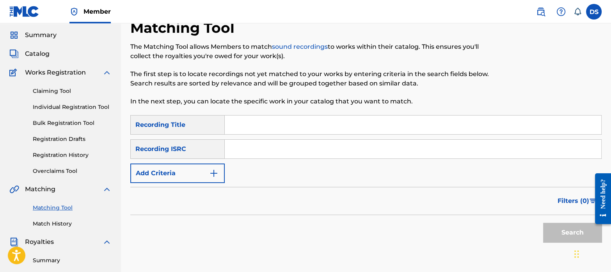
scroll to position [0, 0]
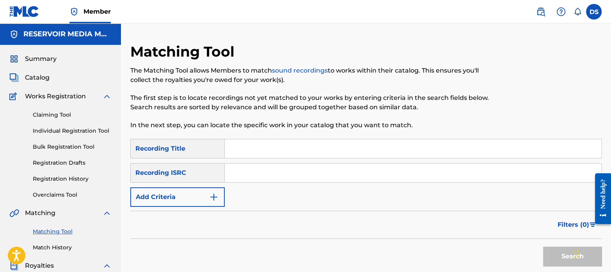
click at [265, 169] on input "Search Form" at bounding box center [413, 173] width 377 height 19
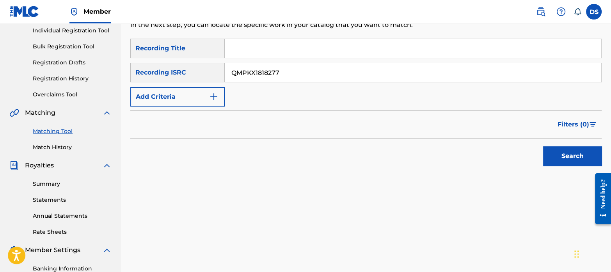
scroll to position [105, 0]
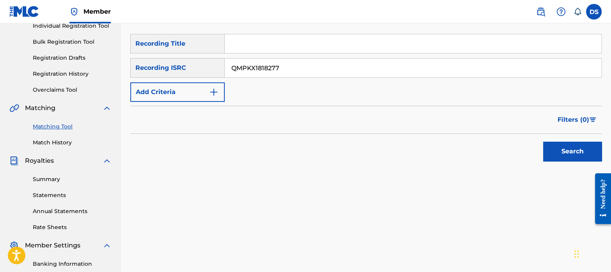
type input "QMPKX1818277"
click at [566, 155] on button "Search" at bounding box center [572, 152] width 59 height 20
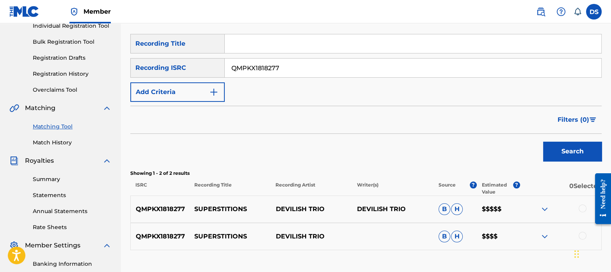
scroll to position [184, 0]
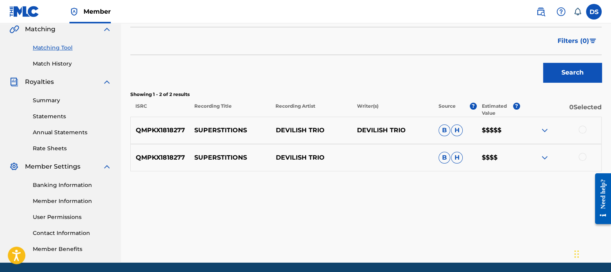
click at [585, 131] on div at bounding box center [583, 130] width 8 height 8
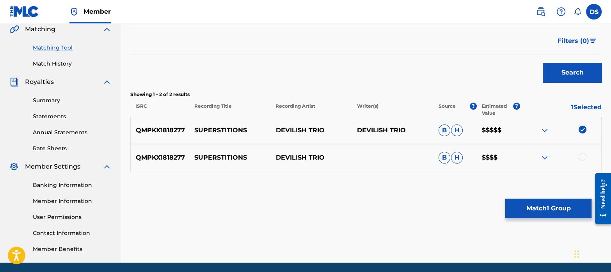
click at [582, 156] on div at bounding box center [583, 157] width 8 height 8
click at [524, 204] on button "Match 2 Groups" at bounding box center [548, 209] width 86 height 20
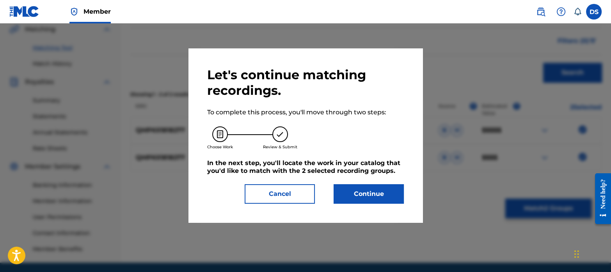
click at [392, 194] on button "Continue" at bounding box center [369, 194] width 70 height 20
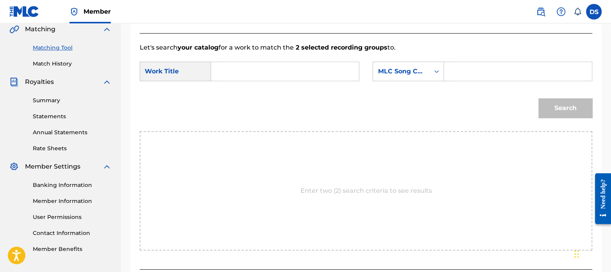
click at [249, 69] on input "Search Form" at bounding box center [285, 71] width 135 height 19
type input "SUPERSTITIONS"
click at [409, 73] on div "MLC Song Code" at bounding box center [401, 71] width 47 height 9
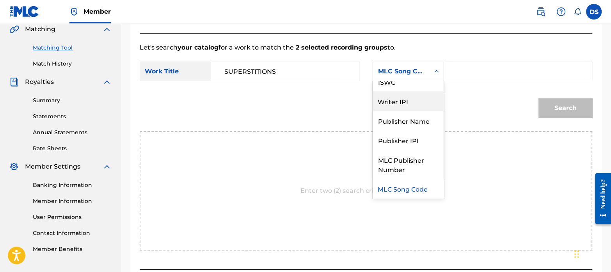
scroll to position [0, 0]
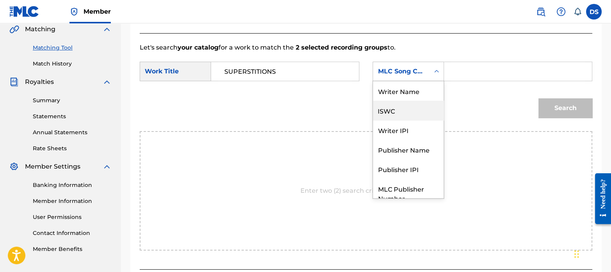
click at [395, 106] on div "ISWC" at bounding box center [408, 111] width 71 height 20
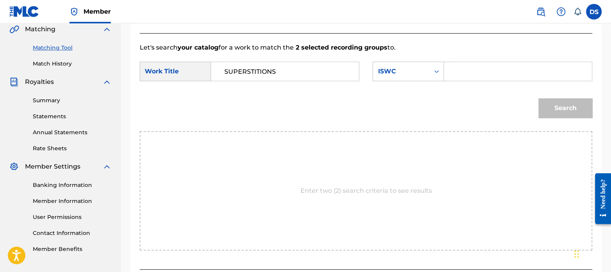
click at [463, 76] on input "Search Form" at bounding box center [518, 71] width 135 height 19
type input "T3291878183"
click at [558, 101] on button "Search" at bounding box center [566, 108] width 54 height 20
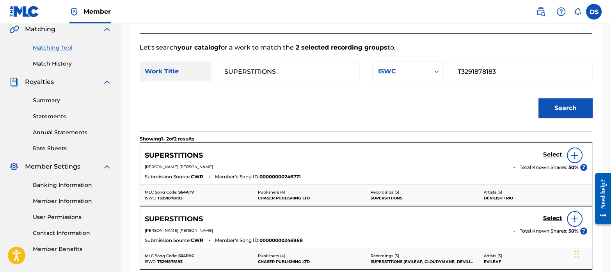
click at [551, 151] on h5 "Select" at bounding box center [552, 154] width 19 height 7
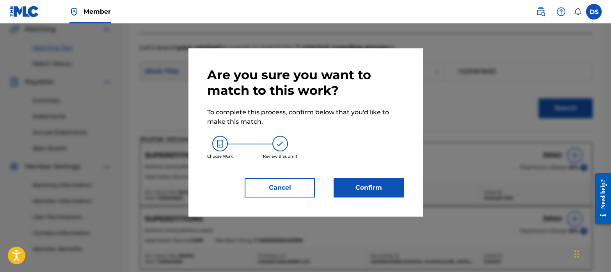
click at [378, 180] on button "Confirm" at bounding box center [369, 188] width 70 height 20
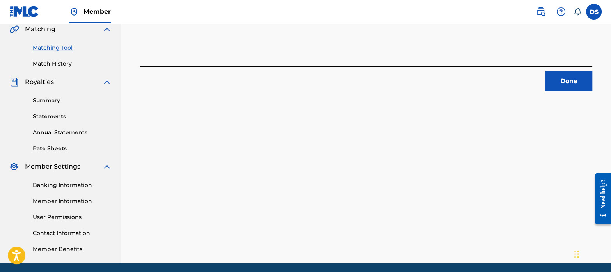
click at [572, 79] on button "Done" at bounding box center [569, 81] width 47 height 20
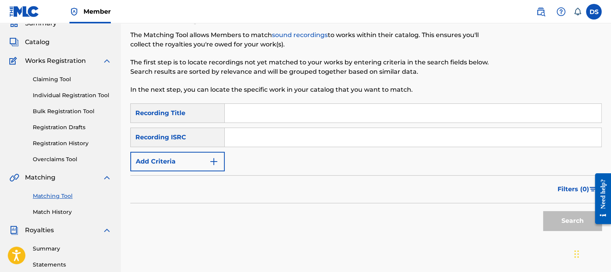
scroll to position [18, 0]
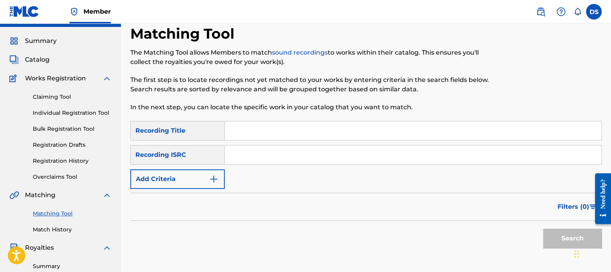
click at [261, 155] on input "Search Form" at bounding box center [413, 155] width 377 height 19
click at [559, 237] on button "Search" at bounding box center [572, 239] width 59 height 20
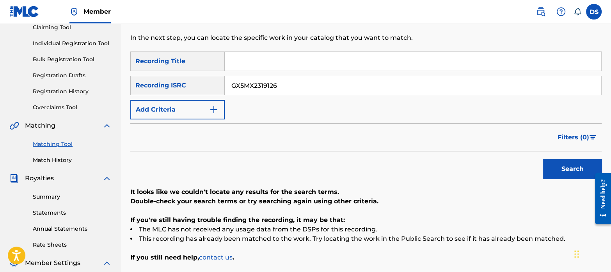
scroll to position [84, 0]
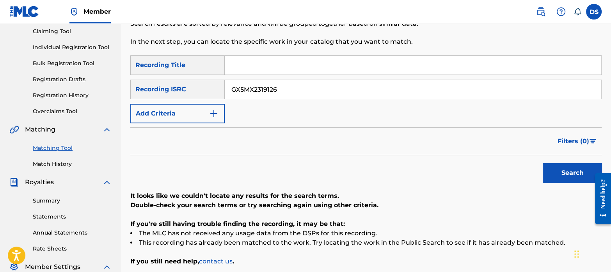
drag, startPoint x: 285, startPoint y: 87, endPoint x: 198, endPoint y: 76, distance: 87.3
click at [198, 76] on div "SearchWithCriteriaa508e917-9a9c-4627-90e7-af24132ce266 Recording Title SearchWi…" at bounding box center [365, 89] width 471 height 68
type input "QZ9Y21714698"
click at [567, 172] on button "Search" at bounding box center [572, 173] width 59 height 20
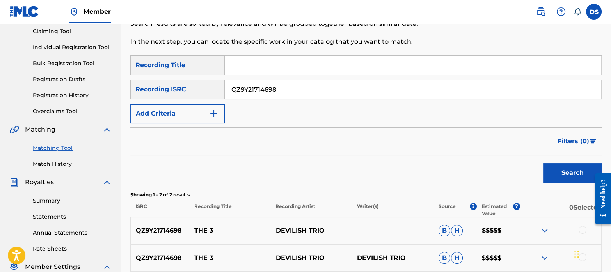
scroll to position [157, 0]
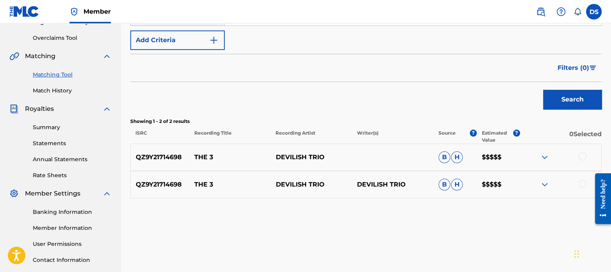
click at [583, 156] on div at bounding box center [583, 157] width 8 height 8
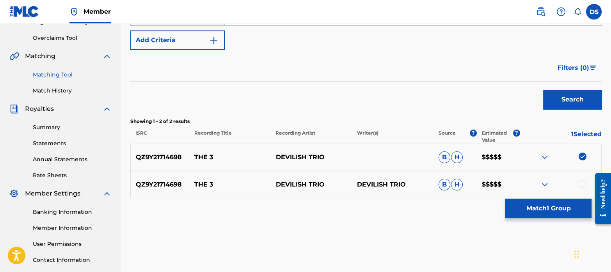
click at [582, 180] on div at bounding box center [583, 184] width 8 height 8
click at [548, 199] on button "Match 2 Groups" at bounding box center [548, 209] width 86 height 20
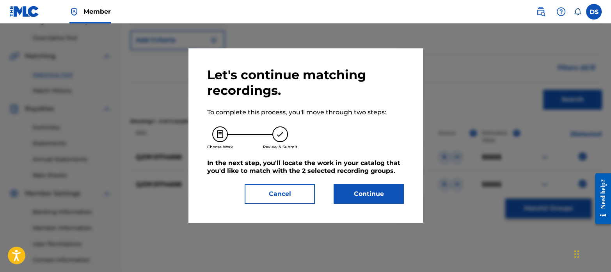
click at [370, 190] on button "Continue" at bounding box center [369, 194] width 70 height 20
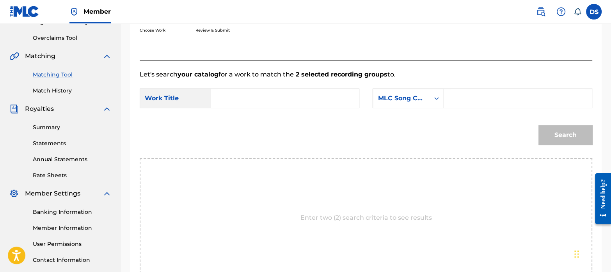
click at [242, 91] on input "Search Form" at bounding box center [285, 98] width 135 height 19
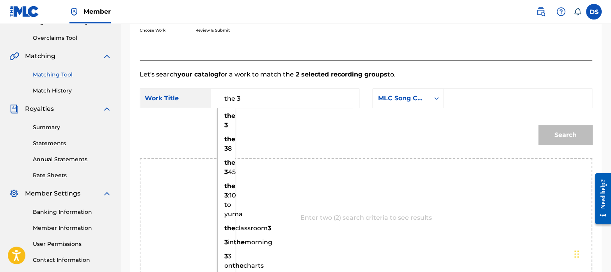
type input "the 3"
click at [406, 110] on div "SearchWithCriteria437bd950-7bf4-488e-baf3-6976ecfea3ad Work Title the 3 the 3 t…" at bounding box center [366, 101] width 453 height 24
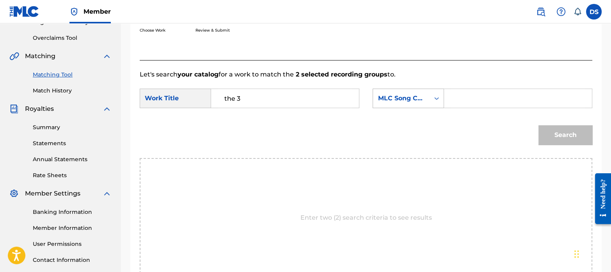
click at [402, 104] on div "MLC Song Code" at bounding box center [401, 98] width 57 height 15
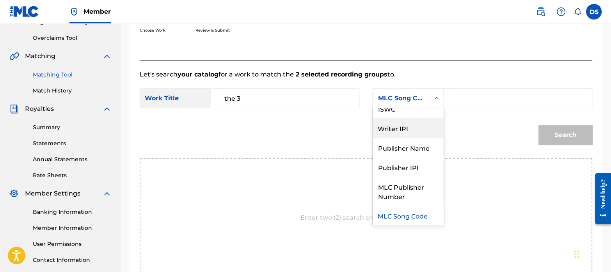
scroll to position [0, 0]
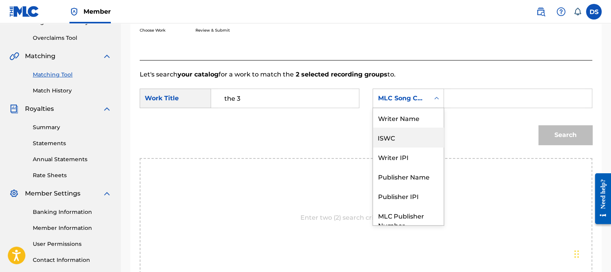
click at [400, 137] on div "ISWC" at bounding box center [408, 138] width 71 height 20
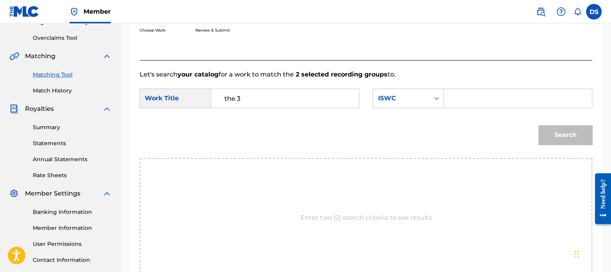
click at [470, 96] on input "Search Form" at bounding box center [518, 98] width 135 height 19
type input "T3291878321"
click at [574, 133] on button "Search" at bounding box center [566, 135] width 54 height 20
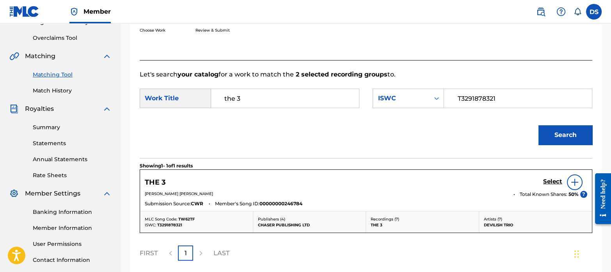
click at [554, 179] on h5 "Select" at bounding box center [552, 181] width 19 height 7
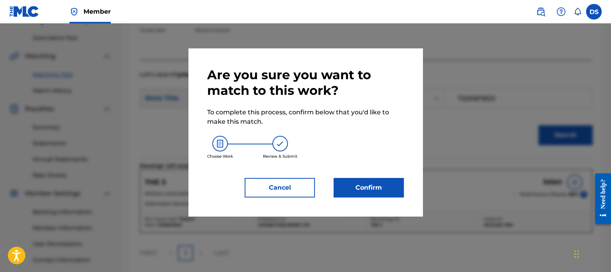
click at [364, 182] on button "Confirm" at bounding box center [369, 188] width 70 height 20
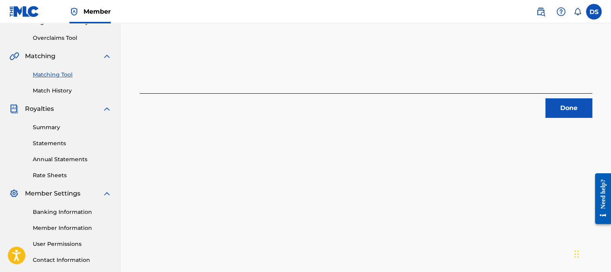
click at [565, 109] on button "Done" at bounding box center [569, 108] width 47 height 20
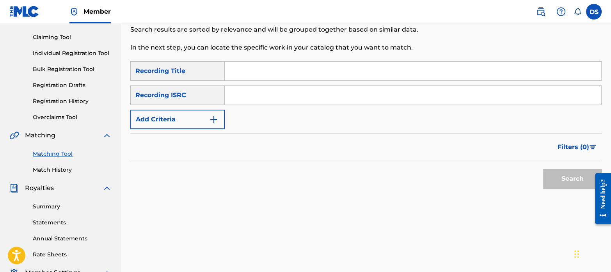
scroll to position [75, 0]
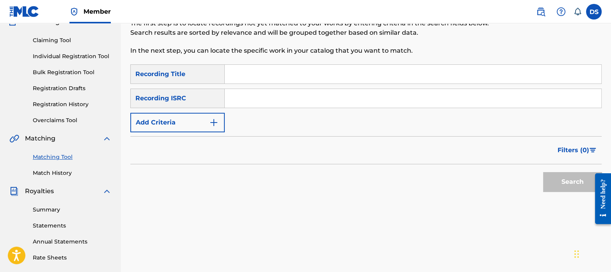
click at [274, 94] on input "Search Form" at bounding box center [413, 98] width 377 height 19
type input "QZ9Y21714699"
click at [563, 192] on div "Search" at bounding box center [570, 179] width 62 height 31
click at [562, 189] on button "Search" at bounding box center [572, 182] width 59 height 20
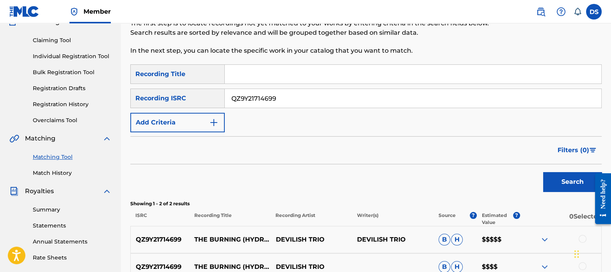
scroll to position [212, 0]
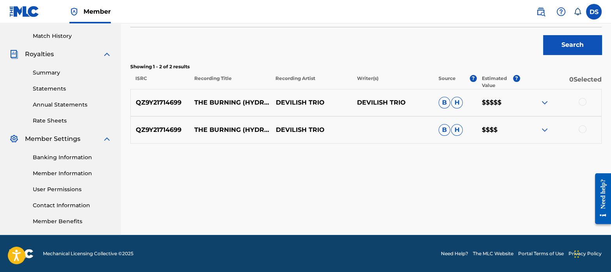
click at [583, 103] on div at bounding box center [583, 102] width 8 height 8
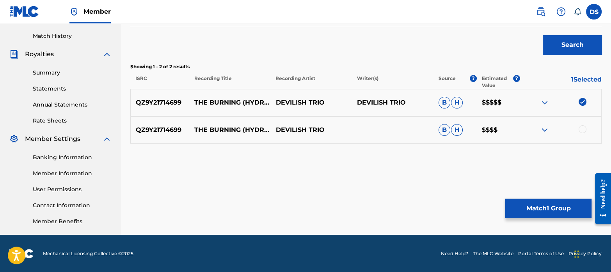
click at [581, 128] on div at bounding box center [583, 129] width 8 height 8
click at [565, 205] on button "Match 2 Groups" at bounding box center [548, 209] width 86 height 20
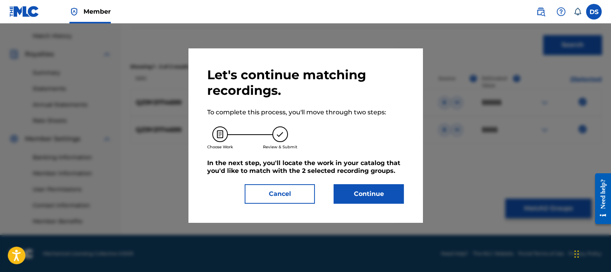
click at [372, 194] on button "Continue" at bounding box center [369, 194] width 70 height 20
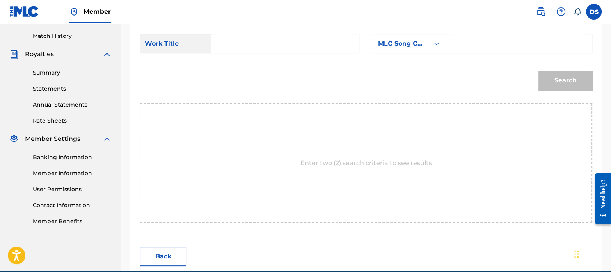
click at [254, 39] on input "Search Form" at bounding box center [285, 43] width 135 height 19
type input "THE BURNING (HYDRA)"
click at [413, 45] on div "MLC Song Code" at bounding box center [401, 43] width 47 height 9
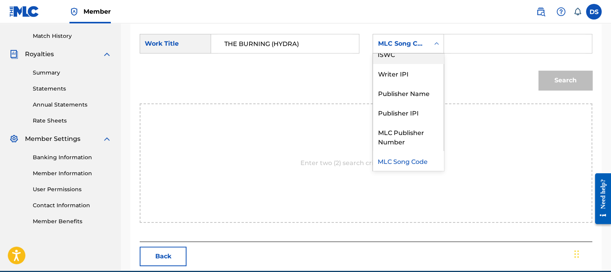
scroll to position [0, 0]
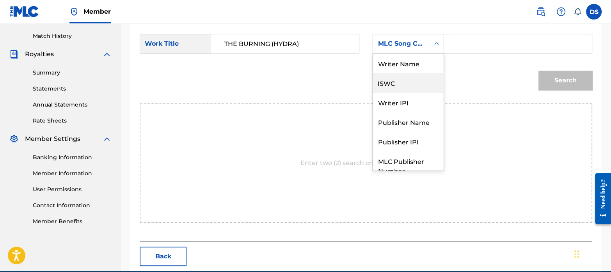
click at [404, 82] on div "ISWC" at bounding box center [408, 83] width 71 height 20
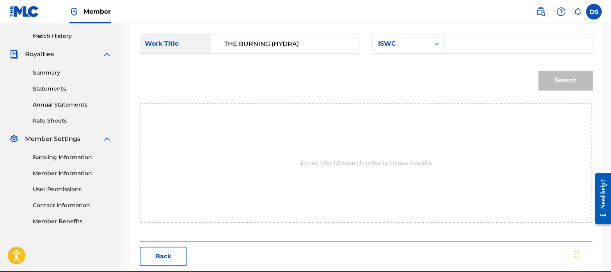
click at [466, 52] on input "Search Form" at bounding box center [518, 43] width 135 height 19
type input "T3291878310"
click at [569, 75] on button "Search" at bounding box center [566, 81] width 54 height 20
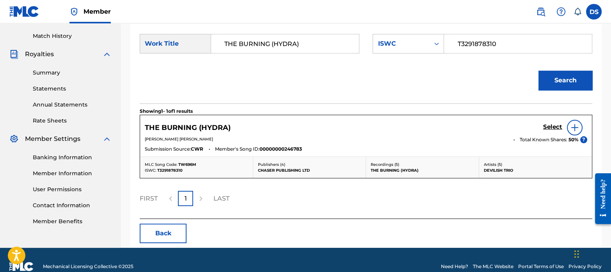
click at [553, 127] on h5 "Select" at bounding box center [552, 126] width 19 height 7
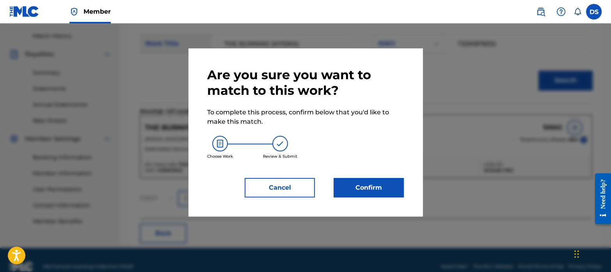
click at [353, 186] on button "Confirm" at bounding box center [369, 188] width 70 height 20
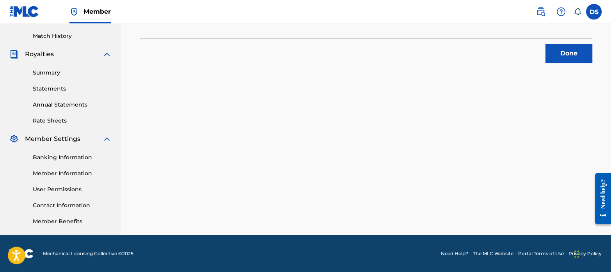
click at [564, 47] on button "Done" at bounding box center [569, 54] width 47 height 20
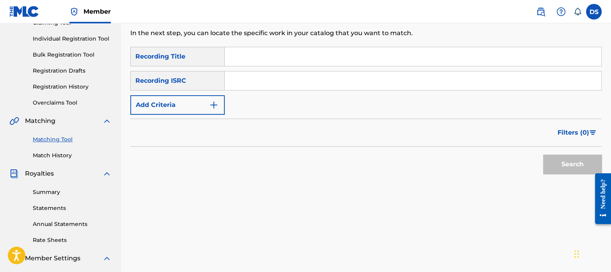
scroll to position [89, 0]
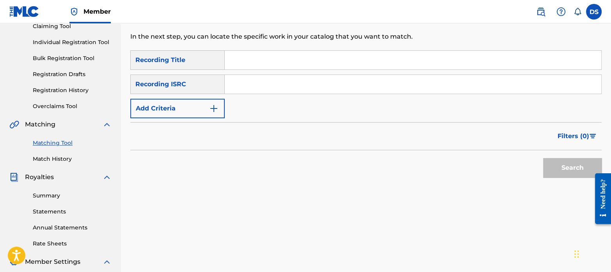
click at [263, 80] on input "Search Form" at bounding box center [413, 84] width 377 height 19
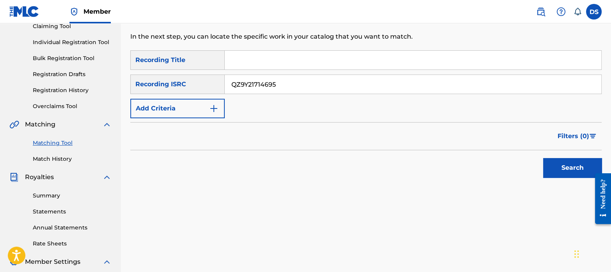
type input "QZ9Y21714695"
click at [560, 161] on button "Search" at bounding box center [572, 168] width 59 height 20
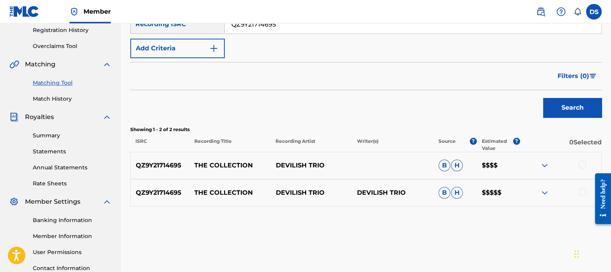
scroll to position [150, 0]
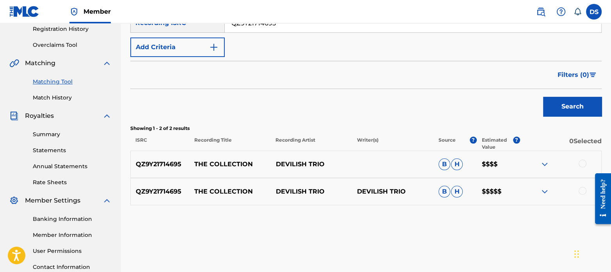
click at [583, 165] on div at bounding box center [583, 164] width 8 height 8
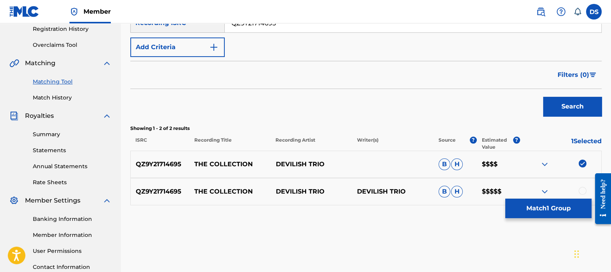
click at [583, 190] on div at bounding box center [583, 191] width 8 height 8
click at [560, 206] on button "Match 2 Groups" at bounding box center [548, 209] width 86 height 20
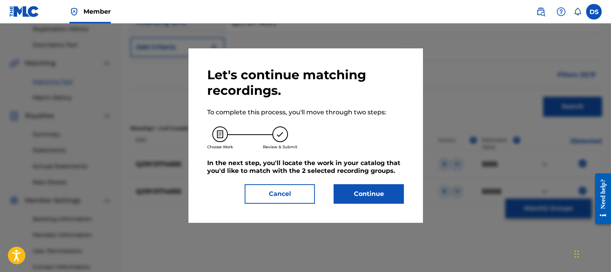
click at [382, 194] on button "Continue" at bounding box center [369, 194] width 70 height 20
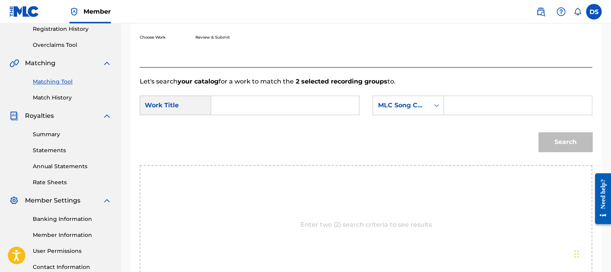
click at [269, 97] on input "Search Form" at bounding box center [285, 105] width 135 height 19
type input "THE COLLECTION"
click at [405, 101] on div "MLC Song Code" at bounding box center [401, 105] width 47 height 9
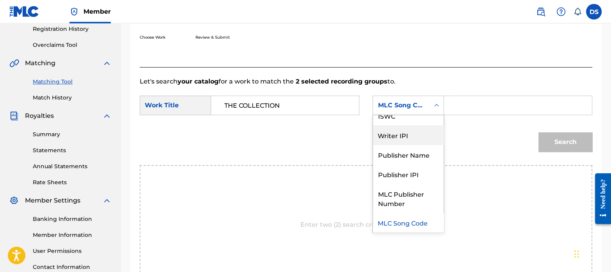
scroll to position [0, 0]
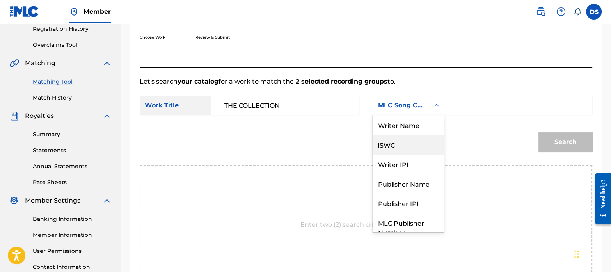
click at [396, 146] on div "ISWC" at bounding box center [408, 145] width 71 height 20
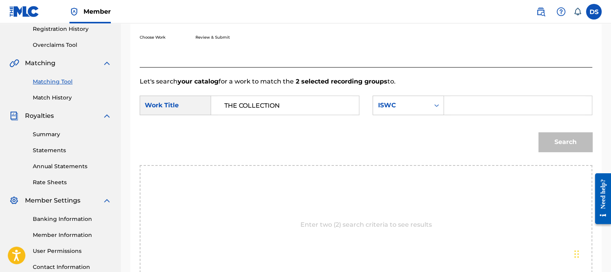
click at [468, 110] on input "Search Form" at bounding box center [518, 105] width 135 height 19
type input "T3291878354"
click at [571, 144] on button "Search" at bounding box center [566, 142] width 54 height 20
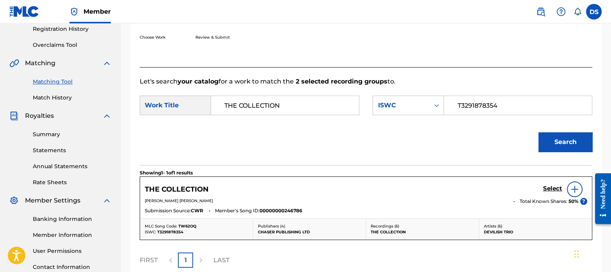
click at [556, 189] on h5 "Select" at bounding box center [552, 188] width 19 height 7
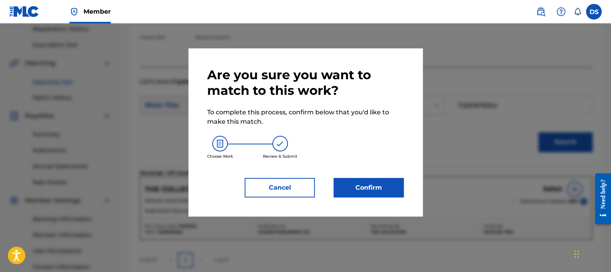
click at [361, 182] on button "Confirm" at bounding box center [369, 188] width 70 height 20
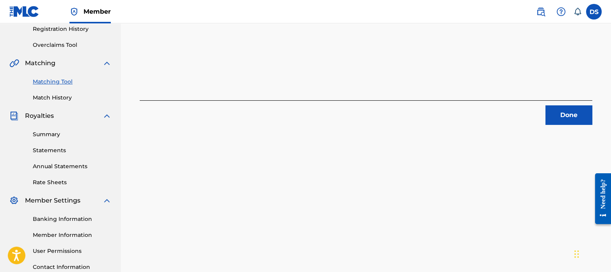
click at [571, 118] on button "Done" at bounding box center [569, 115] width 47 height 20
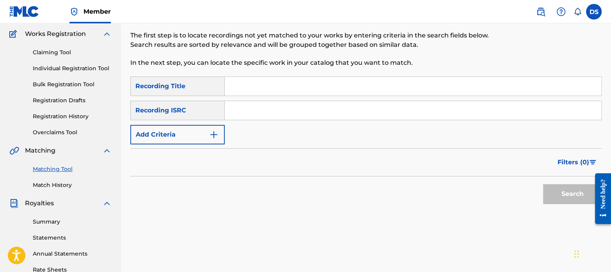
scroll to position [59, 0]
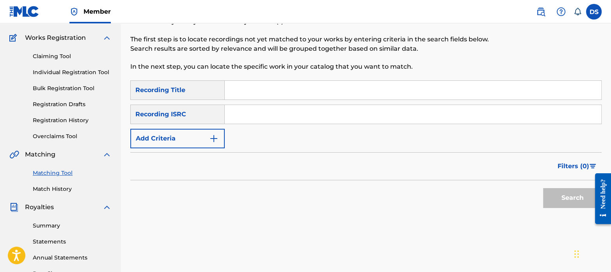
click at [263, 117] on input "Search Form" at bounding box center [413, 114] width 377 height 19
type input "QZDA71949784"
click at [571, 197] on button "Search" at bounding box center [572, 198] width 59 height 20
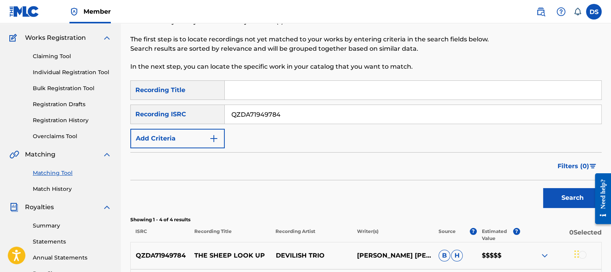
scroll to position [164, 0]
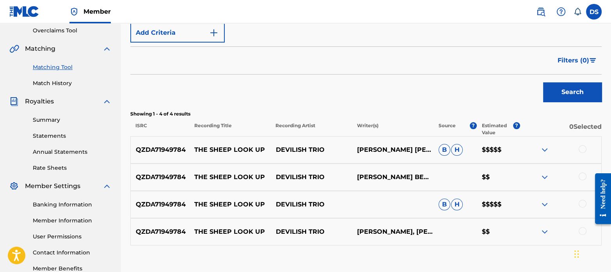
click at [584, 148] on div at bounding box center [583, 149] width 8 height 8
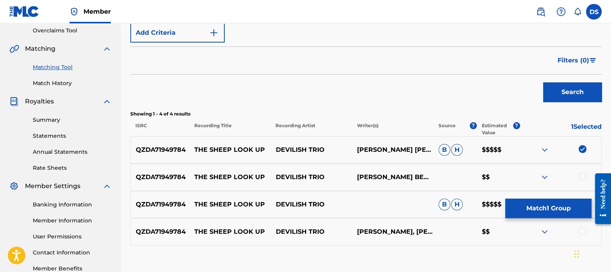
click at [587, 178] on div at bounding box center [561, 176] width 82 height 9
click at [585, 178] on div at bounding box center [583, 176] width 8 height 8
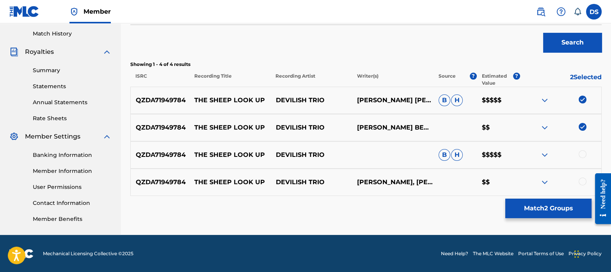
click at [581, 155] on div at bounding box center [583, 154] width 8 height 8
click at [582, 178] on div at bounding box center [583, 182] width 8 height 8
click at [548, 203] on button "Match 4 Groups" at bounding box center [548, 209] width 86 height 20
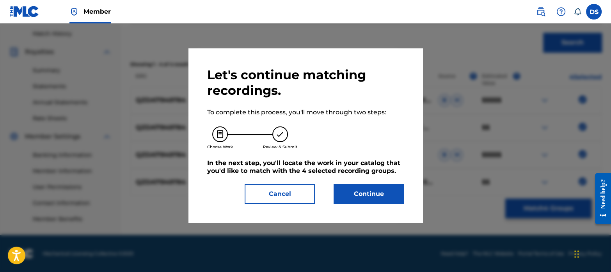
click at [377, 194] on button "Continue" at bounding box center [369, 194] width 70 height 20
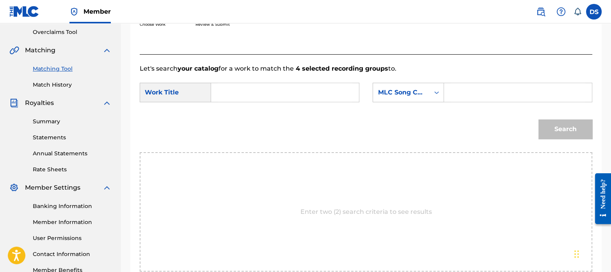
scroll to position [154, 0]
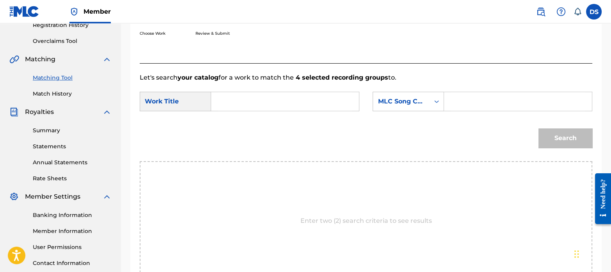
click at [263, 101] on input "Search Form" at bounding box center [285, 101] width 135 height 19
type input "THE SHEEP LOOK UP"
click at [398, 101] on div "MLC Song Code" at bounding box center [401, 101] width 47 height 9
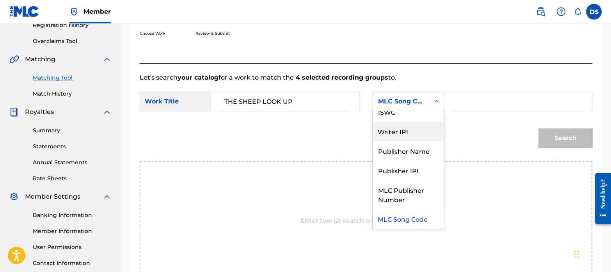
scroll to position [0, 0]
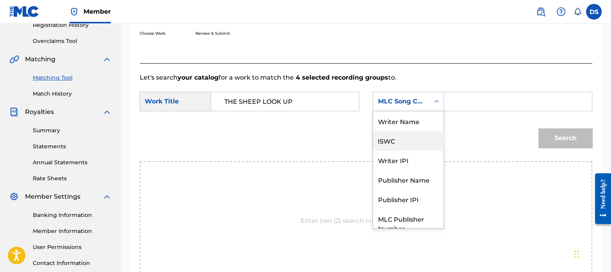
click at [396, 138] on div "ISWC" at bounding box center [408, 141] width 71 height 20
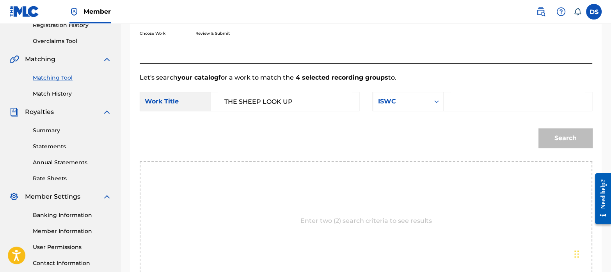
click at [473, 96] on input "Search Form" at bounding box center [518, 101] width 135 height 19
type input "T3291878989"
click at [572, 138] on button "Search" at bounding box center [566, 138] width 54 height 20
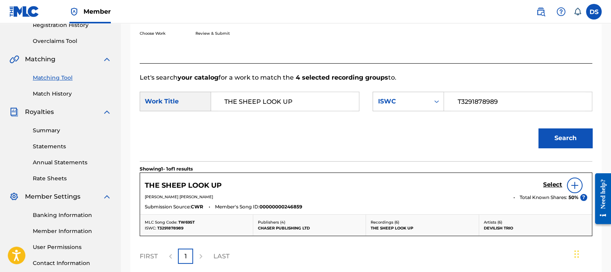
click at [555, 181] on h5 "Select" at bounding box center [552, 184] width 19 height 7
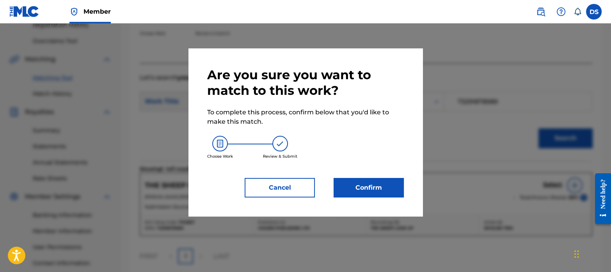
click at [382, 195] on button "Confirm" at bounding box center [369, 188] width 70 height 20
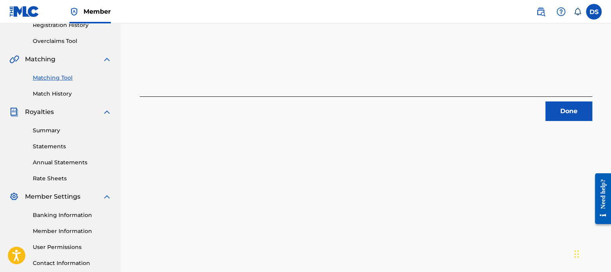
click at [562, 112] on button "Done" at bounding box center [569, 111] width 47 height 20
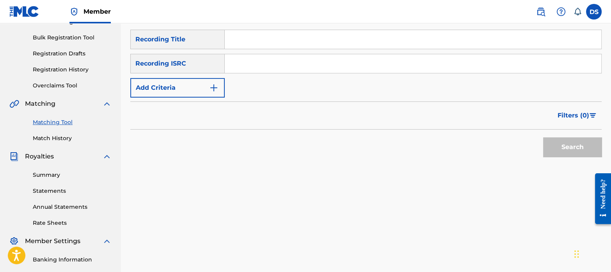
scroll to position [109, 0]
click at [266, 66] on input "Search Form" at bounding box center [413, 63] width 377 height 19
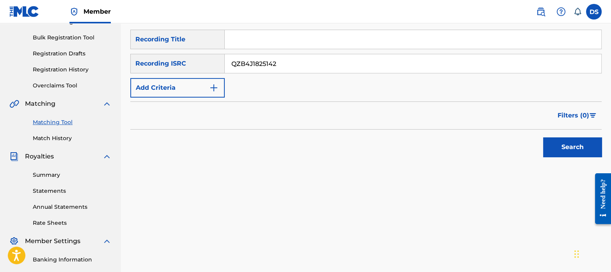
type input "QZB4J1825142"
click at [575, 141] on button "Search" at bounding box center [572, 147] width 59 height 20
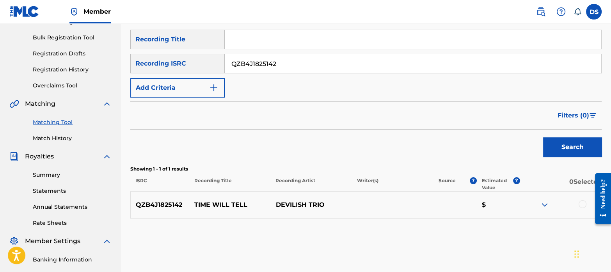
scroll to position [144, 0]
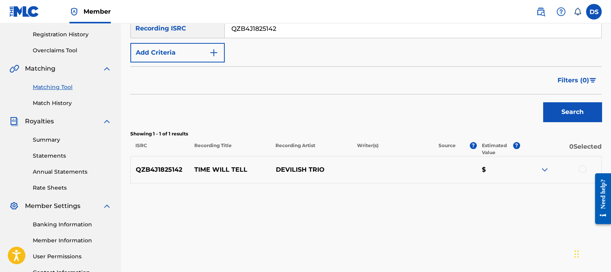
click at [580, 167] on div at bounding box center [583, 169] width 8 height 8
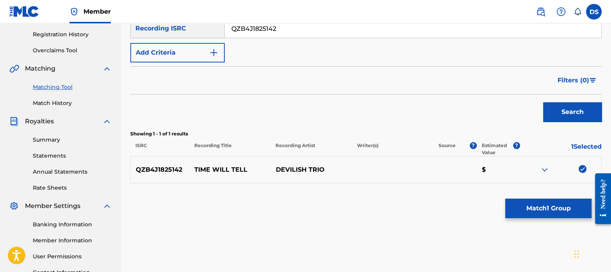
click at [542, 203] on button "Match 1 Group" at bounding box center [548, 209] width 86 height 20
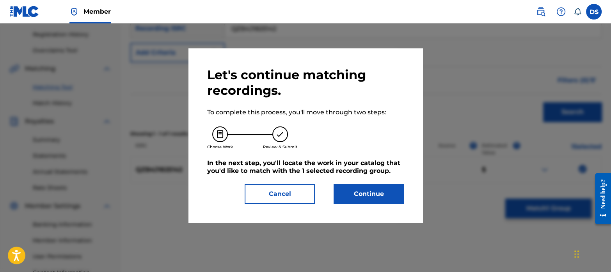
click at [381, 188] on button "Continue" at bounding box center [369, 194] width 70 height 20
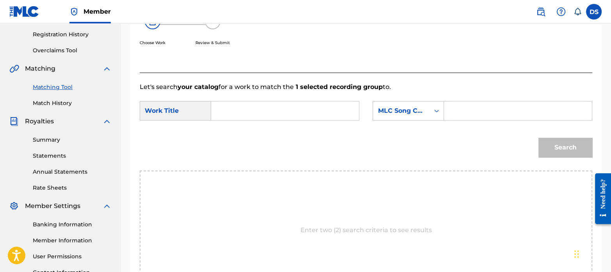
click at [240, 111] on input "Search Form" at bounding box center [285, 110] width 135 height 19
drag, startPoint x: 277, startPoint y: 108, endPoint x: 169, endPoint y: 89, distance: 109.3
click at [169, 89] on div "Let's search your catalog for a work to match the 1 selected recording group to…" at bounding box center [366, 191] width 453 height 236
type input "TIME WILL TELL"
click at [416, 110] on div "MLC Song Code" at bounding box center [401, 110] width 47 height 9
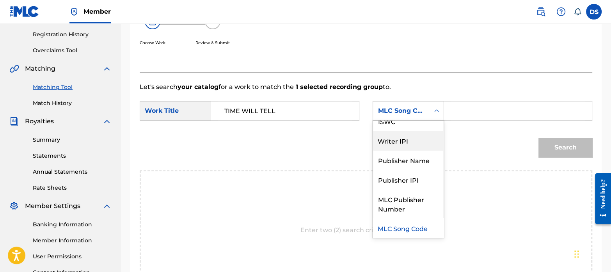
scroll to position [2, 0]
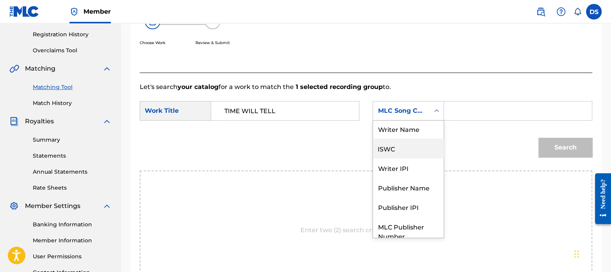
click at [397, 146] on div "ISWC" at bounding box center [408, 149] width 71 height 20
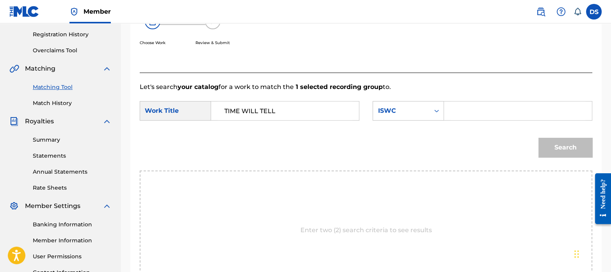
click at [466, 116] on input "Search Form" at bounding box center [518, 110] width 135 height 19
type input "T3291878661"
click at [563, 147] on button "Search" at bounding box center [566, 148] width 54 height 20
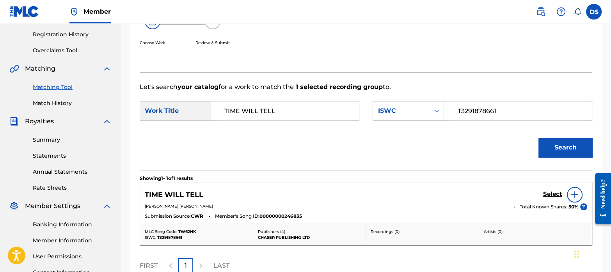
click at [548, 191] on h5 "Select" at bounding box center [552, 193] width 19 height 7
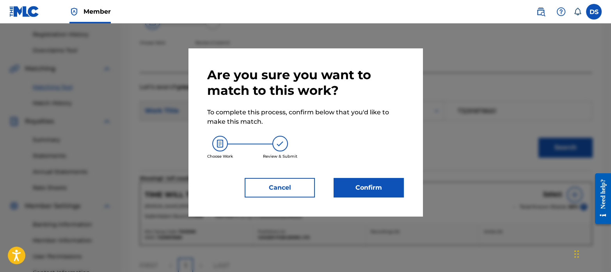
click at [409, 185] on div "Are you sure you want to match to this work? To complete this process, confirm …" at bounding box center [305, 132] width 234 height 168
click at [390, 184] on button "Confirm" at bounding box center [369, 188] width 70 height 20
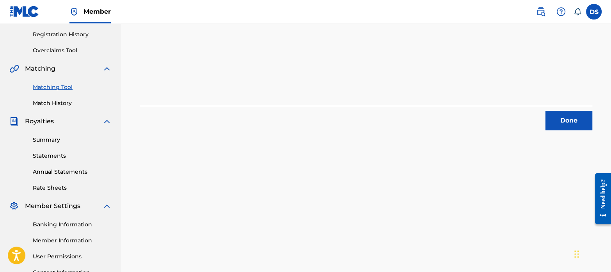
click at [567, 117] on button "Done" at bounding box center [569, 121] width 47 height 20
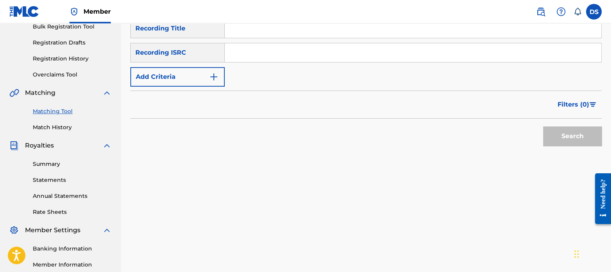
scroll to position [118, 0]
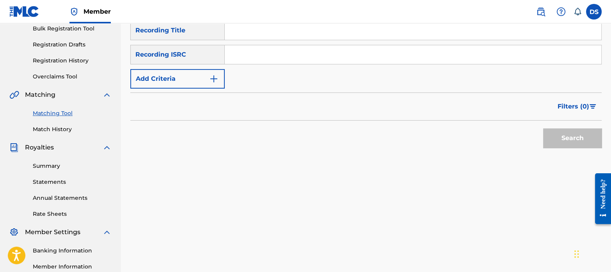
click at [256, 57] on input "Search Form" at bounding box center [413, 54] width 377 height 19
type input "GBKQU2463869"
click at [543, 128] on button "Search" at bounding box center [572, 138] width 59 height 20
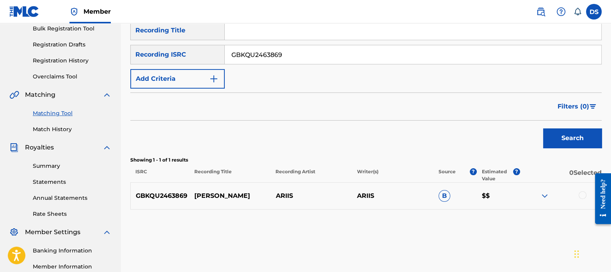
click at [581, 193] on div at bounding box center [583, 195] width 8 height 8
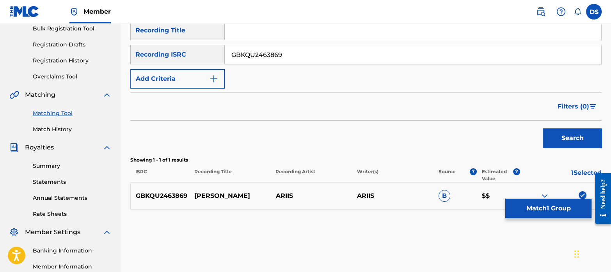
click at [545, 204] on button "Match 1 Group" at bounding box center [548, 209] width 86 height 20
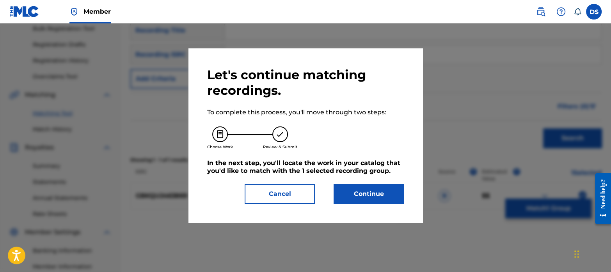
click at [375, 190] on button "Continue" at bounding box center [369, 194] width 70 height 20
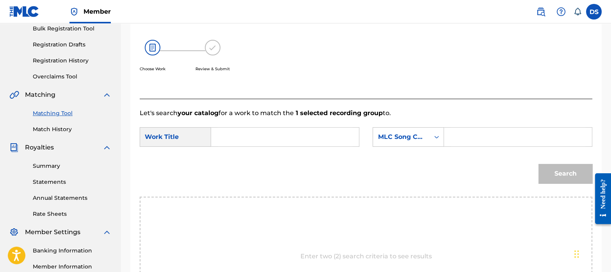
click at [250, 141] on input "Search Form" at bounding box center [285, 137] width 135 height 19
type input "TOMA BOTADA"
click at [402, 150] on div "SearchWithCriteria437bd950-7bf4-488e-baf3-6976ecfea3ad Work Title TOMA BOTADA t…" at bounding box center [366, 139] width 453 height 24
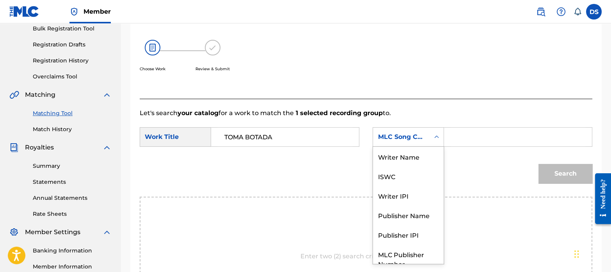
click at [403, 133] on div "MLC Song Code" at bounding box center [401, 136] width 47 height 9
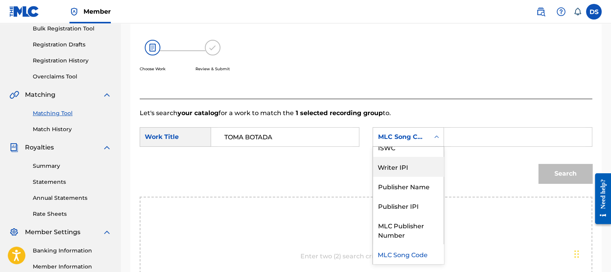
scroll to position [0, 0]
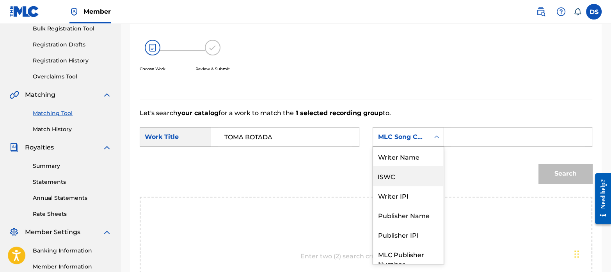
click at [401, 172] on div "ISWC" at bounding box center [408, 176] width 71 height 20
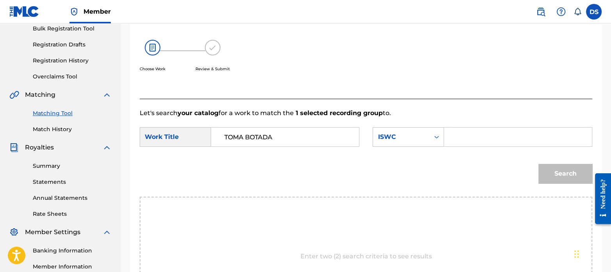
click at [464, 142] on input "Search Form" at bounding box center [518, 137] width 135 height 19
type input "T3266511079"
click at [546, 174] on button "Search" at bounding box center [566, 174] width 54 height 20
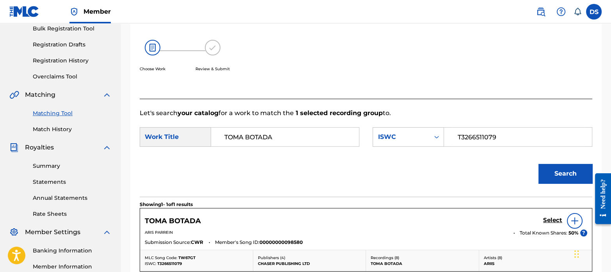
click at [553, 215] on div "Select" at bounding box center [565, 221] width 44 height 16
click at [554, 219] on h5 "Select" at bounding box center [552, 220] width 19 height 7
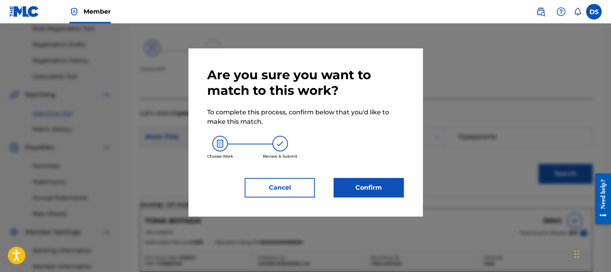
click at [385, 189] on button "Confirm" at bounding box center [369, 188] width 70 height 20
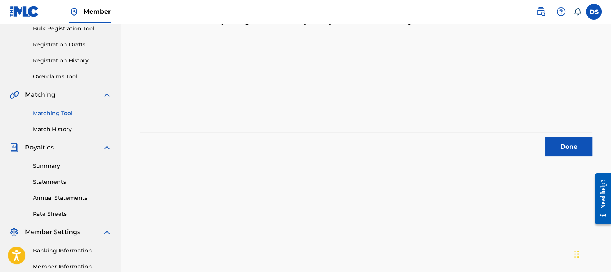
click at [572, 149] on button "Done" at bounding box center [569, 147] width 47 height 20
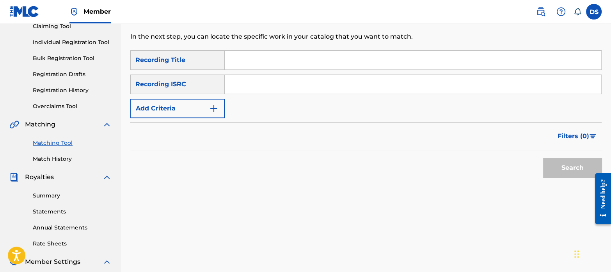
scroll to position [88, 0]
click at [267, 85] on input "Search Form" at bounding box center [413, 85] width 377 height 19
type input "QZ9Y21714700"
click at [574, 160] on button "Search" at bounding box center [572, 169] width 59 height 20
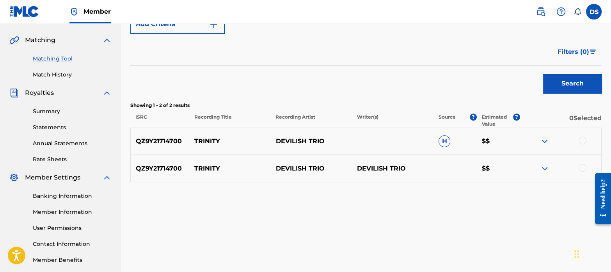
scroll to position [173, 0]
click at [582, 139] on div at bounding box center [583, 140] width 8 height 8
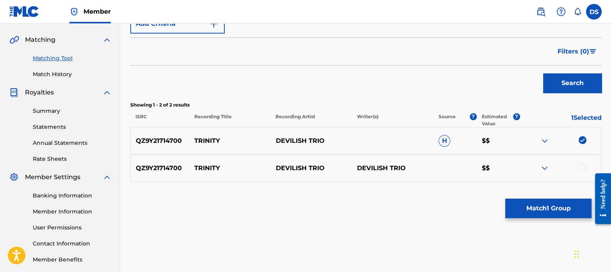
click at [583, 165] on div at bounding box center [583, 168] width 8 height 8
click at [558, 206] on button "Match 2 Groups" at bounding box center [548, 209] width 86 height 20
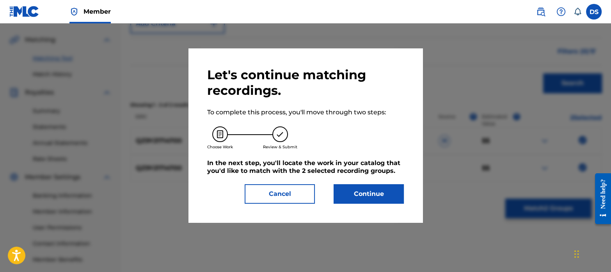
click at [390, 190] on button "Continue" at bounding box center [369, 194] width 70 height 20
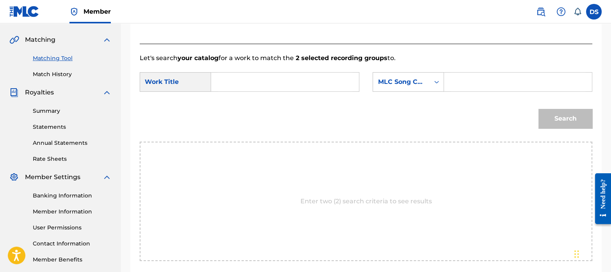
click at [263, 84] on input "Search Form" at bounding box center [285, 82] width 135 height 19
type input "trinity"
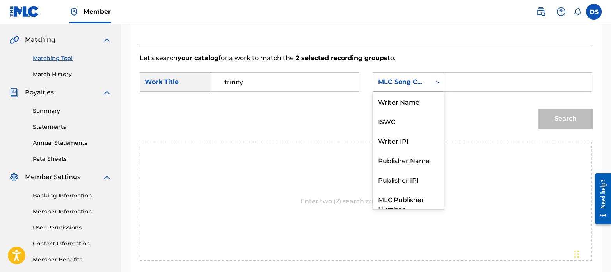
click at [386, 84] on div "MLC Song Code" at bounding box center [401, 81] width 47 height 9
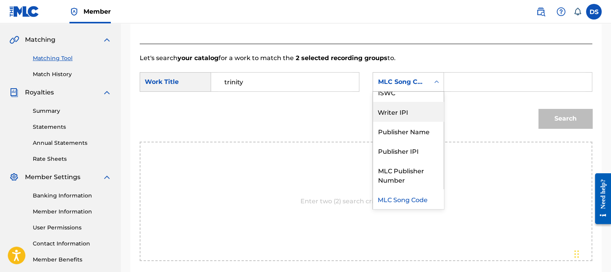
scroll to position [0, 0]
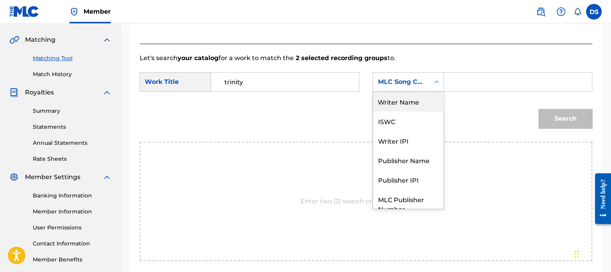
click at [404, 104] on div "Writer Name" at bounding box center [408, 102] width 71 height 20
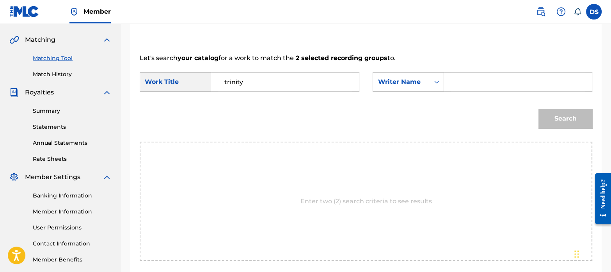
click at [466, 83] on input "Search Form" at bounding box center [518, 82] width 135 height 19
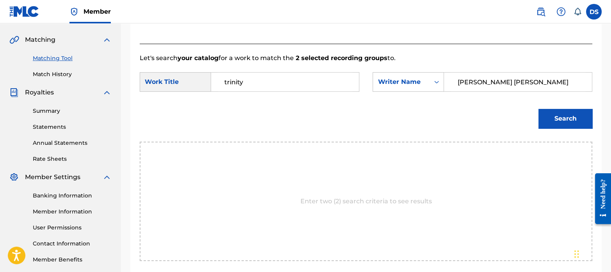
type input "[PERSON_NAME] [PERSON_NAME]"
click at [554, 115] on button "Search" at bounding box center [566, 119] width 54 height 20
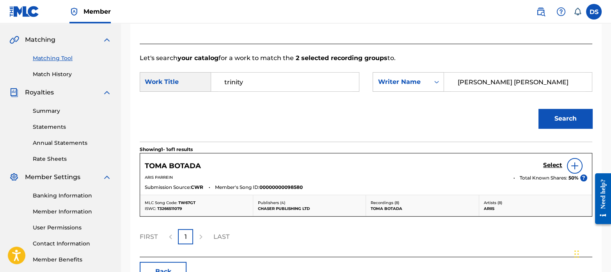
click at [562, 119] on button "Search" at bounding box center [566, 119] width 54 height 20
click at [553, 164] on h5 "Select" at bounding box center [552, 165] width 19 height 7
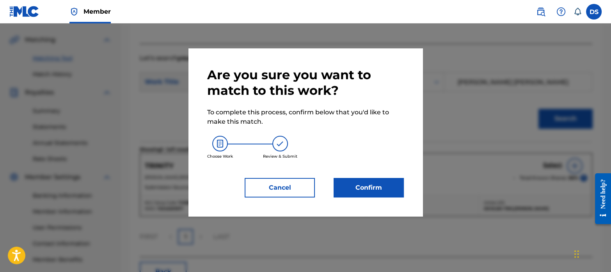
click at [389, 186] on button "Confirm" at bounding box center [369, 188] width 70 height 20
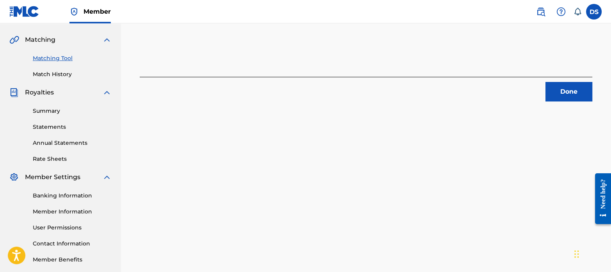
click at [562, 98] on button "Done" at bounding box center [569, 92] width 47 height 20
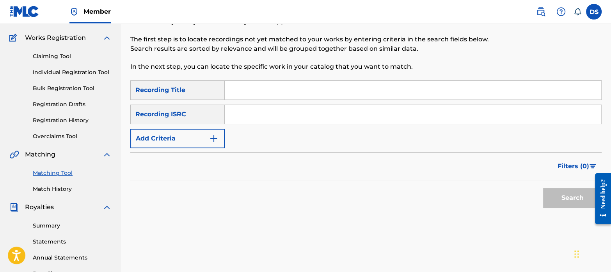
scroll to position [18, 0]
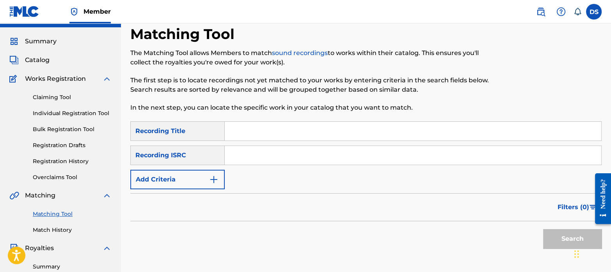
click at [285, 163] on input "Search Form" at bounding box center [413, 155] width 377 height 19
type input "QZDA82339573"
click at [562, 236] on button "Search" at bounding box center [572, 239] width 59 height 20
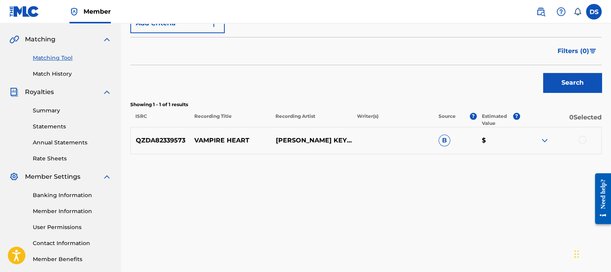
scroll to position [174, 0]
click at [583, 135] on div at bounding box center [583, 139] width 8 height 8
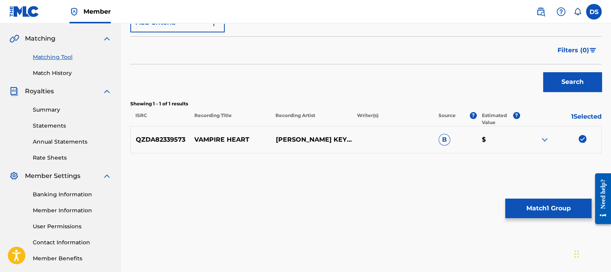
click at [556, 204] on button "Match 1 Group" at bounding box center [548, 209] width 86 height 20
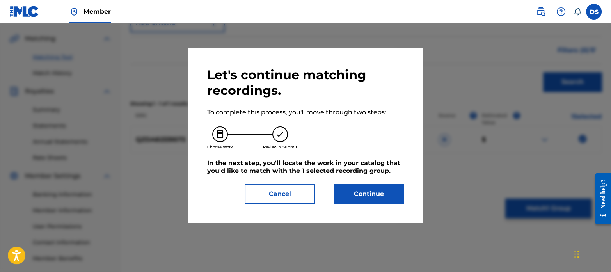
click at [375, 190] on button "Continue" at bounding box center [369, 194] width 70 height 20
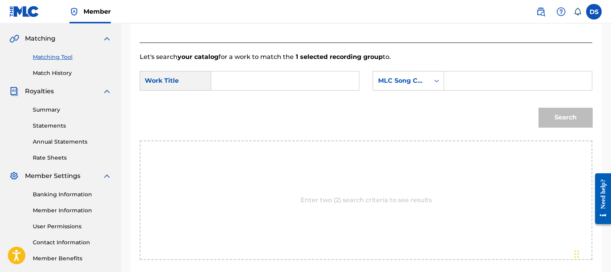
click at [237, 82] on input "Search Form" at bounding box center [285, 80] width 135 height 19
type input "vampire heart"
click at [404, 79] on div "MLC Song Code" at bounding box center [401, 80] width 47 height 9
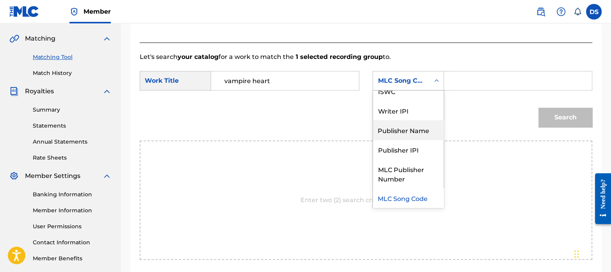
scroll to position [0, 0]
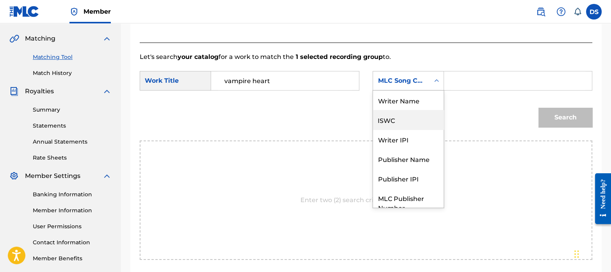
click at [394, 116] on div "ISWC" at bounding box center [408, 120] width 71 height 20
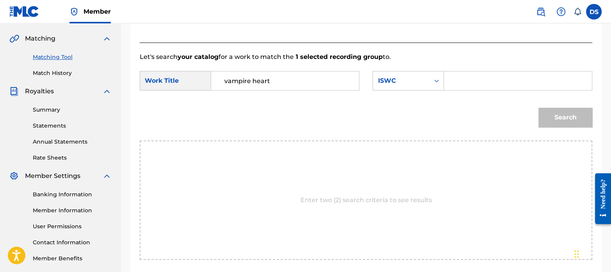
click at [471, 83] on input "Search Form" at bounding box center [518, 80] width 135 height 19
type input "T3253109381"
click at [562, 114] on button "Search" at bounding box center [566, 118] width 54 height 20
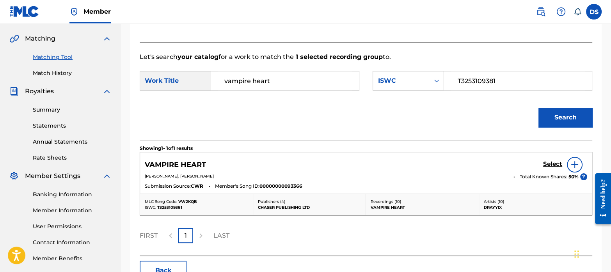
click at [561, 162] on h5 "Select" at bounding box center [552, 163] width 19 height 7
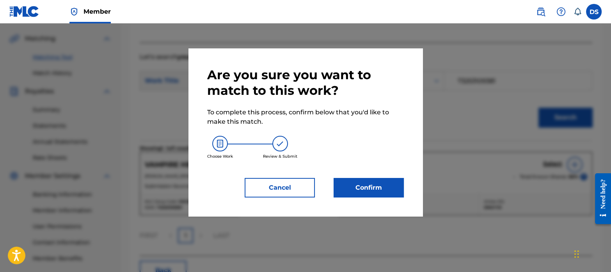
click at [382, 184] on button "Confirm" at bounding box center [369, 188] width 70 height 20
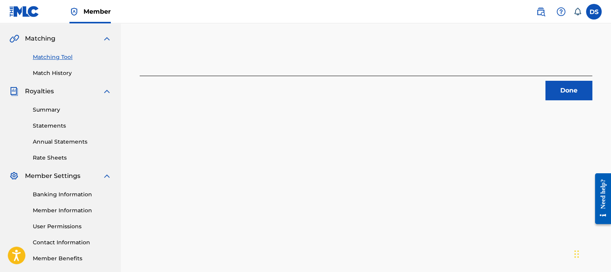
click at [555, 95] on button "Done" at bounding box center [569, 91] width 47 height 20
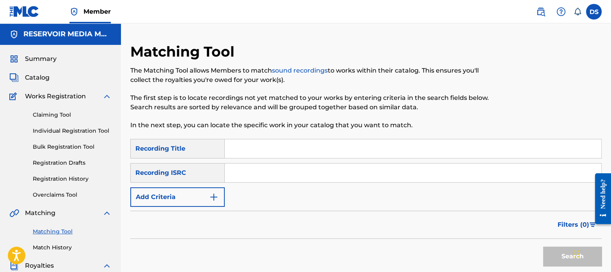
click at [270, 171] on input "Search Form" at bounding box center [413, 173] width 377 height 19
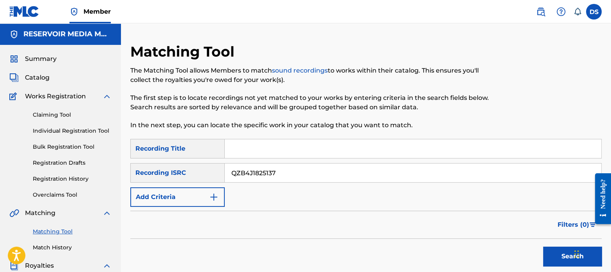
type input "QZB4J1825137"
click at [543, 247] on button "Search" at bounding box center [572, 257] width 59 height 20
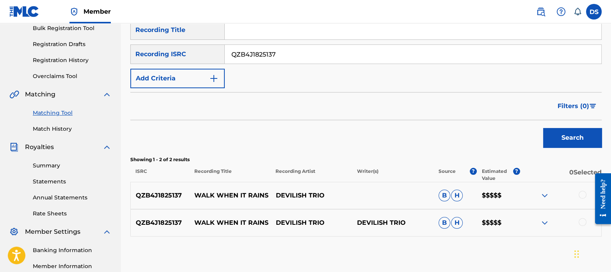
scroll to position [119, 0]
click at [583, 194] on div at bounding box center [583, 194] width 8 height 8
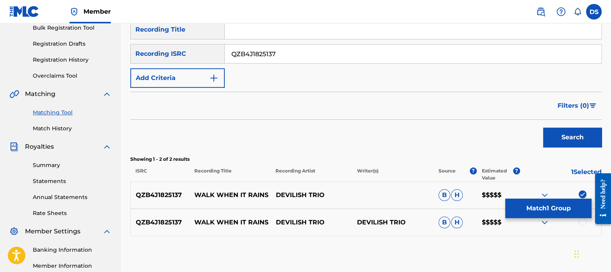
click at [583, 221] on div at bounding box center [583, 222] width 8 height 8
click at [549, 208] on button "Match 2 Groups" at bounding box center [548, 209] width 86 height 20
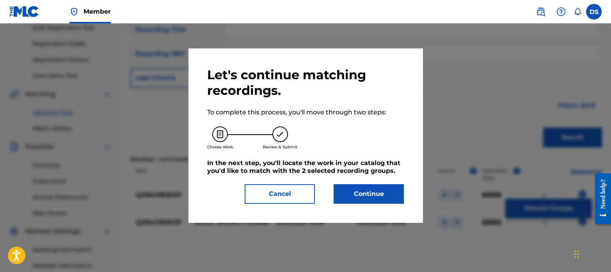
click at [380, 196] on button "Continue" at bounding box center [369, 194] width 70 height 20
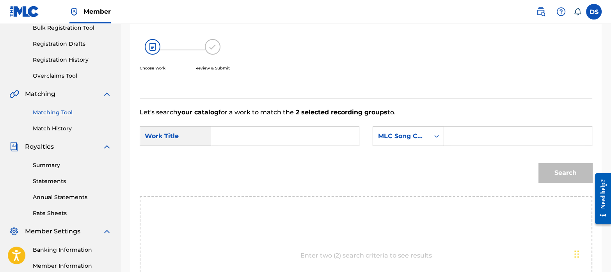
click at [254, 138] on input "Search Form" at bounding box center [285, 136] width 135 height 19
type input "WALK WHEN IT RAINS"
click at [400, 142] on div "MLC Song Code" at bounding box center [401, 136] width 57 height 15
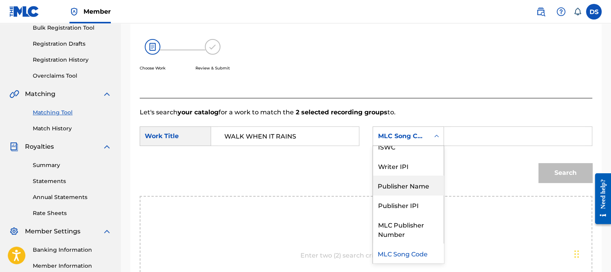
scroll to position [0, 0]
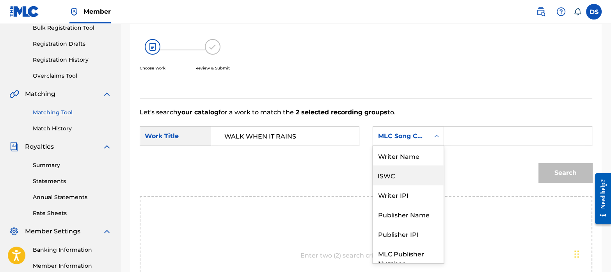
click at [402, 175] on div "ISWC" at bounding box center [408, 175] width 71 height 20
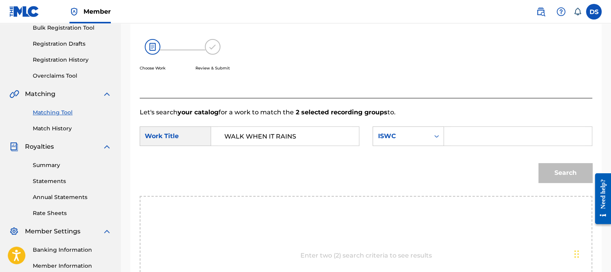
click at [468, 136] on input "Search Form" at bounding box center [518, 136] width 135 height 19
type input "T3291878650"
click at [561, 172] on button "Search" at bounding box center [566, 173] width 54 height 20
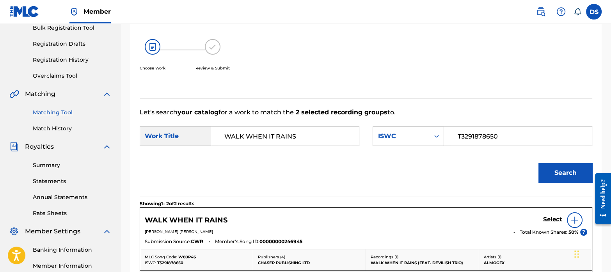
click at [551, 216] on h5 "Select" at bounding box center [552, 219] width 19 height 7
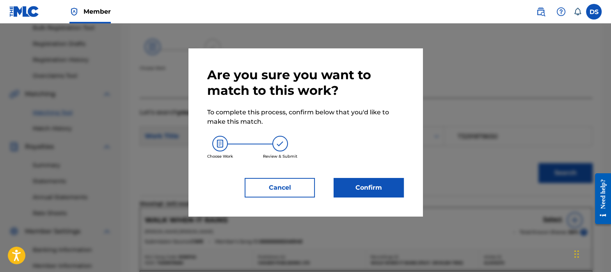
click at [377, 191] on button "Confirm" at bounding box center [369, 188] width 70 height 20
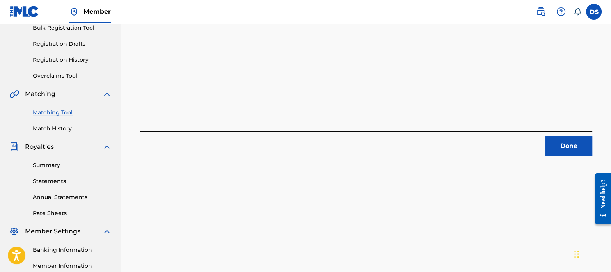
click at [570, 139] on button "Done" at bounding box center [569, 146] width 47 height 20
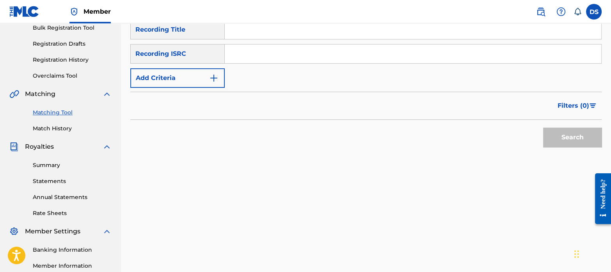
click at [279, 55] on input "Search Form" at bounding box center [413, 53] width 377 height 19
type input "QZ9Y21714697"
click at [543, 128] on button "Search" at bounding box center [572, 138] width 59 height 20
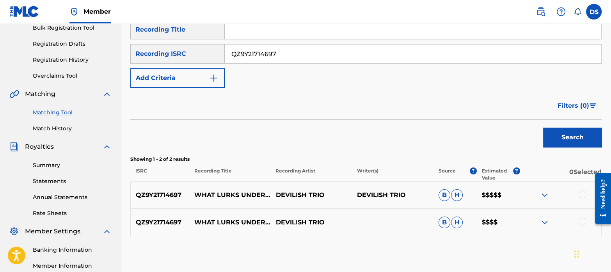
click at [583, 191] on div at bounding box center [583, 194] width 8 height 8
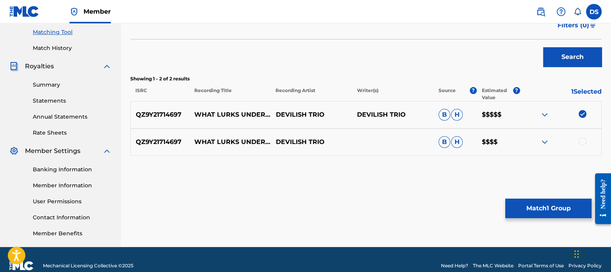
scroll to position [201, 0]
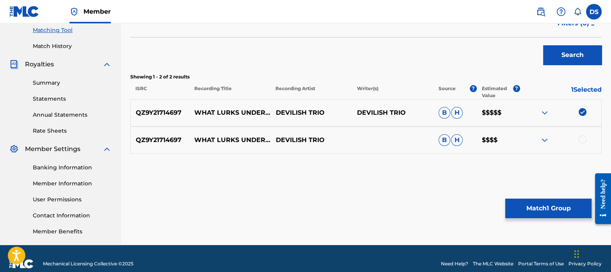
click at [580, 139] on div at bounding box center [583, 139] width 8 height 8
click at [551, 202] on button "Match 2 Groups" at bounding box center [548, 209] width 86 height 20
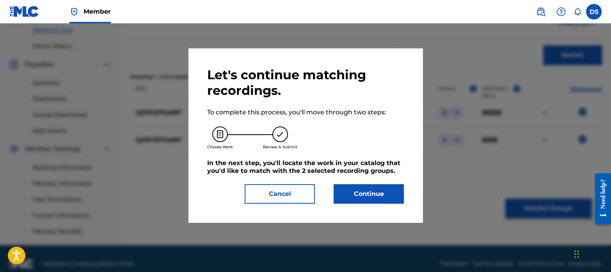
click at [357, 197] on button "Continue" at bounding box center [369, 194] width 70 height 20
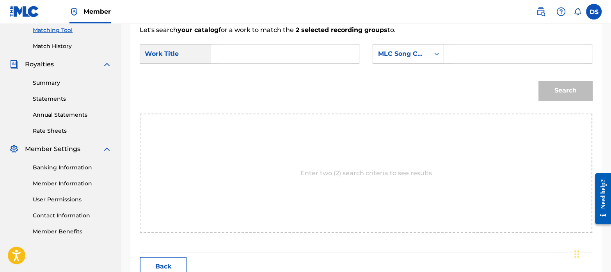
click at [242, 53] on input "Search Form" at bounding box center [285, 53] width 135 height 19
type input "WHAT LURKS UNDERNEATH"
click at [395, 58] on div "MLC Song Code" at bounding box center [401, 53] width 47 height 9
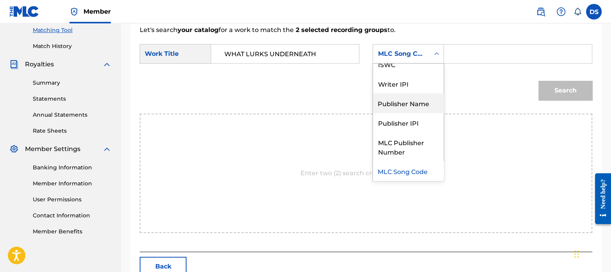
scroll to position [0, 0]
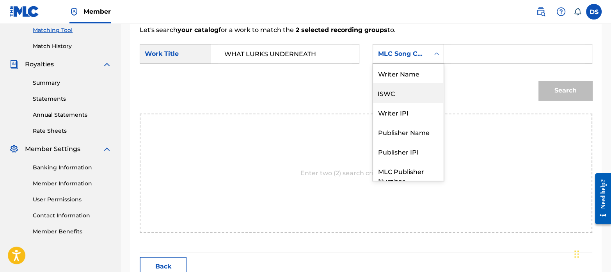
click at [400, 92] on div "ISWC" at bounding box center [408, 93] width 71 height 20
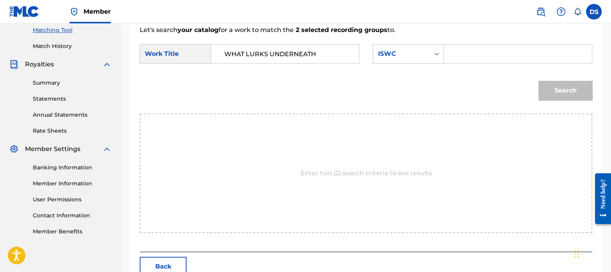
click at [485, 58] on input "Search Form" at bounding box center [518, 53] width 135 height 19
type input "T3291878365"
click at [565, 93] on button "Search" at bounding box center [566, 91] width 54 height 20
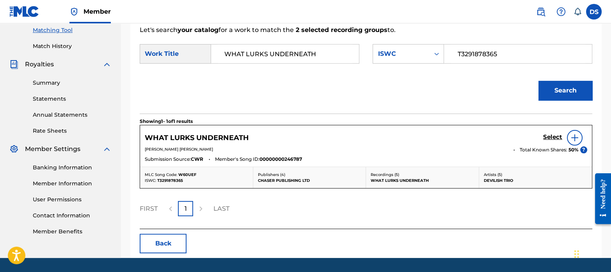
click at [558, 133] on h5 "Select" at bounding box center [552, 136] width 19 height 7
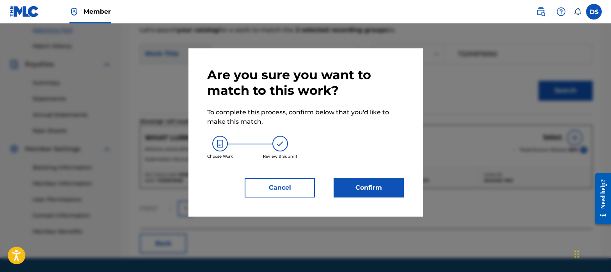
click at [361, 181] on button "Confirm" at bounding box center [369, 188] width 70 height 20
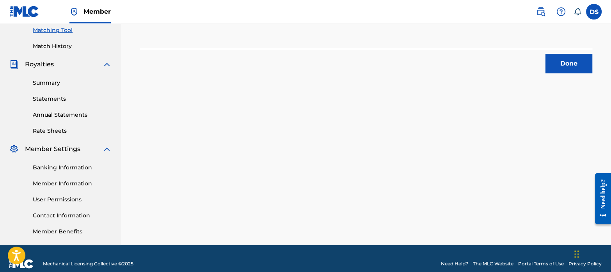
click at [567, 71] on button "Done" at bounding box center [569, 64] width 47 height 20
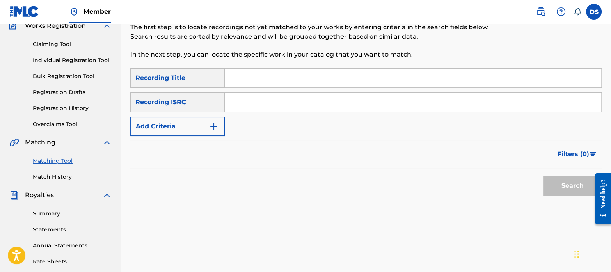
scroll to position [68, 0]
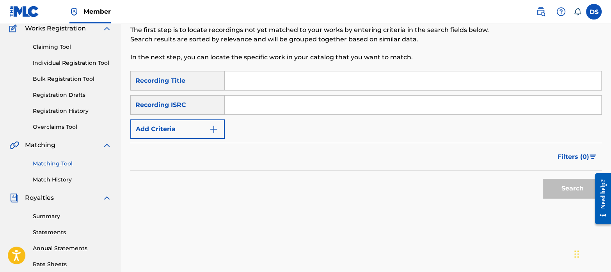
click at [266, 106] on input "Search Form" at bounding box center [413, 105] width 377 height 19
type input "QMPKX1818271"
click at [543, 179] on button "Search" at bounding box center [572, 189] width 59 height 20
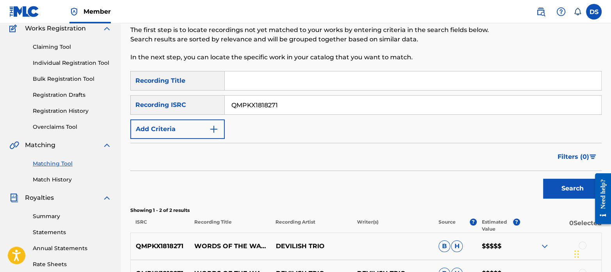
scroll to position [165, 0]
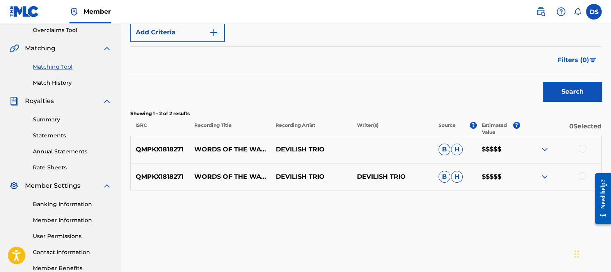
click at [582, 149] on div at bounding box center [583, 149] width 8 height 8
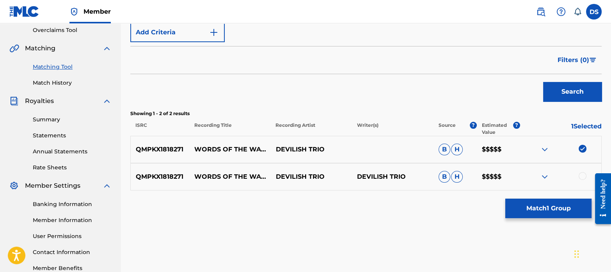
click at [583, 176] on div at bounding box center [583, 176] width 8 height 8
click at [561, 206] on button "Match 2 Groups" at bounding box center [548, 209] width 86 height 20
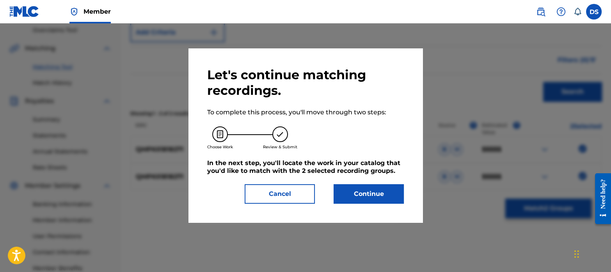
click at [379, 193] on button "Continue" at bounding box center [369, 194] width 70 height 20
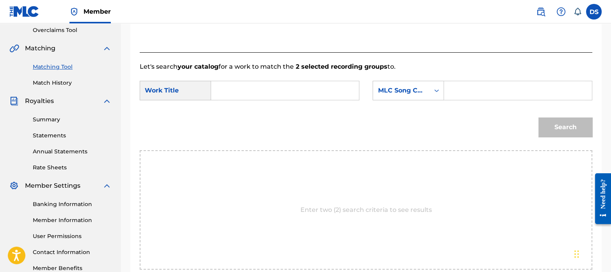
click at [238, 87] on input "Search Form" at bounding box center [285, 90] width 135 height 19
type input "WORDS OF THE WARLOKS"
click at [420, 83] on div "MLC Song Code" at bounding box center [401, 90] width 57 height 15
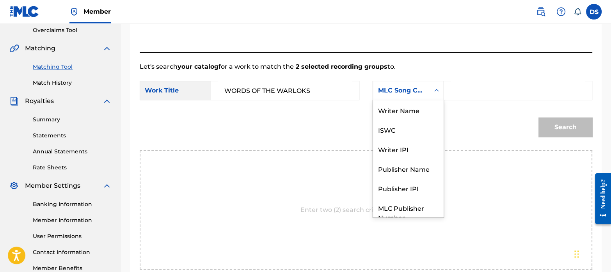
scroll to position [29, 0]
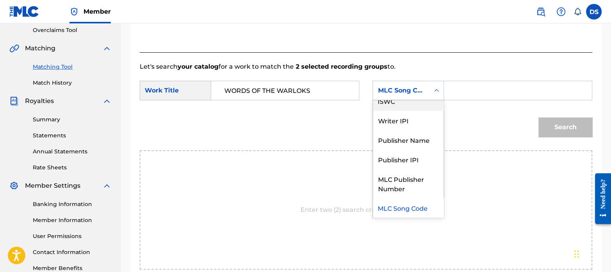
click at [414, 106] on div "ISWC" at bounding box center [408, 101] width 71 height 20
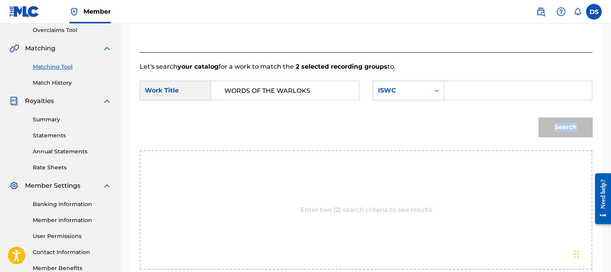
click at [414, 106] on form "SearchWithCriteria437bd950-7bf4-488e-baf3-6976ecfea3ad Work Title WORDS OF THE …" at bounding box center [366, 110] width 453 height 79
drag, startPoint x: 414, startPoint y: 106, endPoint x: 465, endPoint y: 101, distance: 51.4
click at [465, 101] on div "SearchWithCriteria437bd950-7bf4-488e-baf3-6976ecfea3ad Work Title WORDS OF THE …" at bounding box center [366, 93] width 453 height 24
click at [469, 99] on input "Search Form" at bounding box center [518, 90] width 135 height 19
type input "T3291878229"
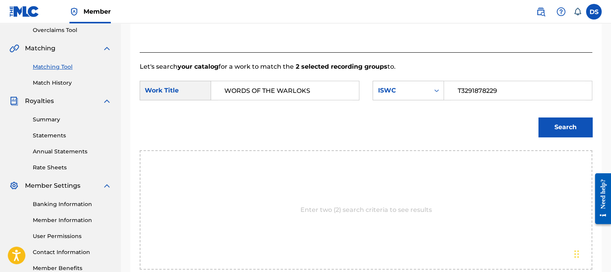
click at [558, 121] on button "Search" at bounding box center [566, 127] width 54 height 20
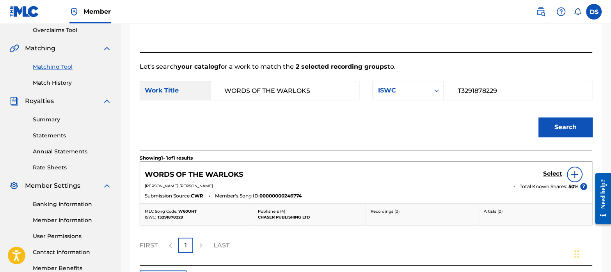
click at [552, 172] on h5 "Select" at bounding box center [552, 173] width 19 height 7
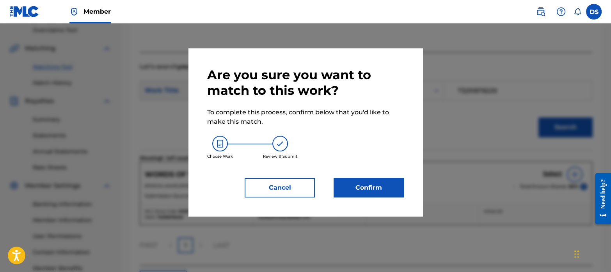
click at [388, 180] on button "Confirm" at bounding box center [369, 188] width 70 height 20
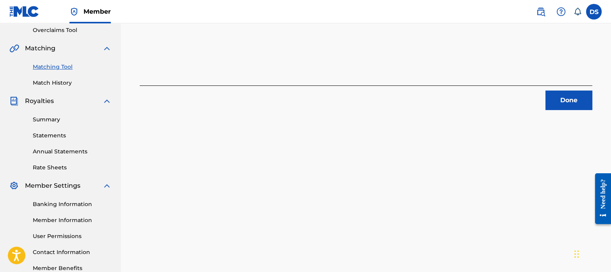
click at [572, 100] on button "Done" at bounding box center [569, 101] width 47 height 20
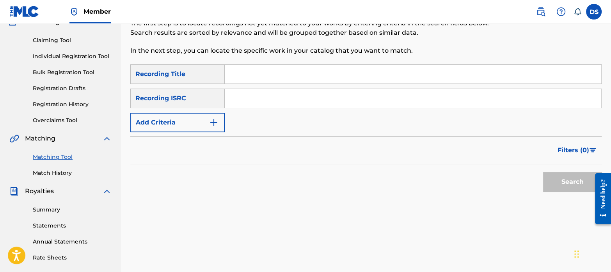
scroll to position [70, 0]
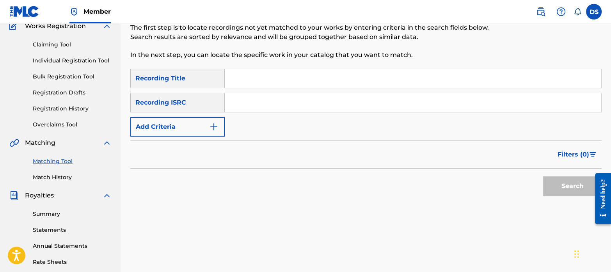
click at [258, 100] on input "Search Form" at bounding box center [413, 102] width 377 height 19
type input "QMFMF2365612"
click at [543, 176] on button "Search" at bounding box center [572, 186] width 59 height 20
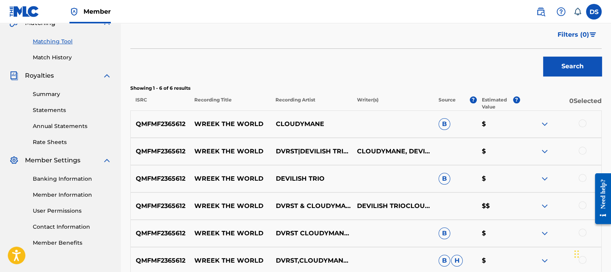
scroll to position [189, 0]
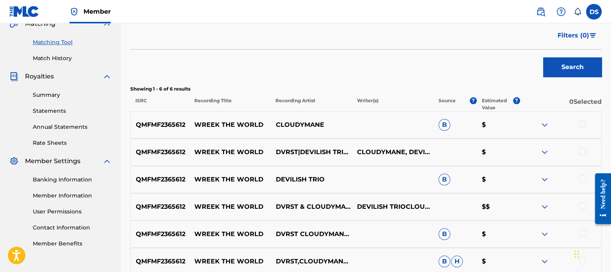
click at [583, 121] on div at bounding box center [583, 124] width 8 height 8
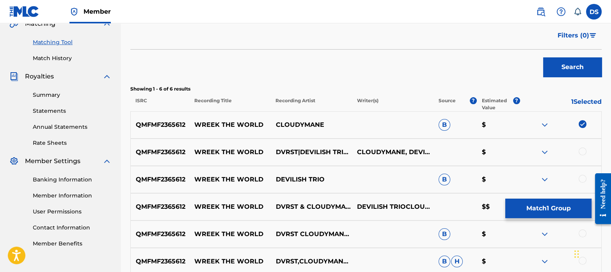
click at [583, 152] on div at bounding box center [583, 152] width 8 height 8
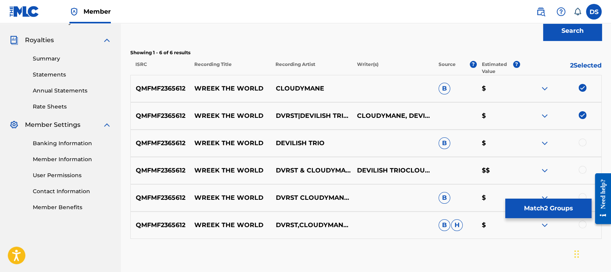
scroll to position [228, 0]
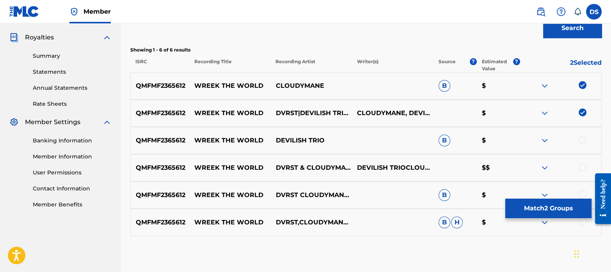
click at [581, 142] on div at bounding box center [583, 140] width 8 height 8
click at [582, 166] on div at bounding box center [583, 167] width 8 height 8
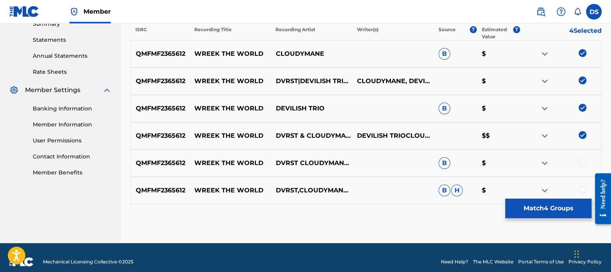
click at [584, 164] on div at bounding box center [583, 162] width 8 height 8
click at [581, 189] on div at bounding box center [583, 190] width 8 height 8
click at [556, 200] on button "Match 6 Groups" at bounding box center [548, 209] width 86 height 20
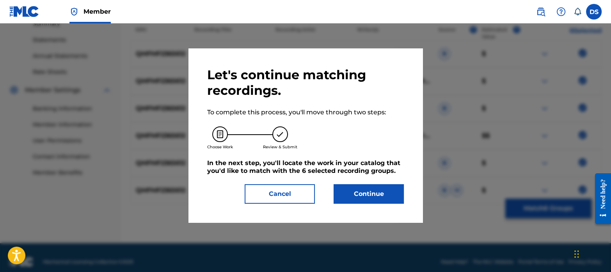
click at [378, 188] on button "Continue" at bounding box center [369, 194] width 70 height 20
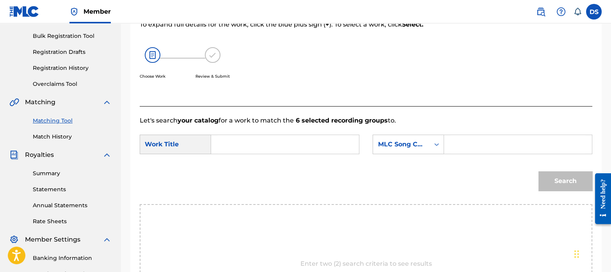
scroll to position [108, 0]
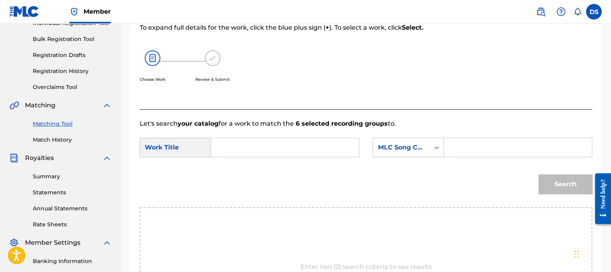
click at [250, 145] on input "Search Form" at bounding box center [285, 147] width 135 height 19
type input "WREEK THE WORLD"
click at [391, 147] on div "MLC Song Code" at bounding box center [401, 147] width 47 height 9
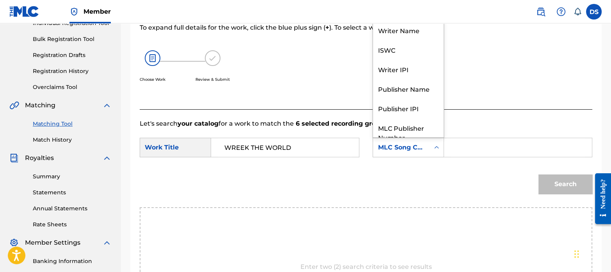
scroll to position [29, 0]
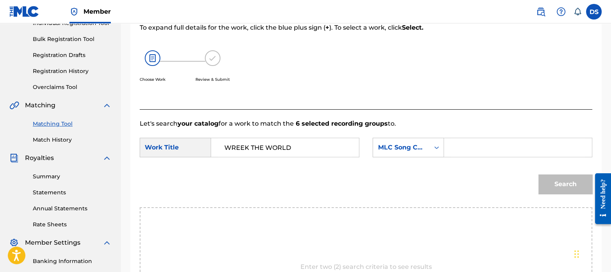
click at [402, 164] on form "SearchWithCriteria437bd950-7bf4-488e-baf3-6976ecfea3ad Work Title WREEK THE WOR…" at bounding box center [366, 167] width 453 height 79
click at [408, 143] on div "MLC Song Code" at bounding box center [401, 147] width 47 height 9
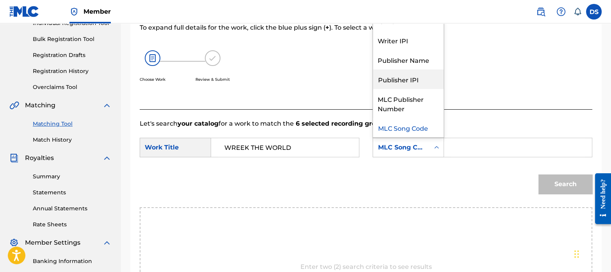
scroll to position [0, 0]
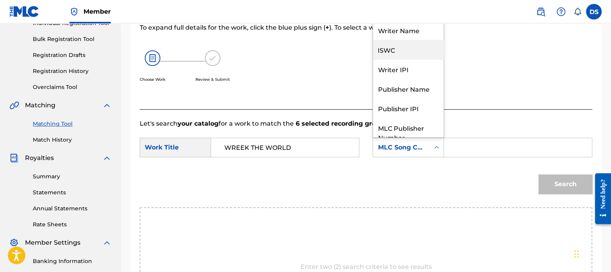
click at [399, 52] on div "ISWC" at bounding box center [408, 50] width 71 height 20
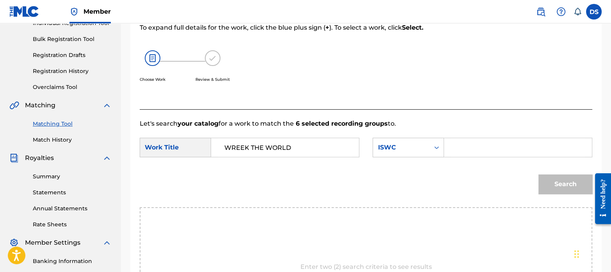
click at [475, 145] on input "Search Form" at bounding box center [518, 147] width 135 height 19
type input "T3291879039"
click at [539, 174] on button "Search" at bounding box center [566, 184] width 54 height 20
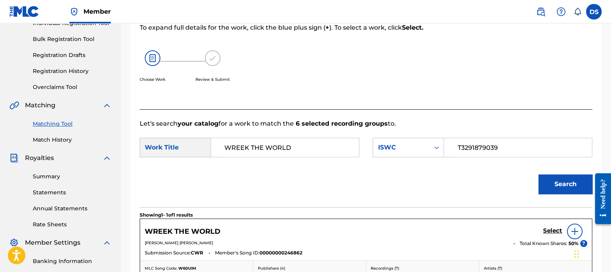
click at [553, 227] on h5 "Select" at bounding box center [552, 230] width 19 height 7
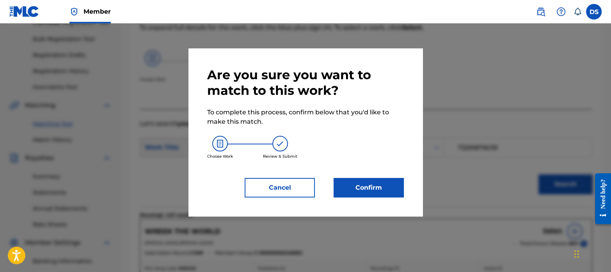
click at [362, 184] on button "Confirm" at bounding box center [369, 188] width 70 height 20
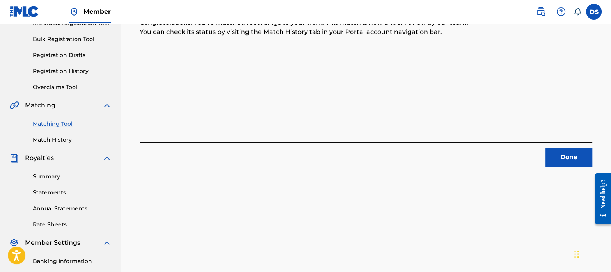
click at [574, 148] on button "Done" at bounding box center [569, 158] width 47 height 20
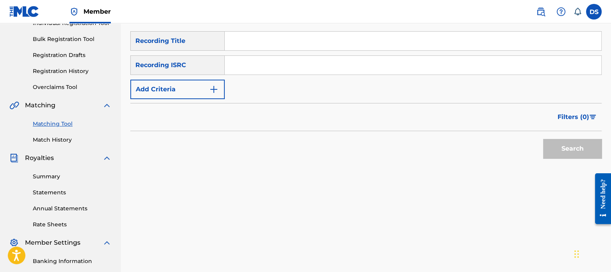
click at [268, 59] on input "Search Form" at bounding box center [413, 65] width 377 height 19
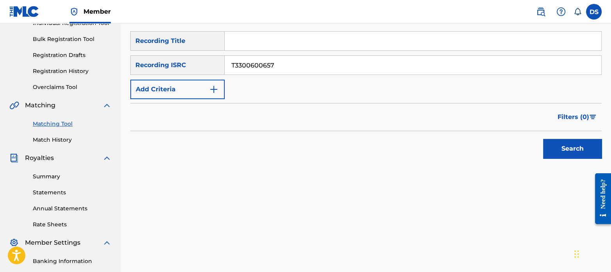
click at [543, 139] on button "Search" at bounding box center [572, 149] width 59 height 20
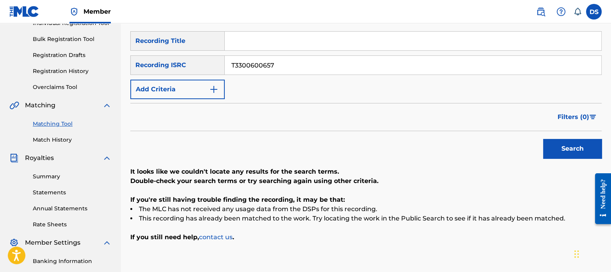
drag, startPoint x: 290, startPoint y: 73, endPoint x: 196, endPoint y: 49, distance: 97.9
click at [196, 49] on div "SearchWithCriteriaa508e917-9a9c-4627-90e7-af24132ce266 Recording Title SearchWi…" at bounding box center [365, 65] width 471 height 68
type input "US3DF2474357"
click at [543, 139] on button "Search" at bounding box center [572, 149] width 59 height 20
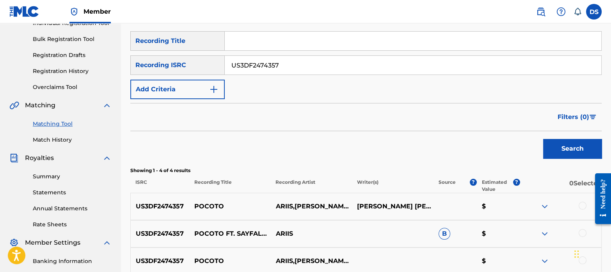
scroll to position [214, 0]
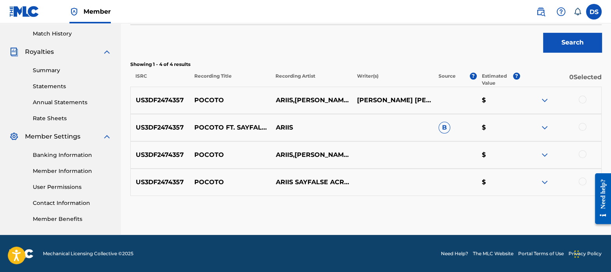
click at [581, 100] on div at bounding box center [583, 100] width 8 height 8
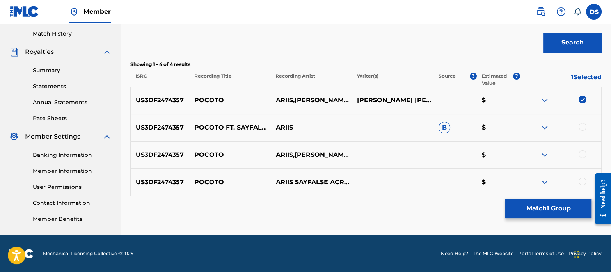
click at [583, 125] on div at bounding box center [583, 127] width 8 height 8
click at [584, 156] on div at bounding box center [583, 154] width 8 height 8
click at [584, 179] on div at bounding box center [583, 182] width 8 height 8
click at [554, 211] on button "Match 4 Groups" at bounding box center [548, 209] width 86 height 20
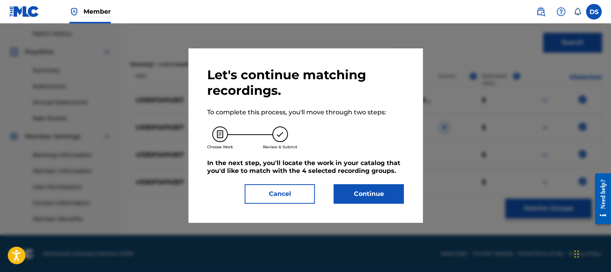
click at [366, 191] on button "Continue" at bounding box center [369, 194] width 70 height 20
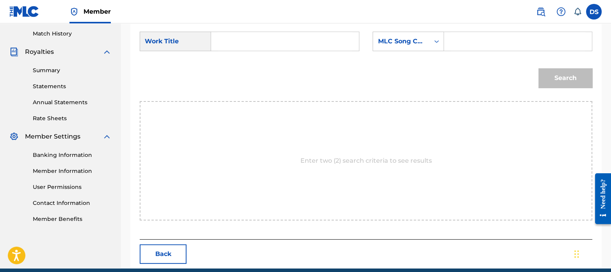
click at [253, 49] on input "Search Form" at bounding box center [285, 41] width 135 height 19
type input "POCOTO"
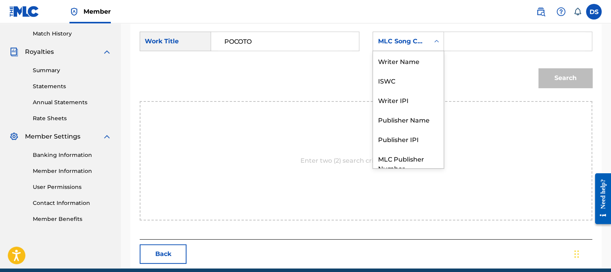
click at [414, 41] on div "MLC Song Code" at bounding box center [401, 41] width 47 height 9
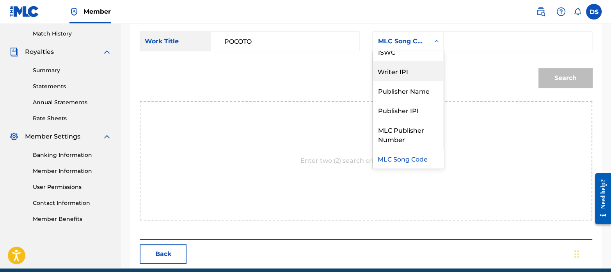
scroll to position [0, 0]
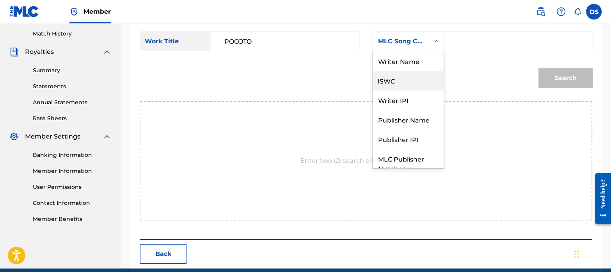
click at [398, 83] on div "ISWC" at bounding box center [408, 81] width 71 height 20
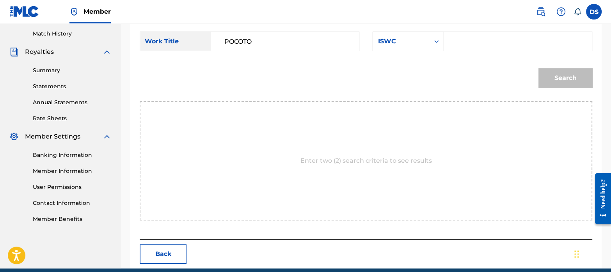
click at [463, 48] on input "Search Form" at bounding box center [518, 41] width 135 height 19
type input "T3298925498"
click at [573, 83] on button "Search" at bounding box center [566, 78] width 54 height 20
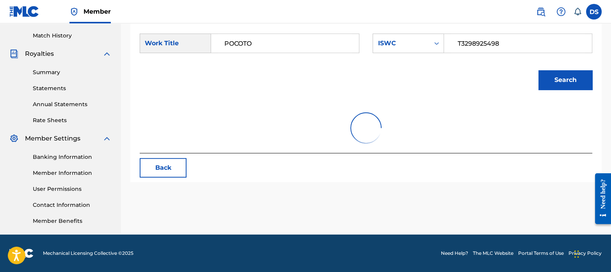
scroll to position [212, 0]
